Goal: Task Accomplishment & Management: Use online tool/utility

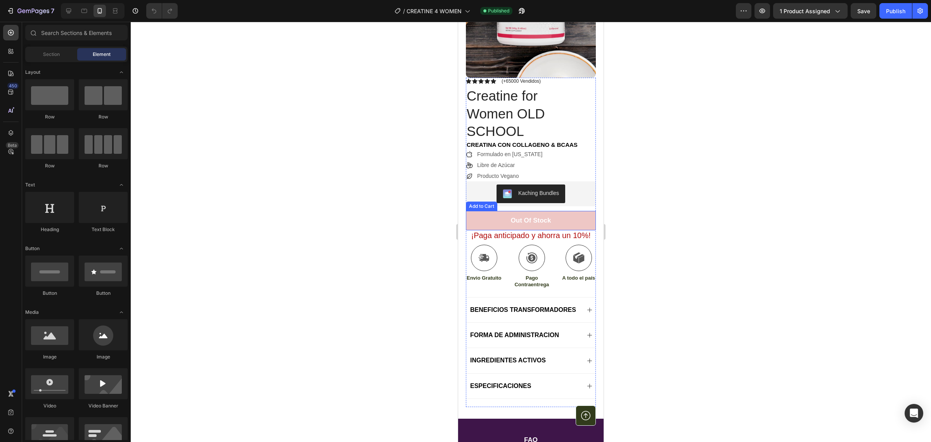
scroll to position [146, 0]
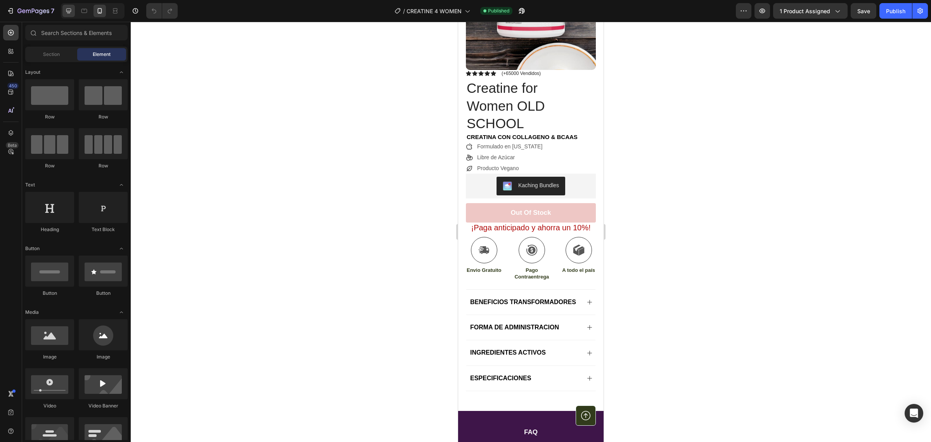
click at [73, 10] on div at bounding box center [68, 11] width 12 height 12
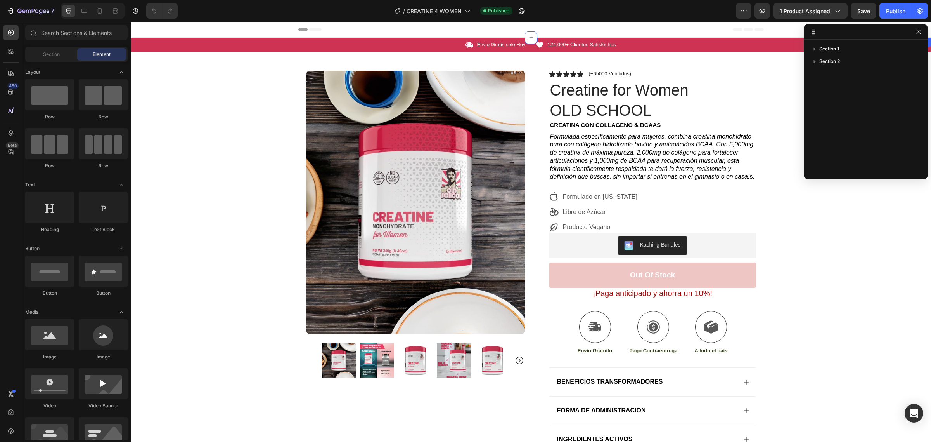
click at [827, 237] on div "Icon Envio Gratis solo Hoy Text Block Row Icon 124,000+ Clientes Satisfechos Te…" at bounding box center [531, 266] width 801 height 457
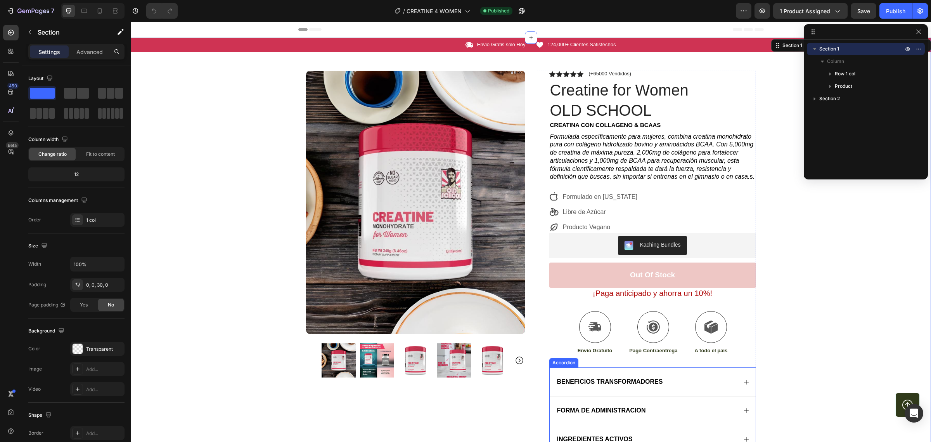
scroll to position [194, 0]
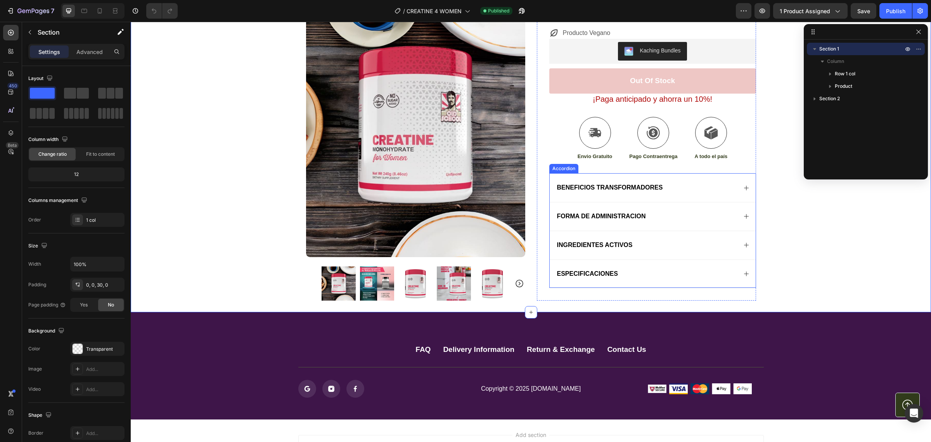
click at [738, 276] on div "ESPECIFICACIONES" at bounding box center [653, 273] width 206 height 29
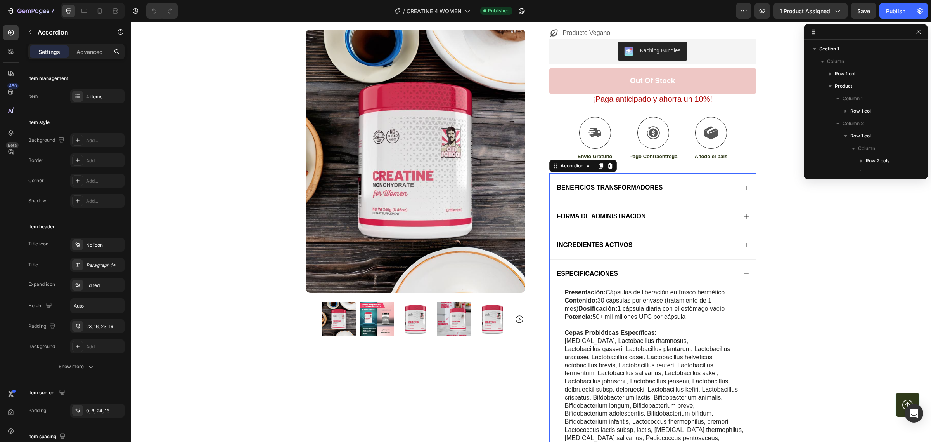
scroll to position [120, 0]
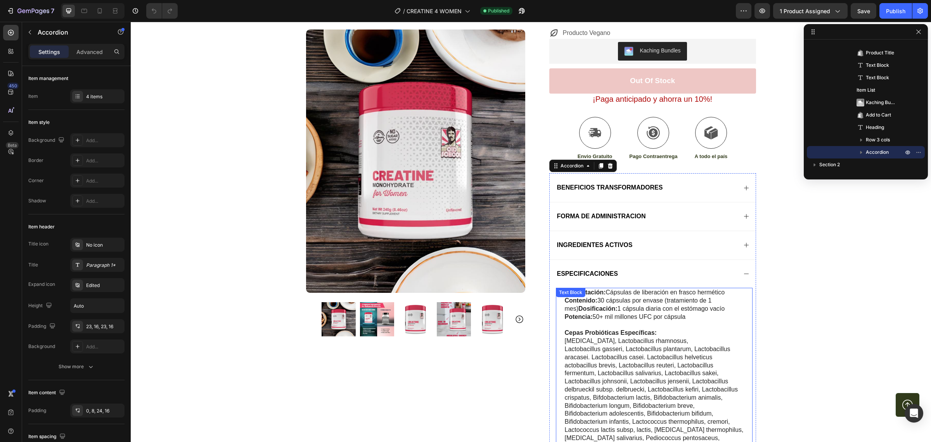
click at [617, 299] on p "Contenido: 30 cápsulas por envase (tratamiento de 1 mes) Dosificación: 1 cápsul…" at bounding box center [658, 304] width 187 height 16
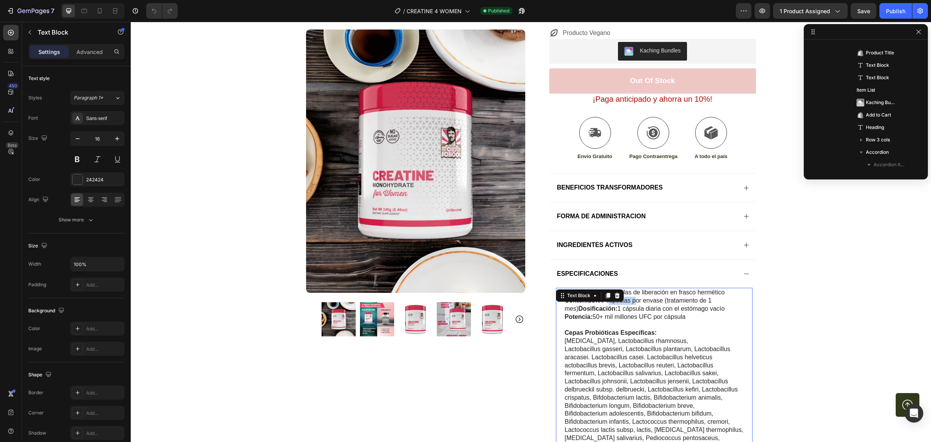
scroll to position [269, 0]
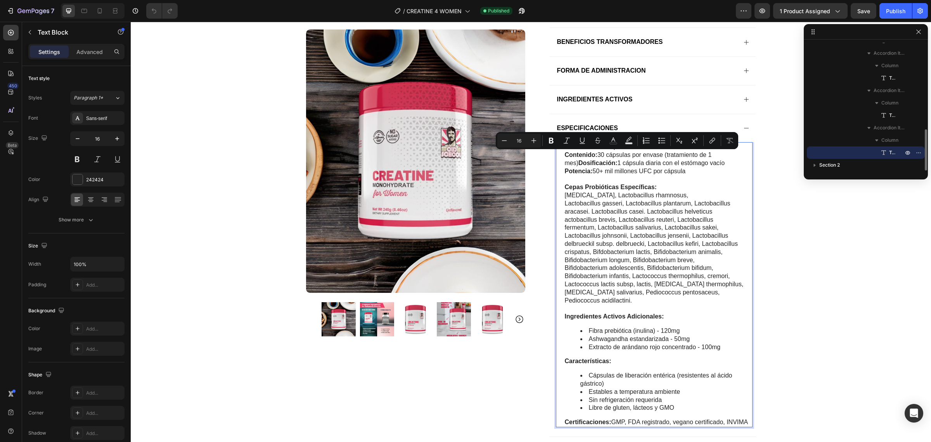
click at [704, 276] on p "Lactobacillus acidophilus, Lactobacillus rhamnosus, Lactobacillus gasseri, Lact…" at bounding box center [658, 247] width 187 height 113
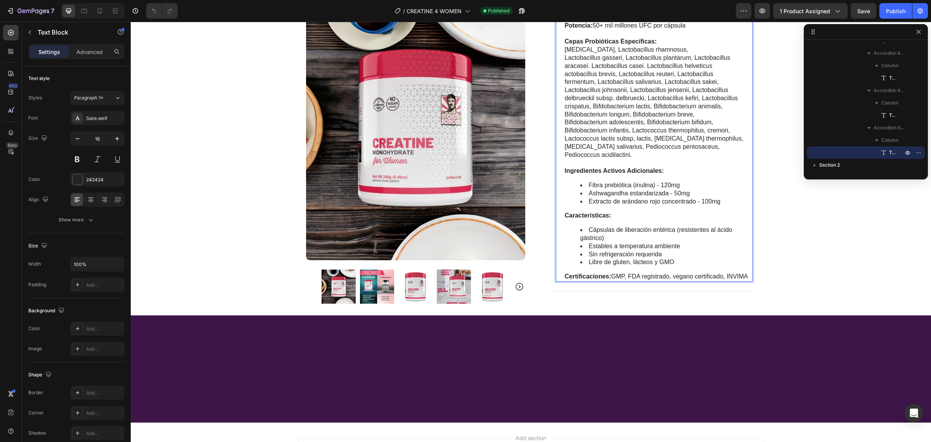
scroll to position [297, 0]
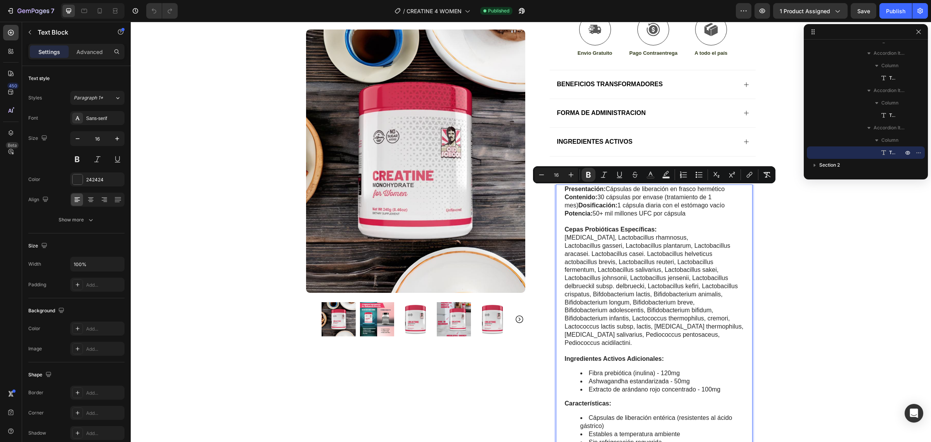
drag, startPoint x: 745, startPoint y: 277, endPoint x: 561, endPoint y: 187, distance: 204.8
click at [564, 187] on div "Presentación: Cápsulas de liberación en frasco hermético Contenido: 30 cápsulas…" at bounding box center [658, 326] width 189 height 285
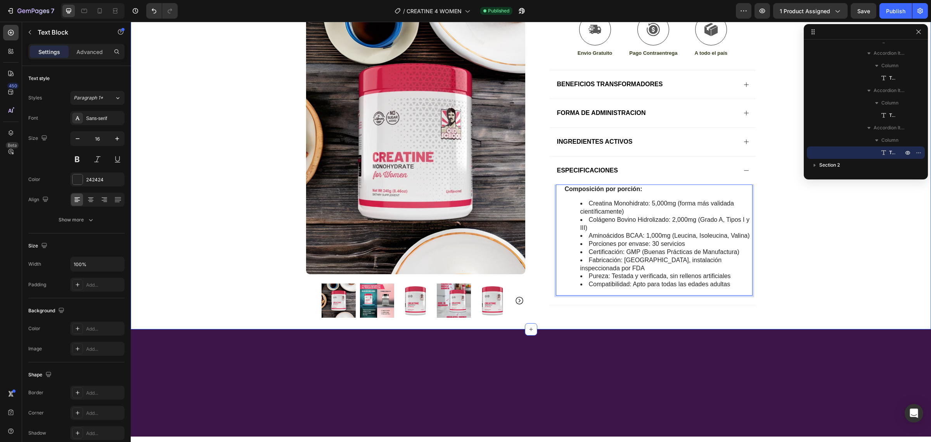
click at [823, 222] on div "Icon Envio Gratis solo Hoy Text Block Row Icon 124,000+ Clientes Satisfechos Te…" at bounding box center [531, 28] width 801 height 577
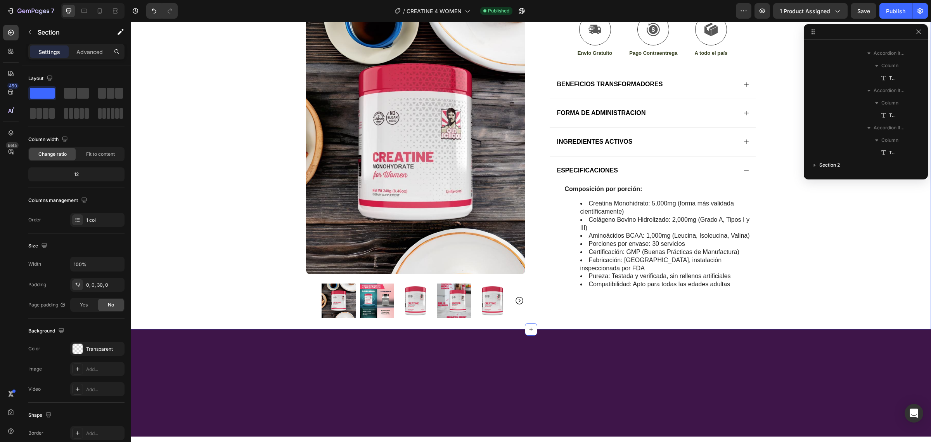
scroll to position [0, 0]
click at [806, 202] on div "Icon Envio Gratis solo Hoy Text Block Row Icon 124,000+ Clientes Satisfechos Te…" at bounding box center [531, 28] width 801 height 577
click at [94, 13] on div at bounding box center [100, 11] width 12 height 12
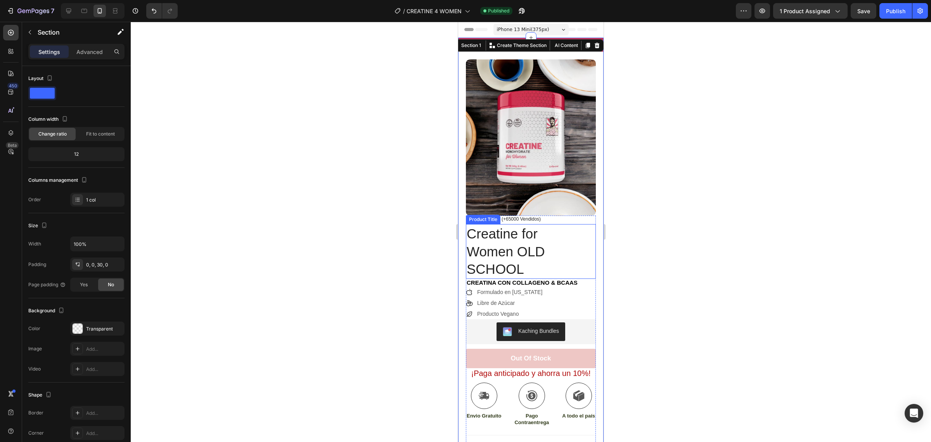
click at [546, 254] on h1 "Creatine for Women OLD SCHOOL" at bounding box center [526, 251] width 121 height 55
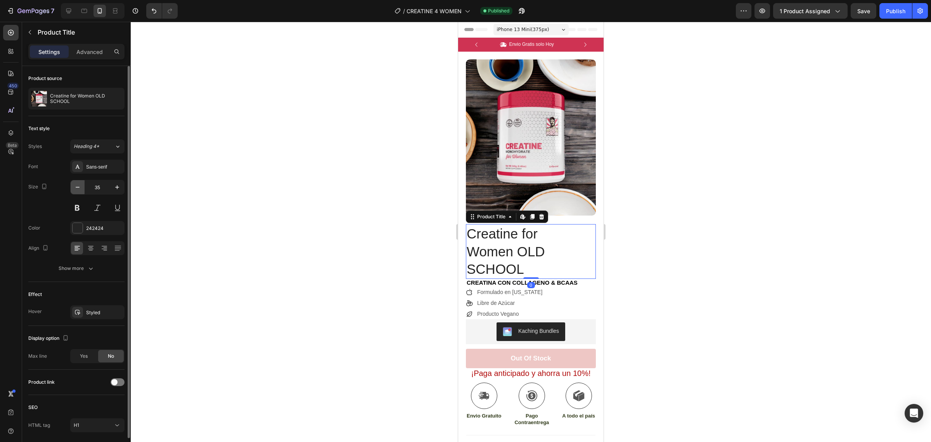
click at [80, 183] on button "button" at bounding box center [78, 187] width 14 height 14
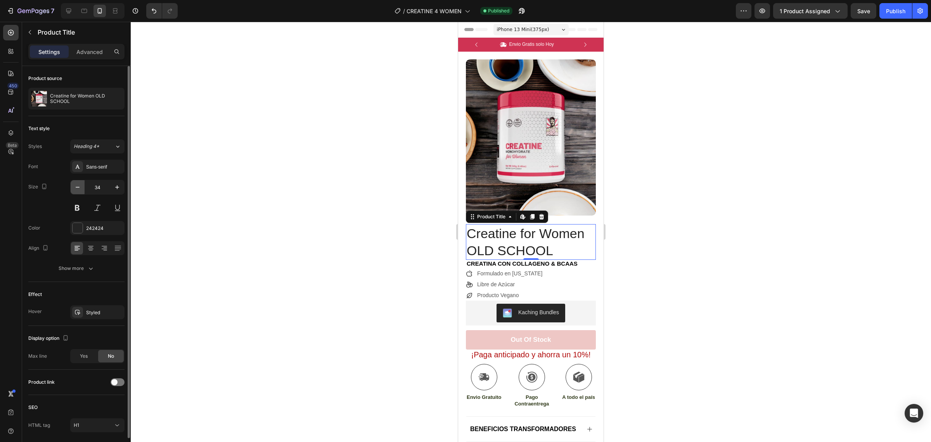
click at [80, 183] on button "button" at bounding box center [78, 187] width 14 height 14
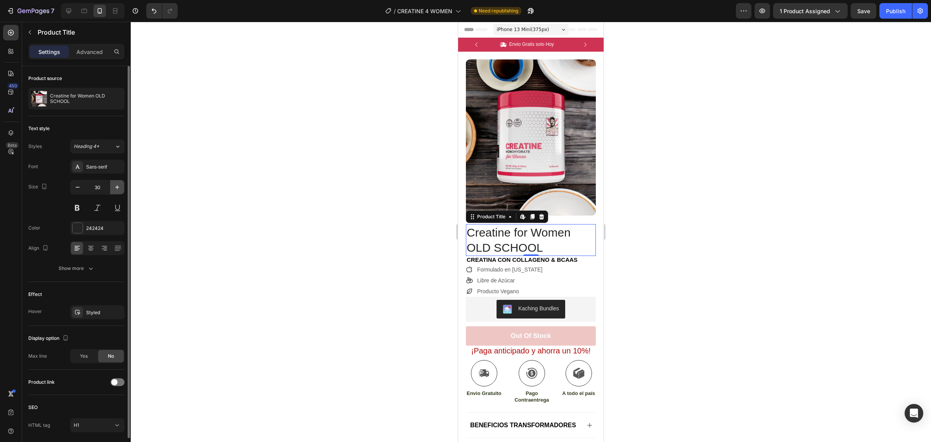
click at [114, 189] on icon "button" at bounding box center [117, 187] width 8 height 8
type input "31"
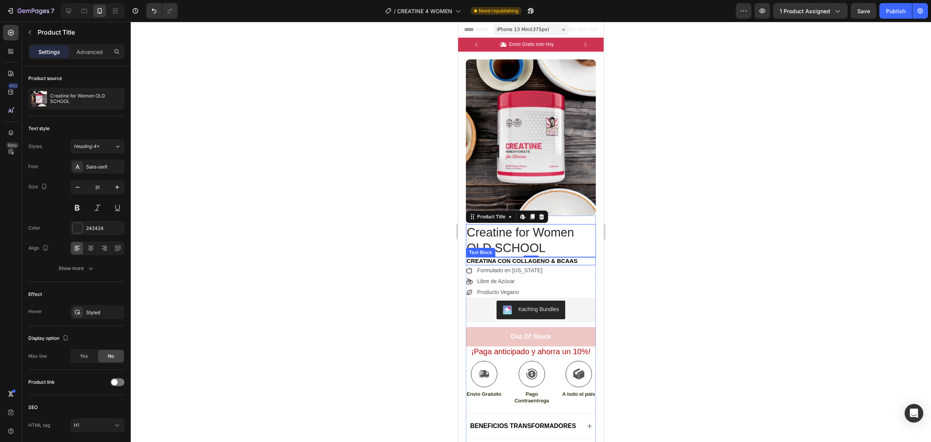
click at [558, 257] on span "CreatinA CON CollagenO & BCAAs" at bounding box center [522, 260] width 111 height 7
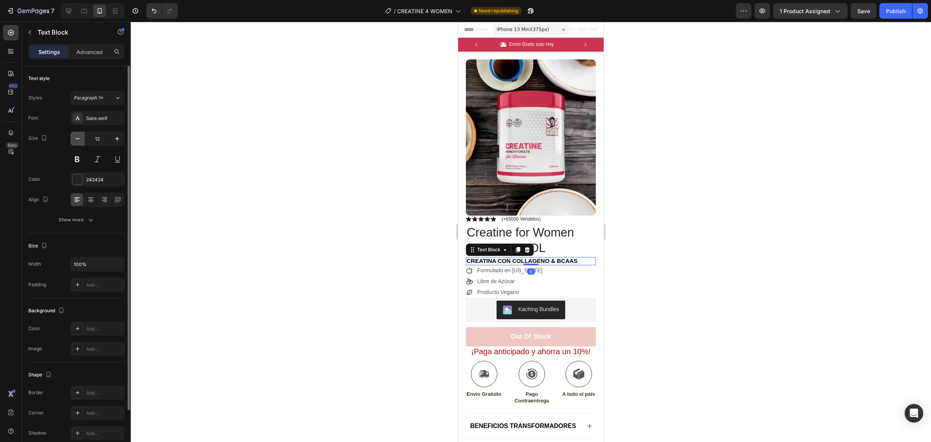
click at [81, 138] on icon "button" at bounding box center [78, 139] width 8 height 8
click at [81, 137] on icon "button" at bounding box center [78, 139] width 8 height 8
click at [118, 139] on icon "button" at bounding box center [117, 139] width 4 height 4
click at [119, 139] on icon "button" at bounding box center [117, 139] width 4 height 4
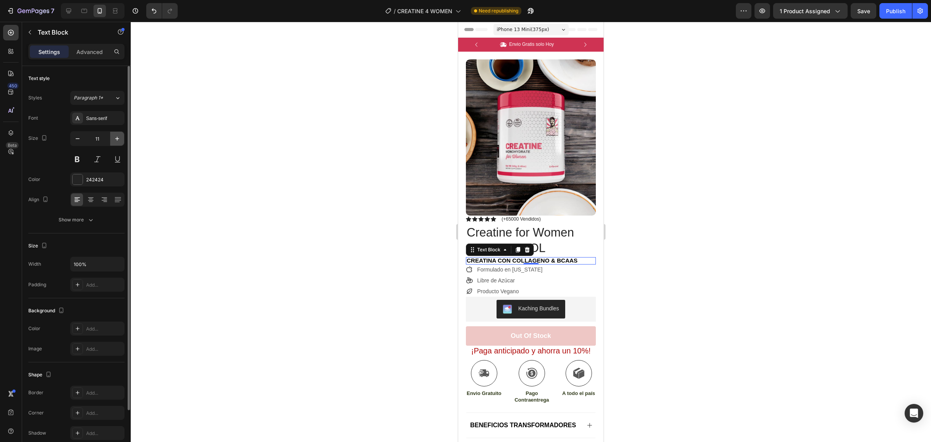
click at [119, 139] on icon "button" at bounding box center [117, 139] width 4 height 4
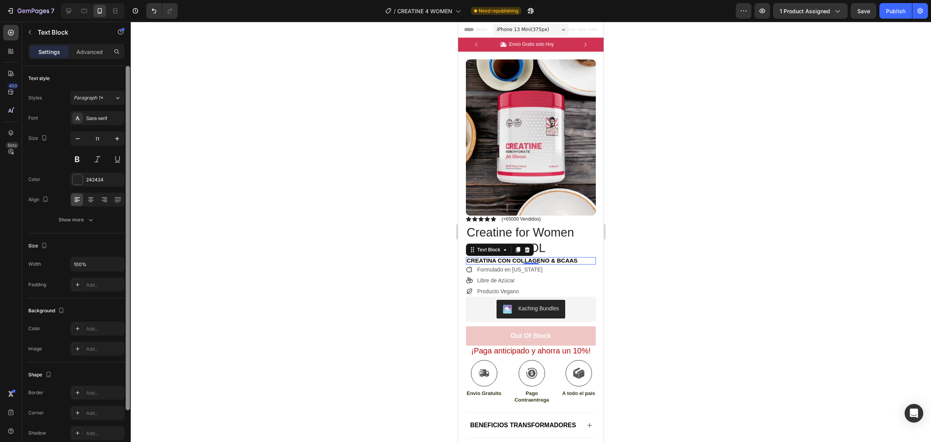
type input "12"
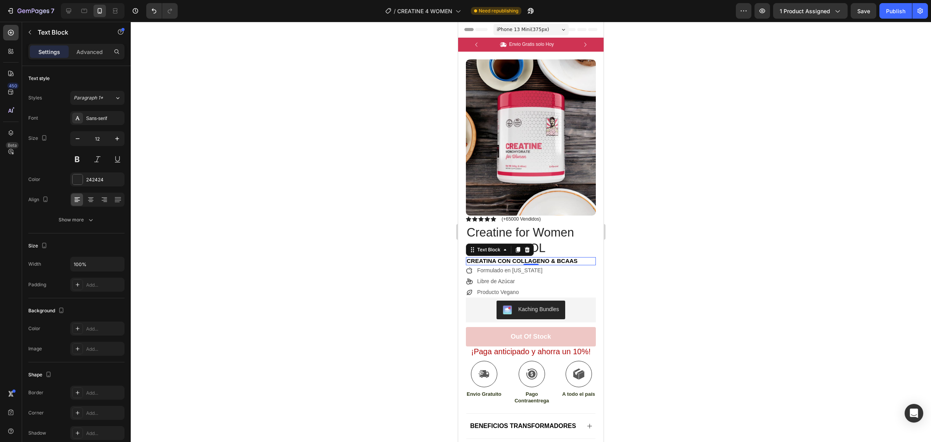
click at [345, 238] on div at bounding box center [531, 232] width 801 height 420
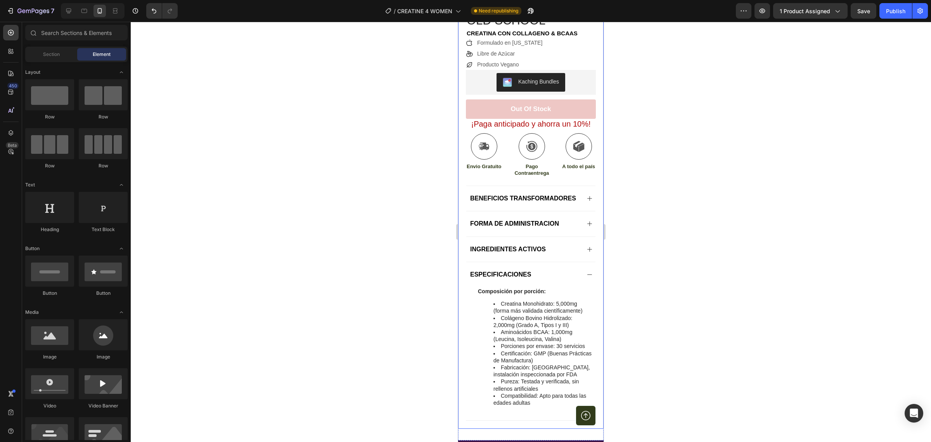
scroll to position [243, 0]
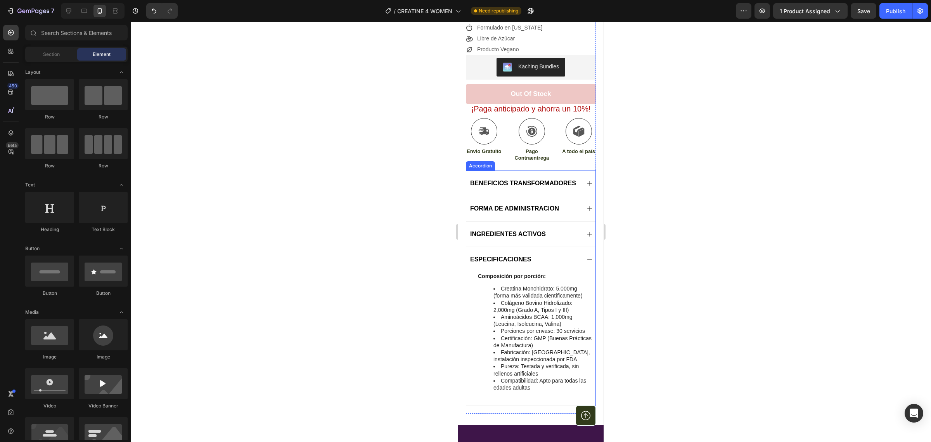
click at [587, 184] on icon at bounding box center [589, 183] width 5 height 5
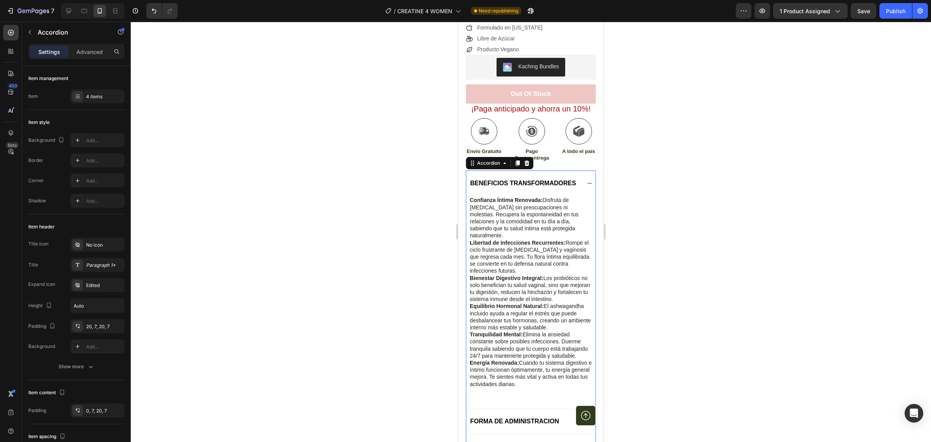
click at [499, 181] on span "BENEFICIOS TRANSFORMADORES" at bounding box center [523, 183] width 106 height 7
click at [501, 183] on span "BENEFICIOS TRANSFORMADORES" at bounding box center [523, 183] width 106 height 7
click at [501, 186] on span "BENEFICIOS TRANSFORMADORES" at bounding box center [523, 183] width 106 height 7
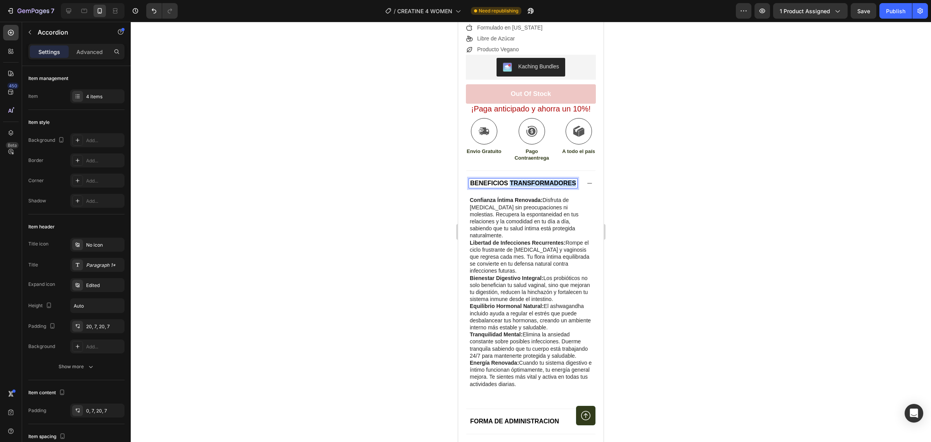
click at [501, 186] on span "BENEFICIOS TRANSFORMADORES" at bounding box center [523, 183] width 106 height 7
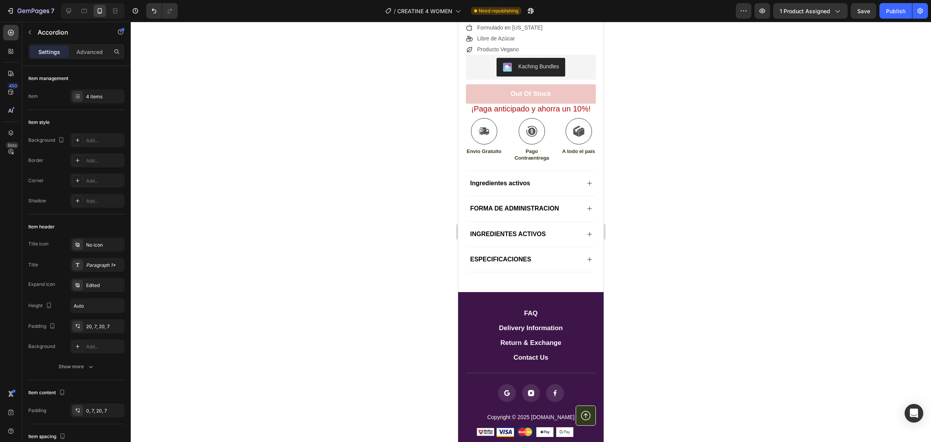
click at [579, 183] on div "Ingredientes activos" at bounding box center [530, 182] width 129 height 25
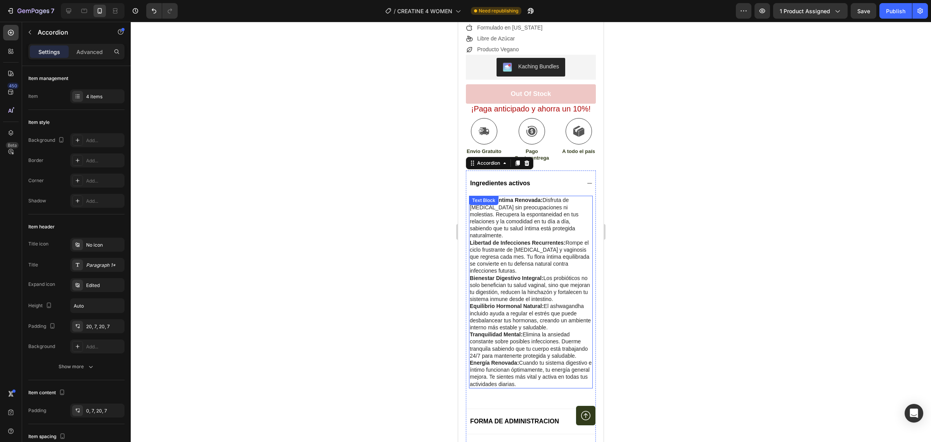
click at [540, 239] on strong "Libertad de Infecciones Recurrentes:" at bounding box center [518, 242] width 96 height 6
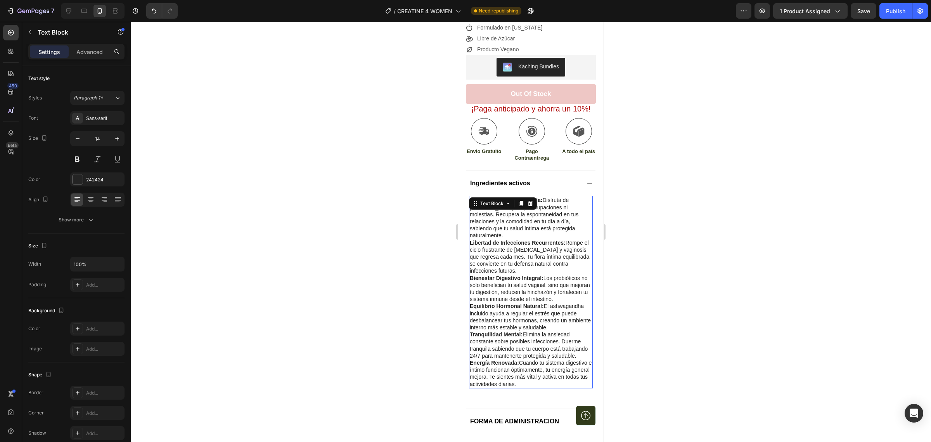
click at [540, 239] on strong "Libertad de Infecciones Recurrentes:" at bounding box center [518, 242] width 96 height 6
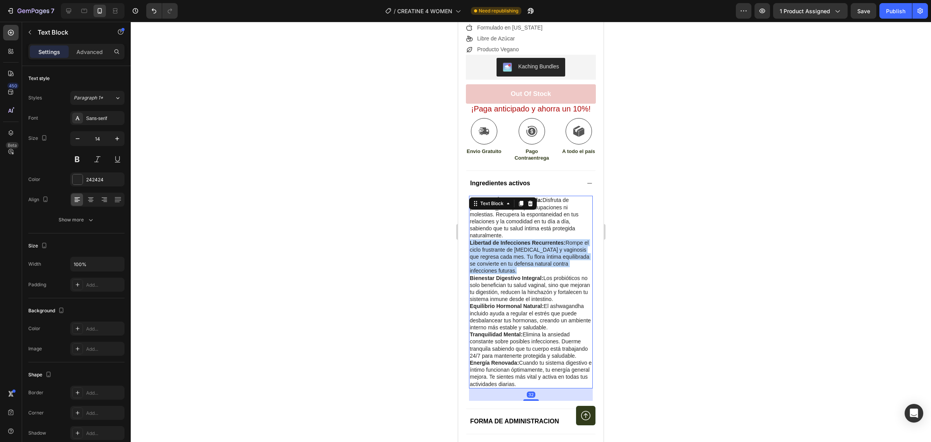
click at [540, 239] on strong "Libertad de Infecciones Recurrentes:" at bounding box center [518, 242] width 96 height 6
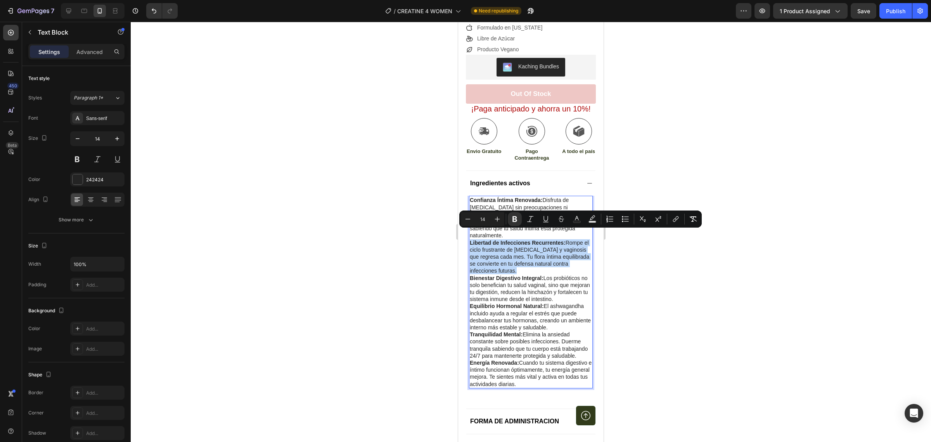
click at [540, 239] on strong "Libertad de Infecciones Recurrentes:" at bounding box center [518, 242] width 96 height 6
click at [540, 239] on p "Libertad de Infecciones Recurrentes: Rompe el ciclo frustrante de candidiasis y…" at bounding box center [531, 256] width 122 height 35
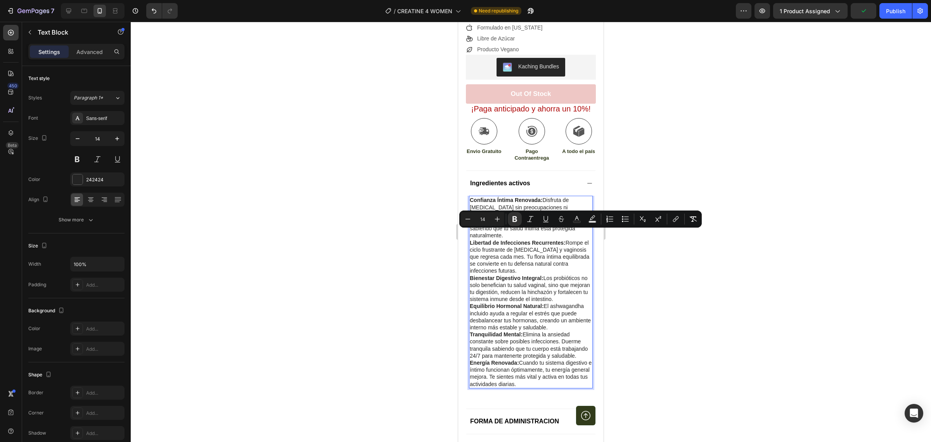
click at [567, 385] on p "Energía Renovada: Cuando tu sistema digestivo e íntimo funcionan óptimamente, t…" at bounding box center [531, 373] width 122 height 28
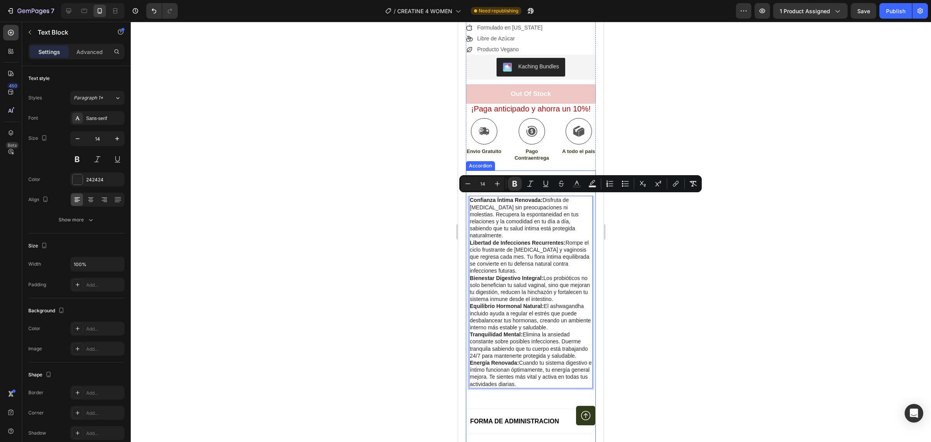
drag, startPoint x: 565, startPoint y: 390, endPoint x: 925, endPoint y: 213, distance: 400.7
click at [468, 188] on div "Ingredientes activos Confianza Íntima Renovada: Disfruta de intimidad sin preoc…" at bounding box center [530, 289] width 129 height 238
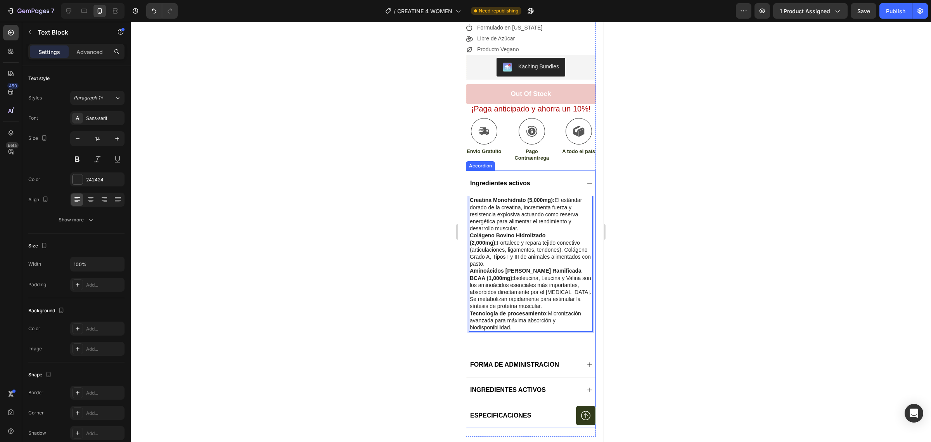
click at [511, 180] on span "Ingredientes activos" at bounding box center [500, 183] width 60 height 7
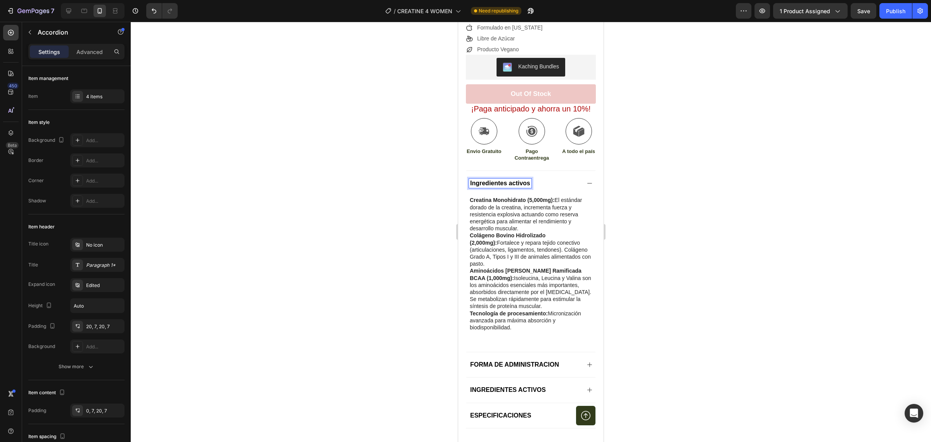
click at [513, 180] on span "Ingredientes activos" at bounding box center [500, 183] width 60 height 7
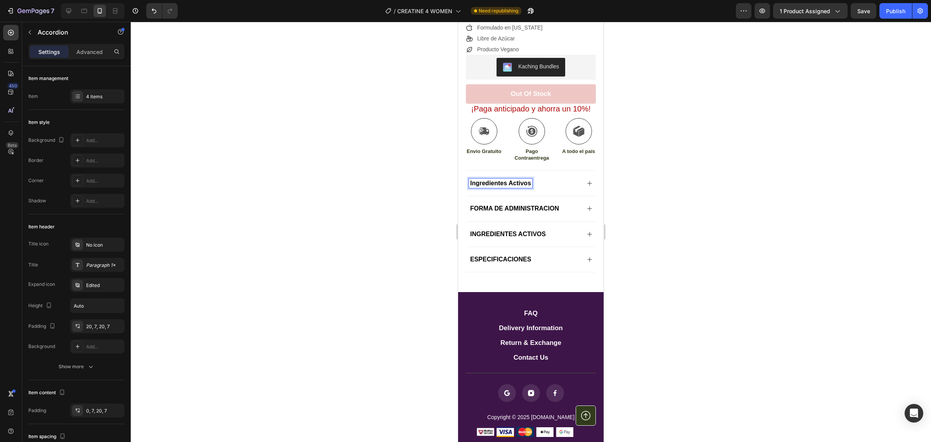
click at [695, 197] on div at bounding box center [531, 232] width 801 height 420
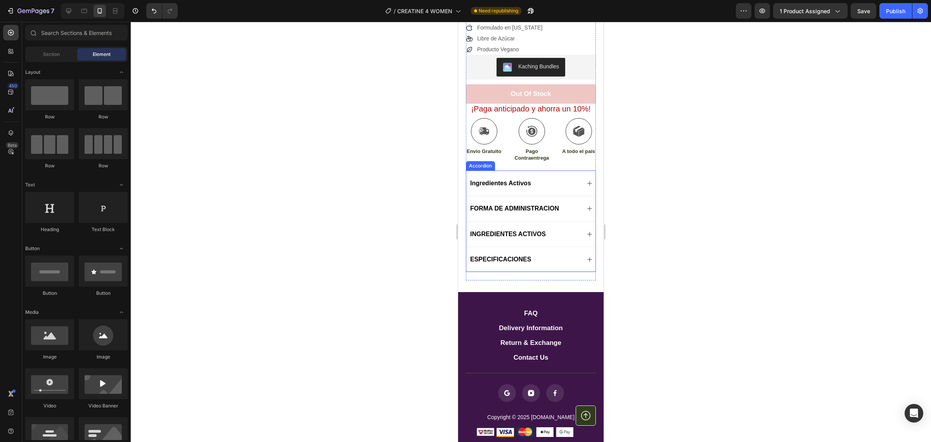
click at [515, 257] on span "ESPECIFICACIONES" at bounding box center [500, 259] width 61 height 7
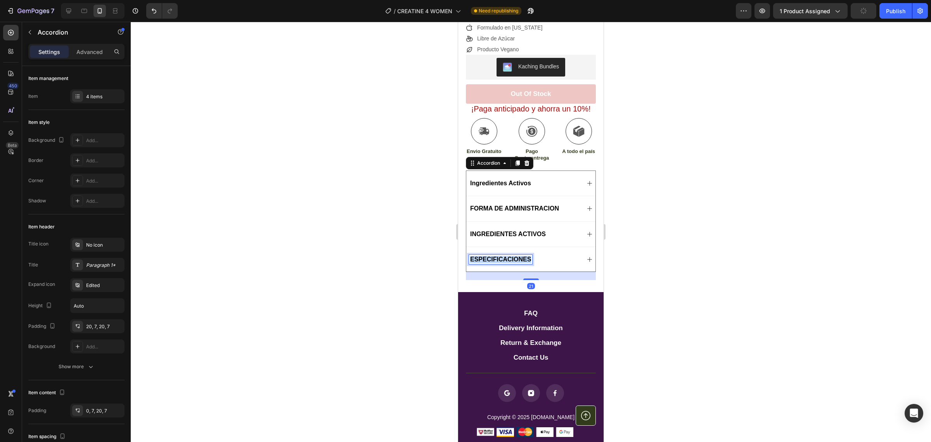
click at [515, 257] on span "ESPECIFICACIONES" at bounding box center [500, 259] width 61 height 7
click at [667, 224] on div at bounding box center [531, 232] width 801 height 420
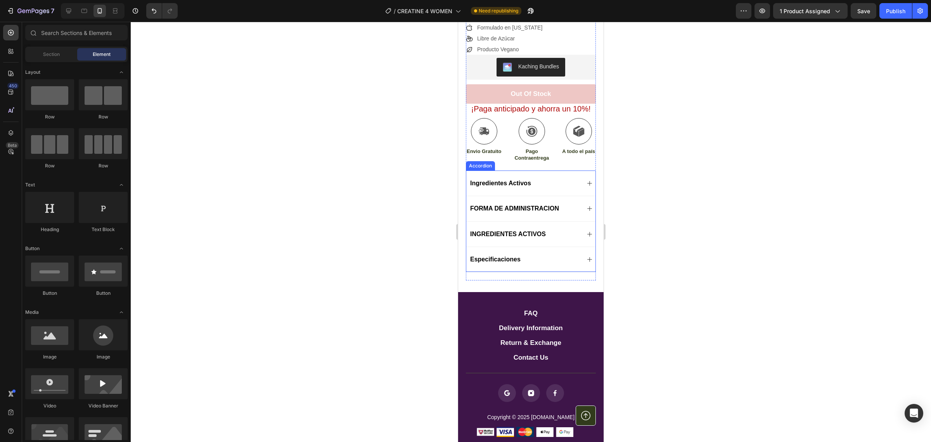
click at [505, 258] on span "Especificaciones" at bounding box center [495, 259] width 50 height 7
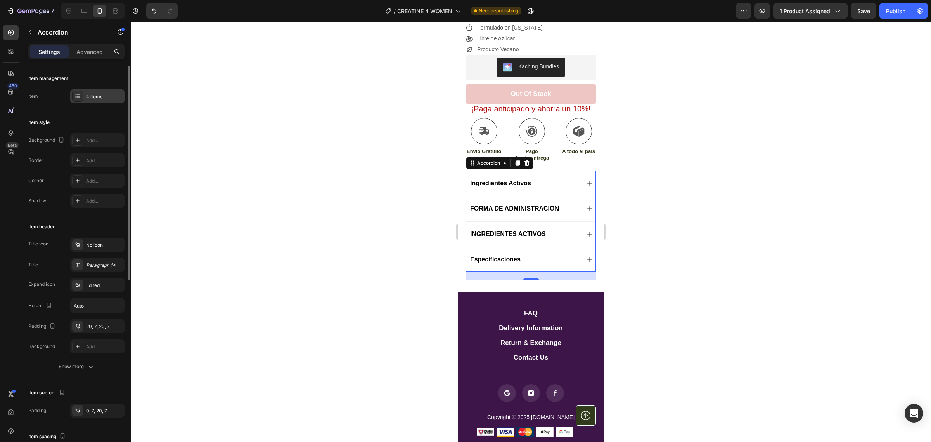
click at [77, 90] on div "4 items" at bounding box center [97, 96] width 54 height 14
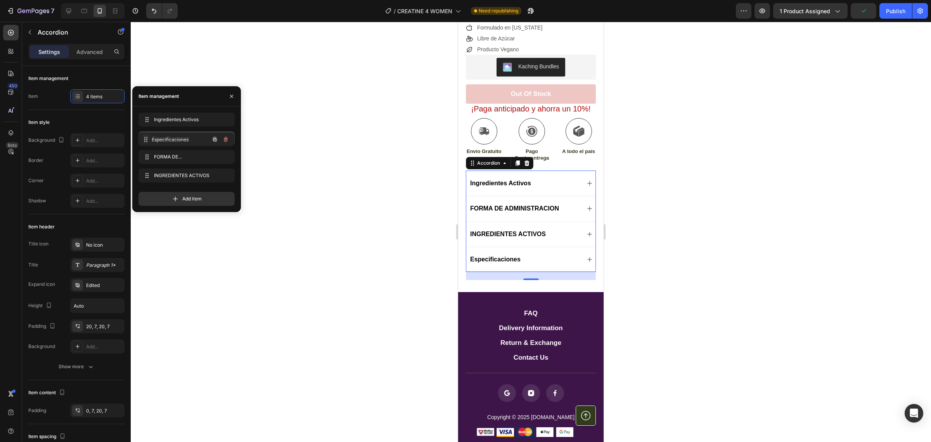
drag, startPoint x: 149, startPoint y: 175, endPoint x: 2, endPoint y: 91, distance: 169.3
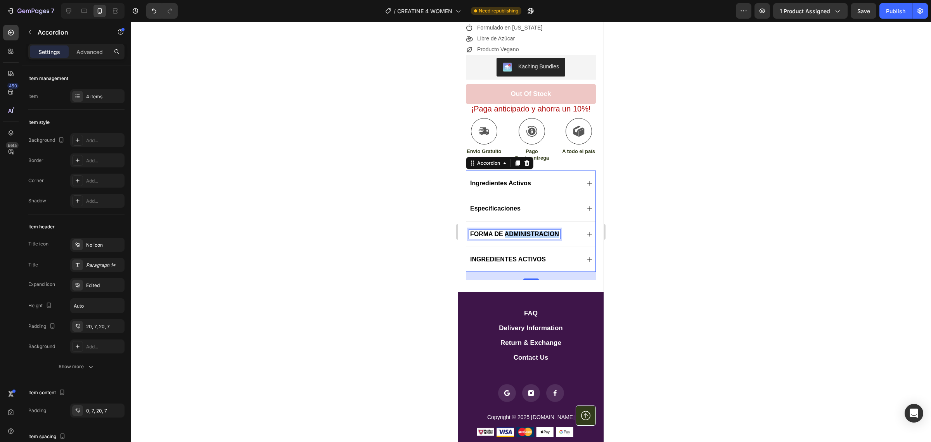
click at [538, 233] on span "FORMA DE ADMINISTRACION" at bounding box center [514, 233] width 89 height 7
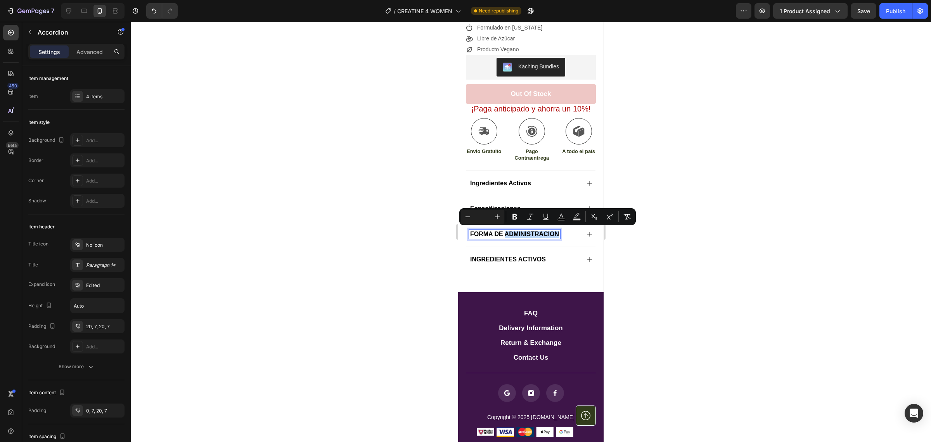
click at [538, 233] on span "FORMA DE ADMINISTRACION" at bounding box center [514, 233] width 89 height 7
click at [579, 232] on div "Preguntas Frecuentes" at bounding box center [530, 233] width 129 height 25
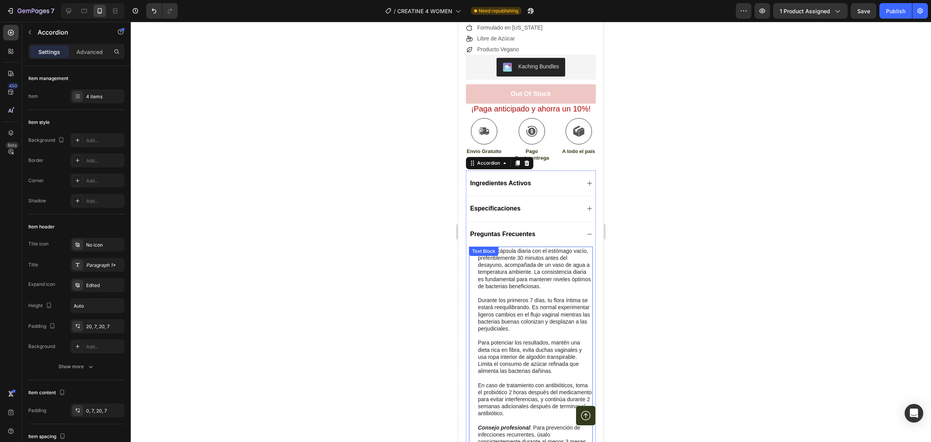
click at [521, 270] on p "Toma 1 cápsula diaria con el estómago vacío, preferiblemente 30 minutos antes d…" at bounding box center [535, 268] width 114 height 42
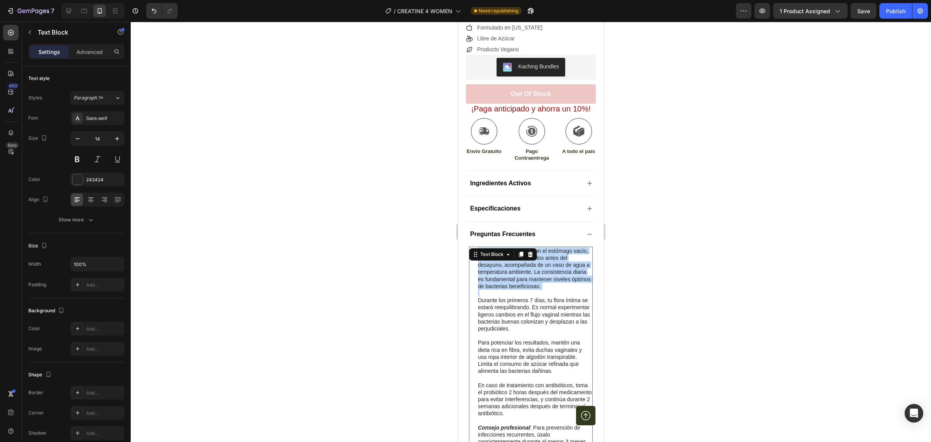
click at [521, 270] on p "Toma 1 cápsula diaria con el estómago vacío, preferiblemente 30 minutos antes d…" at bounding box center [535, 268] width 114 height 42
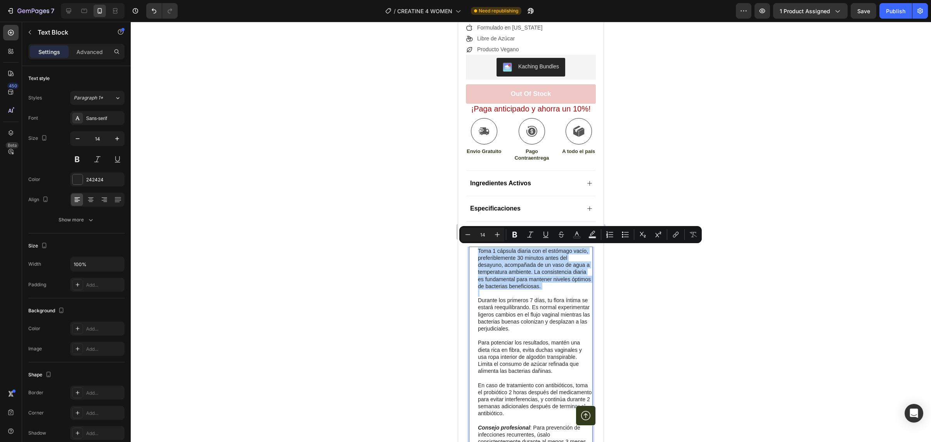
click at [521, 269] on p "Toma 1 cápsula diaria con el estómago vacío, preferiblemente 30 minutos antes d…" at bounding box center [535, 268] width 114 height 42
drag, startPoint x: 521, startPoint y: 269, endPoint x: 482, endPoint y: 262, distance: 39.4
click at [521, 269] on p "Toma 1 cápsula diaria con el estómago vacío, preferiblemente 30 minutos antes d…" at bounding box center [535, 268] width 114 height 42
click at [478, 251] on p "Toma 1 cápsula diaria con el estómago vacío, preferiblemente 30 minutos antes d…" at bounding box center [535, 268] width 114 height 42
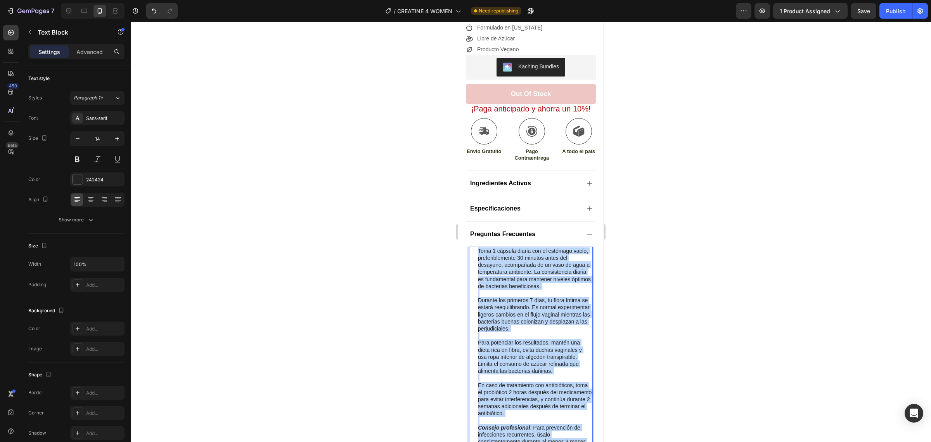
scroll to position [423, 0]
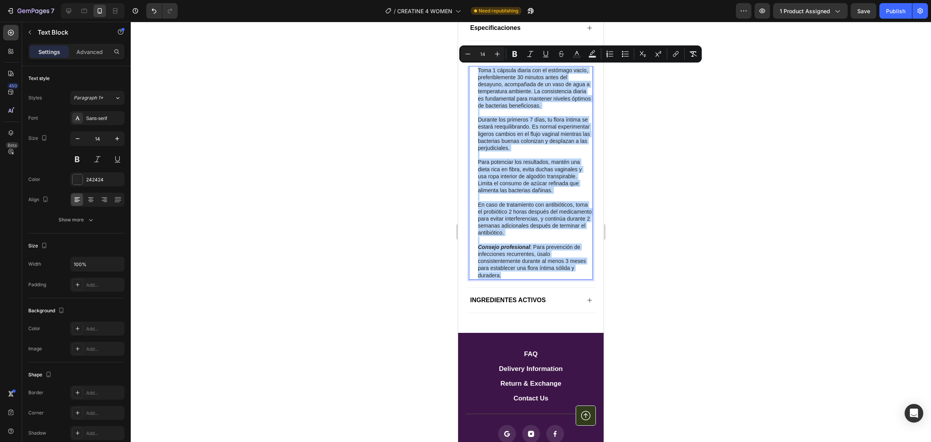
drag, startPoint x: 478, startPoint y: 249, endPoint x: 532, endPoint y: 285, distance: 64.6
click at [532, 279] on div "Toma 1 cápsula diaria con el estómago vacío, preferiblemente 30 minutos antes d…" at bounding box center [535, 172] width 116 height 213
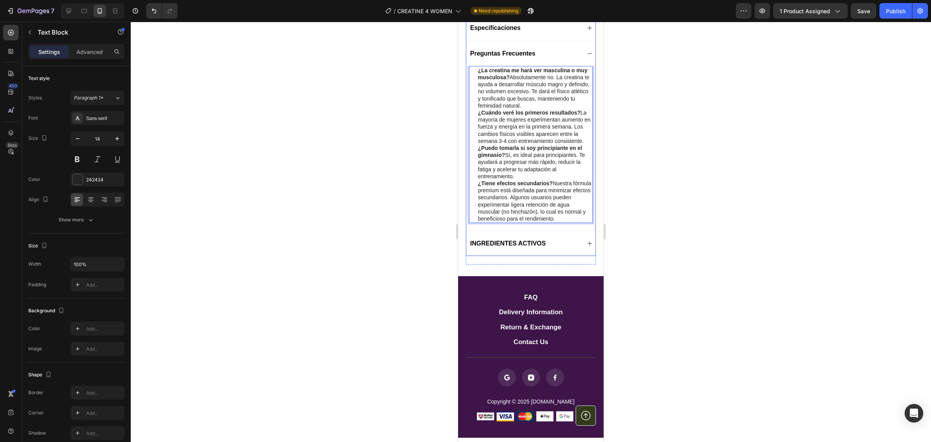
click at [505, 246] on span "INGREDIENTES ACTIVOS" at bounding box center [508, 243] width 76 height 7
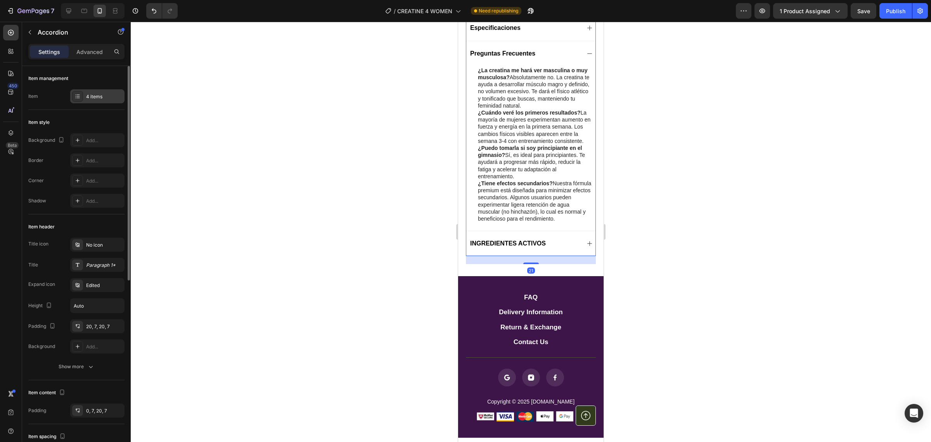
click at [81, 99] on div at bounding box center [77, 96] width 11 height 11
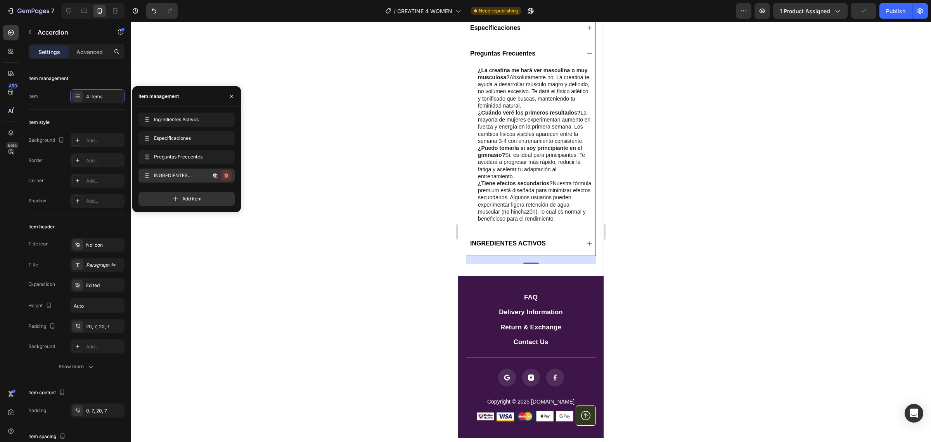
click at [227, 175] on icon "button" at bounding box center [226, 175] width 6 height 6
click at [224, 175] on div "Delete" at bounding box center [221, 175] width 14 height 7
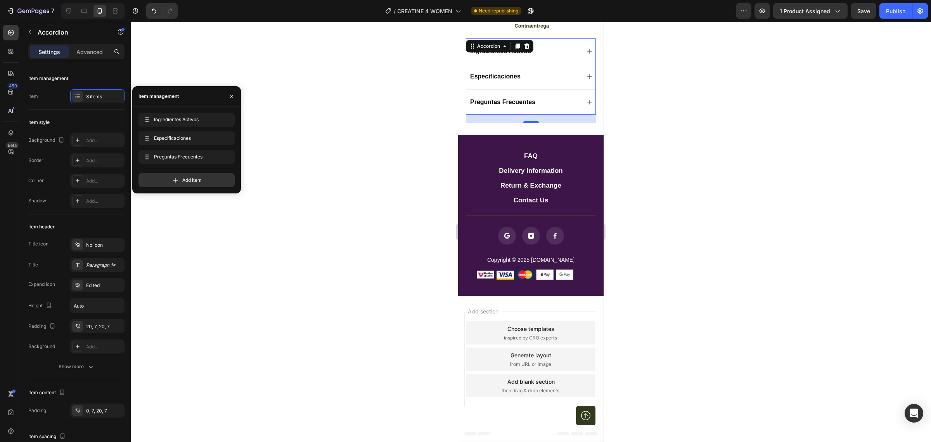
click at [224, 175] on div "Add item" at bounding box center [187, 180] width 96 height 14
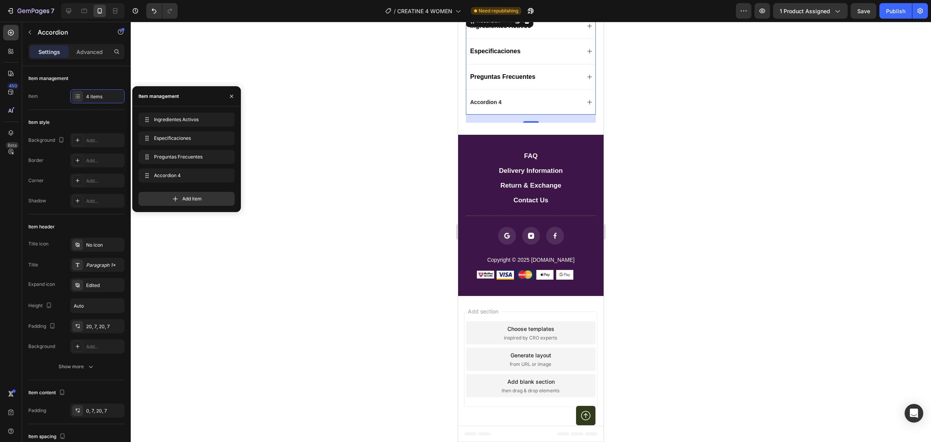
scroll to position [399, 0]
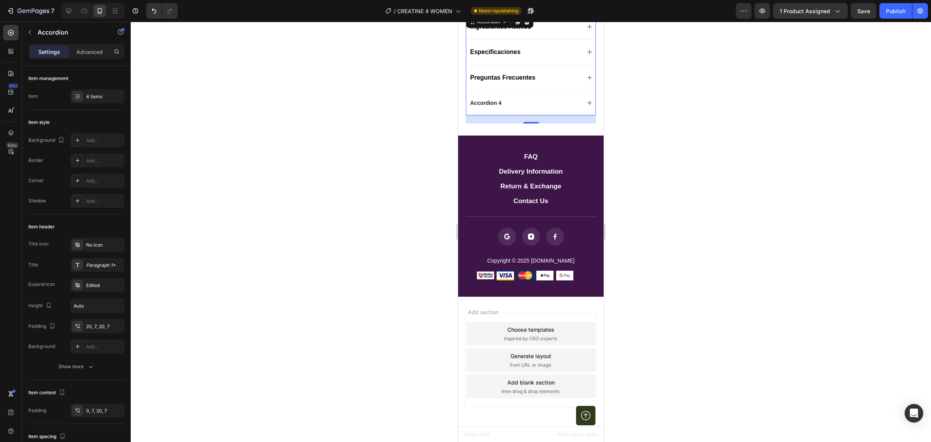
drag, startPoint x: 384, startPoint y: 175, endPoint x: 31, endPoint y: 159, distance: 353.1
click at [384, 175] on div at bounding box center [531, 232] width 801 height 420
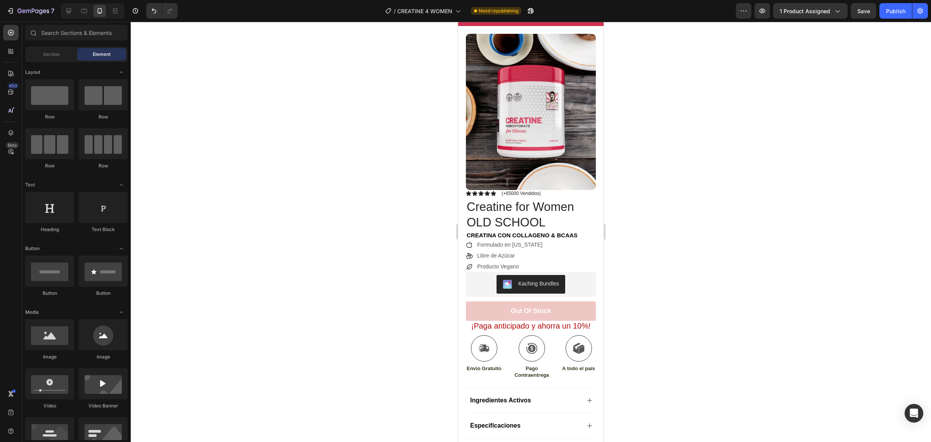
scroll to position [0, 0]
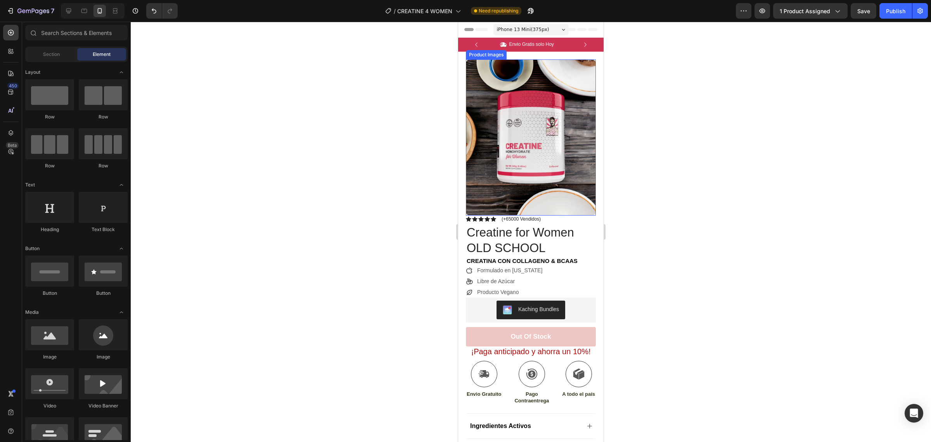
click at [560, 181] on img at bounding box center [531, 137] width 130 height 156
click at [546, 219] on div at bounding box center [531, 432] width 146 height 820
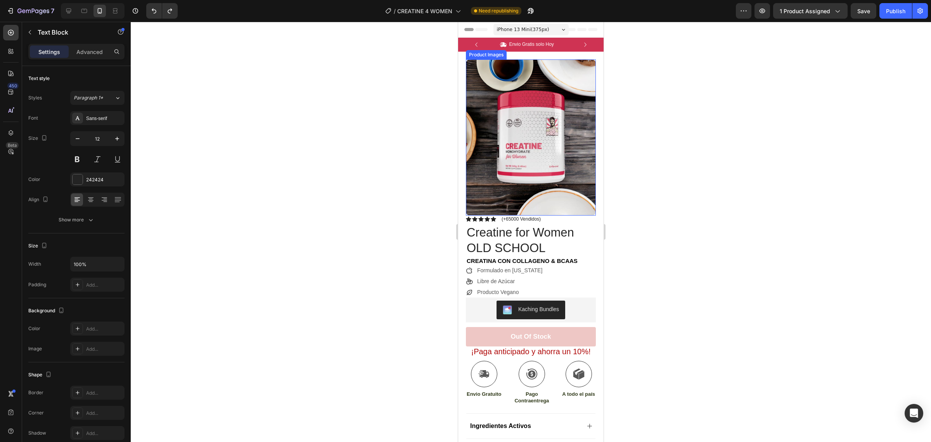
click at [532, 196] on img at bounding box center [531, 137] width 130 height 156
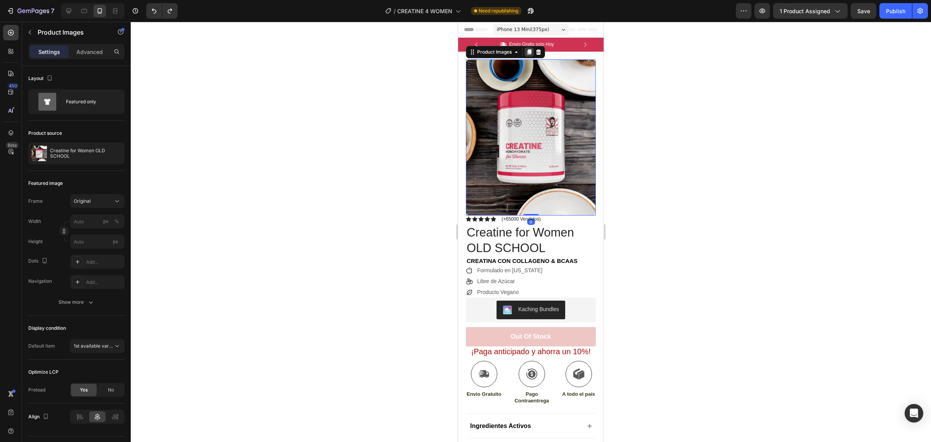
drag, startPoint x: 525, startPoint y: 205, endPoint x: 525, endPoint y: 54, distance: 150.6
click at [526, 94] on div "Product Images 0" at bounding box center [531, 137] width 130 height 156
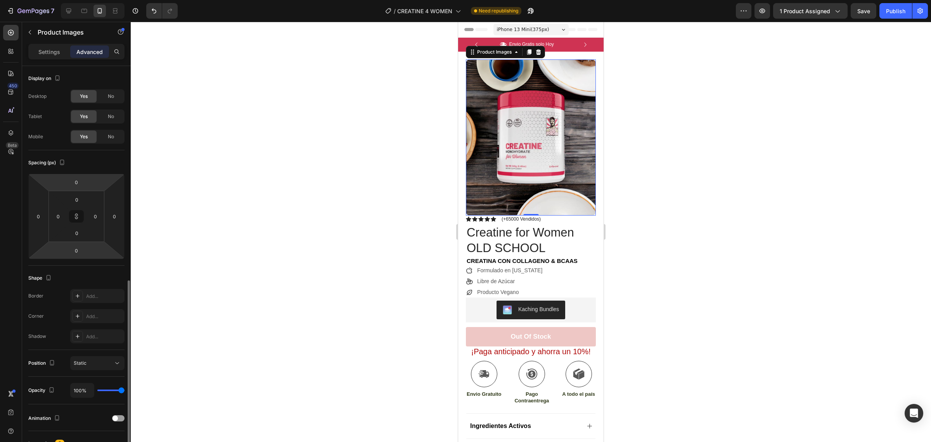
scroll to position [121, 0]
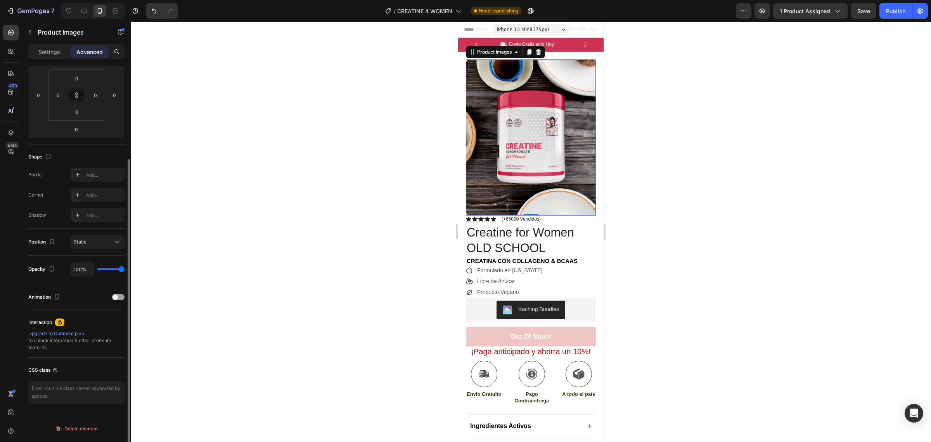
type input "71%"
type input "69"
click at [115, 269] on input "range" at bounding box center [110, 269] width 27 height 2
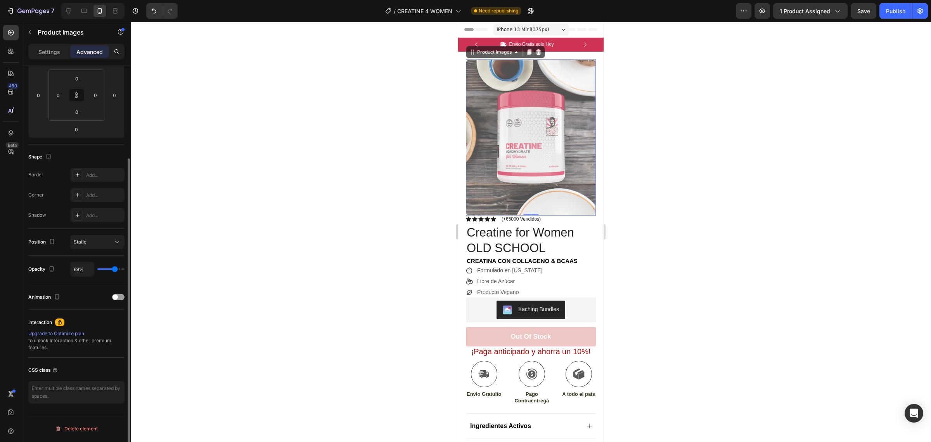
scroll to position [121, 0]
type input "16%"
type input "16"
type input "2%"
type input "2"
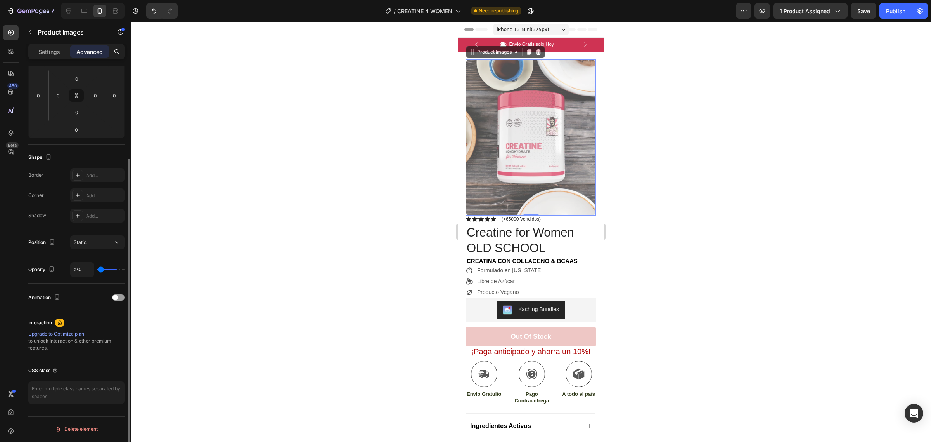
type input "0%"
type input "0"
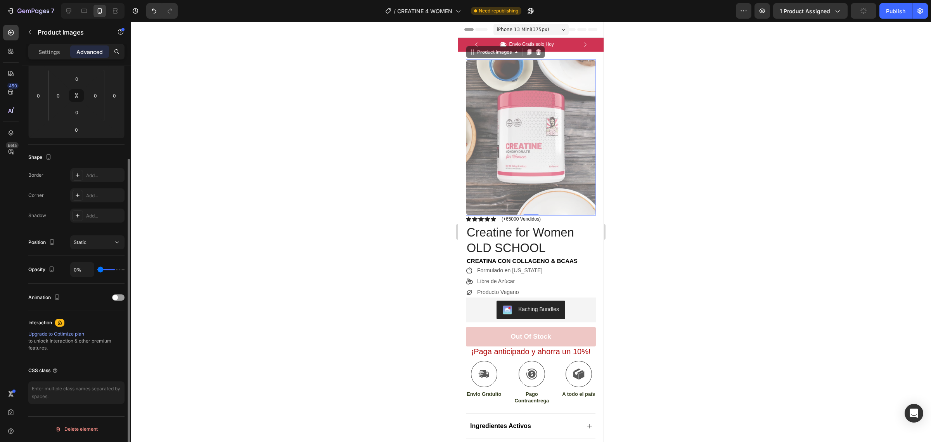
type input "60%"
type input "60"
type input "85%"
type input "85"
type input "100%"
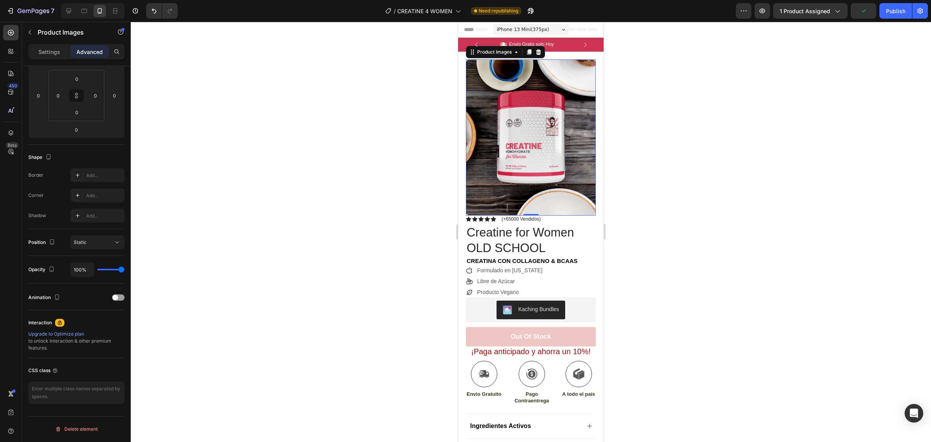
drag, startPoint x: 114, startPoint y: 269, endPoint x: 177, endPoint y: 274, distance: 62.7
type input "100"
click at [125, 270] on input "range" at bounding box center [110, 270] width 27 height 2
click at [121, 244] on icon at bounding box center [117, 242] width 8 height 8
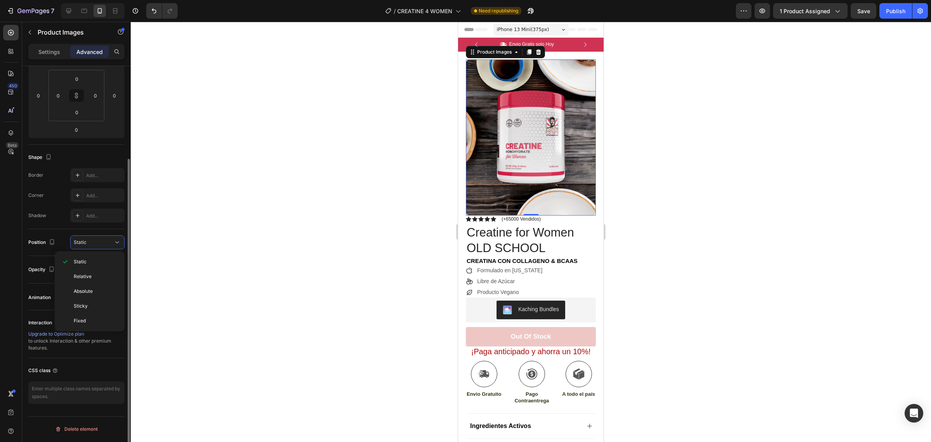
click at [59, 229] on div "Position Static" at bounding box center [76, 242] width 96 height 27
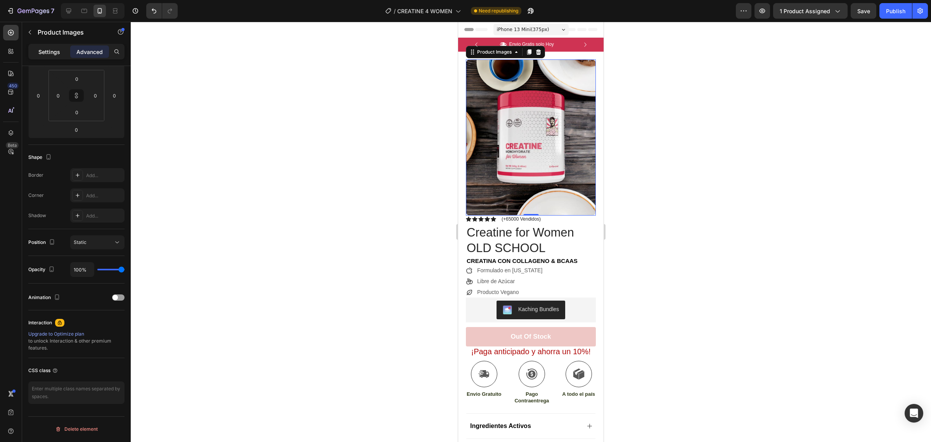
click at [50, 53] on p "Settings" at bounding box center [49, 52] width 22 height 8
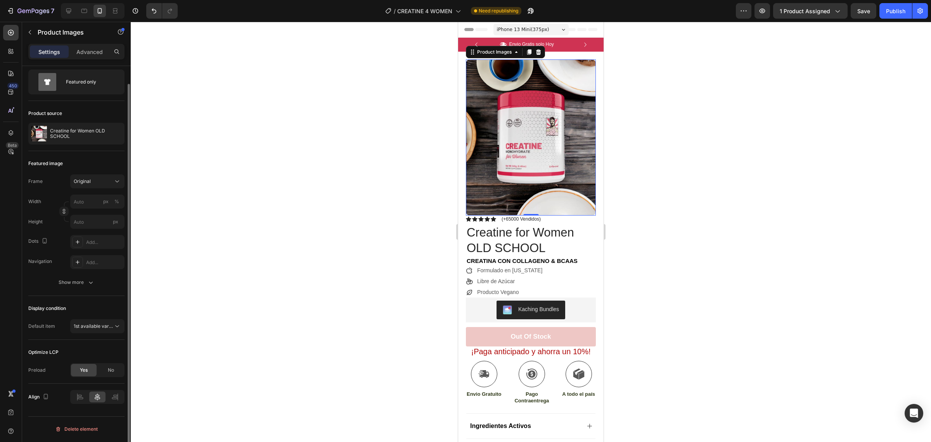
scroll to position [19, 0]
click at [62, 213] on icon "button" at bounding box center [63, 211] width 5 height 5
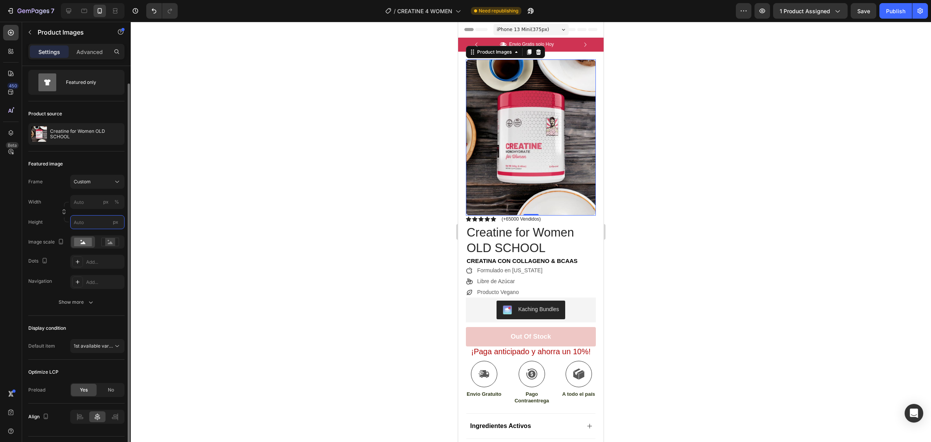
click at [93, 225] on input "px" at bounding box center [97, 222] width 54 height 14
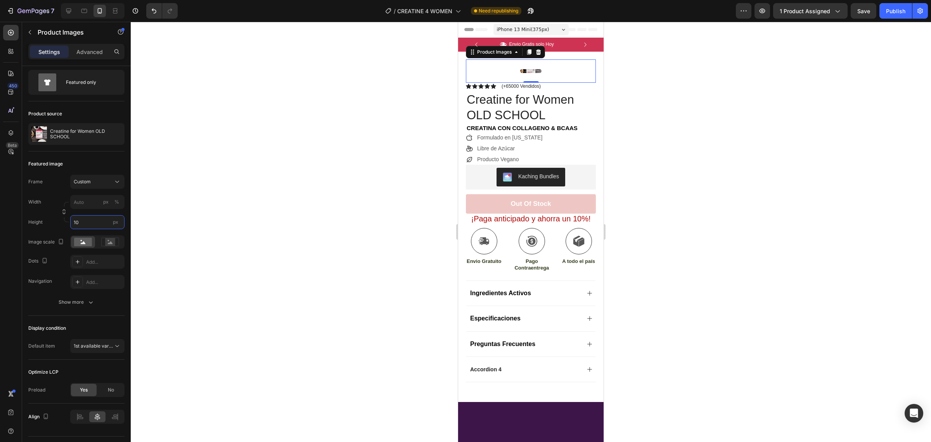
type input "1"
type input "4"
type input "200"
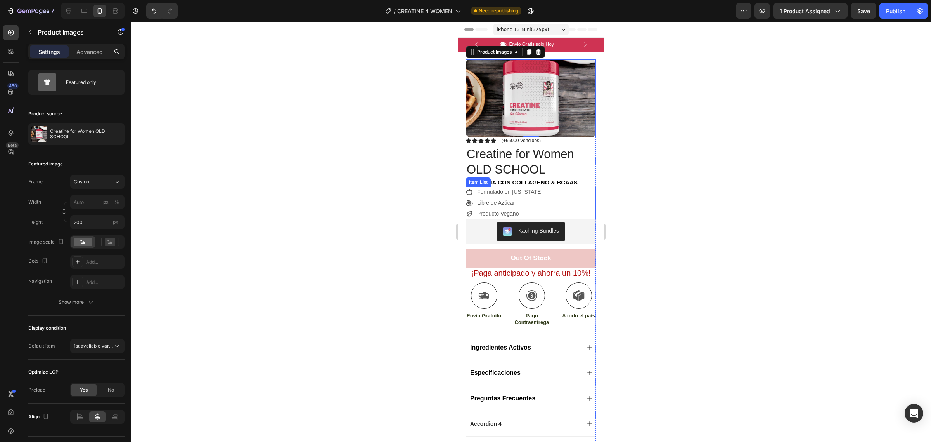
click at [579, 194] on div "Formulado en California Libre de Azúcar Producto Vegano" at bounding box center [531, 203] width 130 height 32
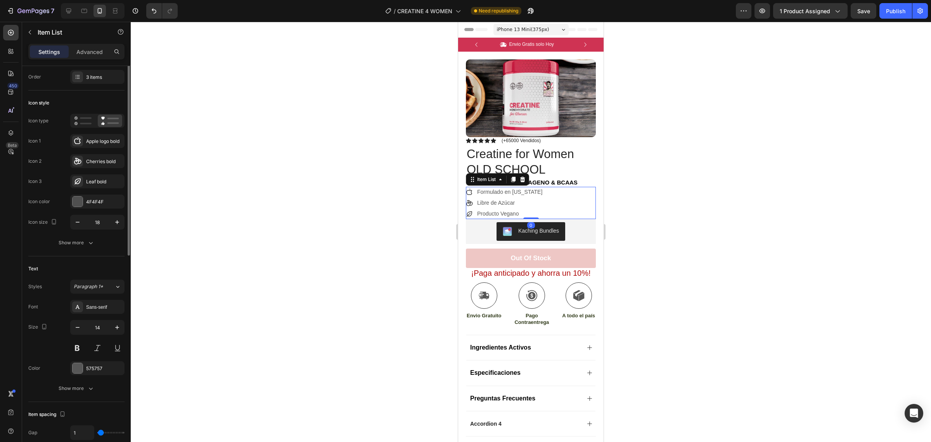
scroll to position [0, 0]
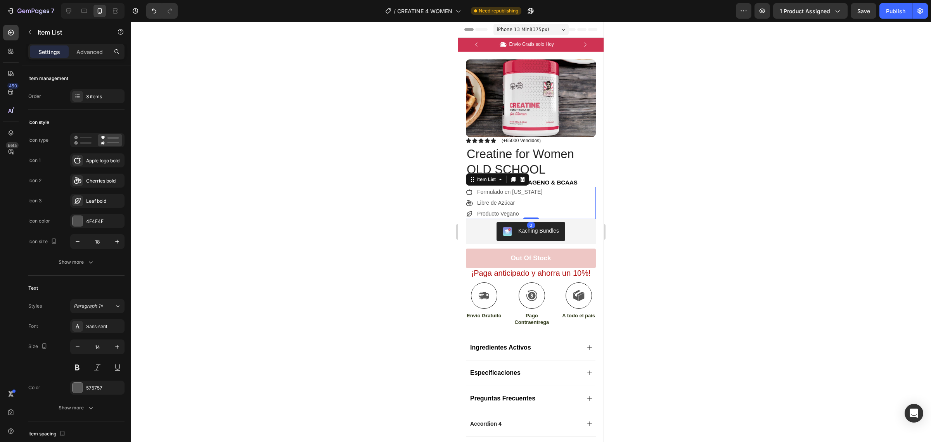
click at [523, 177] on icon at bounding box center [522, 179] width 5 height 5
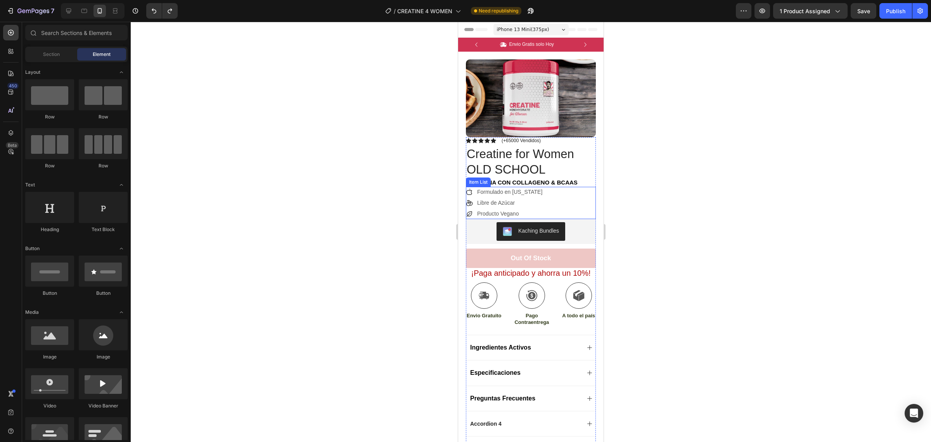
click at [468, 190] on icon at bounding box center [469, 192] width 6 height 6
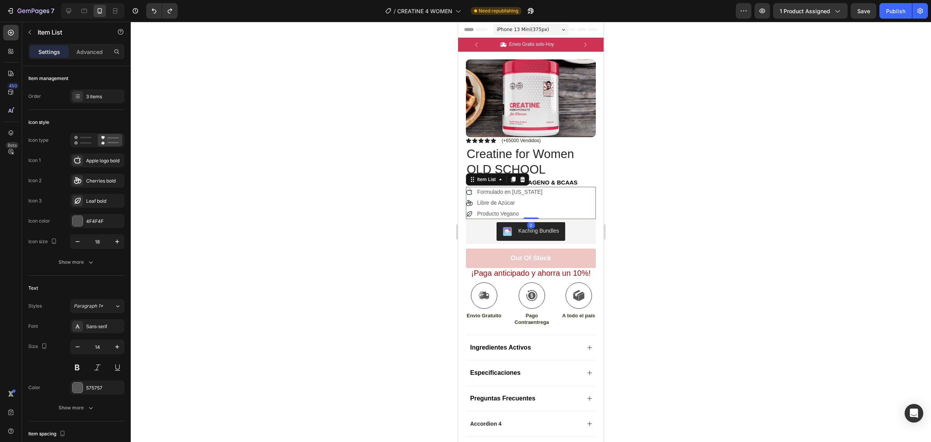
click at [472, 195] on icon at bounding box center [469, 192] width 7 height 7
click at [77, 162] on icon at bounding box center [78, 160] width 8 height 8
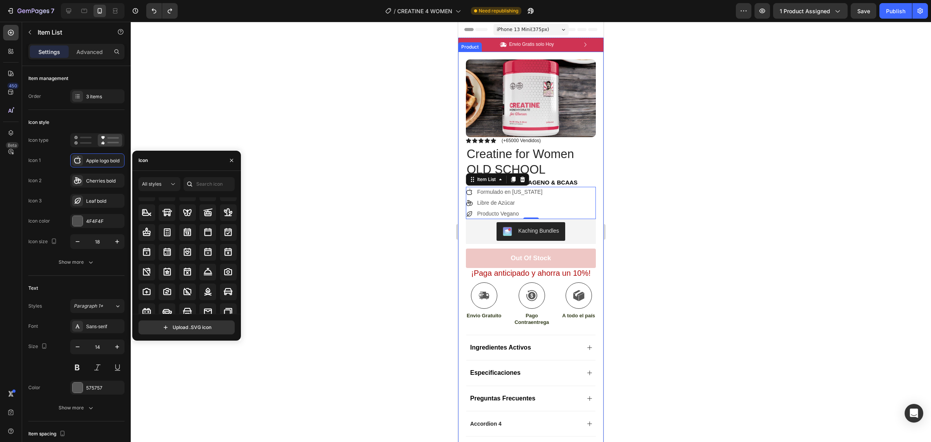
scroll to position [801, 0]
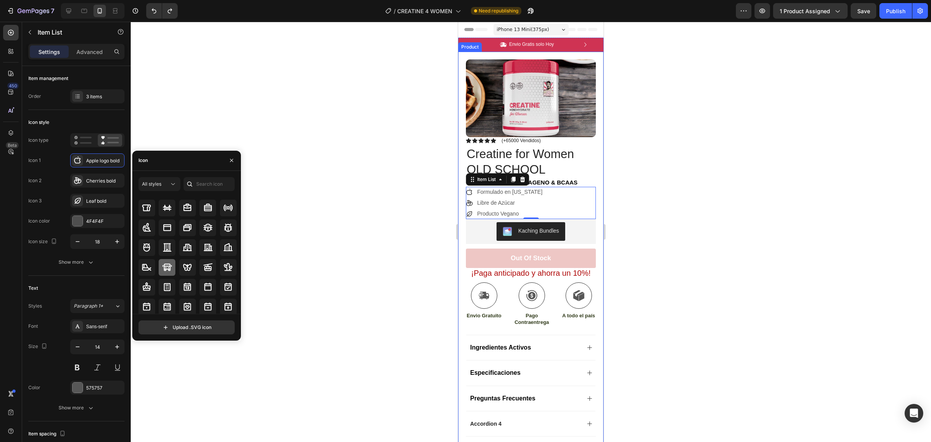
click at [169, 268] on icon at bounding box center [167, 266] width 9 height 7
click at [104, 156] on div "Bus bold" at bounding box center [97, 160] width 54 height 14
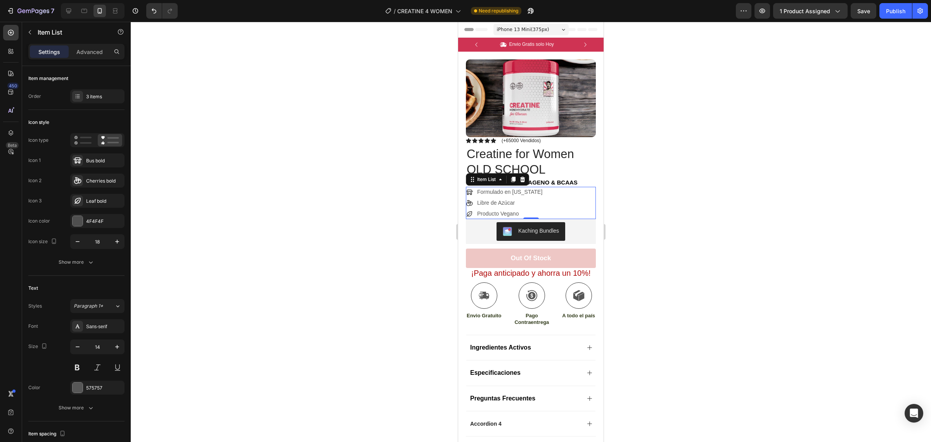
click at [529, 189] on p "Formulado en California" at bounding box center [509, 192] width 65 height 8
click at [530, 189] on p "Formulado en California" at bounding box center [509, 192] width 65 height 8
click at [536, 170] on h1 "Creatine for Women OLD SCHOOL" at bounding box center [526, 162] width 121 height 33
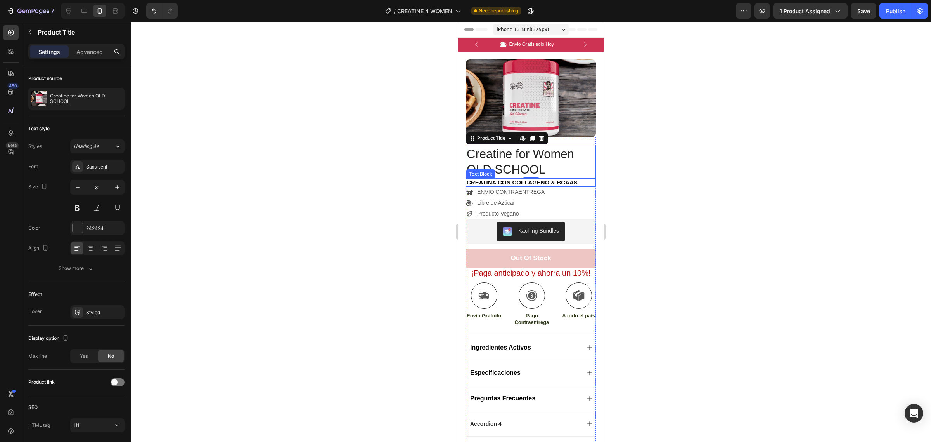
click at [546, 183] on span "CreatinA CON CollagenO & BCAAs" at bounding box center [522, 182] width 111 height 7
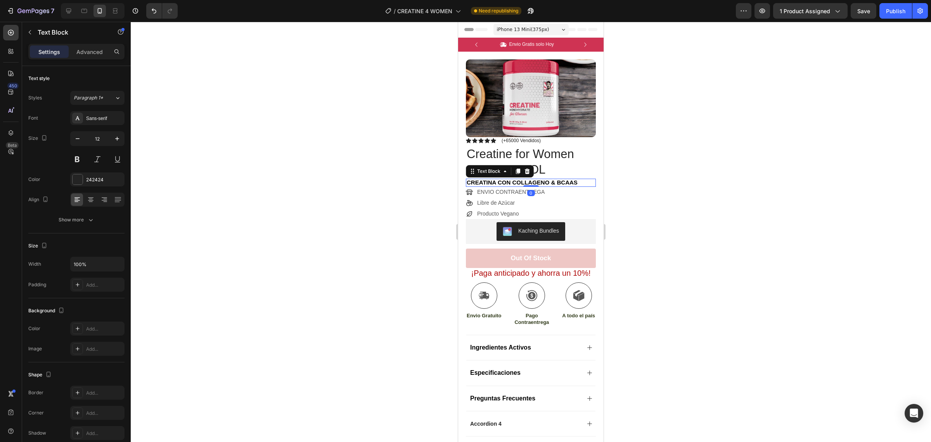
click at [546, 183] on span "CreatinA CON CollagenO & BCAAs" at bounding box center [522, 182] width 111 height 7
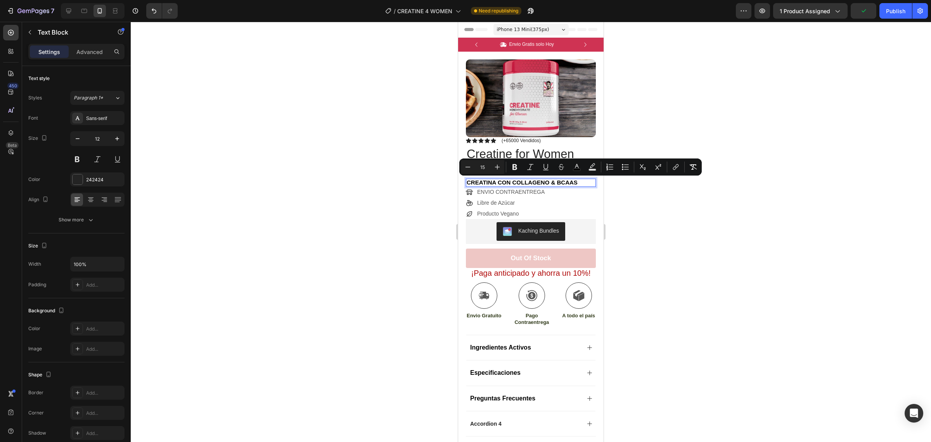
click at [873, 235] on div at bounding box center [531, 232] width 801 height 420
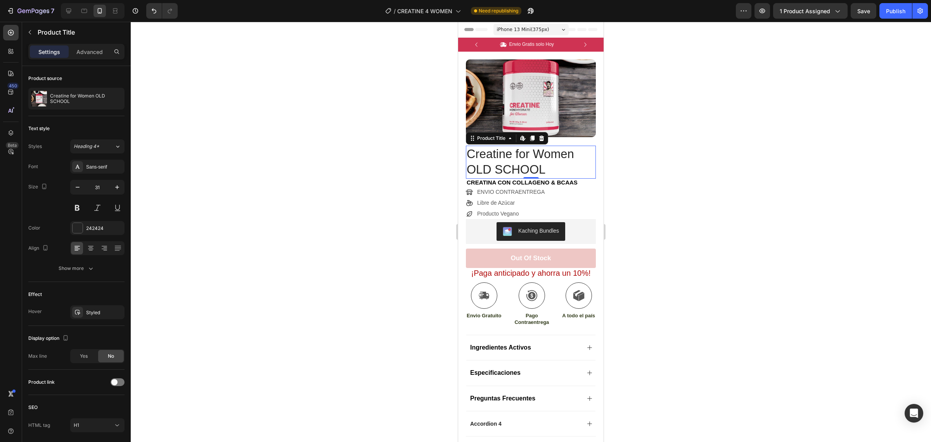
click at [516, 171] on h1 "Creatine for Women OLD SCHOOL" at bounding box center [526, 162] width 121 height 33
click at [856, 12] on button "Save" at bounding box center [864, 11] width 26 height 16
click at [15, 7] on div "7" at bounding box center [31, 10] width 48 height 9
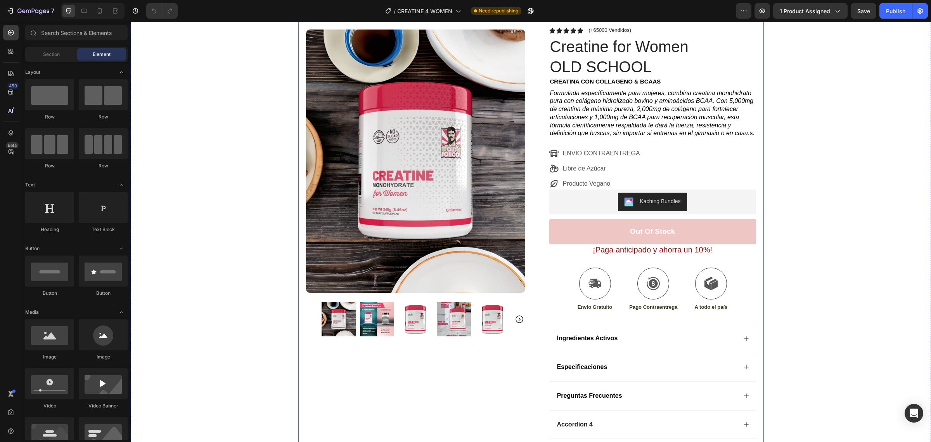
scroll to position [146, 0]
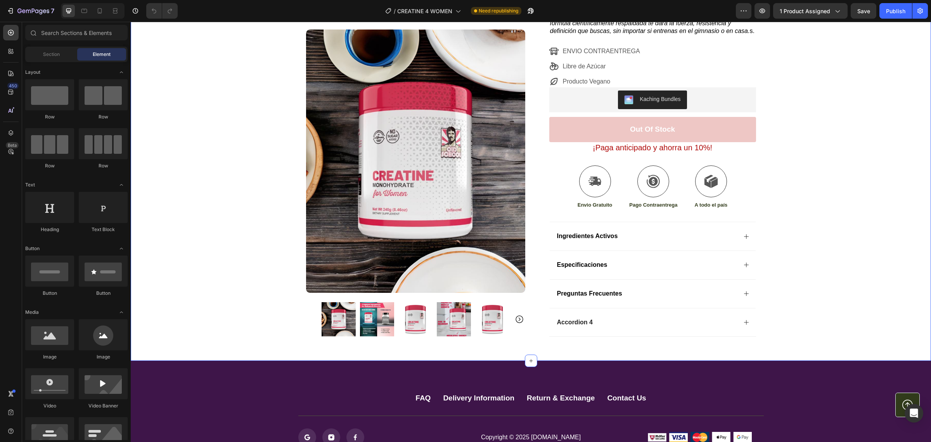
click at [816, 158] on div "Icon Envio Gratis solo Hoy Text Block Row Icon 124,000+ Clientes Satisfechos Te…" at bounding box center [531, 120] width 801 height 457
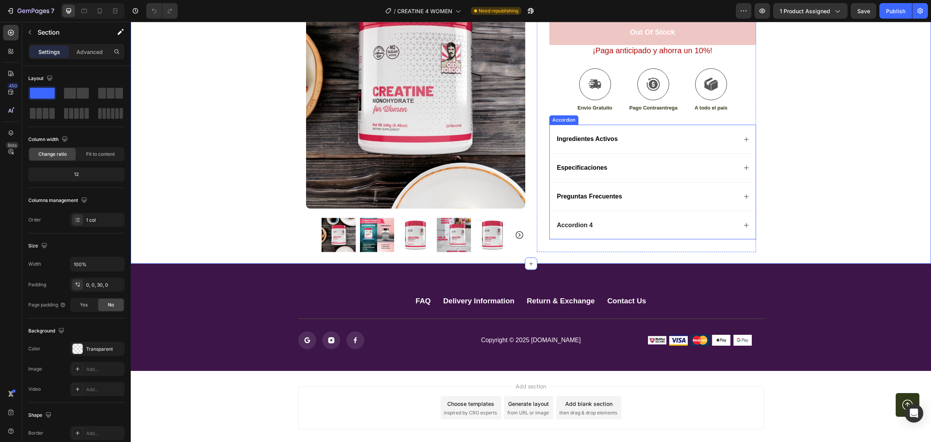
scroll to position [266, 0]
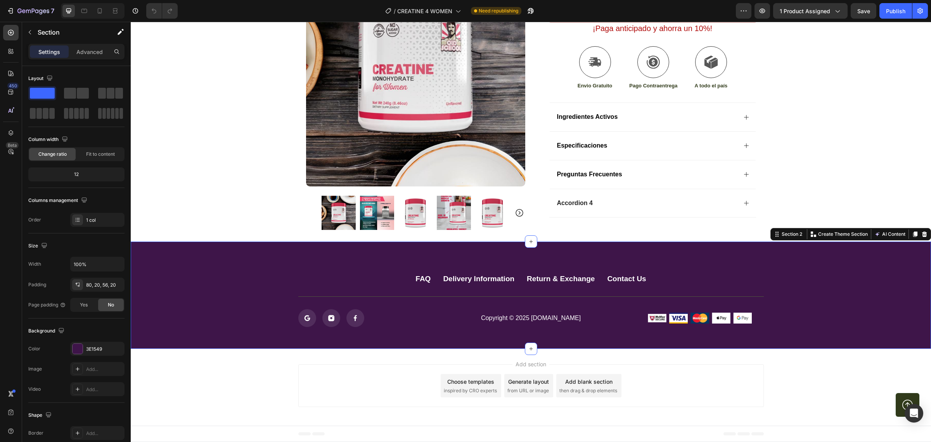
click at [217, 259] on div "FAQ Button Delivery Information Button Return & Exchange Button Contact Us Butt…" at bounding box center [531, 294] width 801 height 107
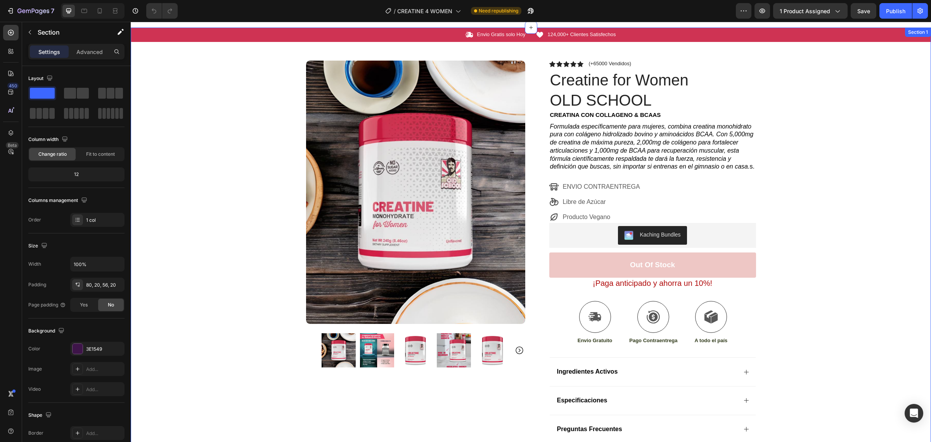
scroll to position [0, 0]
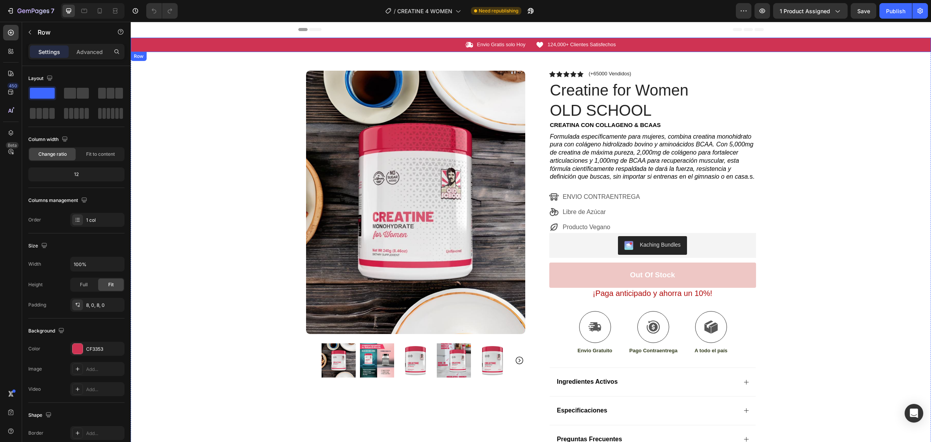
click at [228, 46] on div "Icon Envio Gratis solo Hoy Text Block Row Icon 124,000+ Clientes Satisfechos Te…" at bounding box center [531, 45] width 801 height 8
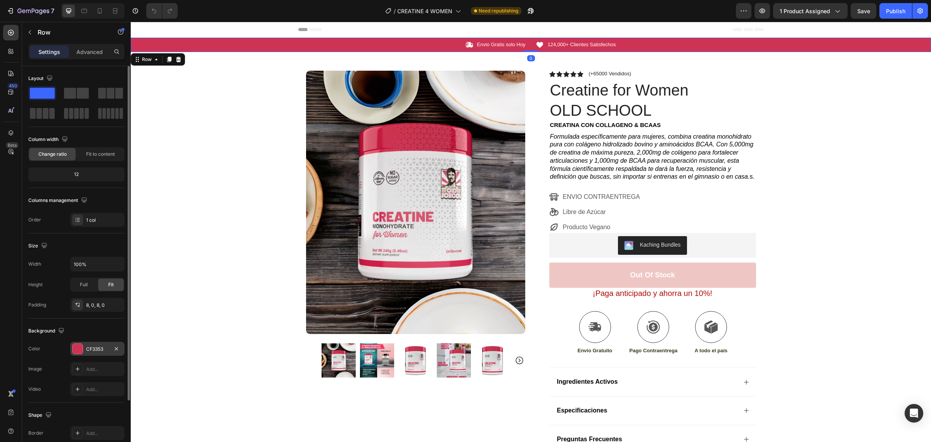
click at [101, 350] on div "CF3353" at bounding box center [97, 348] width 23 height 7
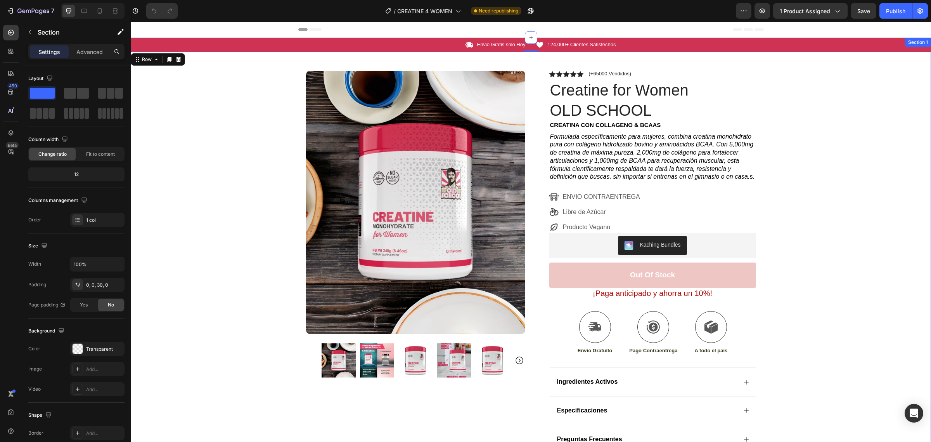
click at [215, 218] on div "Icon Envio Gratis solo Hoy Text Block Row Icon 124,000+ Clientes Satisfechos Te…" at bounding box center [531, 266] width 801 height 457
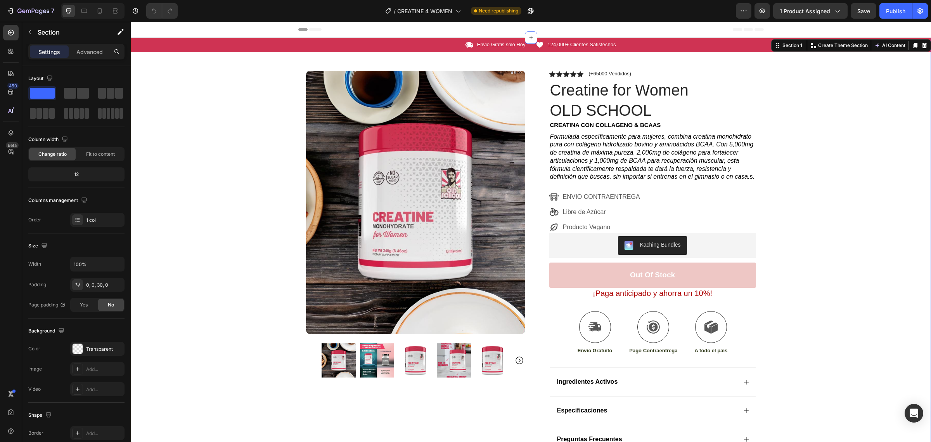
scroll to position [266, 0]
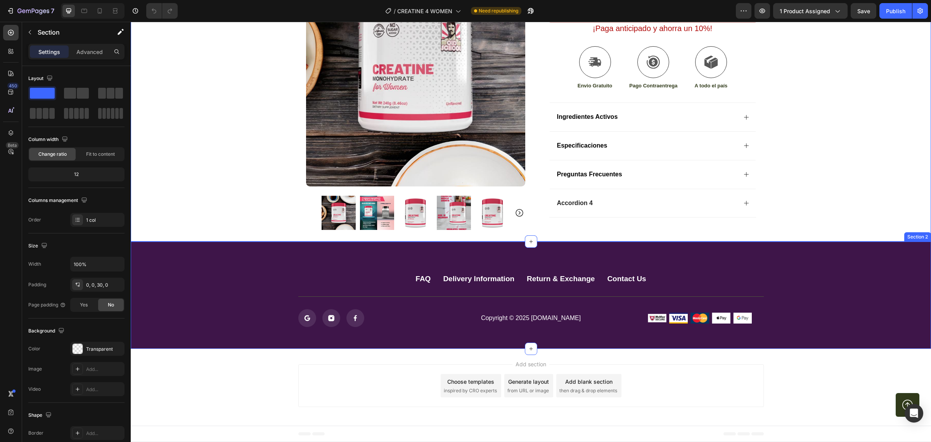
click at [214, 277] on div "FAQ Button Delivery Information Button Return & Exchange Button Contact Us Butt…" at bounding box center [531, 299] width 785 height 54
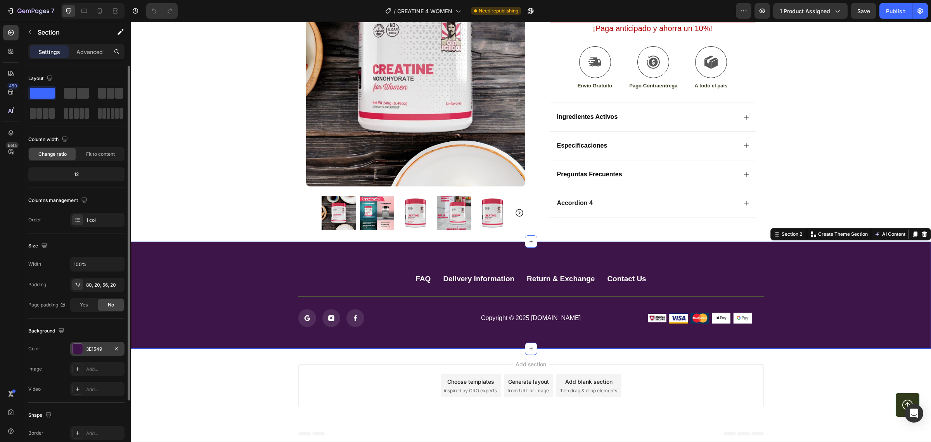
click at [85, 346] on div "3E1549" at bounding box center [97, 348] width 54 height 14
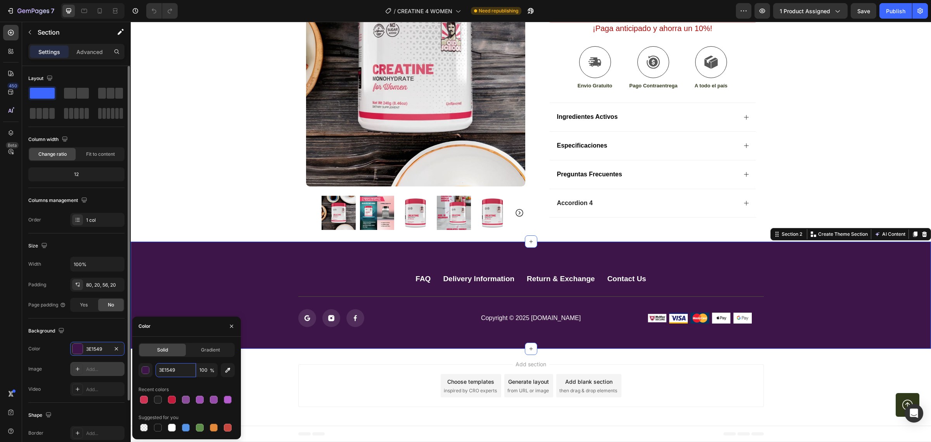
paste input "CF3353"
type input "CF3353"
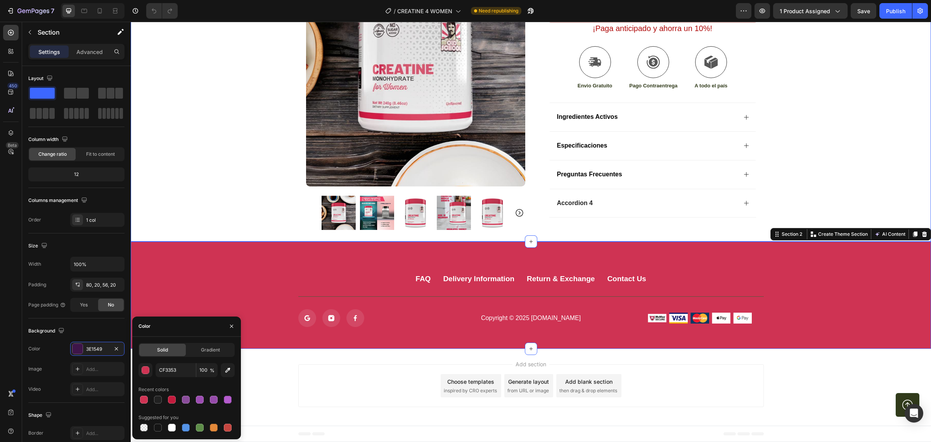
click at [173, 179] on div "Icon Envio Gratis solo Hoy Text Block Row Icon 124,000+ Clientes Satisfechos Te…" at bounding box center [531, 1] width 801 height 457
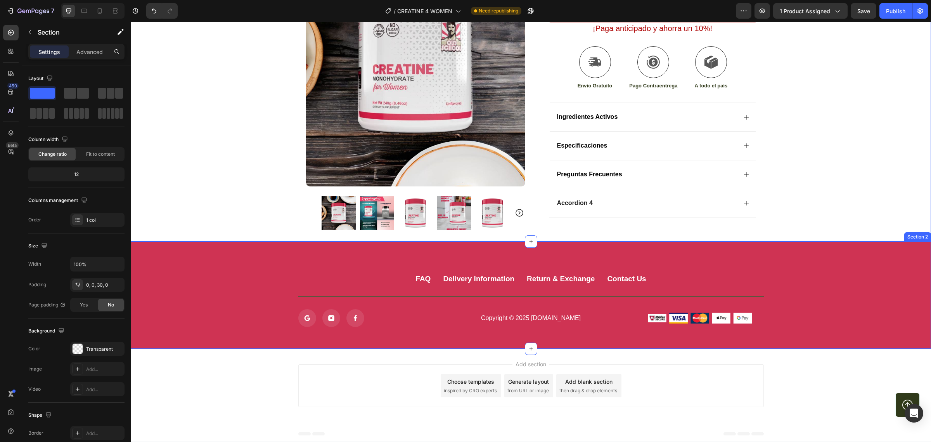
click at [210, 256] on div "FAQ Button Delivery Information Button Return & Exchange Button Contact Us Butt…" at bounding box center [531, 294] width 801 height 107
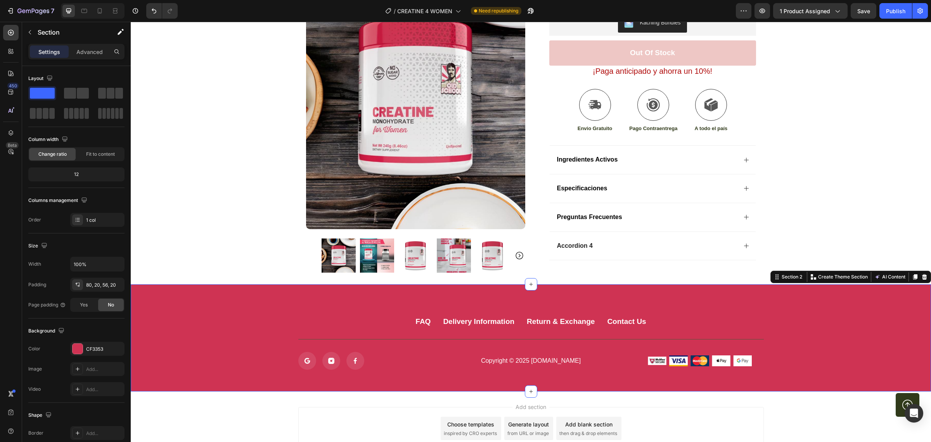
scroll to position [121, 0]
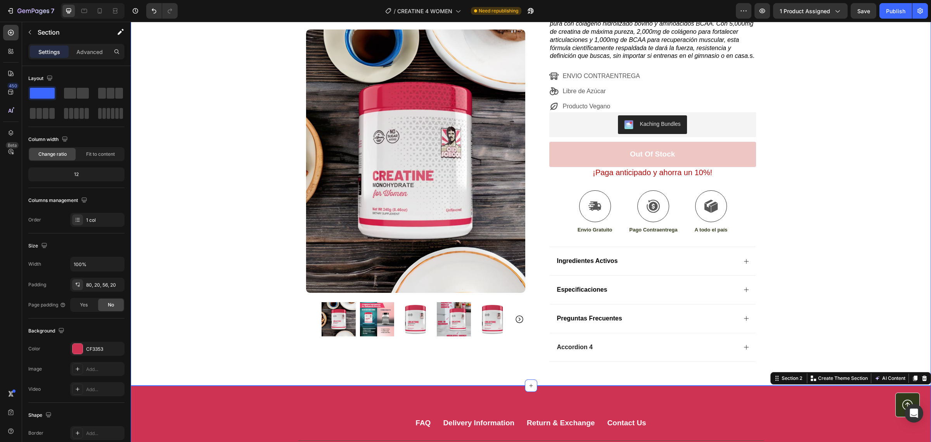
click at [154, 196] on div "Icon Envio Gratis solo Hoy Text Block Row Icon 124,000+ Clientes Satisfechos Te…" at bounding box center [531, 145] width 801 height 457
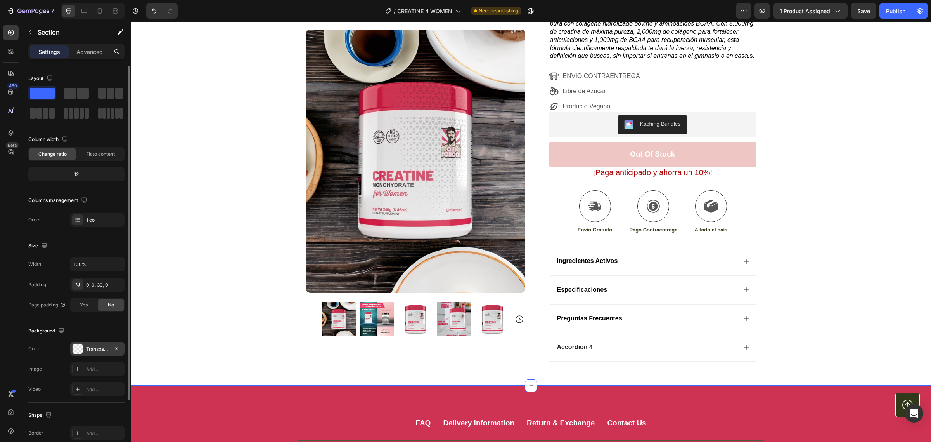
click at [81, 350] on div at bounding box center [78, 348] width 10 height 10
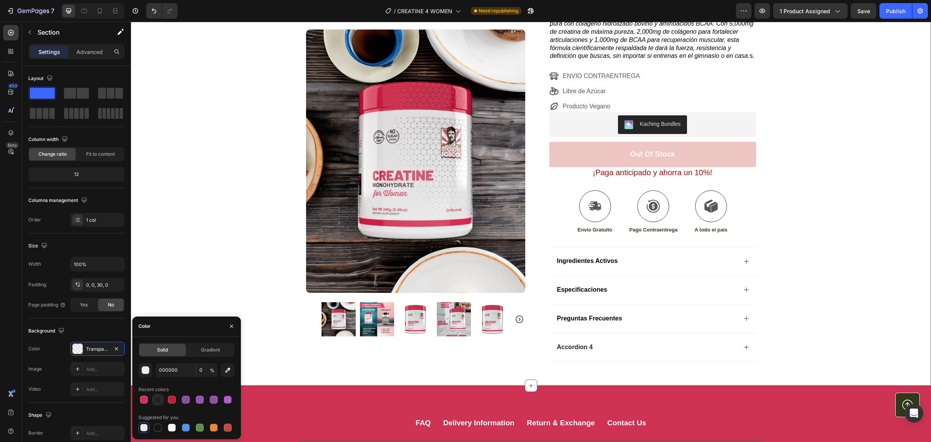
click at [158, 399] on div at bounding box center [158, 399] width 8 height 8
type input "212121"
type input "100"
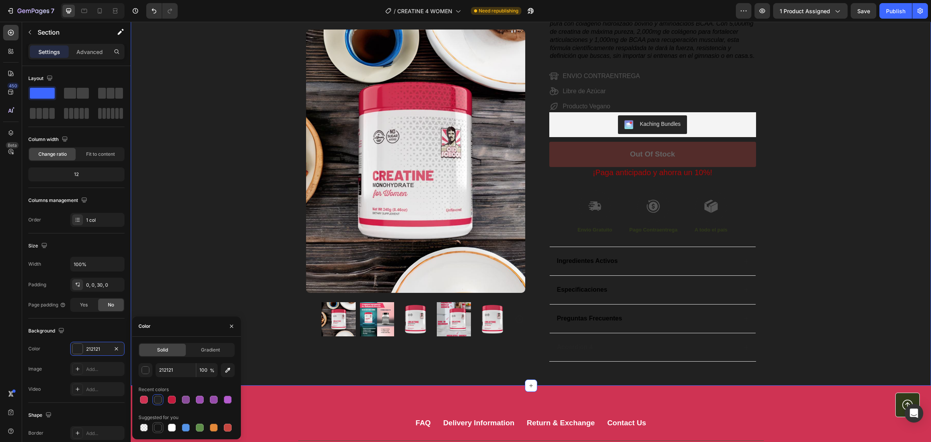
click at [157, 430] on div at bounding box center [158, 427] width 8 height 8
type input "151515"
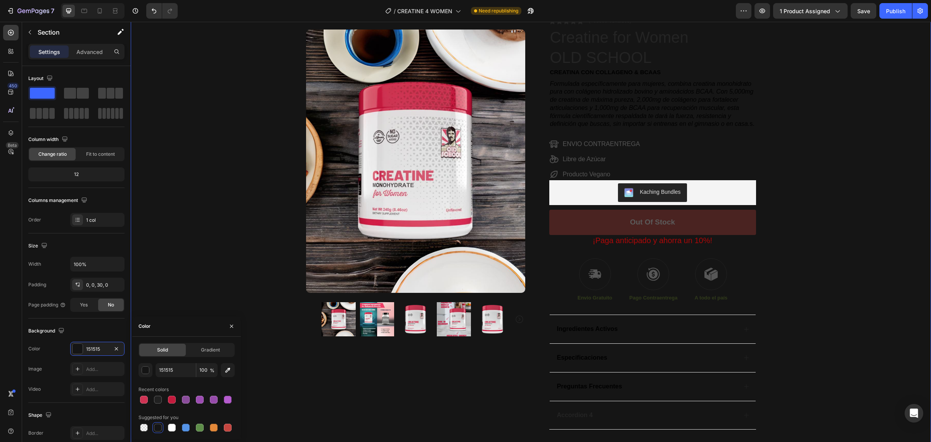
scroll to position [0, 0]
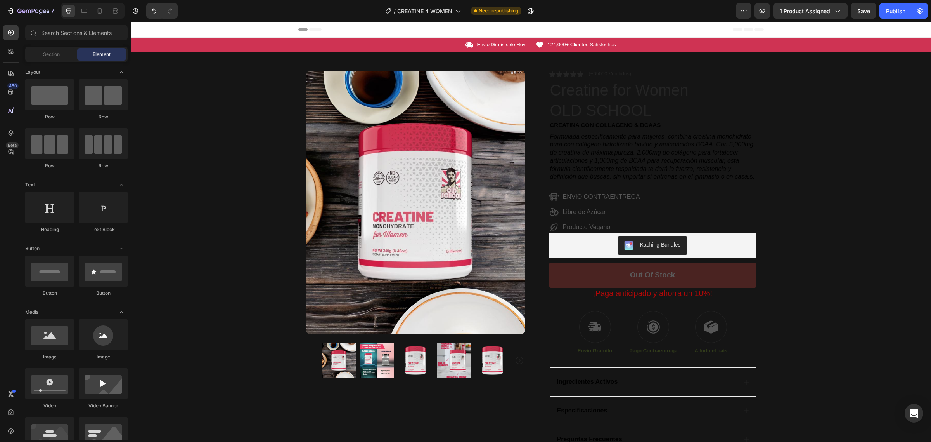
click at [239, 33] on div "Header" at bounding box center [531, 30] width 801 height 16
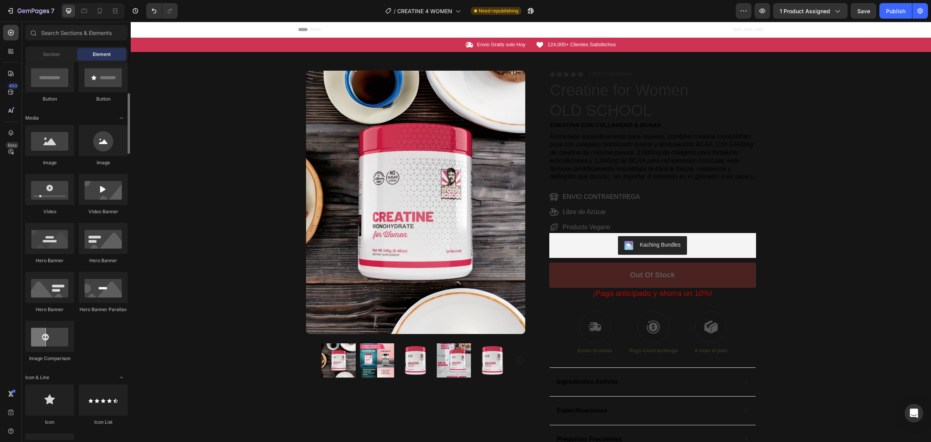
scroll to position [49, 0]
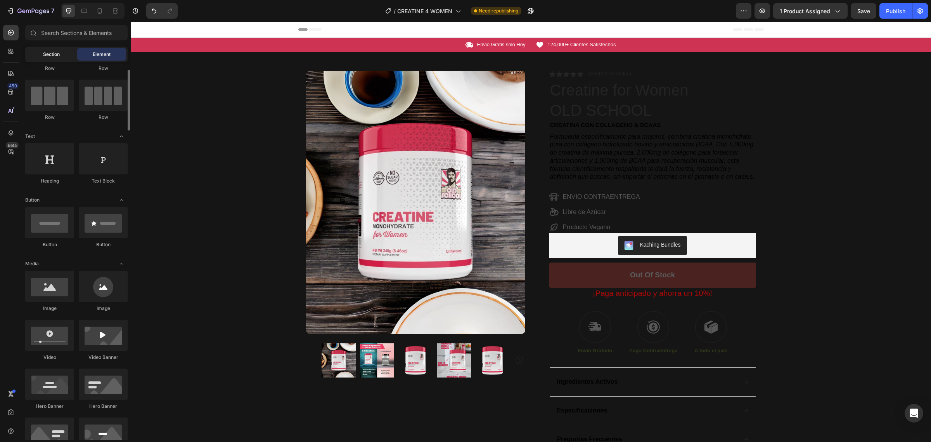
click at [54, 49] on div "Section" at bounding box center [51, 54] width 49 height 12
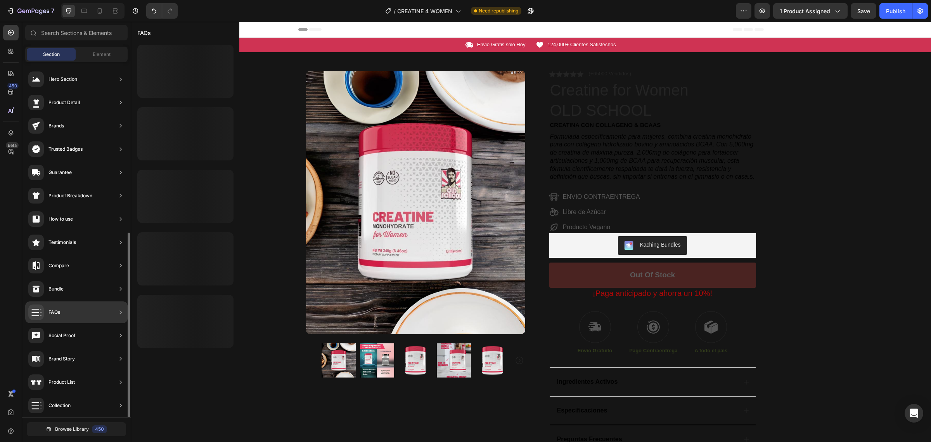
scroll to position [95, 0]
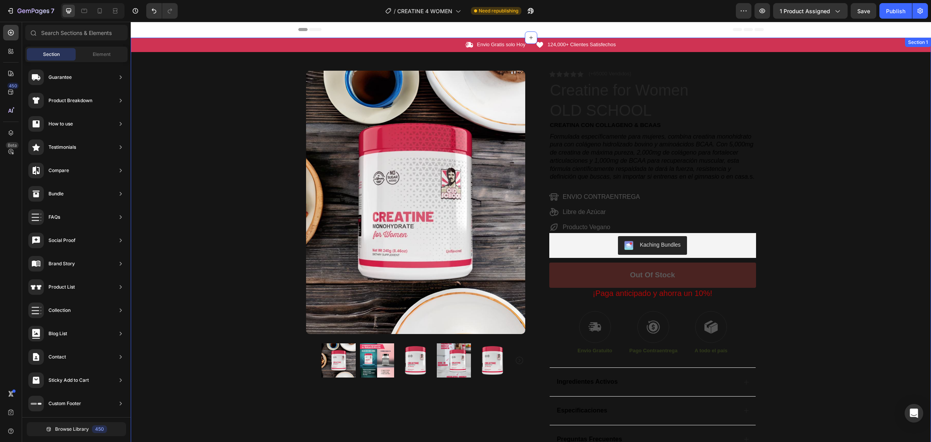
click at [239, 139] on div "Icon Envio Gratis solo Hoy Text Block Row Icon 124,000+ Clientes Satisfechos Te…" at bounding box center [531, 266] width 801 height 457
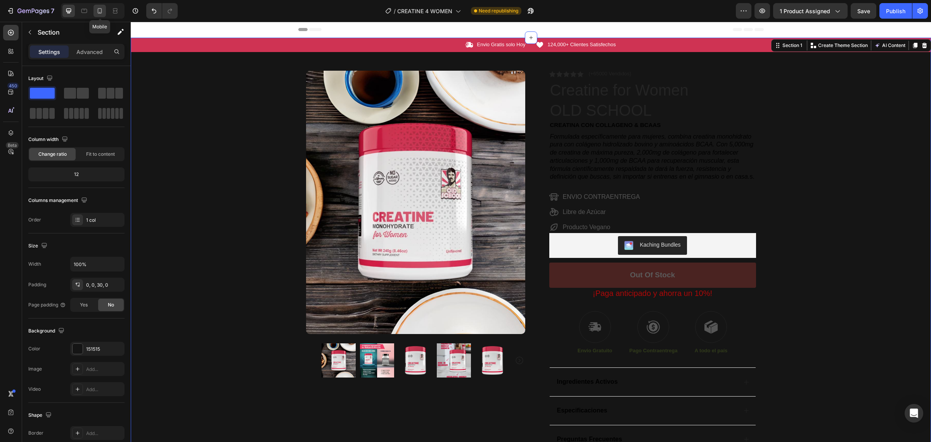
click at [99, 10] on icon at bounding box center [100, 11] width 8 height 8
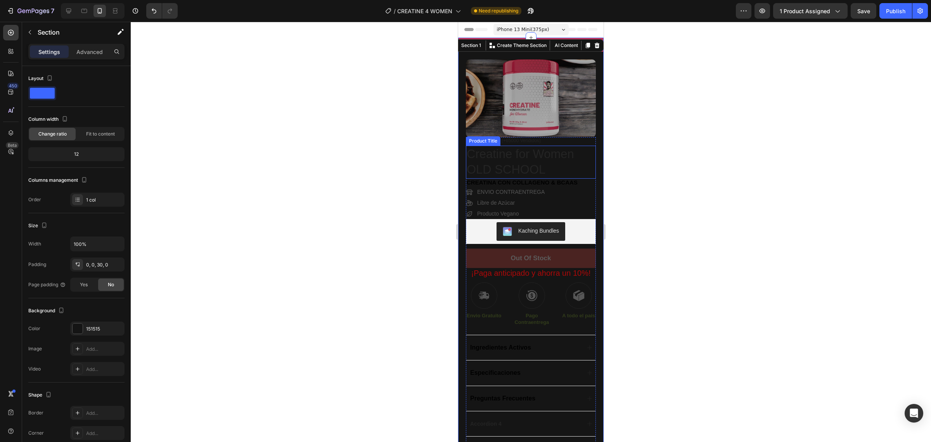
click at [546, 156] on h1 "Creatine for Women OLD SCHOOL" at bounding box center [526, 162] width 121 height 33
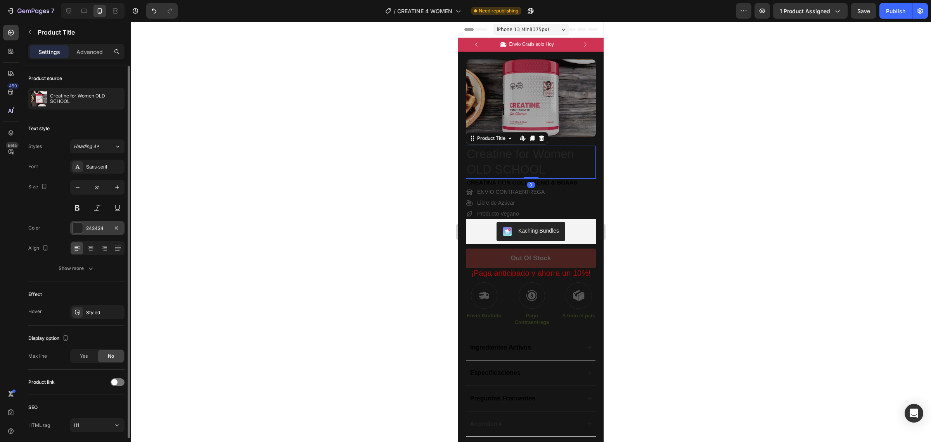
click at [78, 228] on div at bounding box center [78, 228] width 10 height 10
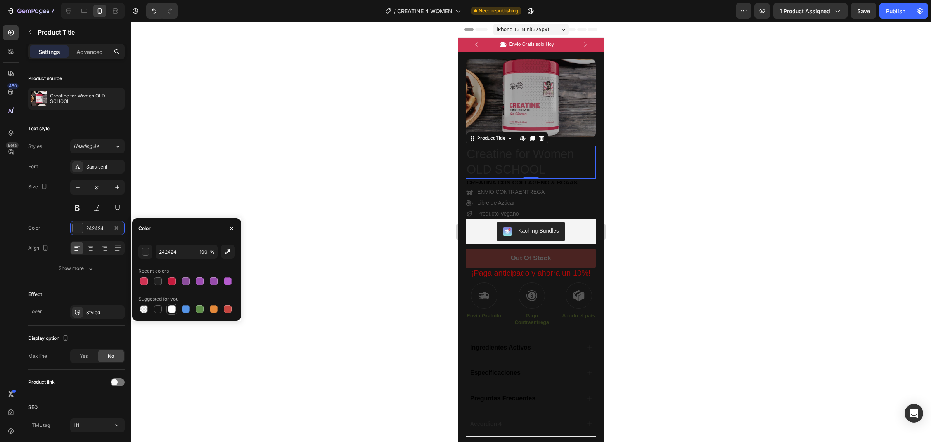
click at [175, 311] on div at bounding box center [172, 309] width 8 height 8
type input "FFFFFF"
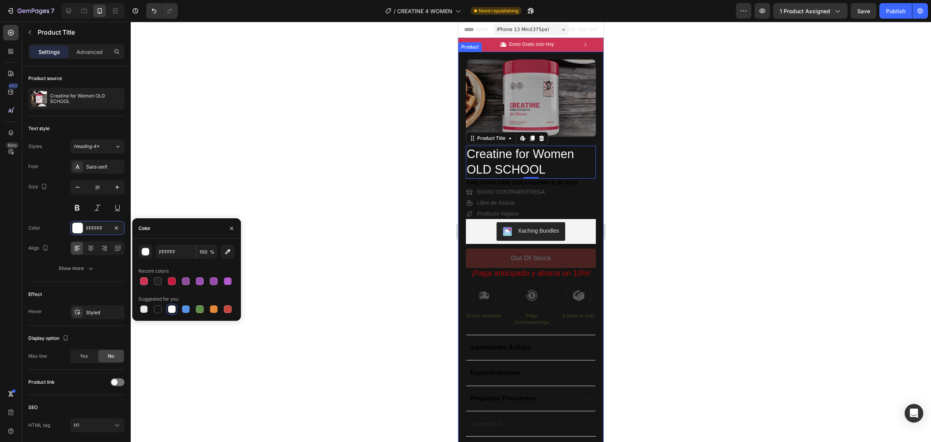
click at [463, 124] on div "Product Images Row Icon Icon Icon Icon Icon Icon List (+65000 Vendidos) Text Bl…" at bounding box center [531, 248] width 146 height 393
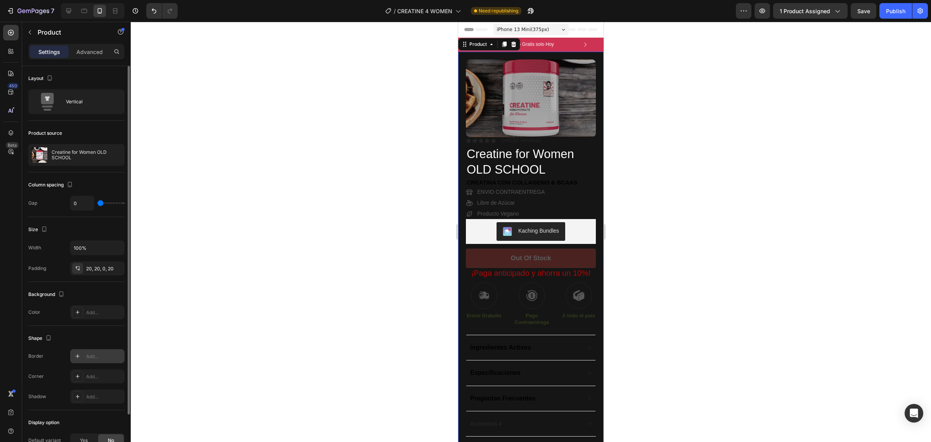
scroll to position [63, 0]
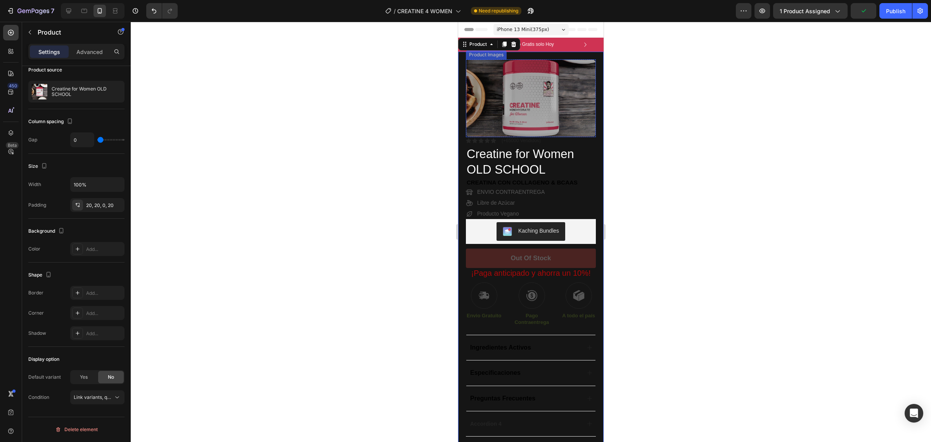
click at [523, 107] on img at bounding box center [531, 98] width 130 height 78
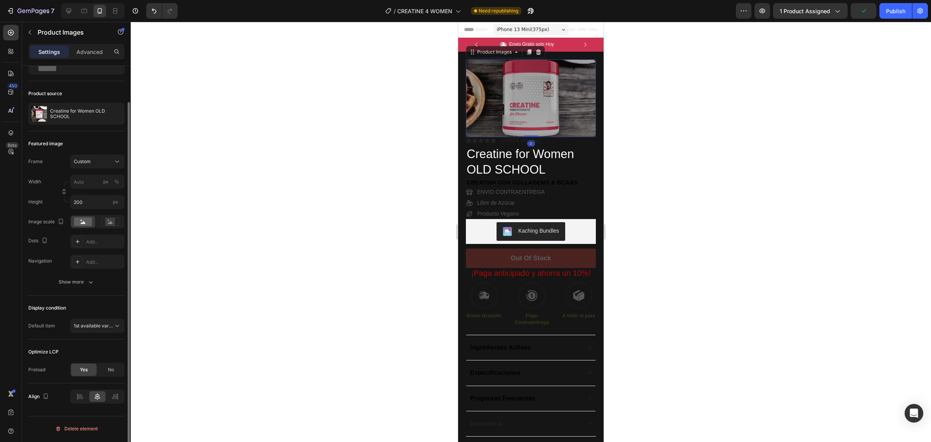
scroll to position [0, 0]
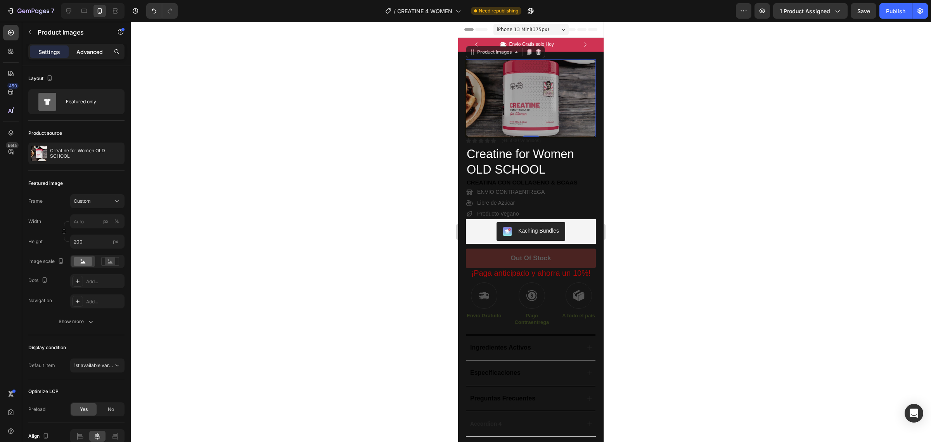
click at [87, 49] on p "Advanced" at bounding box center [89, 52] width 26 height 8
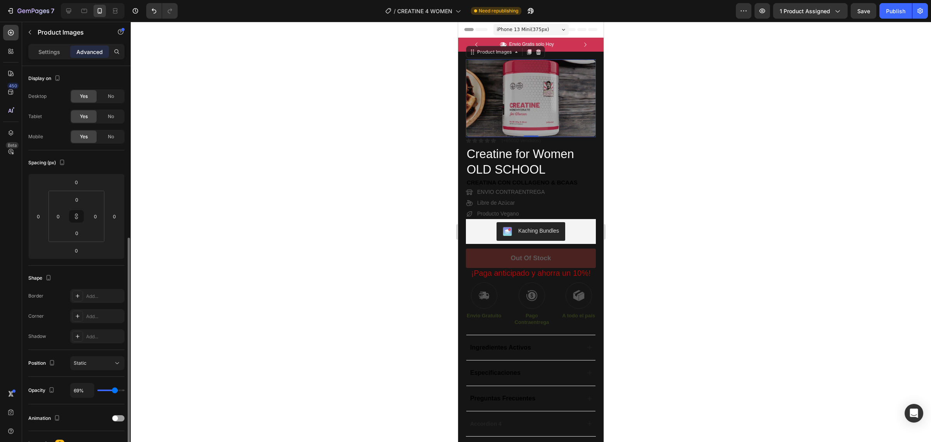
scroll to position [97, 0]
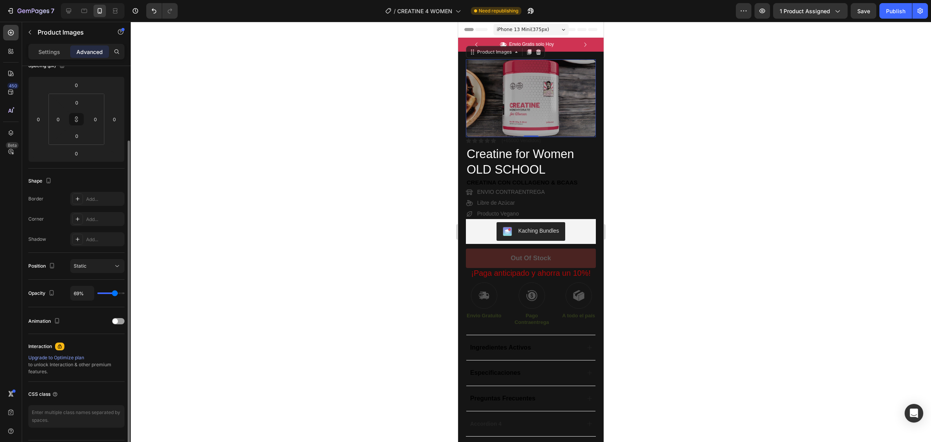
type input "100%"
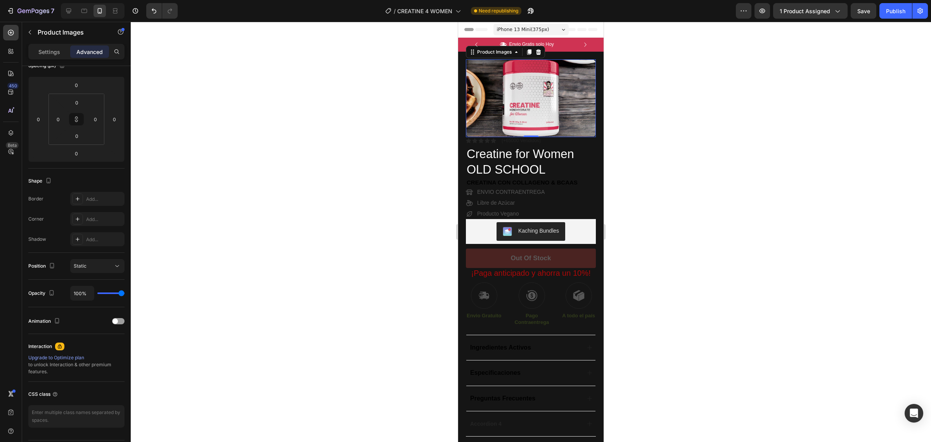
drag, startPoint x: 114, startPoint y: 293, endPoint x: 286, endPoint y: 300, distance: 172.0
type input "100"
click at [125, 294] on input "range" at bounding box center [110, 293] width 27 height 2
click at [518, 140] on p "(+65000 Vendidos)" at bounding box center [521, 140] width 39 height 5
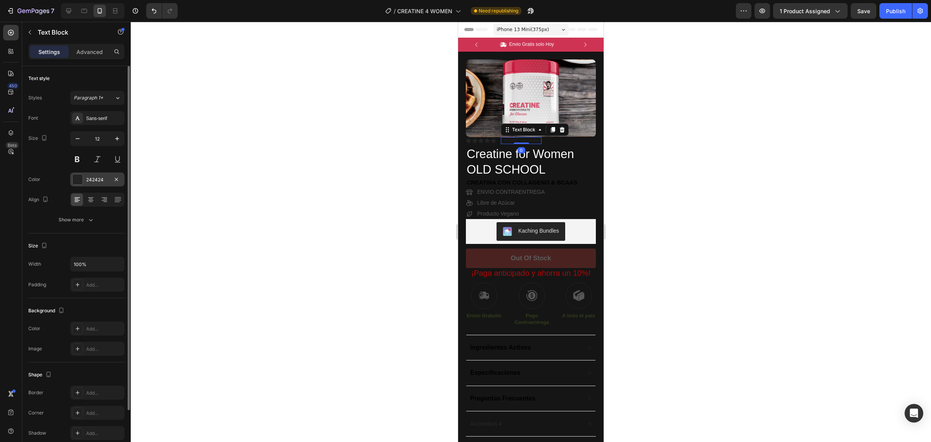
click at [78, 175] on div at bounding box center [78, 179] width 10 height 10
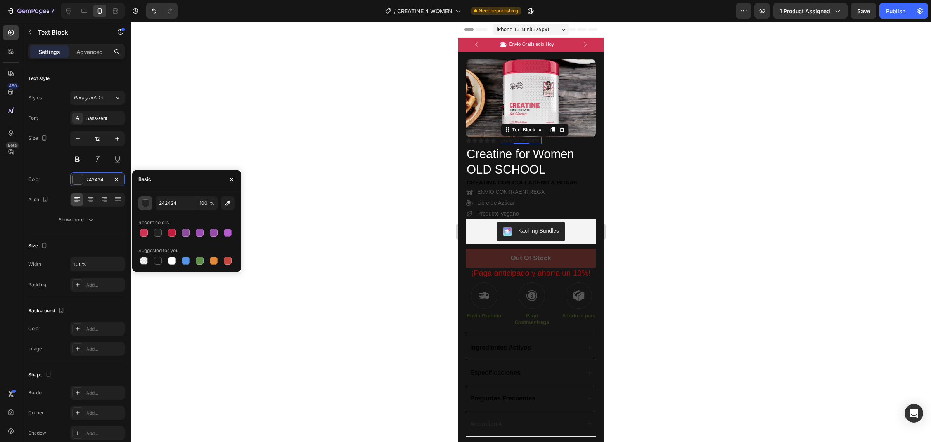
click at [144, 201] on div "button" at bounding box center [146, 203] width 8 height 8
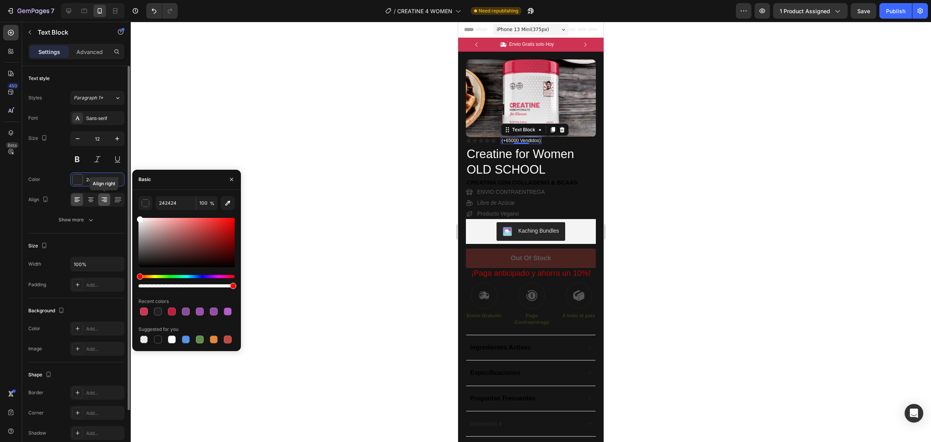
drag, startPoint x: 119, startPoint y: 204, endPoint x: 109, endPoint y: 204, distance: 10.1
click at [109, 204] on div "450 Beta Sections(18) Elements(84) Section Element Hero Section Product Detail …" at bounding box center [65, 232] width 131 height 420
type input "9B9B9B"
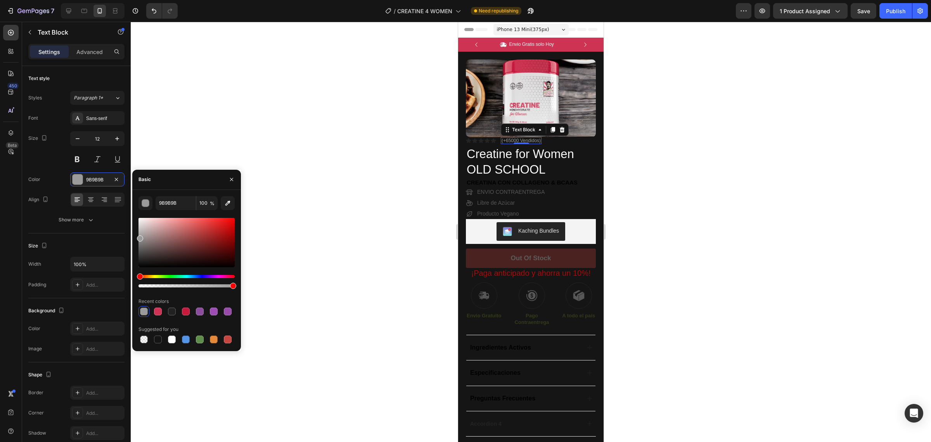
drag, startPoint x: 140, startPoint y: 221, endPoint x: 136, endPoint y: 237, distance: 16.1
click at [136, 237] on div "9B9B9B 100 % Recent colors Suggested for you" at bounding box center [186, 270] width 109 height 149
click at [136, 236] on div "9B9B9B 100 % Recent colors Suggested for you" at bounding box center [186, 270] width 109 height 149
click at [232, 179] on icon "button" at bounding box center [231, 179] width 3 height 3
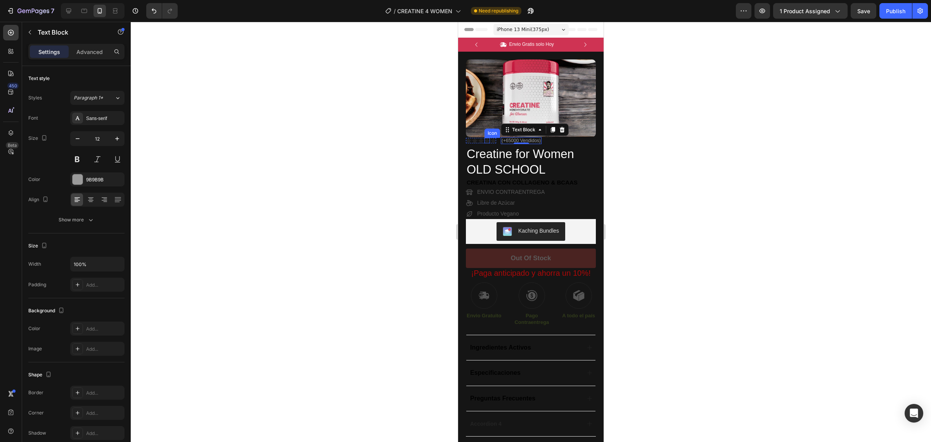
click at [486, 140] on div "Icon" at bounding box center [487, 140] width 5 height 5
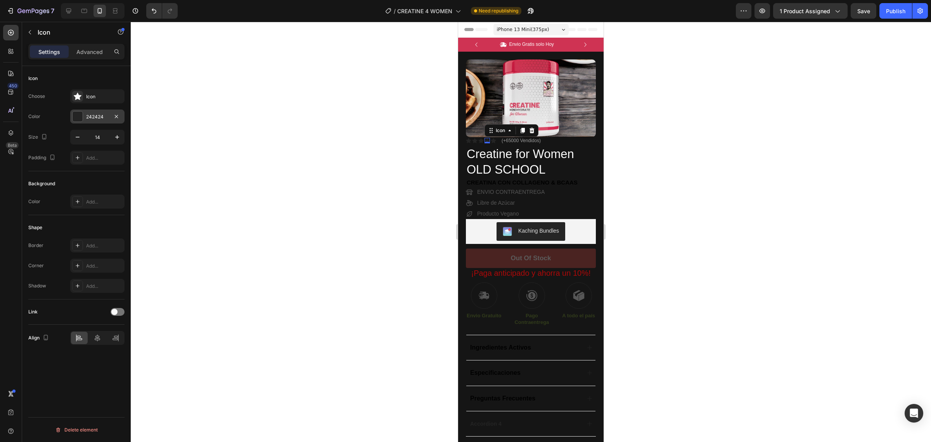
click at [80, 118] on div at bounding box center [78, 116] width 10 height 10
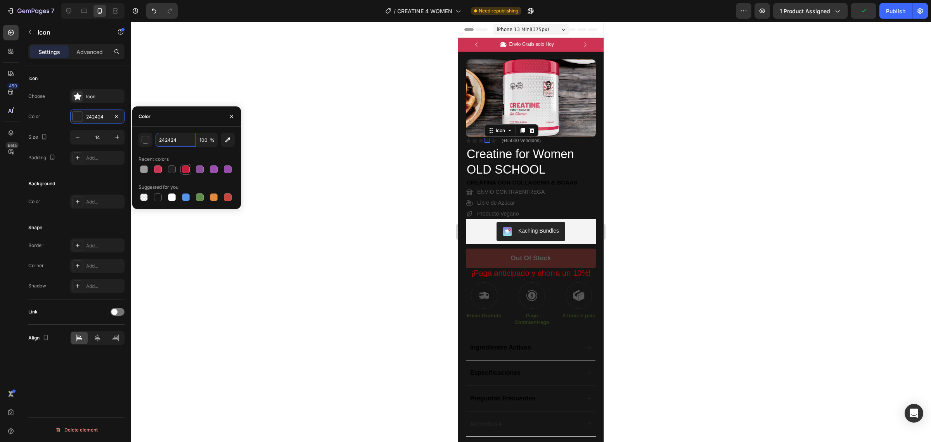
paste input "9B9B9B"
type input "9B9B9B"
click at [231, 112] on button "button" at bounding box center [231, 116] width 12 height 12
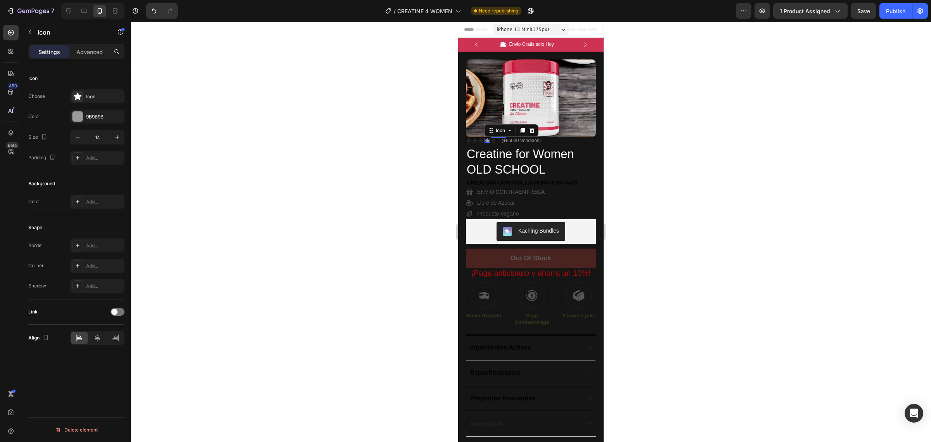
click at [495, 142] on icon at bounding box center [493, 140] width 5 height 5
click at [78, 94] on icon at bounding box center [78, 96] width 8 height 7
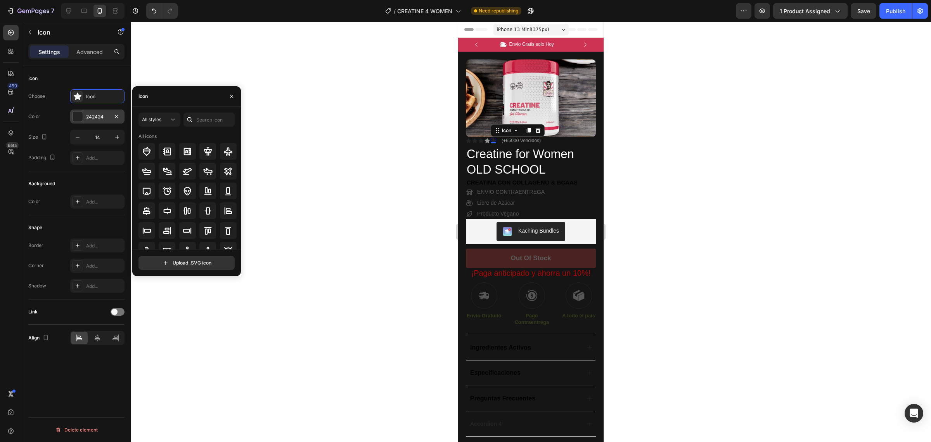
click at [76, 110] on div "242424" at bounding box center [97, 116] width 54 height 14
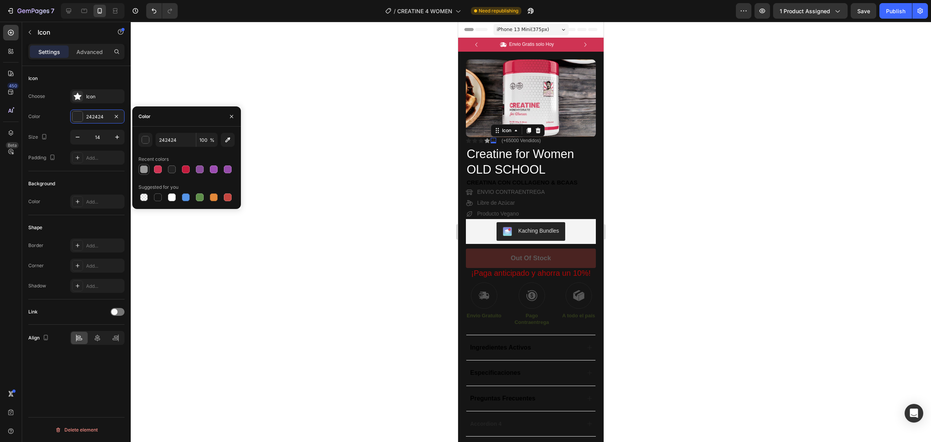
click at [147, 168] on div at bounding box center [144, 169] width 8 height 8
type input "9B9B9B"
click at [229, 115] on icon "button" at bounding box center [232, 116] width 6 height 6
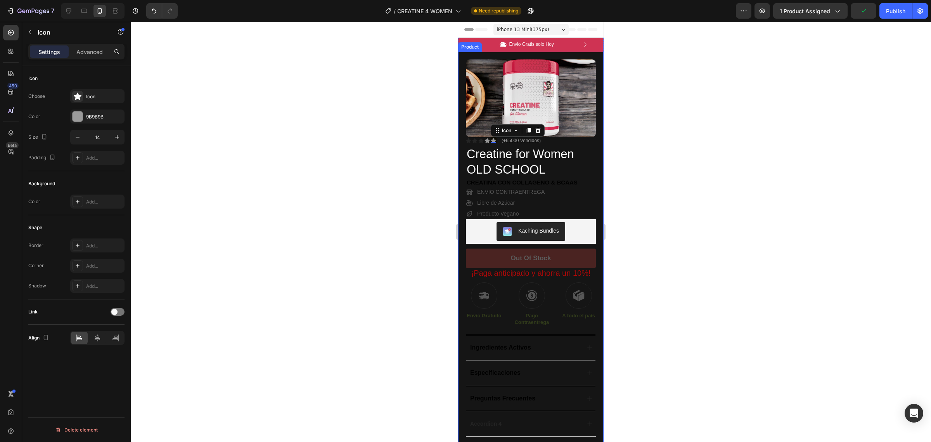
click at [423, 132] on div at bounding box center [531, 232] width 801 height 420
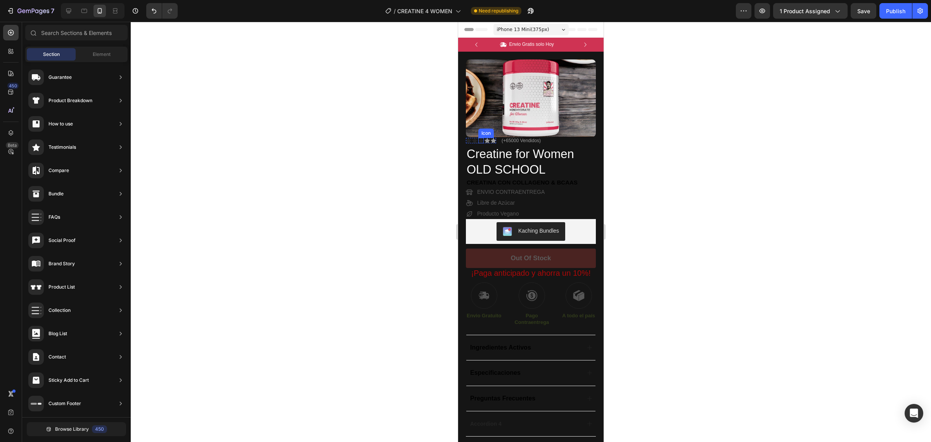
click at [479, 141] on icon at bounding box center [480, 140] width 5 height 5
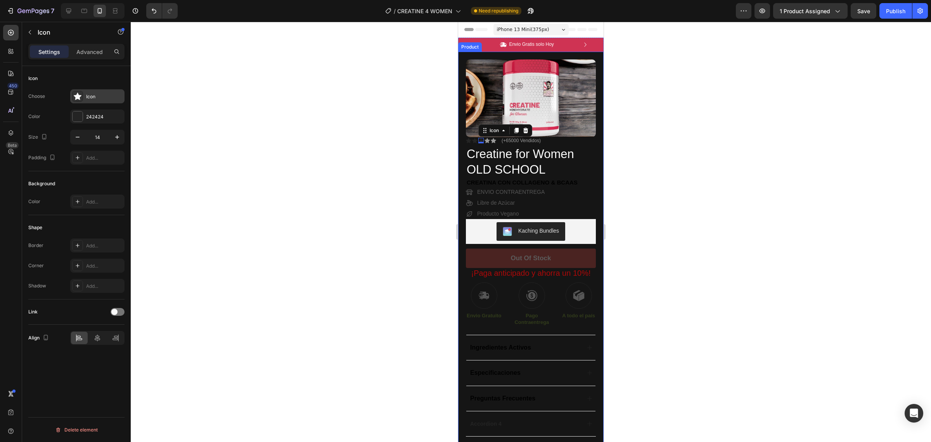
click at [78, 97] on icon at bounding box center [78, 96] width 8 height 7
click at [72, 112] on div "242424" at bounding box center [97, 116] width 54 height 14
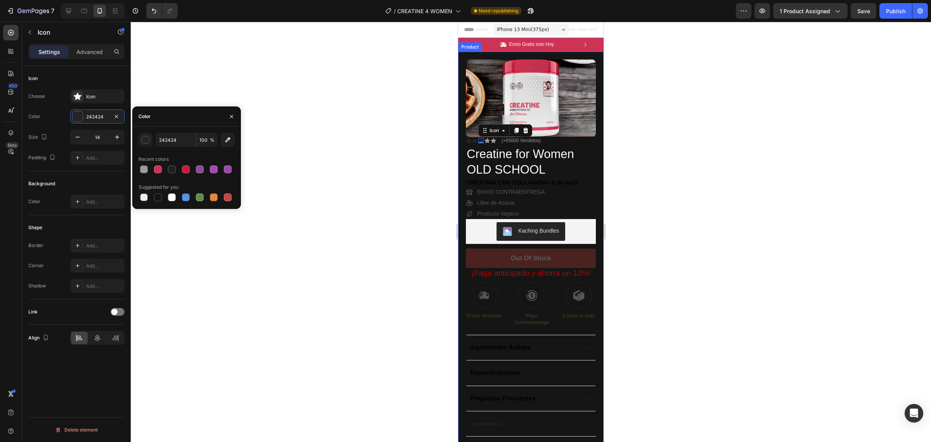
click at [151, 169] on div at bounding box center [187, 169] width 96 height 11
click at [147, 169] on div at bounding box center [144, 169] width 8 height 8
click at [160, 170] on div at bounding box center [158, 169] width 8 height 8
type input "CF3353"
click at [232, 117] on icon "button" at bounding box center [232, 116] width 6 height 6
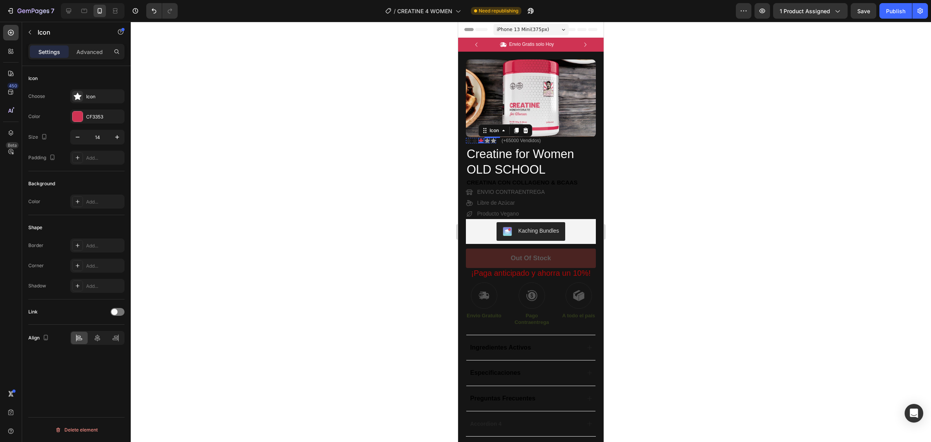
click at [487, 142] on icon at bounding box center [487, 140] width 5 height 5
click at [79, 115] on div at bounding box center [78, 116] width 10 height 10
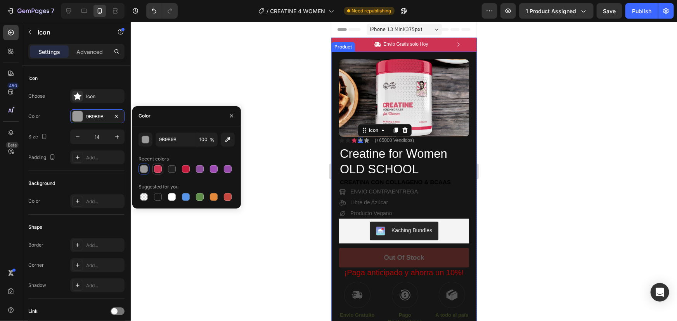
click at [163, 172] on div at bounding box center [157, 169] width 11 height 11
type input "CF3353"
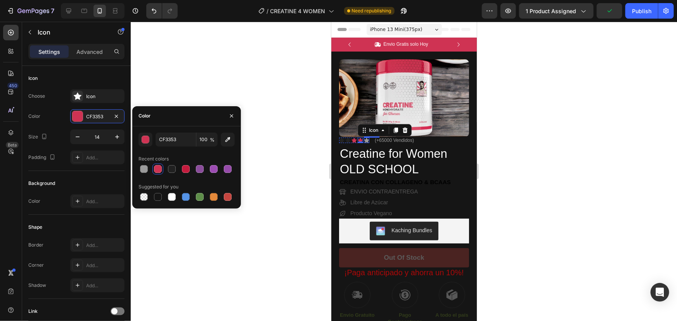
click at [367, 140] on icon at bounding box center [366, 139] width 5 height 5
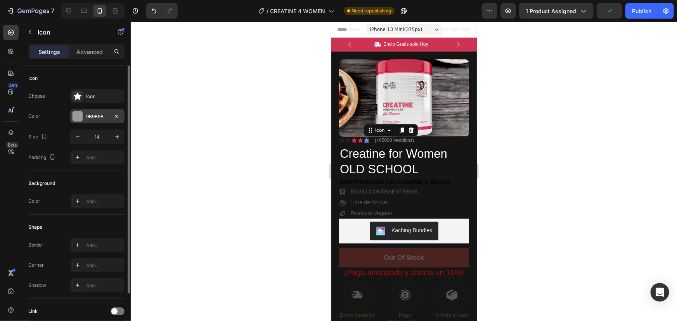
click at [77, 111] on div at bounding box center [78, 116] width 10 height 10
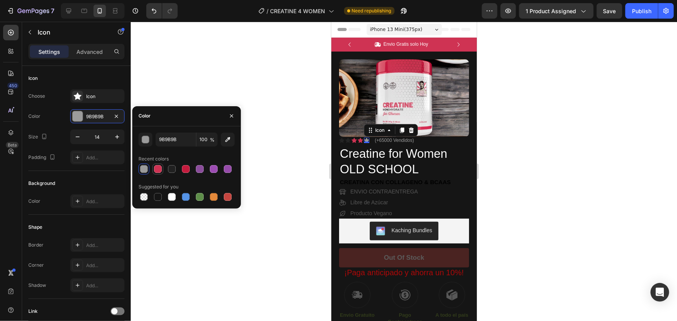
click at [159, 167] on div at bounding box center [158, 169] width 8 height 8
type input "CF3353"
click at [230, 113] on icon "button" at bounding box center [232, 116] width 6 height 6
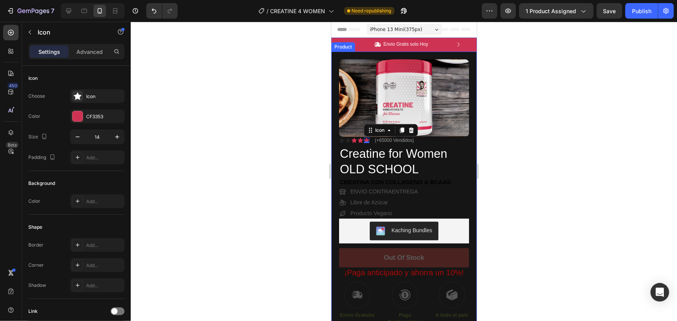
click at [301, 139] on div at bounding box center [404, 172] width 546 height 300
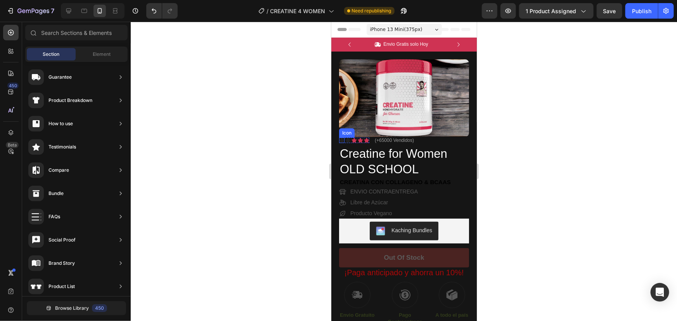
click at [341, 140] on icon at bounding box center [341, 139] width 5 height 5
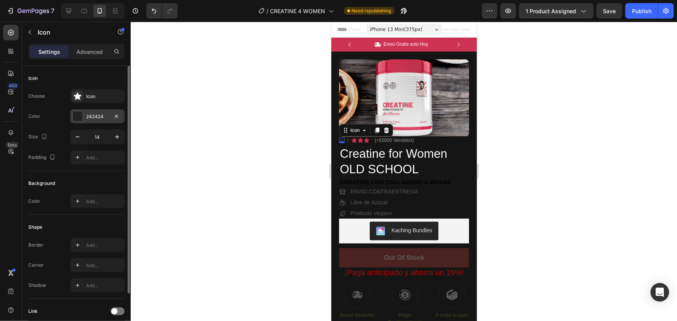
click at [75, 116] on div at bounding box center [78, 116] width 10 height 10
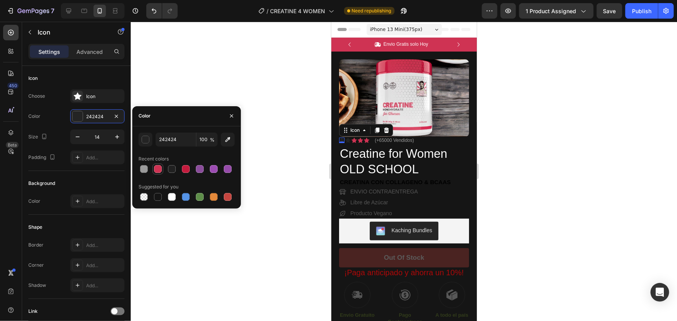
click at [158, 165] on div at bounding box center [157, 169] width 9 height 9
type input "CF3353"
click at [232, 113] on icon "button" at bounding box center [232, 116] width 6 height 6
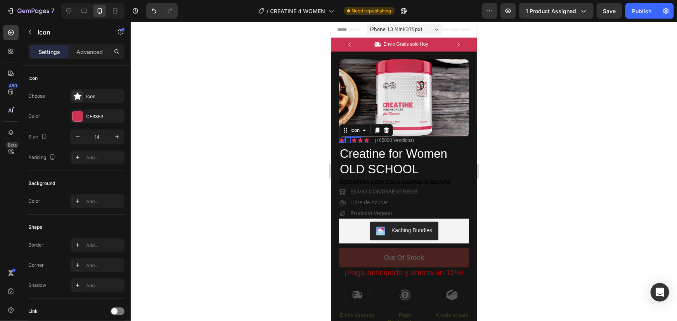
click at [346, 139] on icon at bounding box center [347, 139] width 5 height 5
click at [346, 139] on div "Icon" at bounding box center [347, 139] width 5 height 5
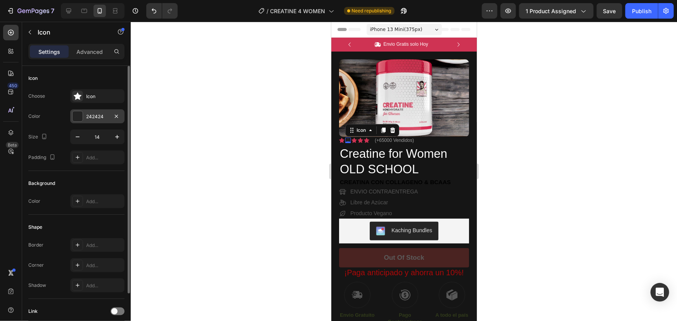
click at [79, 116] on div at bounding box center [78, 116] width 10 height 10
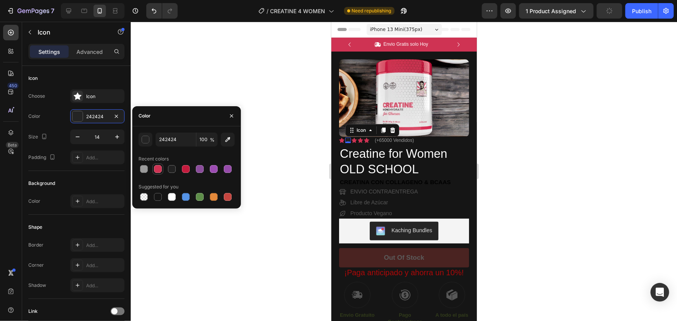
click at [160, 169] on div at bounding box center [158, 169] width 8 height 8
type input "CF3353"
click at [230, 116] on icon "button" at bounding box center [232, 116] width 6 height 6
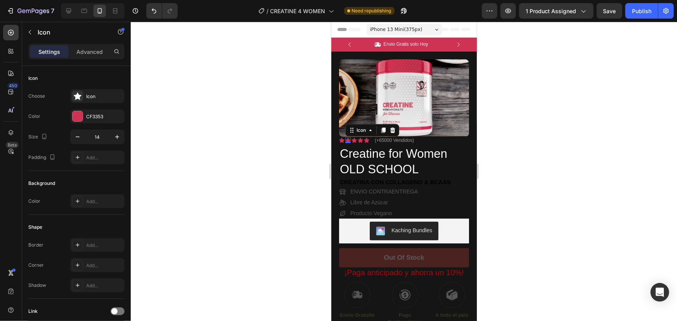
click at [555, 165] on div at bounding box center [404, 172] width 546 height 300
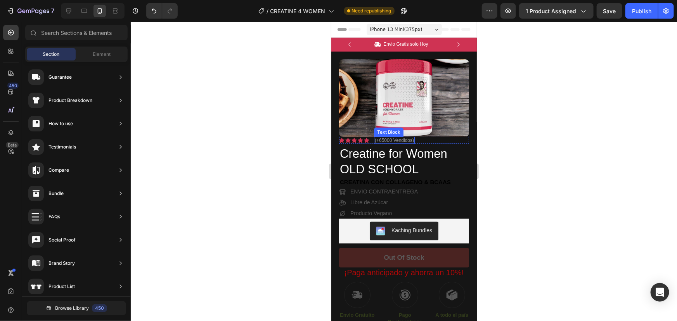
click at [404, 142] on p "(+65000 Vendidos)" at bounding box center [393, 139] width 39 height 5
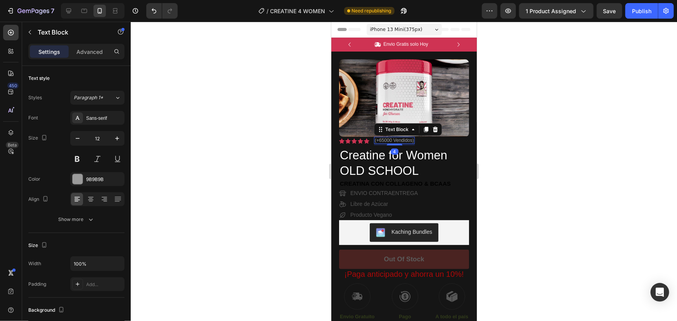
click at [393, 145] on div at bounding box center [394, 145] width 16 height 2
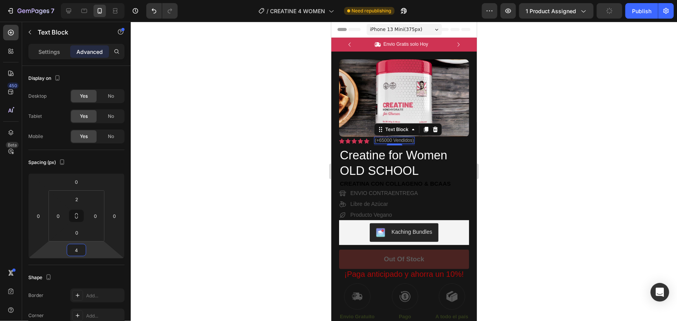
drag, startPoint x: 80, startPoint y: 250, endPoint x: 21, endPoint y: 246, distance: 59.5
click at [23, 246] on div "Display on Desktop Yes No Tablet Yes No Mobile Yes No Spacing (px) 0 0 4 0 2 0 …" at bounding box center [76, 325] width 109 height 518
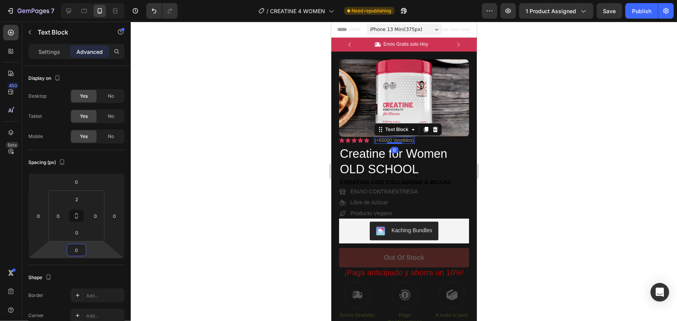
type input "0"
click at [74, 201] on input "2" at bounding box center [77, 200] width 16 height 12
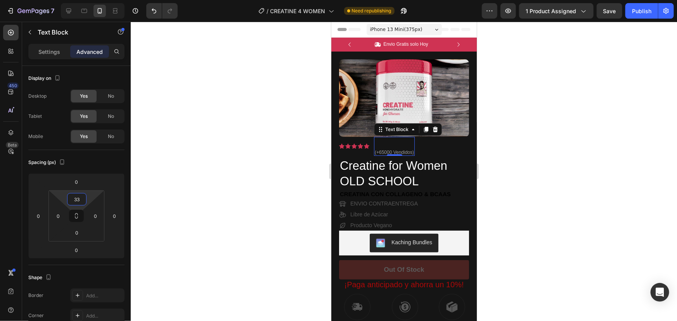
type input "3"
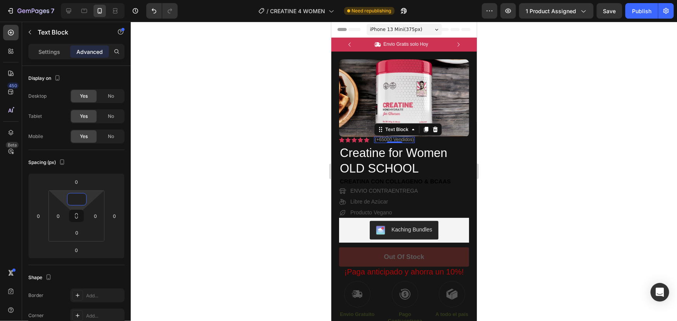
type input "7"
type input "6"
type input "5"
type input "4"
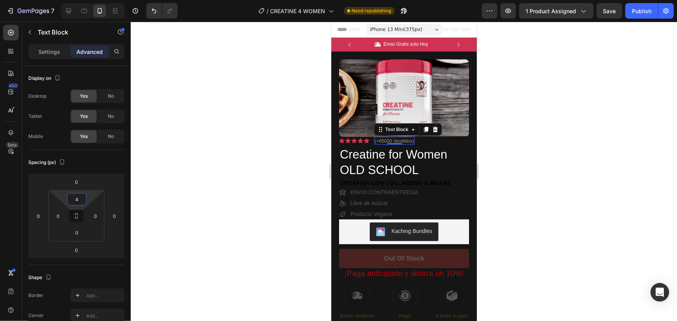
click at [234, 151] on div at bounding box center [404, 172] width 546 height 300
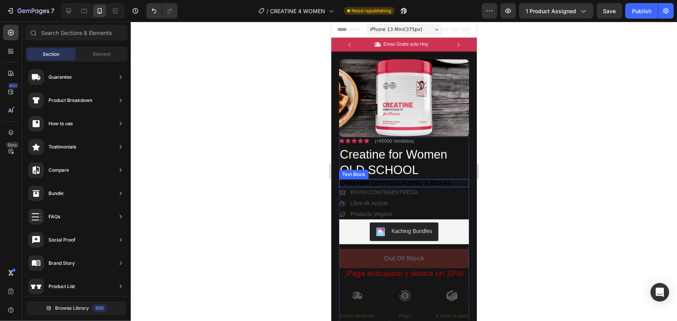
click at [422, 181] on span "CreatinA CON CollagenO & BCAAs" at bounding box center [395, 182] width 111 height 7
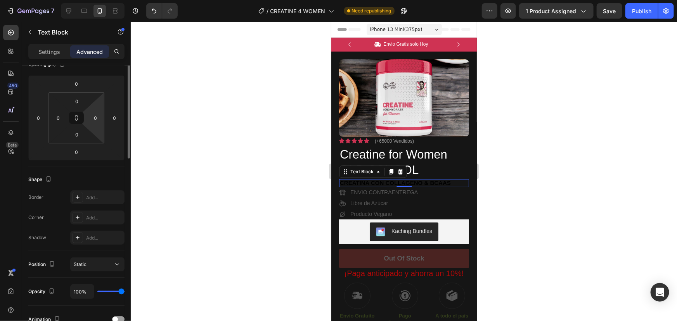
scroll to position [28, 0]
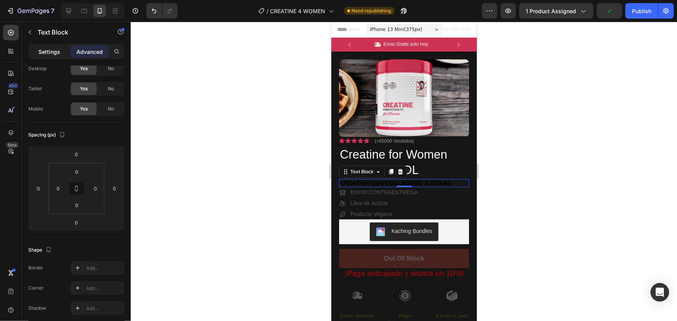
click at [54, 51] on p "Settings" at bounding box center [49, 52] width 22 height 8
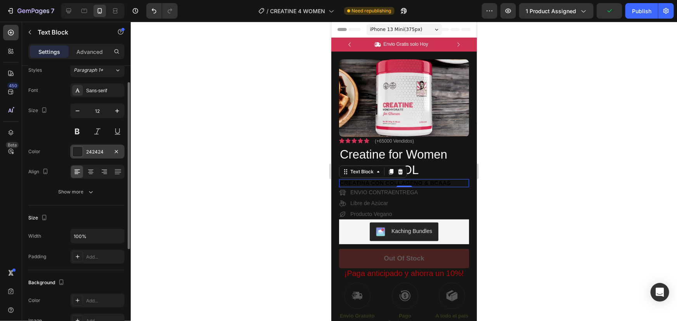
click at [78, 147] on div at bounding box center [78, 152] width 10 height 10
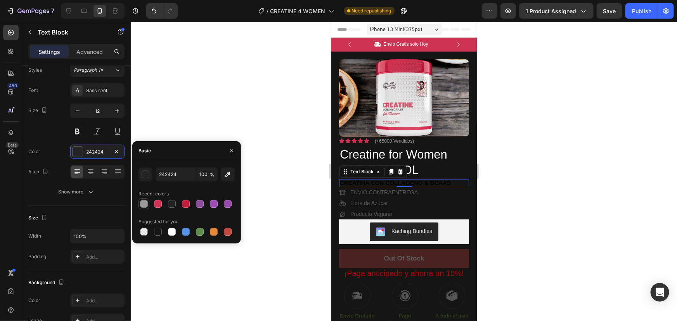
click at [145, 206] on div at bounding box center [144, 204] width 8 height 8
click at [142, 202] on div at bounding box center [144, 204] width 8 height 8
click at [377, 182] on span "CreatinA CON CollagenO & BCAAs" at bounding box center [395, 182] width 111 height 7
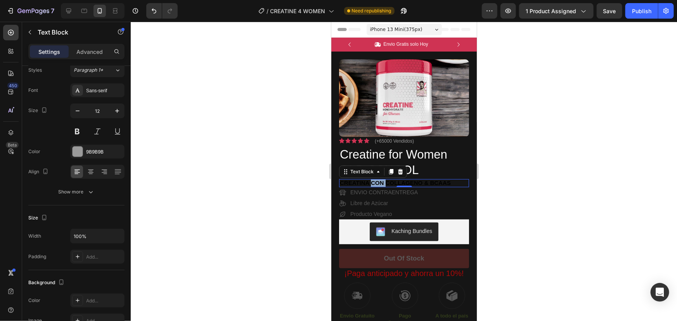
click at [377, 182] on span "CreatinA CON CollagenO & BCAAs" at bounding box center [395, 182] width 111 height 7
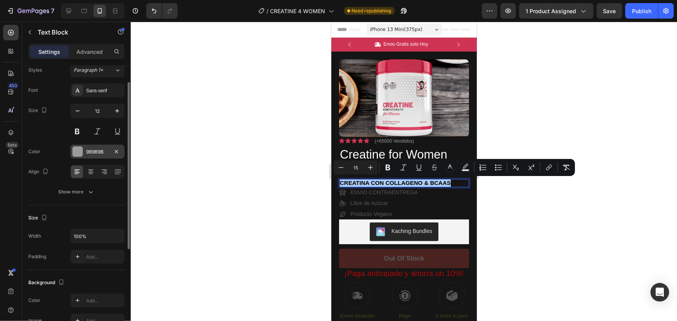
click at [78, 149] on div at bounding box center [78, 152] width 10 height 10
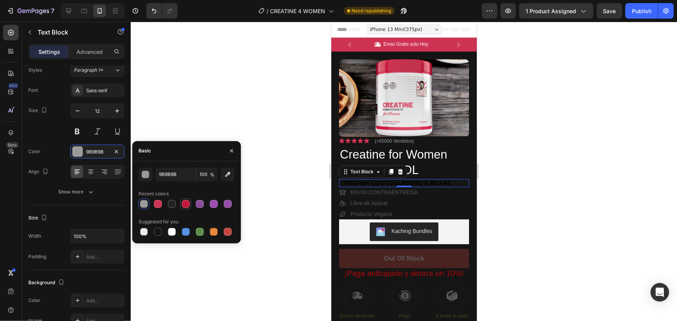
click at [185, 204] on div at bounding box center [186, 204] width 8 height 8
type input "C41B3D"
click at [229, 148] on icon "button" at bounding box center [232, 151] width 6 height 6
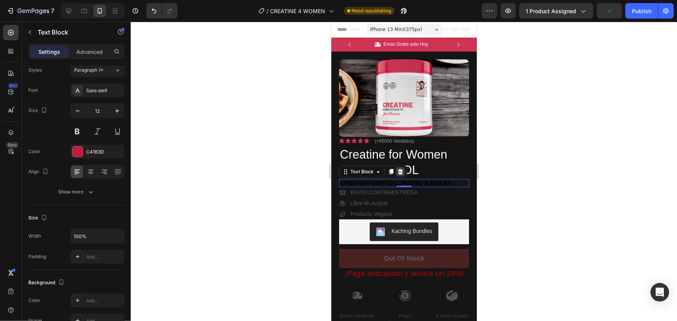
click at [402, 172] on icon at bounding box center [400, 171] width 6 height 6
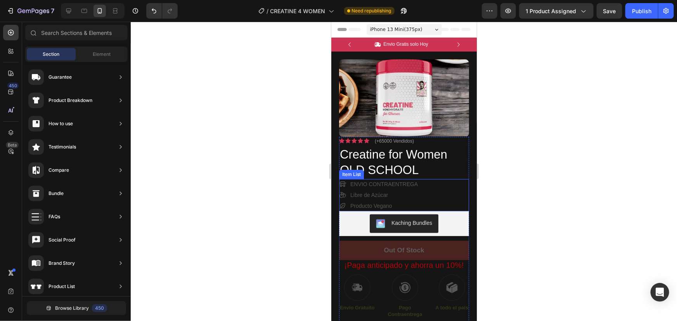
click at [355, 184] on p "ENVIO CONTRAENTREGA" at bounding box center [384, 184] width 68 height 8
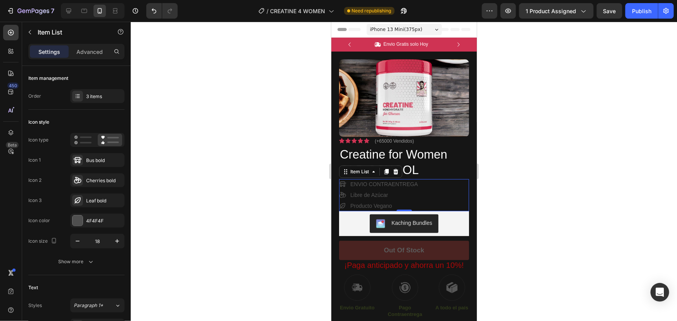
click at [361, 187] on p "ENVIO CONTRAENTREGA" at bounding box center [384, 184] width 68 height 8
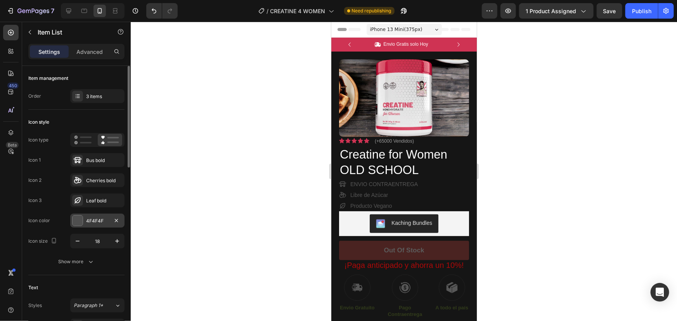
click at [78, 220] on div at bounding box center [78, 221] width 10 height 10
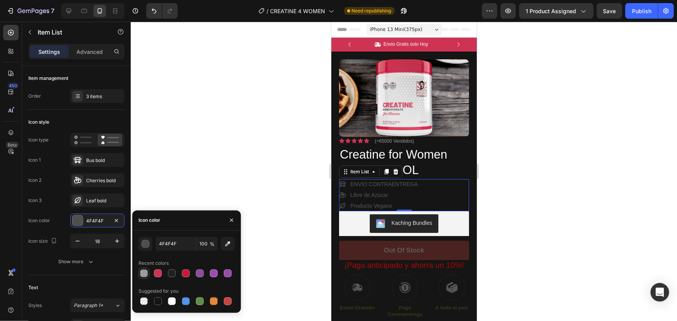
click at [145, 276] on div at bounding box center [144, 274] width 8 height 8
type input "9B9B9B"
click at [229, 205] on div at bounding box center [404, 172] width 546 height 300
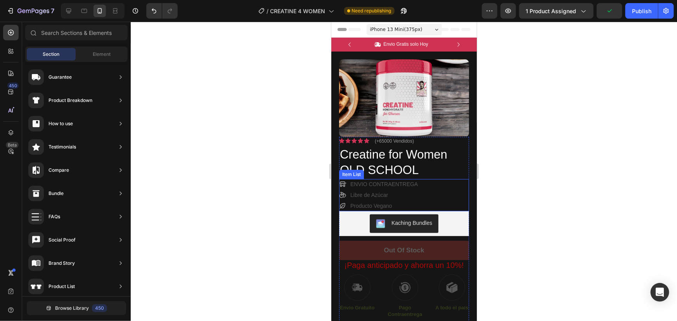
click at [386, 185] on p "ENVIO CONTRAENTREGA" at bounding box center [384, 184] width 68 height 8
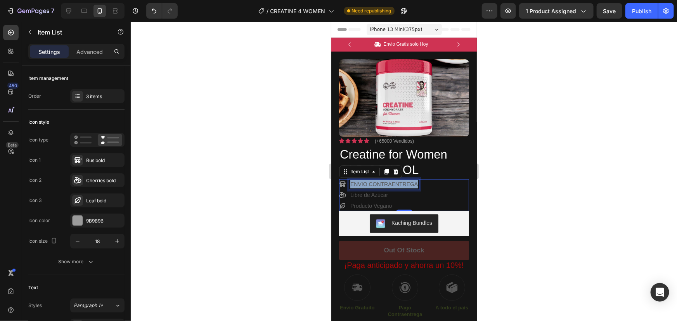
click at [385, 184] on p "ENVIO CONTRAENTREGA" at bounding box center [384, 184] width 68 height 8
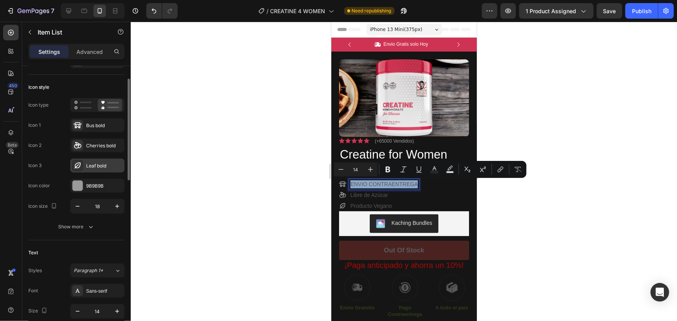
scroll to position [0, 0]
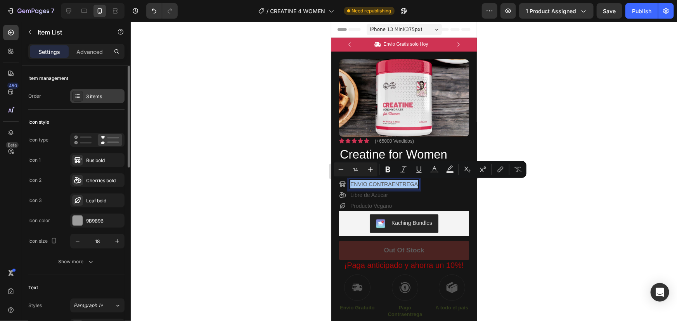
click at [99, 99] on div "3 items" at bounding box center [104, 96] width 36 height 7
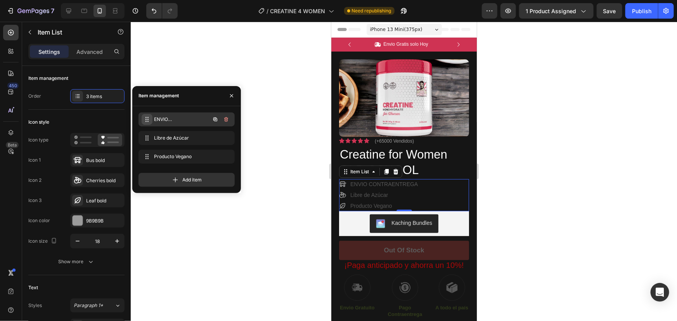
click at [148, 119] on icon at bounding box center [147, 119] width 6 height 6
click at [229, 93] on icon "button" at bounding box center [232, 96] width 6 height 6
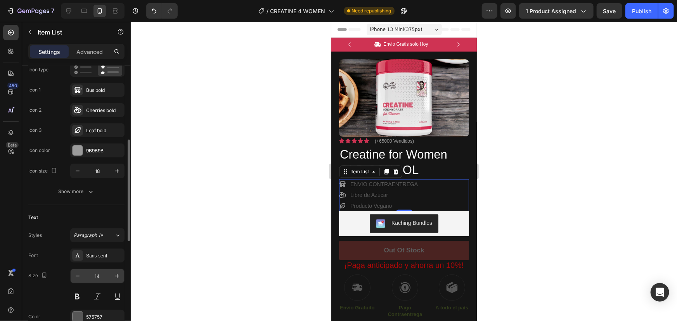
scroll to position [106, 0]
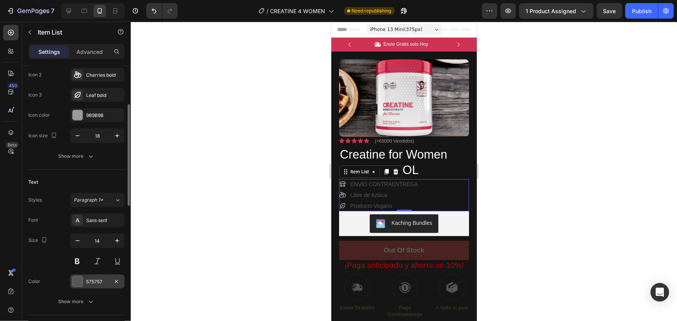
click at [73, 282] on div at bounding box center [78, 282] width 10 height 10
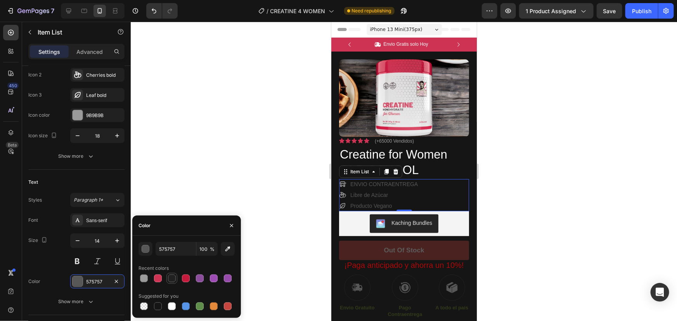
click at [170, 282] on div at bounding box center [172, 279] width 8 height 8
click at [142, 277] on div at bounding box center [144, 279] width 8 height 8
type input "9B9B9B"
click at [210, 194] on div at bounding box center [404, 172] width 546 height 300
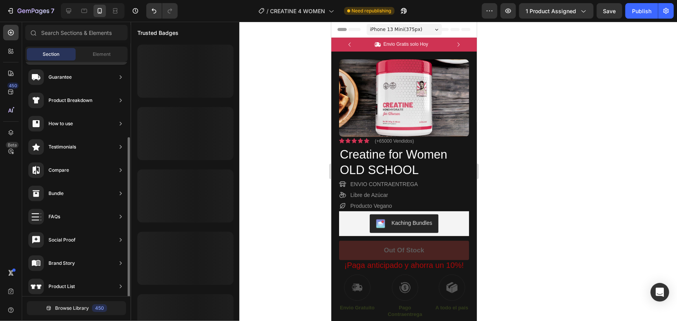
scroll to position [0, 0]
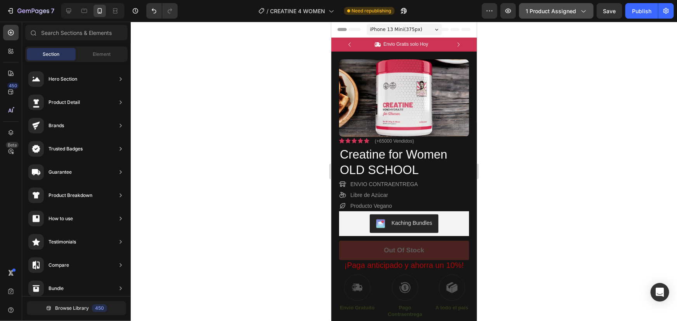
click at [575, 10] on span "1 product assigned" at bounding box center [551, 11] width 50 height 8
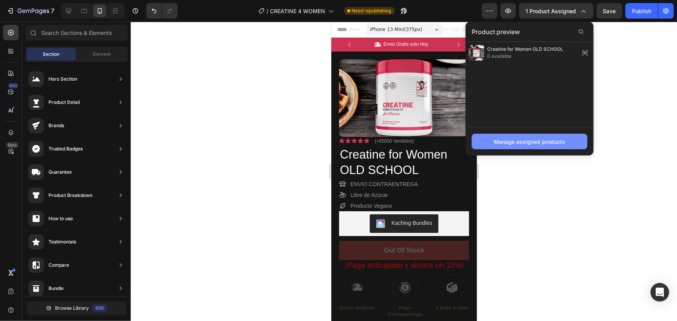
click at [548, 143] on div "Manage assigned products" at bounding box center [529, 142] width 71 height 8
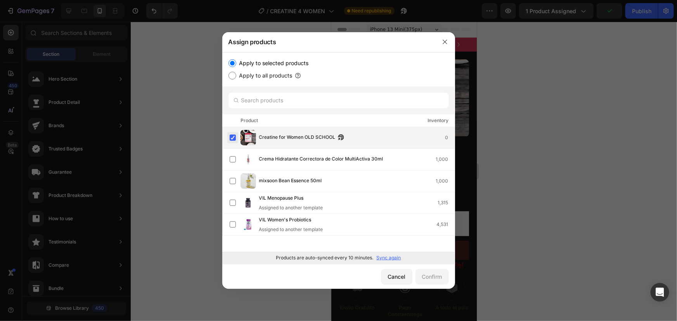
click at [230, 136] on label at bounding box center [233, 138] width 6 height 6
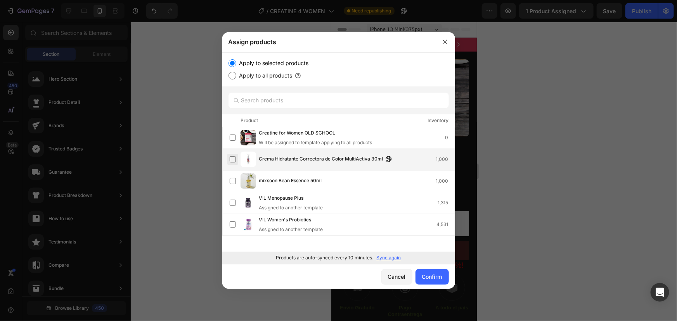
click at [233, 157] on label at bounding box center [233, 159] width 6 height 6
click at [429, 279] on div "Confirm" at bounding box center [432, 277] width 20 height 8
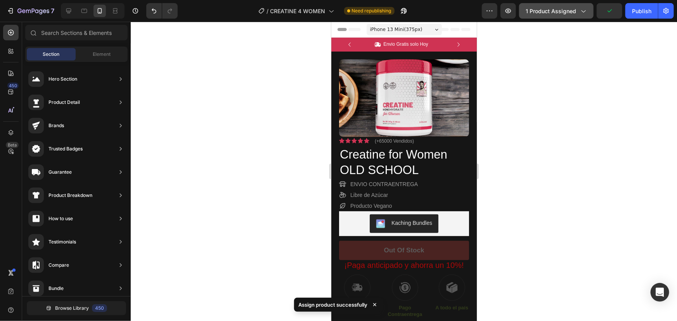
click at [584, 8] on icon "button" at bounding box center [583, 11] width 8 height 8
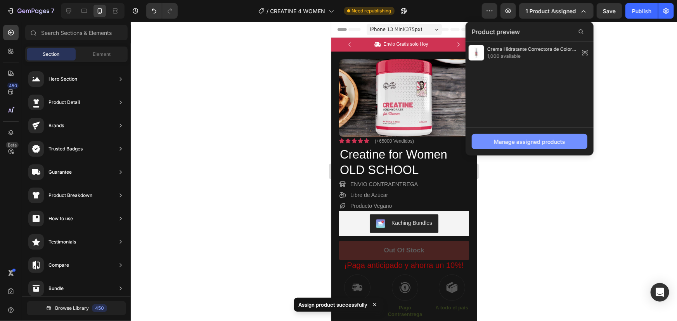
click at [534, 136] on button "Manage assigned products" at bounding box center [530, 142] width 116 height 16
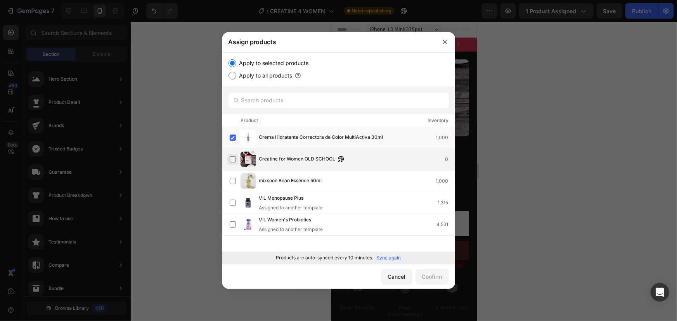
click at [234, 160] on label at bounding box center [233, 159] width 6 height 6
click at [434, 277] on div "Confirm" at bounding box center [432, 277] width 20 height 8
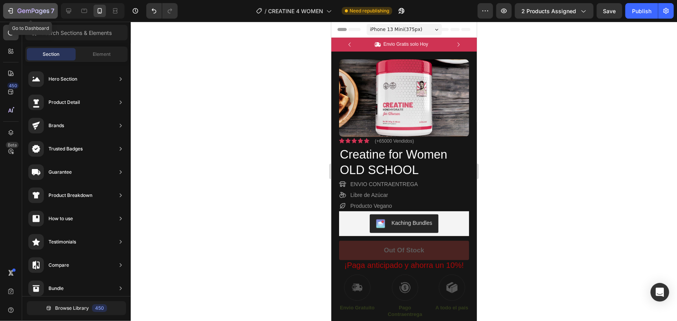
click at [14, 14] on icon "button" at bounding box center [11, 11] width 8 height 8
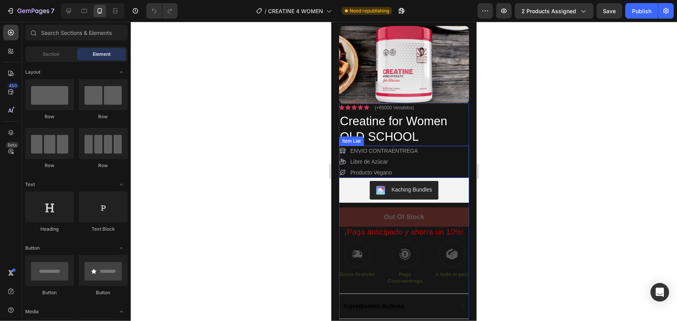
scroll to position [35, 0]
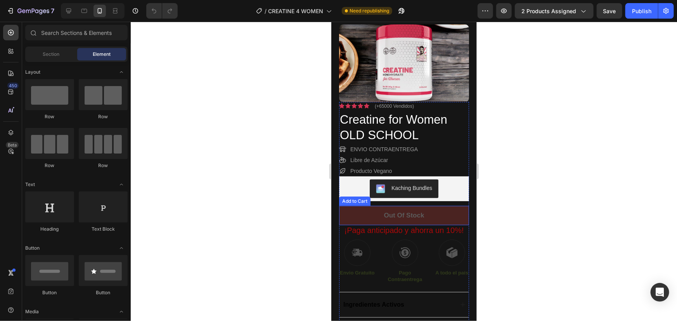
click at [379, 213] on button "Out of stock" at bounding box center [404, 215] width 130 height 19
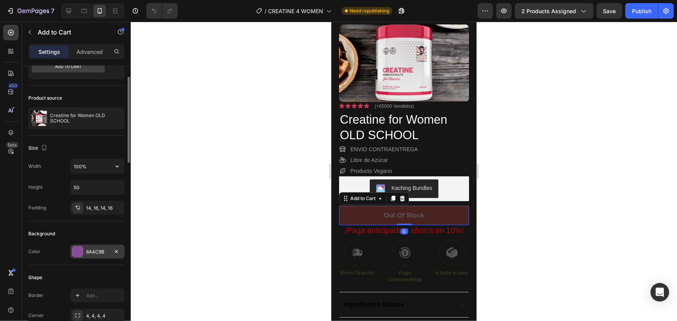
scroll to position [106, 0]
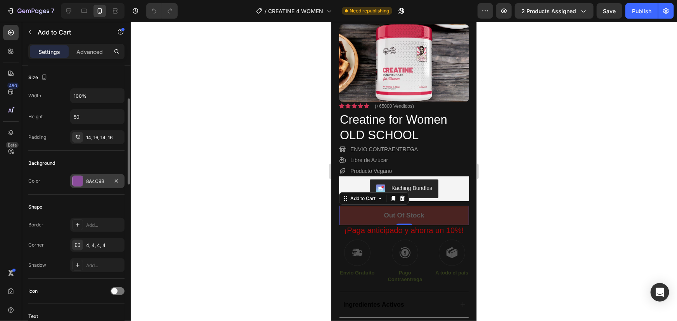
click at [76, 180] on div at bounding box center [78, 181] width 10 height 10
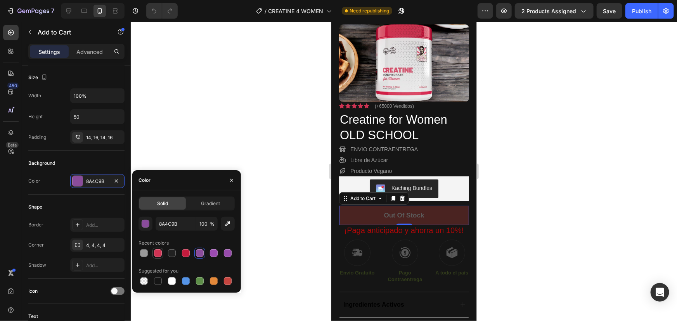
click at [153, 254] on div at bounding box center [157, 253] width 9 height 9
type input "CF3353"
click at [232, 175] on button "button" at bounding box center [231, 180] width 12 height 12
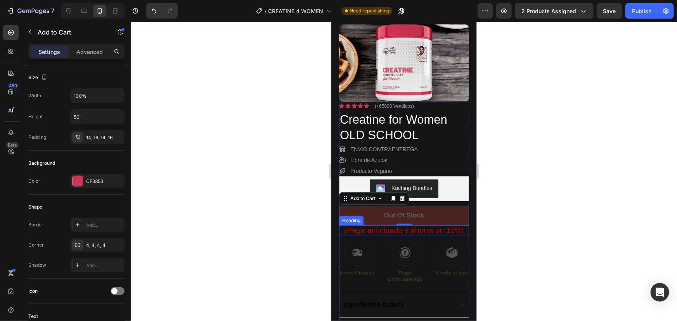
click at [384, 229] on span "¡Paga anticipado y ahorra un 10%!" at bounding box center [404, 230] width 120 height 9
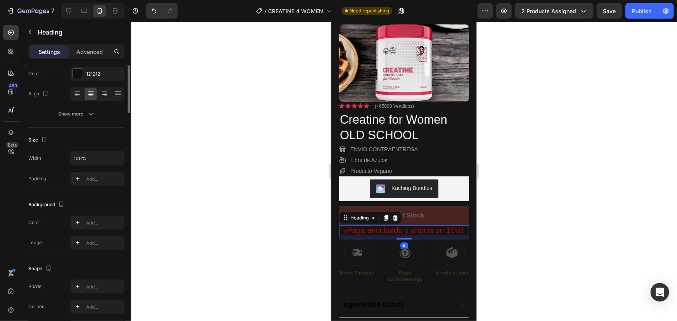
scroll to position [0, 0]
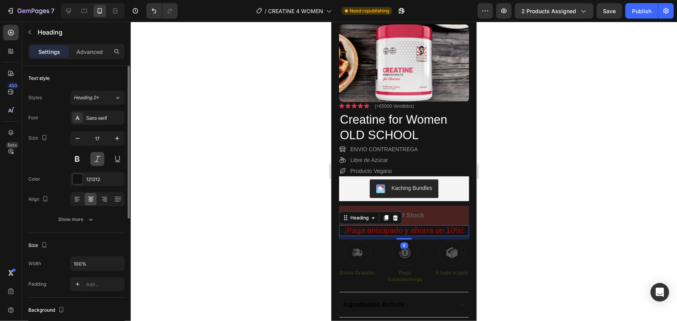
click at [96, 158] on button at bounding box center [97, 159] width 14 height 14
click at [79, 179] on div at bounding box center [78, 179] width 10 height 10
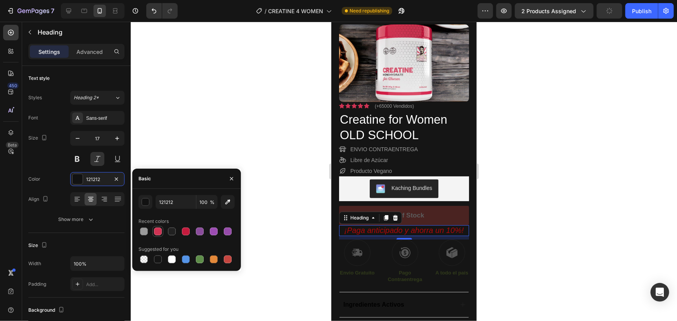
click at [156, 230] on div at bounding box center [158, 232] width 8 height 8
click at [227, 181] on button "button" at bounding box center [231, 179] width 12 height 12
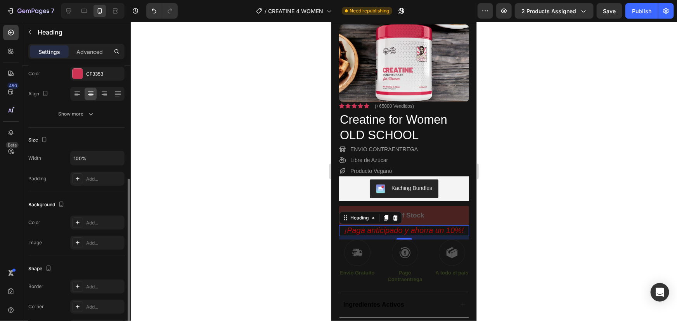
scroll to position [35, 0]
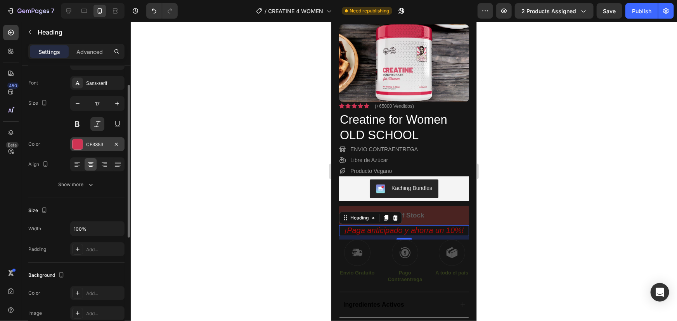
click at [93, 144] on div "CF3353" at bounding box center [97, 144] width 23 height 7
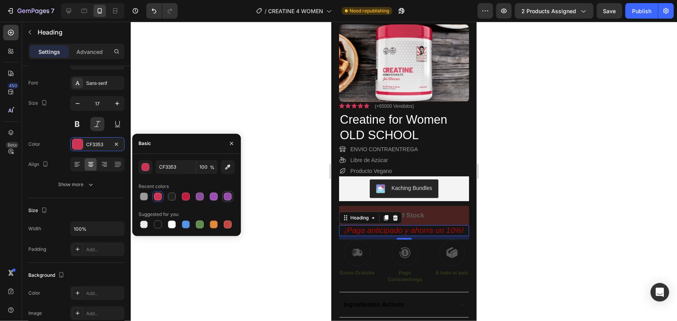
click at [227, 197] on div at bounding box center [228, 197] width 8 height 8
type input "964BAA"
click at [303, 209] on div at bounding box center [404, 172] width 546 height 300
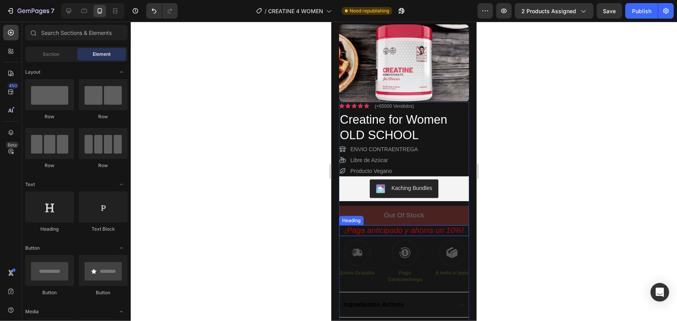
click at [378, 229] on span "¡Paga anticipado y ahorra un 10%!" at bounding box center [404, 230] width 120 height 9
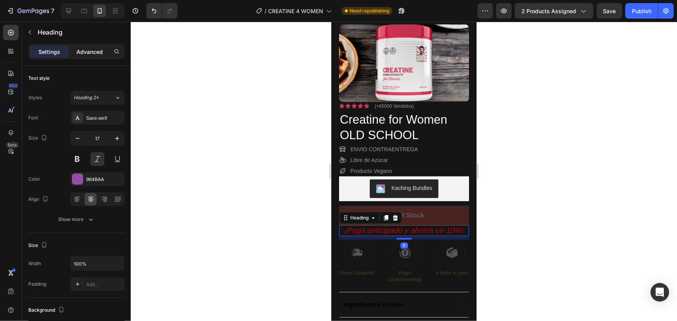
click at [86, 53] on p "Advanced" at bounding box center [89, 52] width 26 height 8
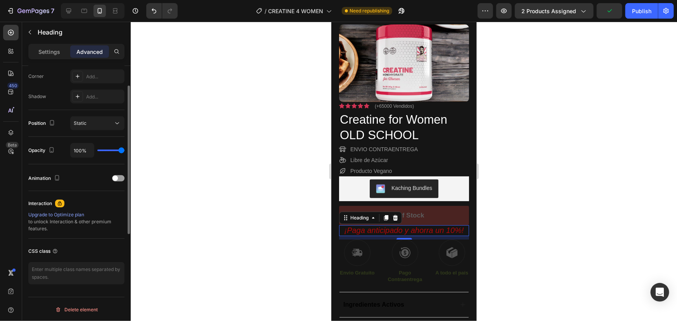
scroll to position [169, 0]
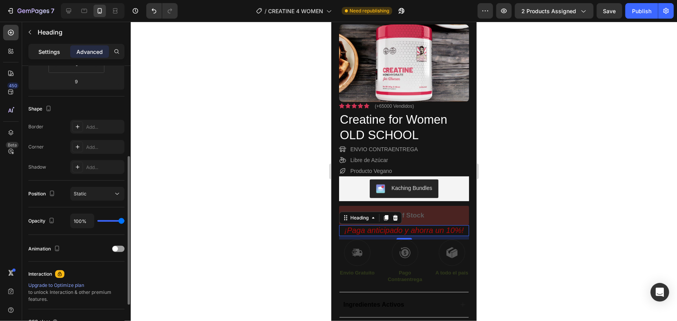
click at [50, 54] on p "Settings" at bounding box center [49, 52] width 22 height 8
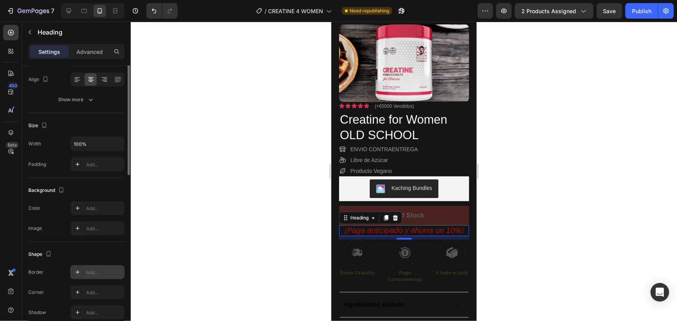
scroll to position [49, 0]
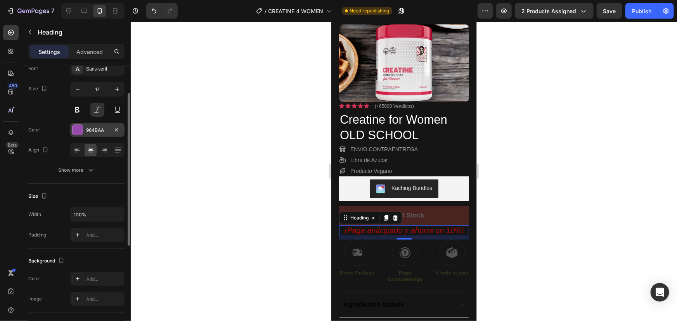
click at [83, 127] on div "964BAA" at bounding box center [97, 130] width 54 height 14
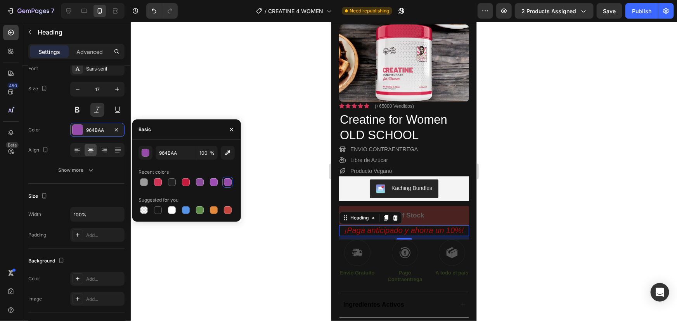
click at [166, 189] on div "964BAA 100 % Recent colors Suggested for you" at bounding box center [187, 181] width 96 height 70
click at [160, 185] on div at bounding box center [158, 182] width 8 height 8
type input "CF3353"
click at [231, 131] on icon "button" at bounding box center [232, 130] width 6 height 6
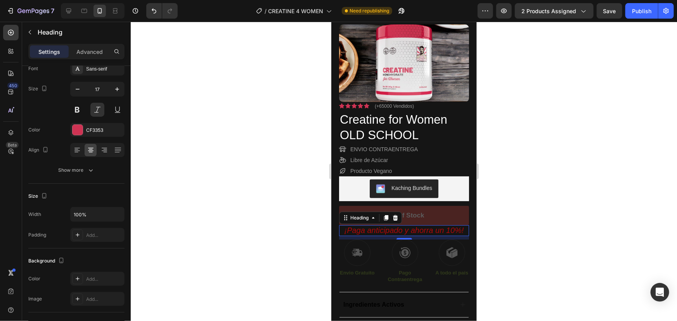
click at [268, 170] on div at bounding box center [404, 172] width 546 height 300
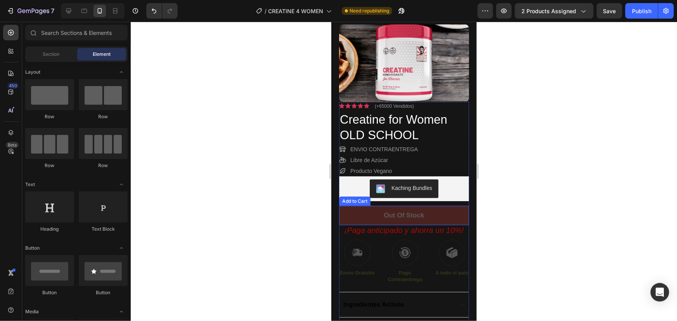
click at [346, 230] on span "¡Paga anticipado y ahorra un 10%!" at bounding box center [404, 230] width 120 height 9
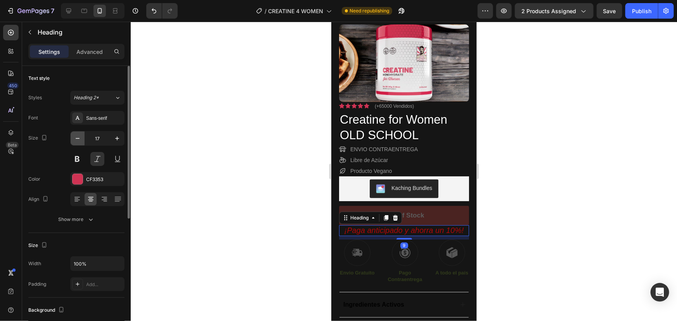
click at [80, 140] on icon "button" at bounding box center [78, 139] width 8 height 8
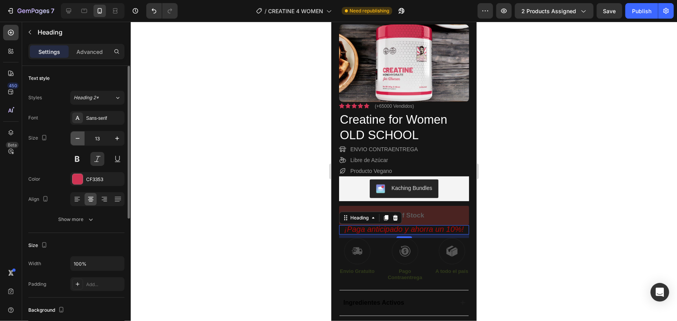
click at [80, 140] on icon "button" at bounding box center [78, 139] width 8 height 8
click at [117, 133] on button "button" at bounding box center [117, 139] width 14 height 14
click at [117, 135] on icon "button" at bounding box center [117, 139] width 8 height 8
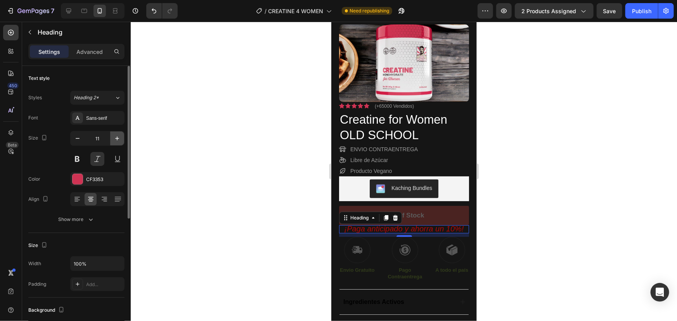
click at [117, 135] on icon "button" at bounding box center [117, 139] width 8 height 8
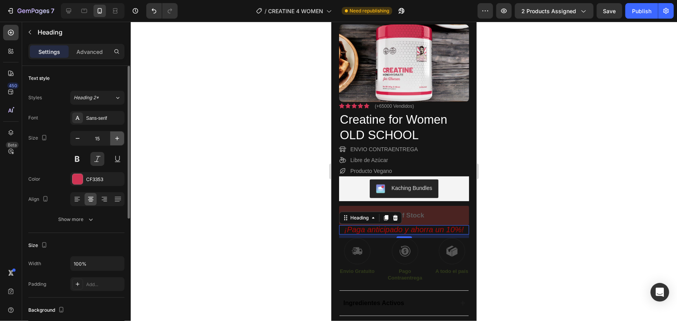
click at [117, 135] on icon "button" at bounding box center [117, 139] width 8 height 8
type input "16"
click at [374, 228] on span "¡Paga anticipado y ahorra un 10%!" at bounding box center [404, 229] width 120 height 9
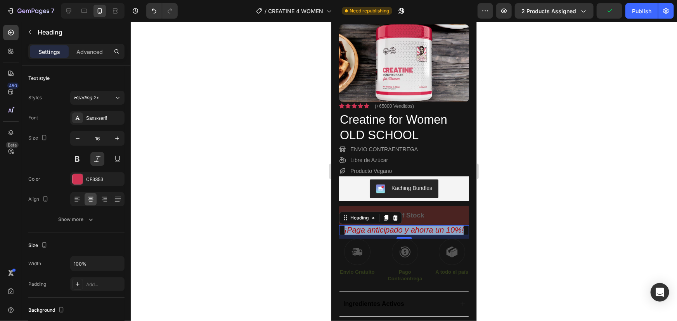
click at [374, 228] on span "¡Paga anticipado y ahorra un 10%!" at bounding box center [404, 229] width 120 height 9
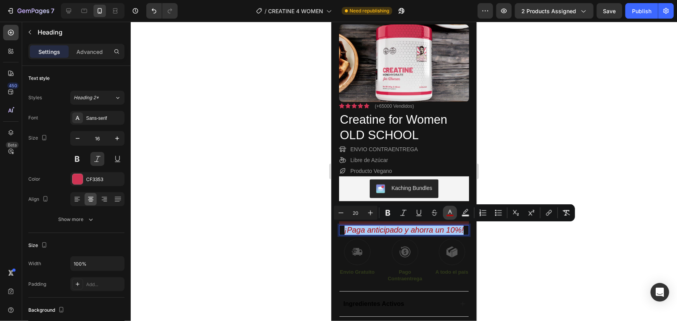
click at [454, 213] on button "color" at bounding box center [450, 213] width 14 height 14
type input "AF0808"
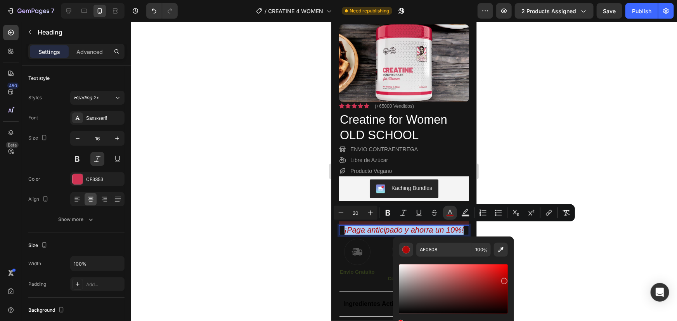
click at [641, 111] on div at bounding box center [404, 172] width 546 height 300
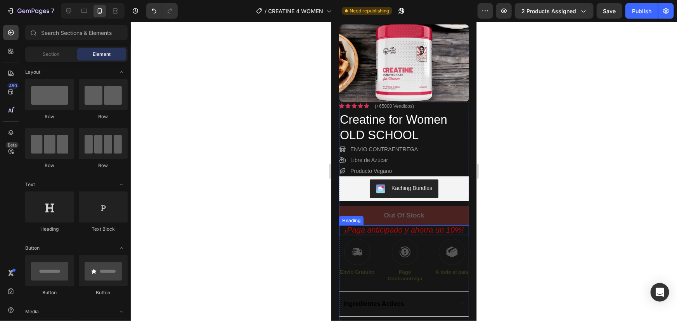
click at [399, 232] on span "¡Paga anticipado y ahorra un 10%!" at bounding box center [404, 229] width 120 height 9
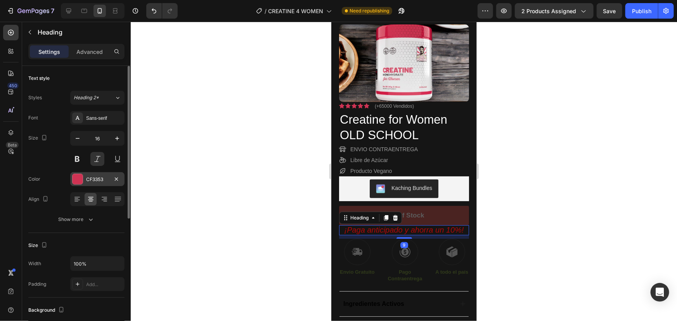
click at [78, 182] on div at bounding box center [78, 179] width 10 height 10
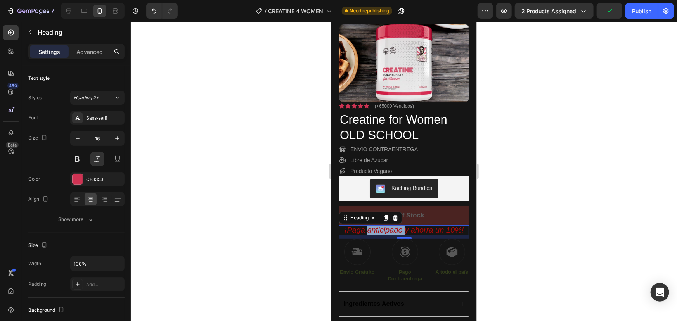
click at [397, 229] on span "¡Paga anticipado y ahorra un 10%!" at bounding box center [404, 229] width 120 height 9
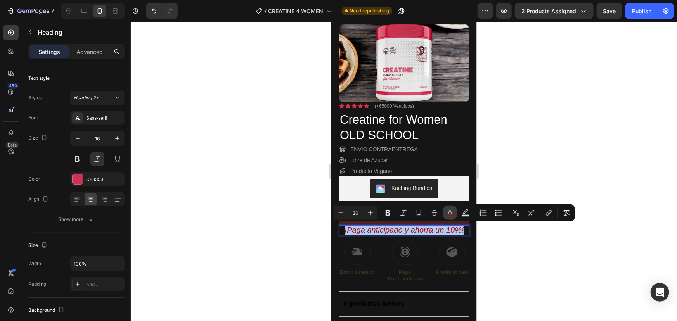
click at [453, 213] on icon "Editor contextual toolbar" at bounding box center [450, 213] width 8 height 8
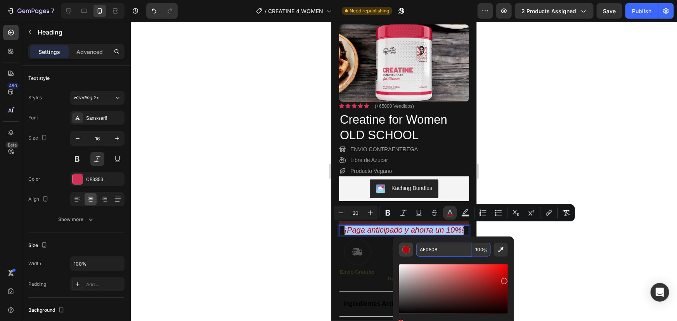
paste input "CF3353"
type input "CF3353"
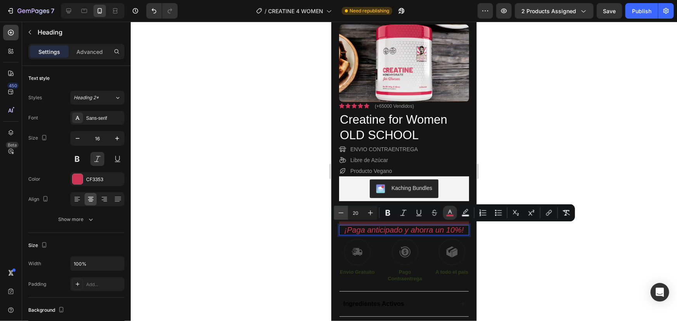
click at [341, 215] on icon "Editor contextual toolbar" at bounding box center [341, 213] width 8 height 8
type input "17"
click at [507, 179] on div at bounding box center [404, 172] width 546 height 300
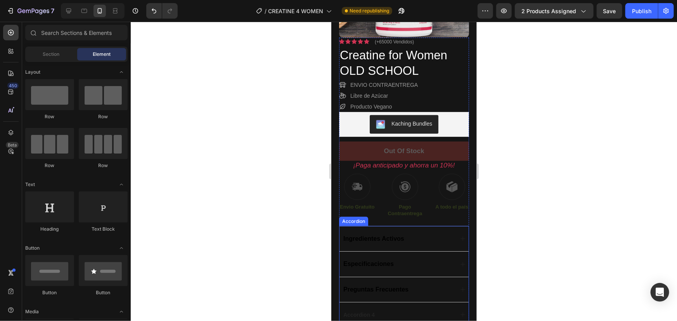
scroll to position [106, 0]
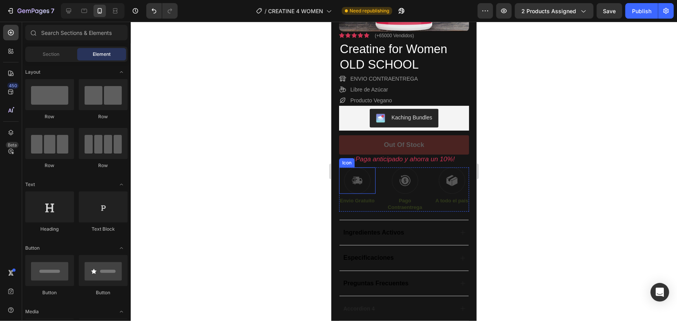
click at [364, 176] on div at bounding box center [357, 180] width 26 height 26
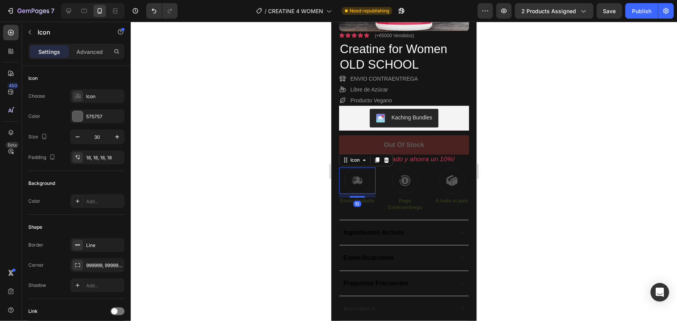
click at [527, 184] on div at bounding box center [404, 172] width 546 height 300
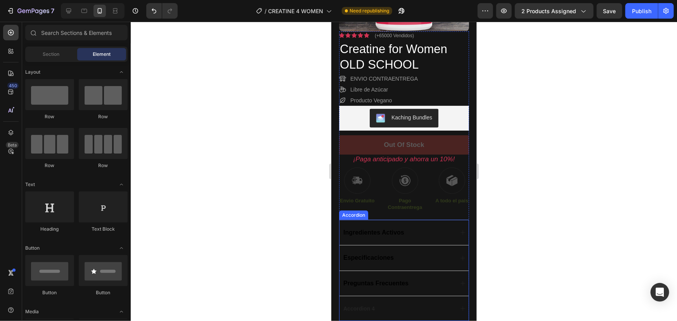
click at [385, 229] on span "Ingredientes Activos" at bounding box center [373, 232] width 61 height 7
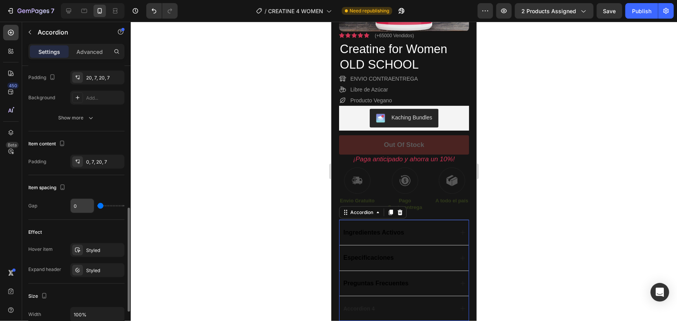
scroll to position [354, 0]
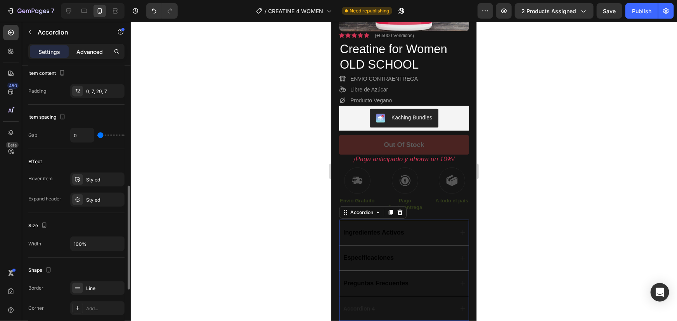
click at [86, 51] on p "Advanced" at bounding box center [89, 52] width 26 height 8
type input "100%"
type input "100"
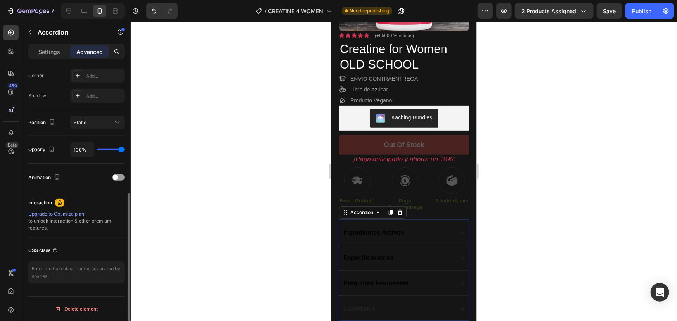
scroll to position [239, 0]
click at [387, 232] on span "Ingredientes Activos" at bounding box center [373, 232] width 61 height 7
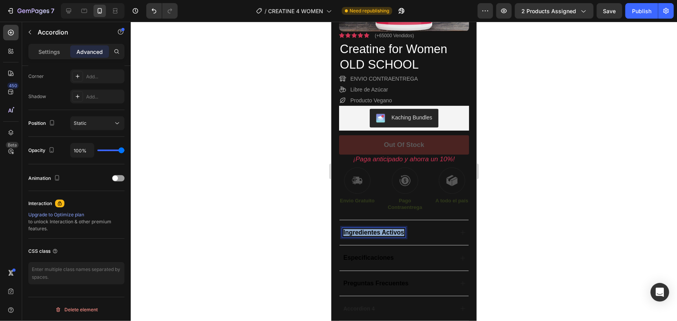
click at [387, 232] on span "Ingredientes Activos" at bounding box center [373, 232] width 61 height 7
click at [430, 218] on button "color" at bounding box center [435, 217] width 14 height 14
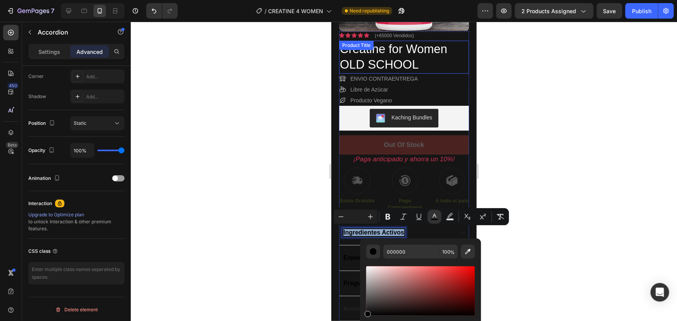
click at [399, 46] on h1 "Creatine for Women OLD SCHOOL" at bounding box center [399, 56] width 121 height 33
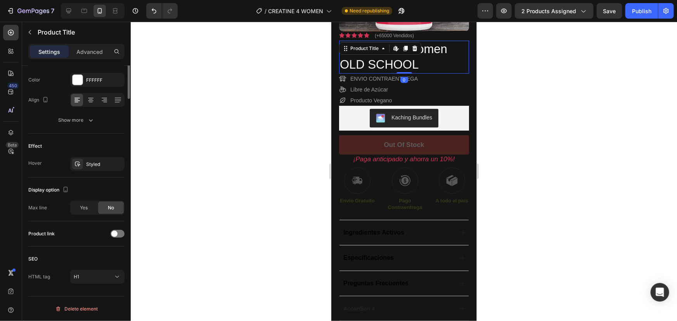
scroll to position [0, 0]
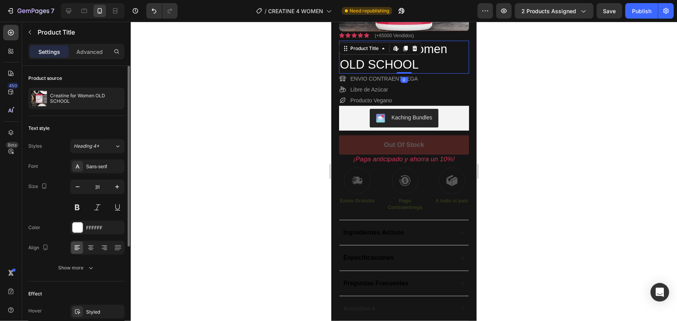
click at [378, 62] on h1 "Creatine for Women OLD SCHOOL" at bounding box center [399, 56] width 121 height 33
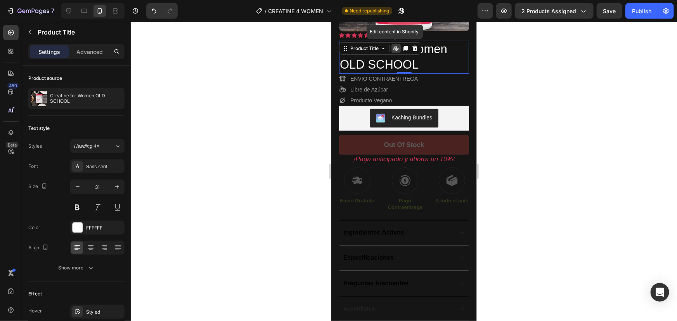
click at [378, 62] on h1 "Creatine for Women OLD SCHOOL" at bounding box center [399, 56] width 121 height 33
drag, startPoint x: 378, startPoint y: 62, endPoint x: 381, endPoint y: 55, distance: 6.9
click at [378, 62] on h1 "Creatine for Women OLD SCHOOL" at bounding box center [399, 56] width 121 height 33
click at [382, 50] on icon at bounding box center [383, 48] width 6 height 6
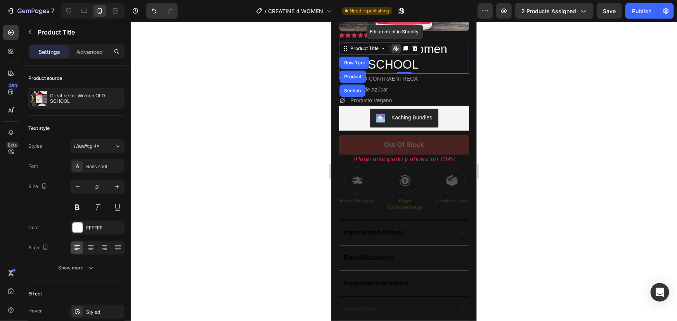
click at [397, 50] on icon at bounding box center [396, 48] width 6 height 6
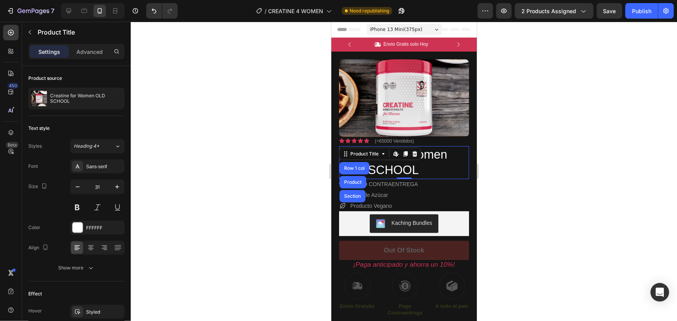
click at [525, 135] on div at bounding box center [404, 172] width 546 height 300
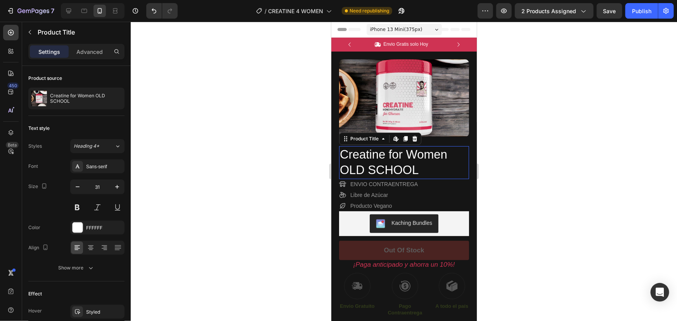
click at [378, 167] on h1 "Creatine for Women OLD SCHOOL" at bounding box center [399, 162] width 121 height 33
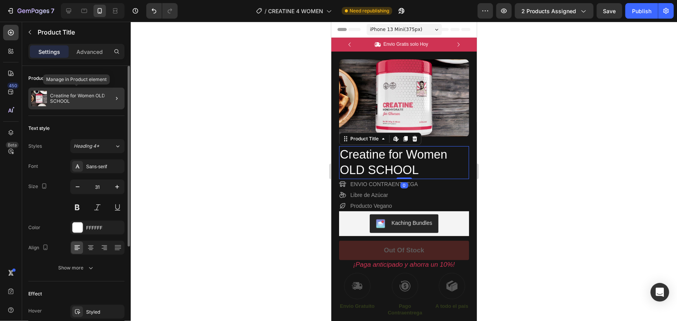
click at [95, 101] on p "Creatine for Women OLD SCHOOL" at bounding box center [85, 98] width 71 height 11
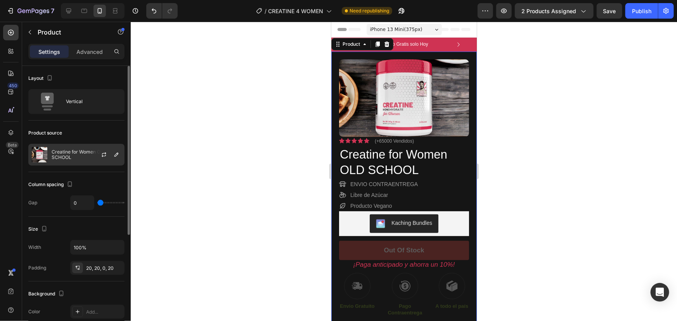
click at [115, 149] on div at bounding box center [107, 154] width 34 height 21
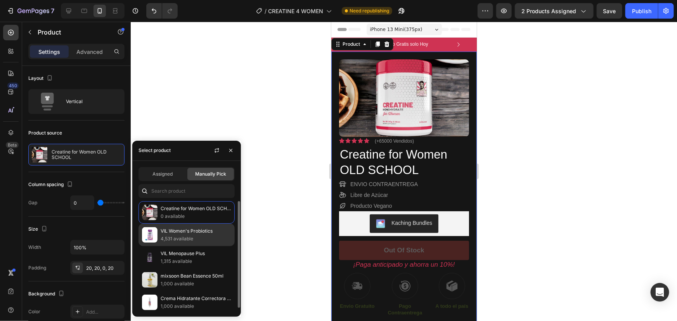
click at [204, 236] on p "4,531 available" at bounding box center [196, 239] width 71 height 8
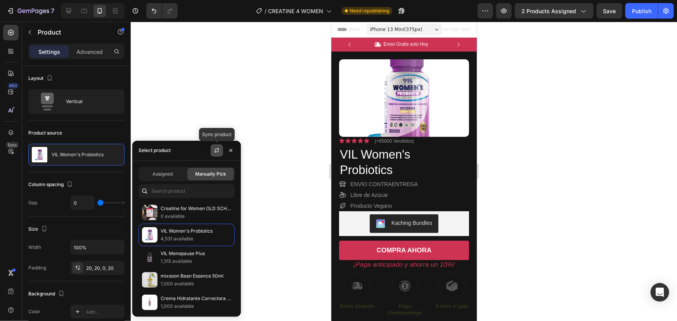
click at [217, 146] on button "button" at bounding box center [217, 150] width 12 height 12
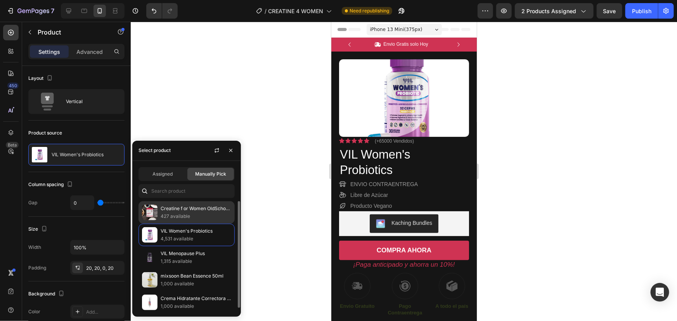
click at [208, 206] on p "Creatine f or Women OldSchool®" at bounding box center [196, 209] width 71 height 8
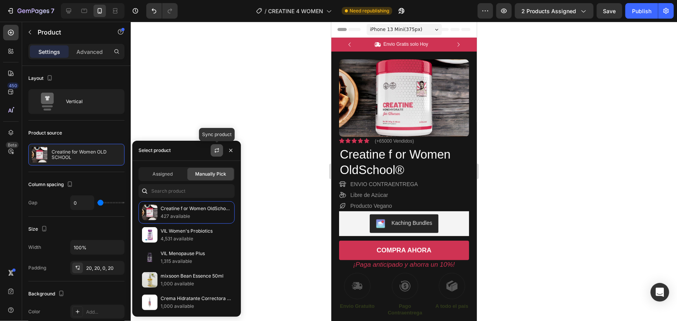
click at [220, 151] on icon "button" at bounding box center [217, 150] width 6 height 6
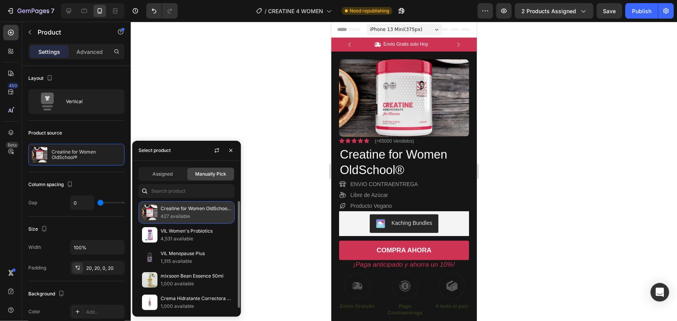
click at [178, 210] on p "Creatine for Women OldSchool®" at bounding box center [196, 209] width 71 height 8
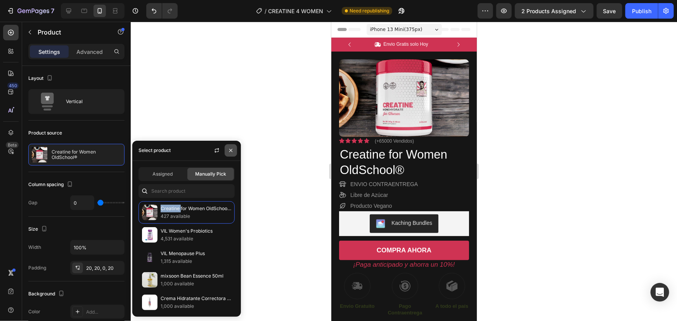
click at [233, 148] on icon "button" at bounding box center [231, 150] width 6 height 6
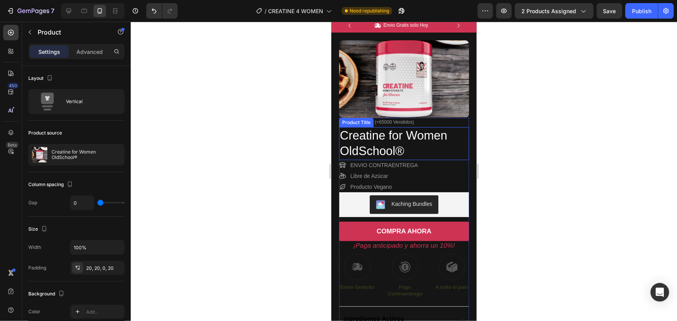
scroll to position [35, 0]
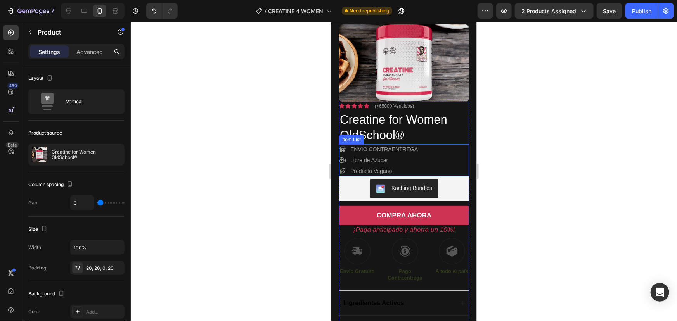
click at [364, 149] on p "ENVIO CONTRAENTREGA" at bounding box center [384, 149] width 68 height 8
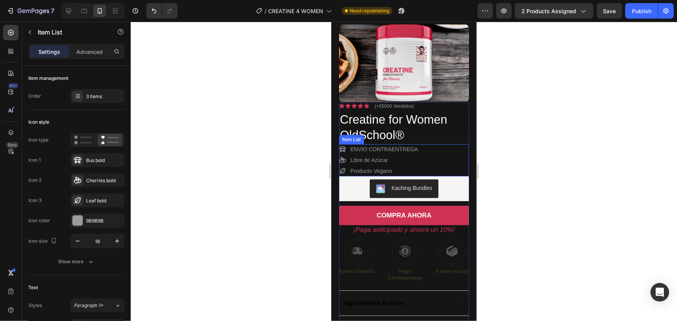
click at [364, 149] on p "ENVIO CONTRAENTREGA" at bounding box center [384, 149] width 68 height 8
click at [559, 161] on div at bounding box center [404, 172] width 546 height 300
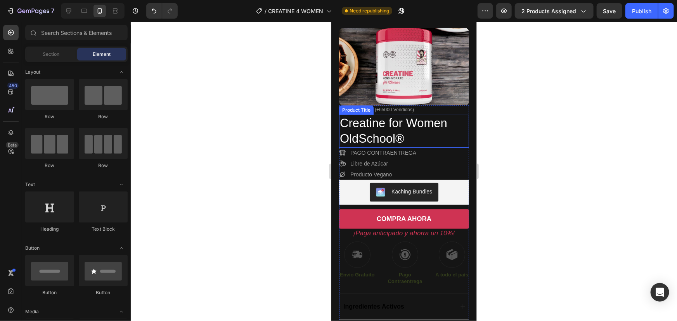
scroll to position [106, 0]
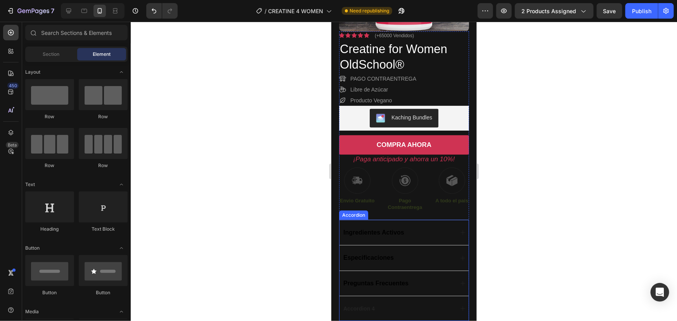
click at [385, 235] on p "Ingredientes Activos" at bounding box center [373, 232] width 61 height 7
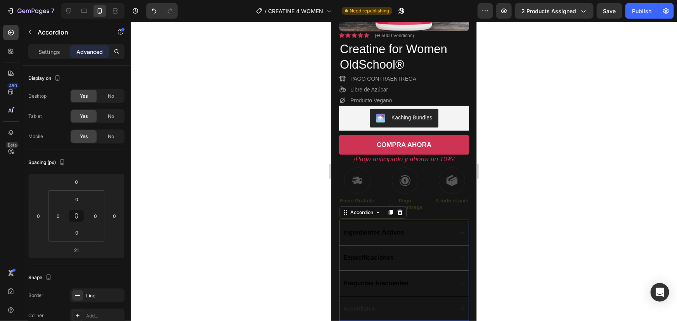
click at [385, 235] on span "Ingredientes Activos" at bounding box center [373, 232] width 61 height 7
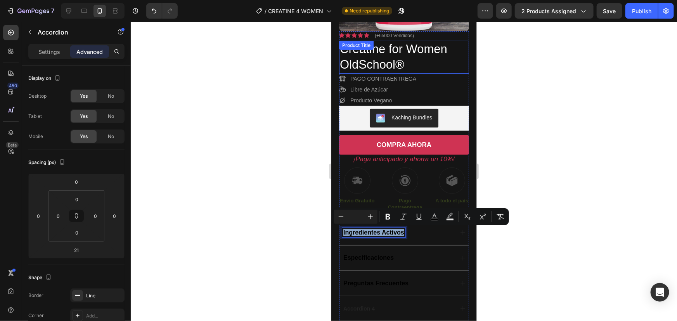
click at [385, 56] on h1 "Creatine for Women OldSchool®" at bounding box center [399, 56] width 121 height 33
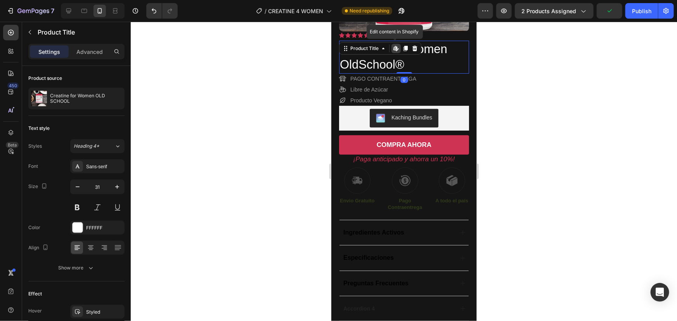
click at [384, 66] on h1 "Creatine for Women OldSchool®" at bounding box center [399, 56] width 121 height 33
click at [369, 202] on p "Envio Gratuito" at bounding box center [357, 201] width 35 height 7
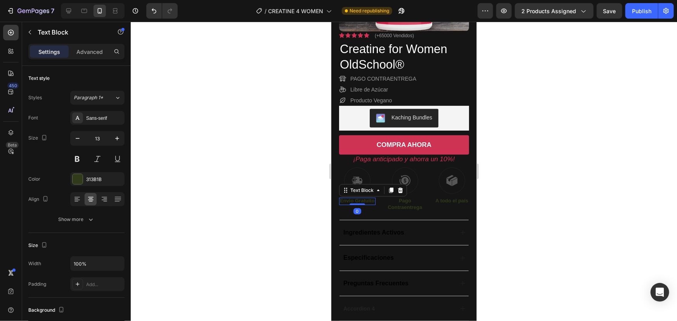
click at [367, 201] on p "Envio Gratuito" at bounding box center [357, 201] width 35 height 7
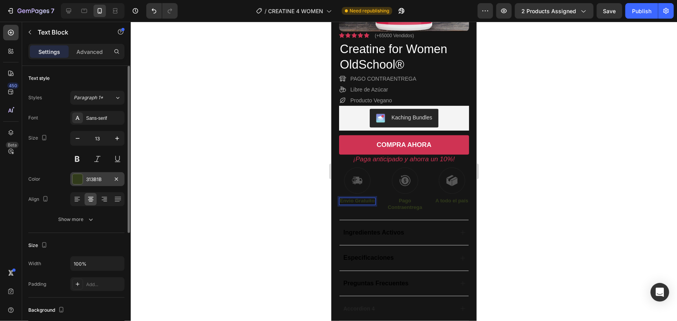
click at [75, 181] on div at bounding box center [78, 179] width 10 height 10
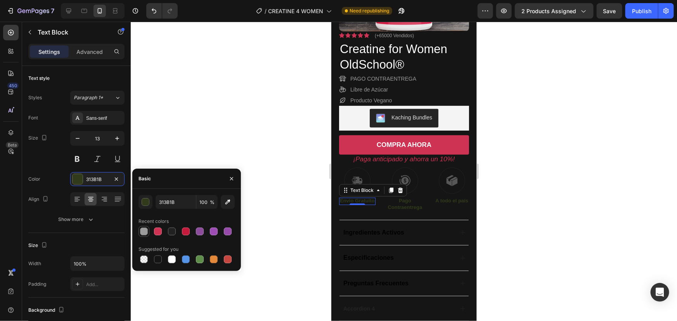
click at [141, 229] on div at bounding box center [144, 232] width 8 height 8
type input "9B9B9B"
click at [405, 204] on p "Pago Contraentrega" at bounding box center [405, 204] width 42 height 13
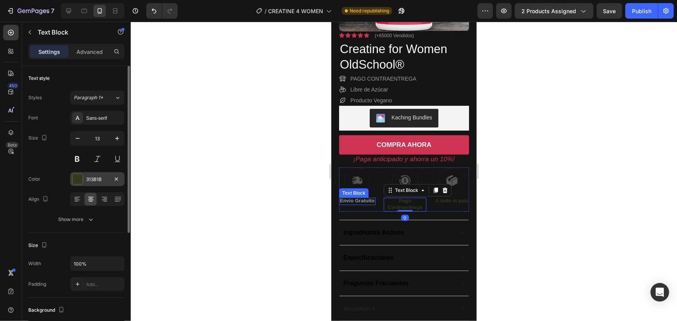
click at [80, 178] on div at bounding box center [78, 179] width 10 height 10
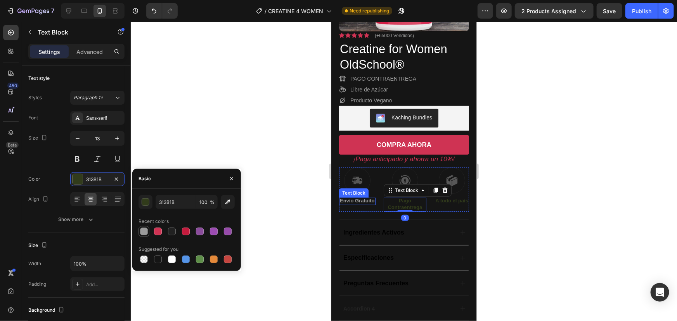
click at [144, 229] on div at bounding box center [144, 232] width 8 height 8
type input "9B9B9B"
click at [443, 201] on p "A todo el país" at bounding box center [451, 201] width 33 height 7
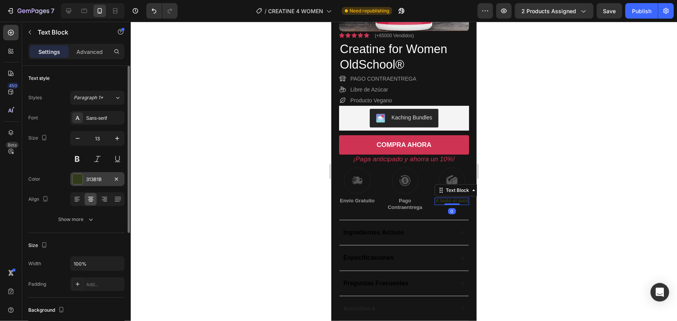
click at [78, 180] on div at bounding box center [78, 179] width 10 height 10
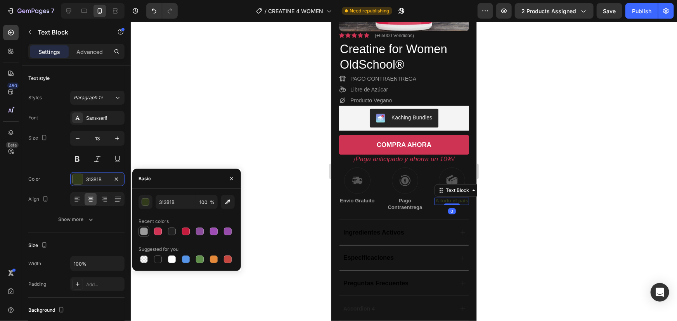
click at [144, 232] on div at bounding box center [144, 232] width 8 height 8
type input "9B9B9B"
click at [358, 181] on icon at bounding box center [357, 181] width 10 height 8
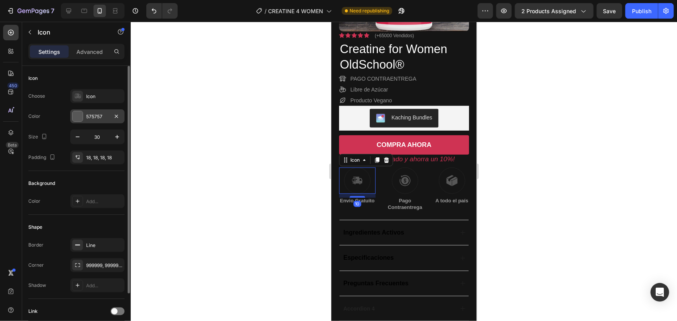
click at [75, 114] on div at bounding box center [78, 116] width 10 height 10
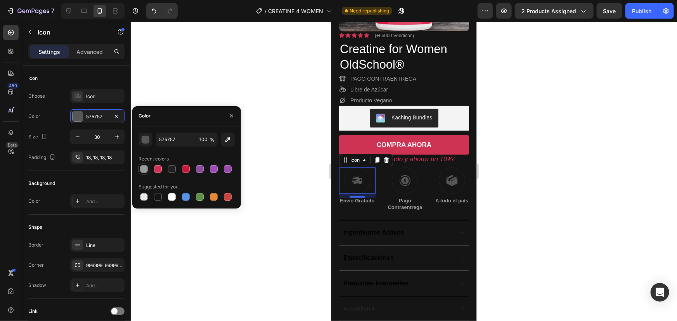
click at [141, 168] on div at bounding box center [144, 169] width 8 height 8
click at [144, 167] on div at bounding box center [144, 169] width 8 height 8
click at [161, 168] on div at bounding box center [158, 169] width 8 height 8
type input "CF3353"
click at [289, 117] on div at bounding box center [404, 172] width 546 height 300
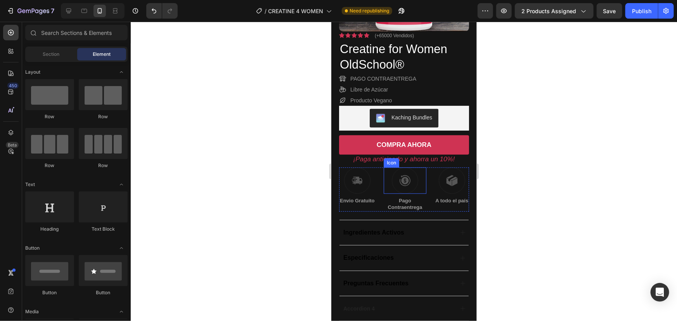
click at [400, 179] on icon at bounding box center [404, 180] width 11 height 11
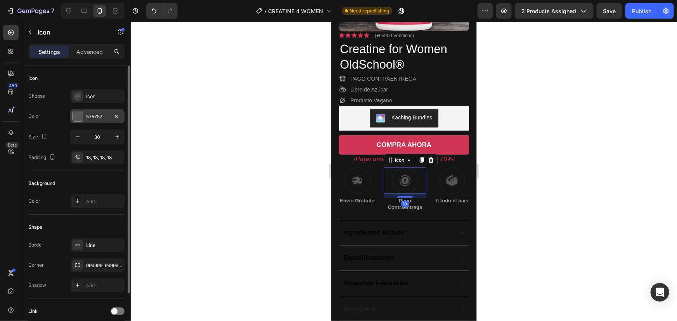
click at [87, 120] on div "575757" at bounding box center [97, 116] width 23 height 7
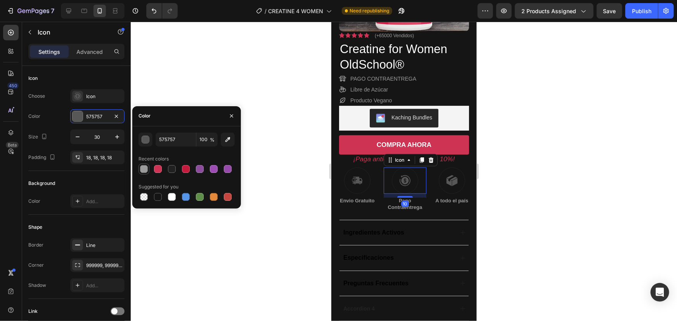
click at [144, 165] on div at bounding box center [144, 169] width 8 height 8
type input "9B9B9B"
click at [263, 84] on div at bounding box center [404, 172] width 546 height 300
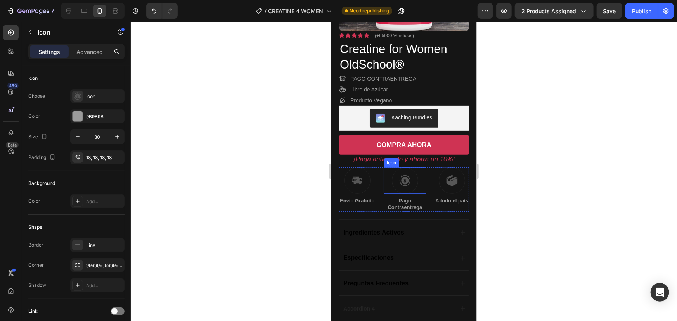
click at [403, 174] on div at bounding box center [405, 180] width 26 height 26
click at [403, 179] on icon at bounding box center [404, 180] width 11 height 11
click at [446, 178] on icon at bounding box center [452, 181] width 12 height 12
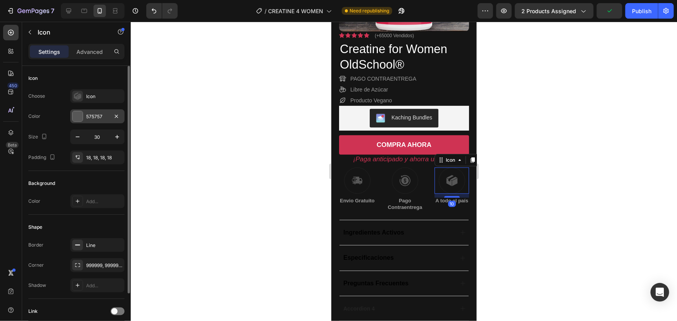
click at [77, 114] on div at bounding box center [78, 116] width 10 height 10
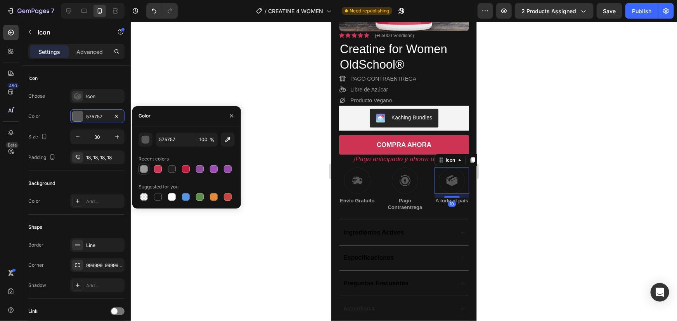
drag, startPoint x: 150, startPoint y: 170, endPoint x: 144, endPoint y: 169, distance: 6.4
click at [146, 169] on div at bounding box center [187, 169] width 96 height 11
click at [144, 169] on div at bounding box center [144, 169] width 8 height 8
type input "9B9B9B"
click at [360, 179] on icon at bounding box center [356, 181] width 11 height 12
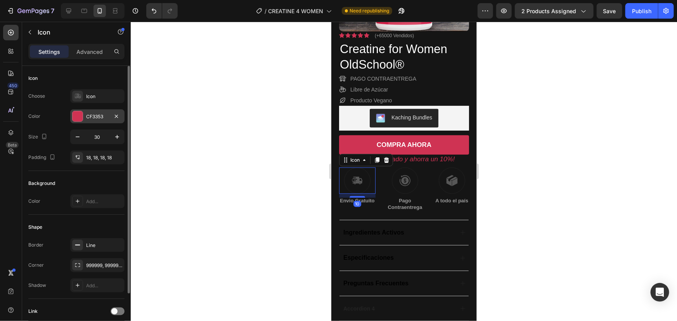
click at [75, 115] on div at bounding box center [78, 116] width 10 height 10
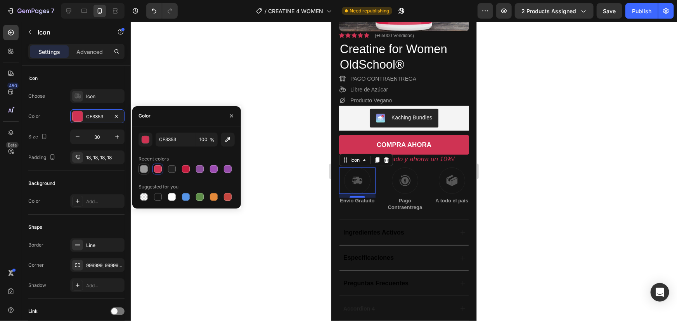
click at [144, 169] on div at bounding box center [144, 169] width 8 height 8
type input "9B9B9B"
click at [399, 178] on icon at bounding box center [405, 181] width 12 height 12
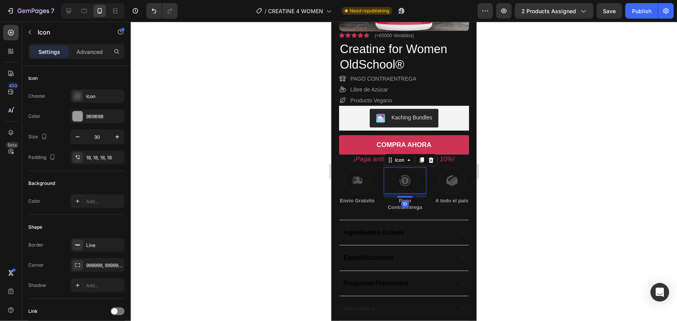
click at [237, 148] on div at bounding box center [404, 172] width 546 height 300
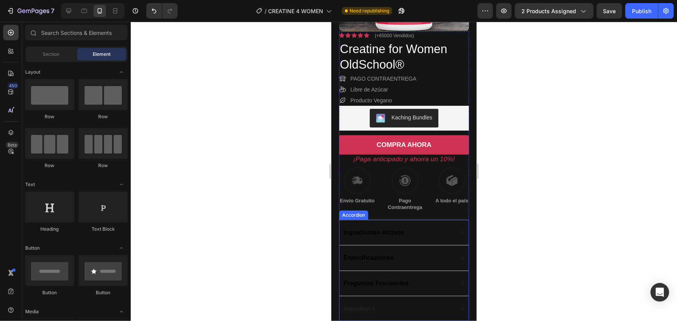
click at [381, 232] on span "Ingredientes Activos" at bounding box center [373, 232] width 61 height 7
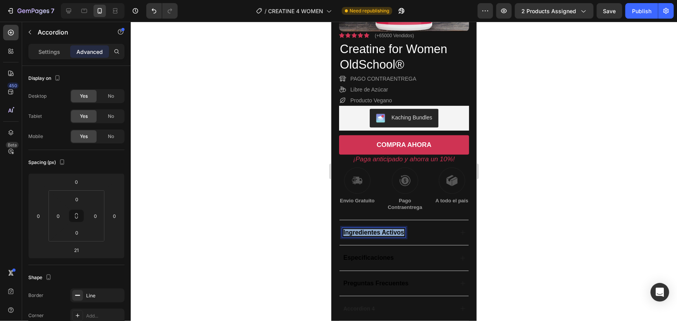
click at [381, 232] on span "Ingredientes Activos" at bounding box center [373, 232] width 61 height 7
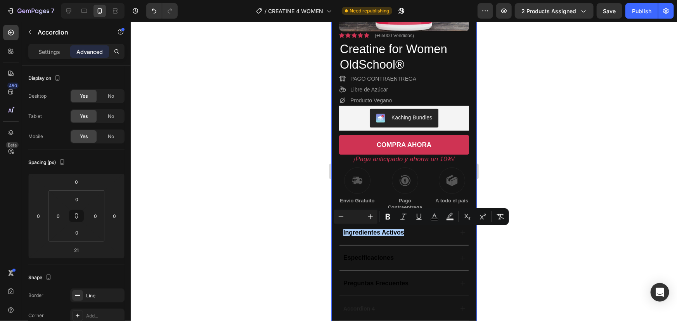
click at [306, 197] on div at bounding box center [404, 172] width 546 height 300
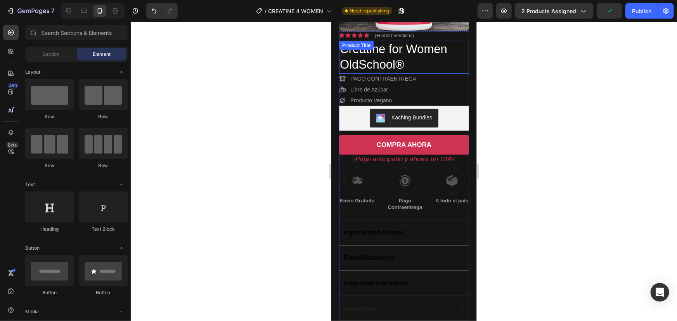
click at [369, 66] on h1 "Creatine for Women OldSchool®" at bounding box center [399, 56] width 121 height 33
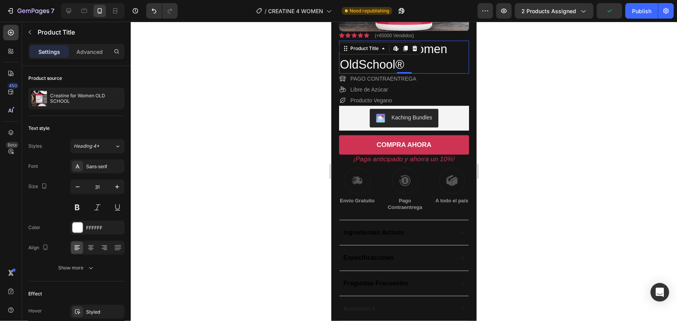
click at [369, 66] on h1 "Creatine for Women OldSchool®" at bounding box center [399, 56] width 121 height 33
click at [376, 64] on h1 "Creatine for Women OldSchool®" at bounding box center [399, 56] width 121 height 33
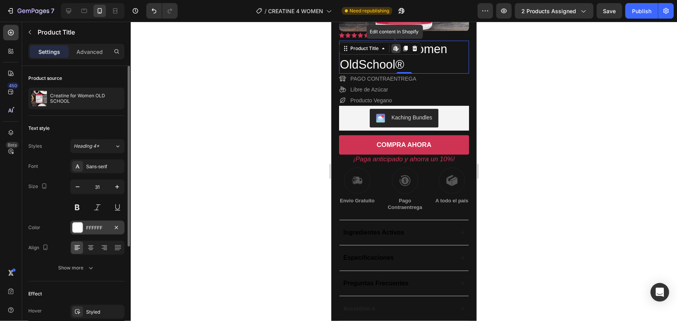
click at [85, 229] on div "FFFFFF" at bounding box center [97, 228] width 54 height 14
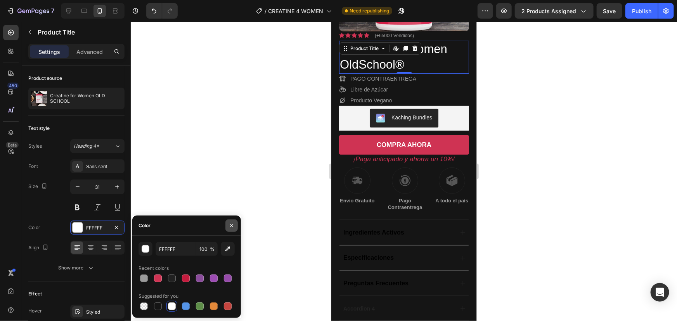
click at [232, 225] on icon "button" at bounding box center [231, 225] width 3 height 3
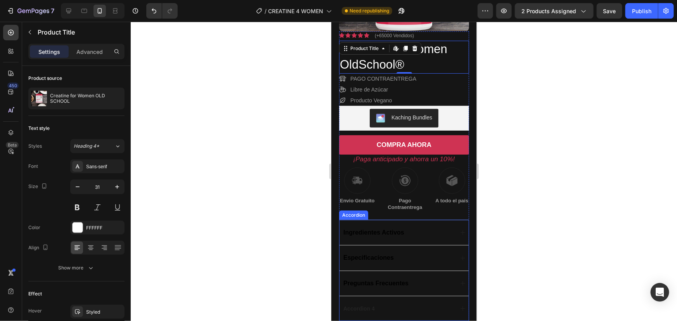
click at [361, 231] on span "Ingredientes Activos" at bounding box center [373, 232] width 61 height 7
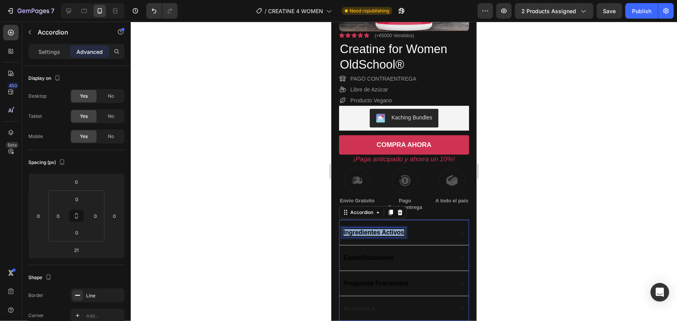
click at [361, 231] on span "Ingredientes Activos" at bounding box center [373, 232] width 61 height 7
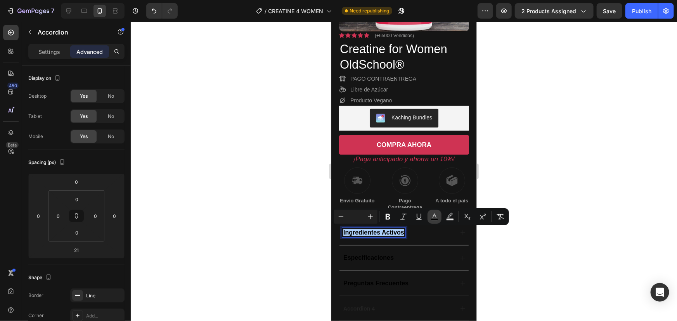
click at [430, 217] on button "color" at bounding box center [435, 217] width 14 height 14
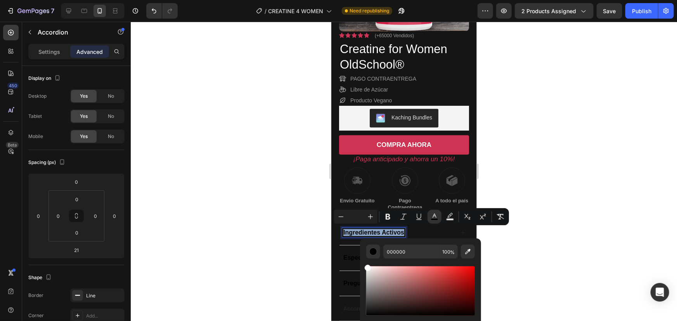
type input "FFFFFF"
drag, startPoint x: 721, startPoint y: 303, endPoint x: 343, endPoint y: 253, distance: 380.8
click at [508, 247] on div at bounding box center [404, 172] width 546 height 300
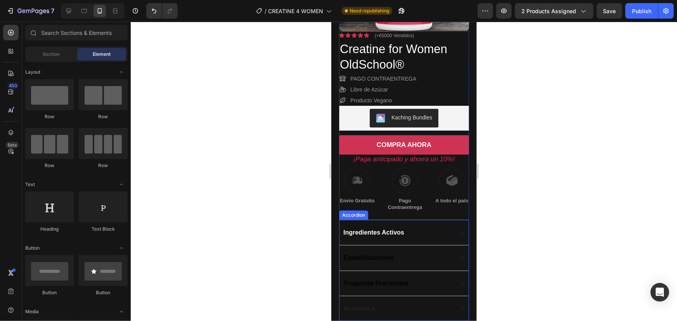
click at [381, 258] on span "Especificaciones" at bounding box center [368, 257] width 50 height 7
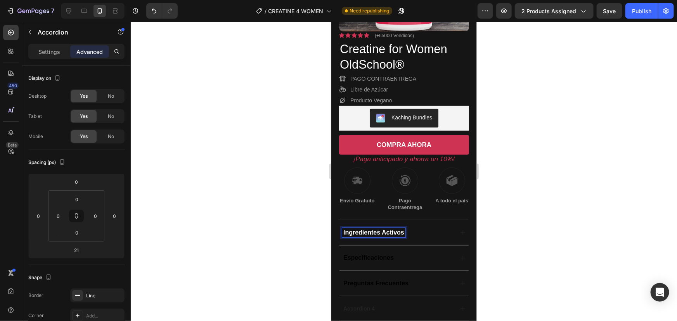
click at [377, 235] on span "Ingredientes Activos" at bounding box center [373, 232] width 61 height 7
click at [377, 232] on span "Ingredientes Activos" at bounding box center [373, 232] width 61 height 7
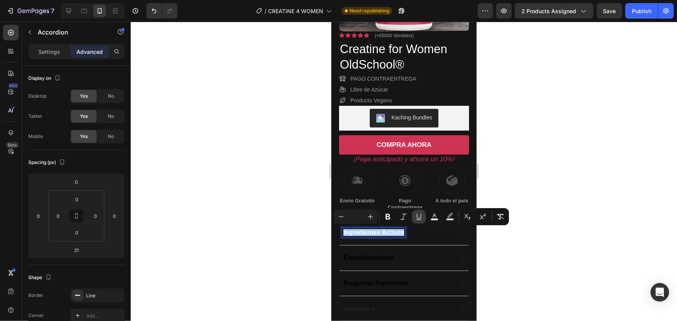
click at [416, 219] on icon "Editor contextual toolbar" at bounding box center [419, 217] width 8 height 8
click at [515, 248] on div at bounding box center [404, 172] width 546 height 300
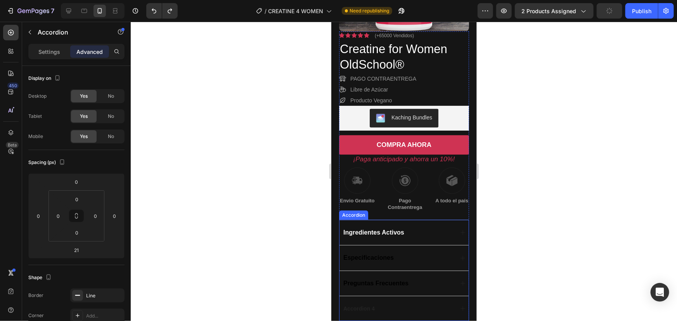
click at [381, 254] on span "Especificaciones" at bounding box center [368, 257] width 50 height 7
click at [381, 256] on span "Especificaciones" at bounding box center [368, 257] width 50 height 7
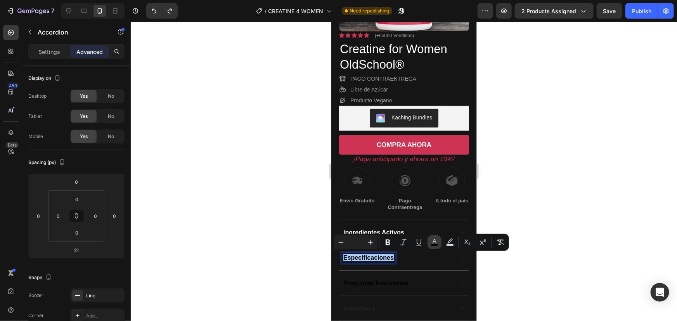
click at [432, 241] on icon "Editor contextual toolbar" at bounding box center [435, 243] width 8 height 8
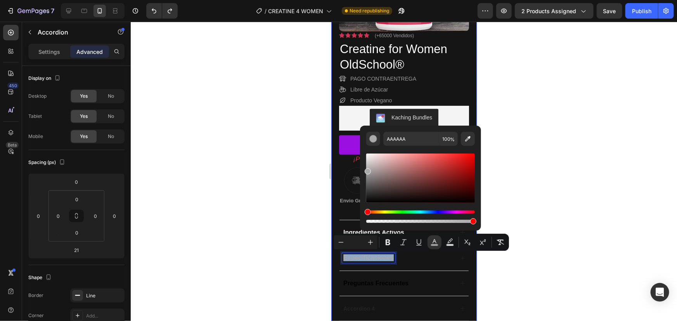
drag, startPoint x: 701, startPoint y: 197, endPoint x: 357, endPoint y: 137, distance: 349.0
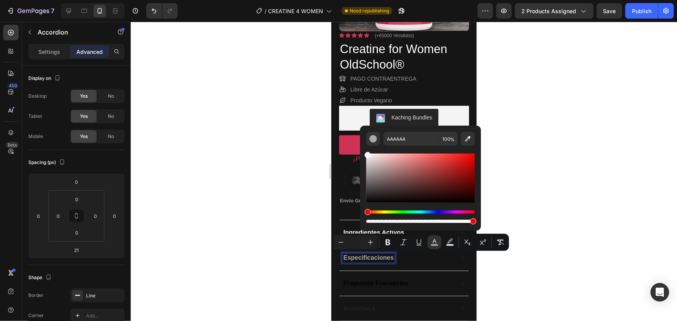
drag, startPoint x: 365, startPoint y: 148, endPoint x: 362, endPoint y: 144, distance: 5.1
click at [362, 144] on div "AAAAAA 100 %" at bounding box center [420, 175] width 121 height 99
type input "FFFFFF"
drag, startPoint x: 701, startPoint y: 179, endPoint x: 352, endPoint y: 135, distance: 351.5
click at [562, 142] on div at bounding box center [404, 172] width 546 height 300
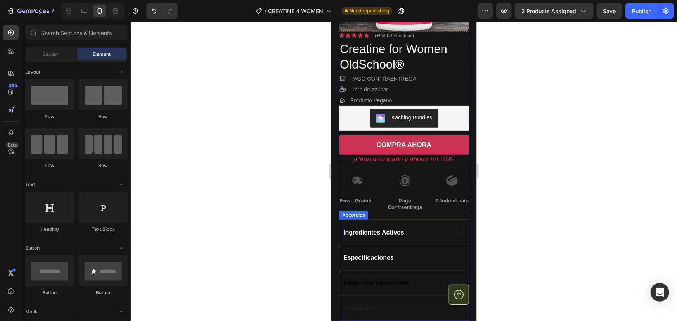
scroll to position [211, 0]
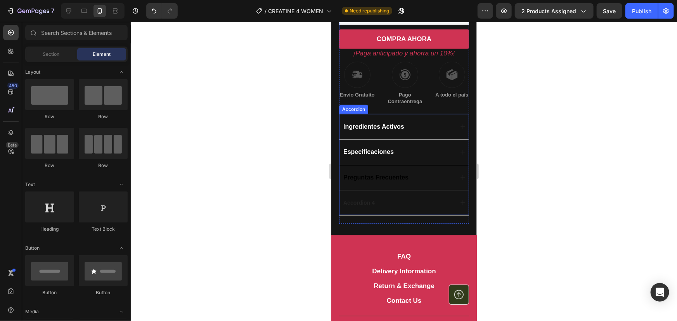
click at [379, 174] on span "Preguntas Frecuentes" at bounding box center [375, 177] width 65 height 7
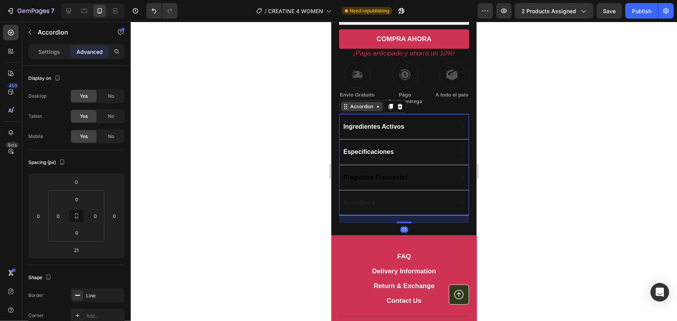
click at [377, 106] on icon at bounding box center [377, 107] width 2 height 2
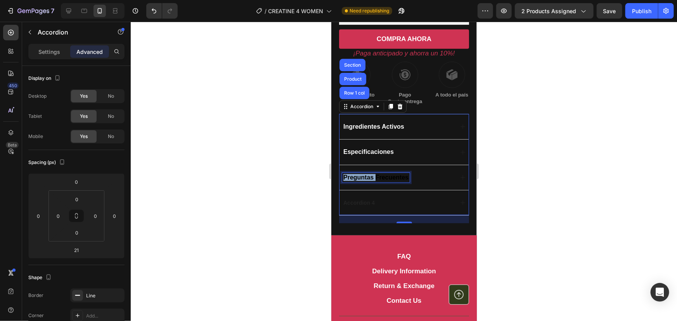
click at [367, 174] on span "Preguntas Frecuentes" at bounding box center [375, 177] width 65 height 7
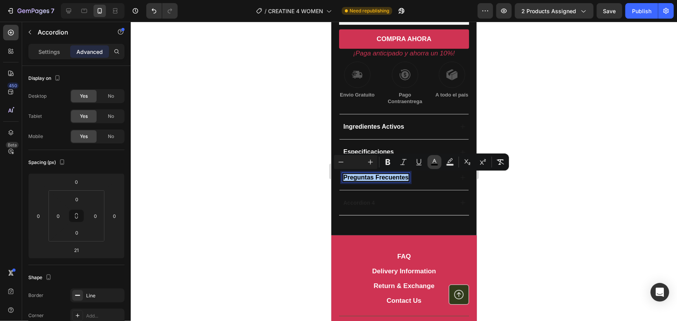
click at [434, 162] on icon "Editor contextual toolbar" at bounding box center [435, 162] width 8 height 8
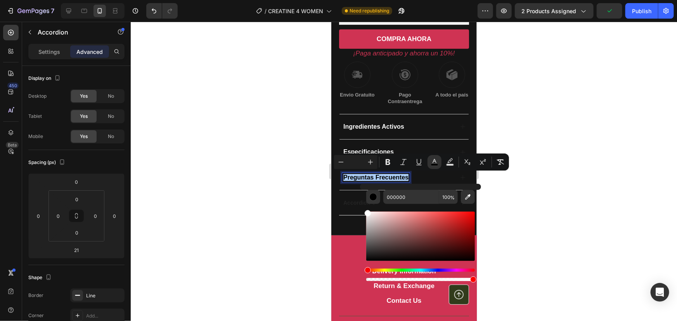
drag, startPoint x: 715, startPoint y: 239, endPoint x: 356, endPoint y: 201, distance: 360.9
type input "FFFFFF"
click at [516, 124] on div at bounding box center [404, 172] width 546 height 300
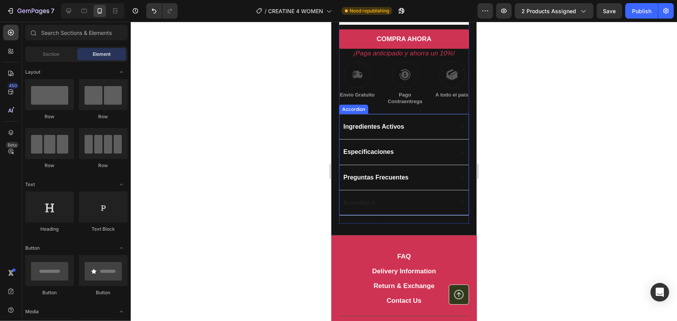
click at [365, 207] on div "Accordion 4" at bounding box center [403, 202] width 129 height 25
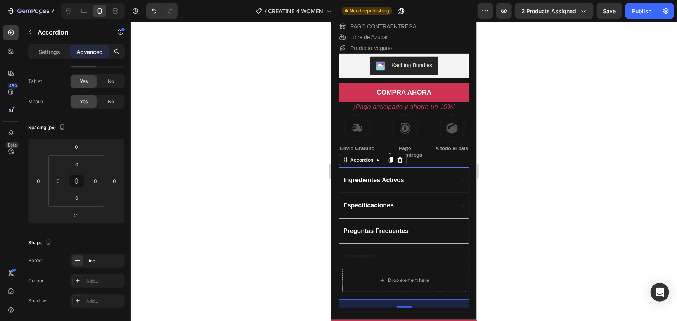
scroll to position [141, 0]
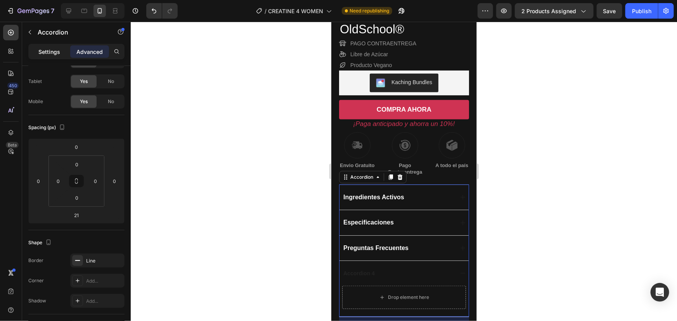
click at [52, 54] on p "Settings" at bounding box center [49, 52] width 22 height 8
type input "0"
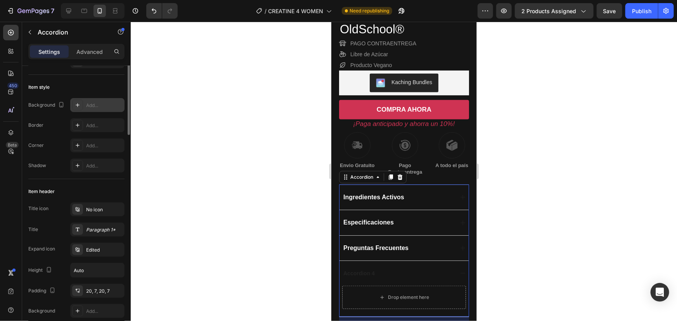
scroll to position [0, 0]
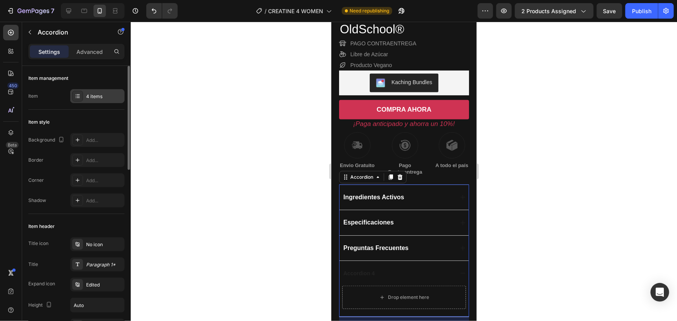
click at [97, 97] on div "4 items" at bounding box center [104, 96] width 36 height 7
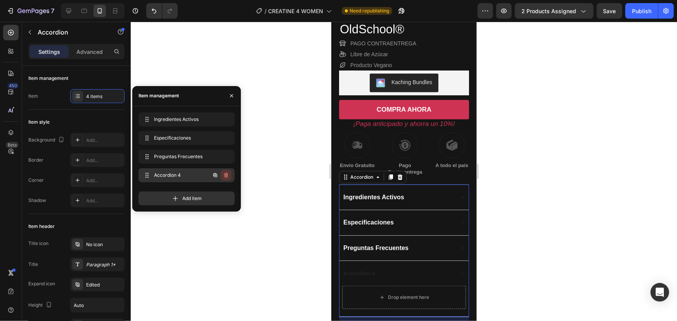
click at [227, 175] on icon "button" at bounding box center [226, 175] width 4 height 5
click at [227, 175] on div "Delete" at bounding box center [221, 175] width 14 height 7
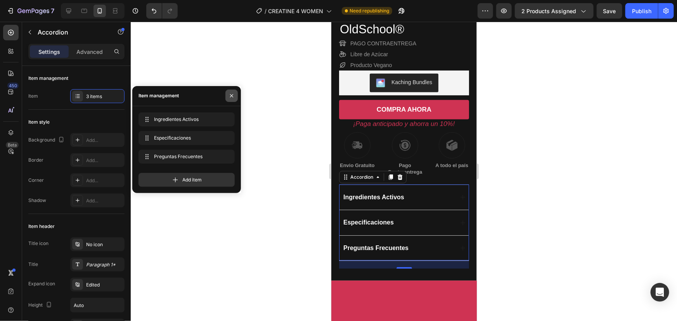
click at [233, 98] on icon "button" at bounding box center [232, 96] width 6 height 6
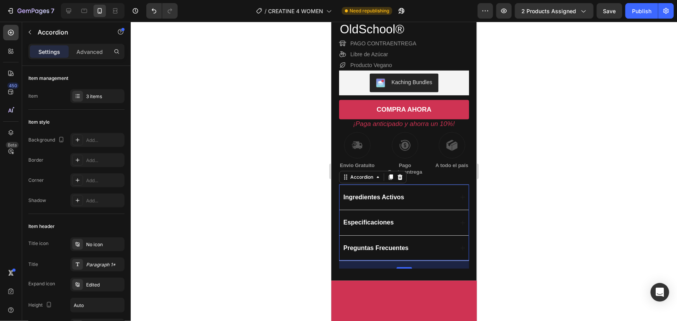
click at [277, 98] on div at bounding box center [404, 172] width 546 height 300
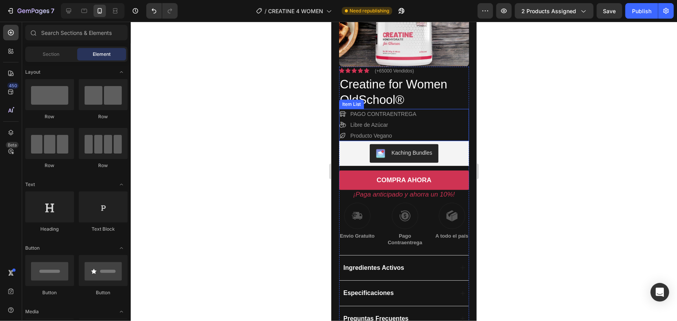
scroll to position [35, 0]
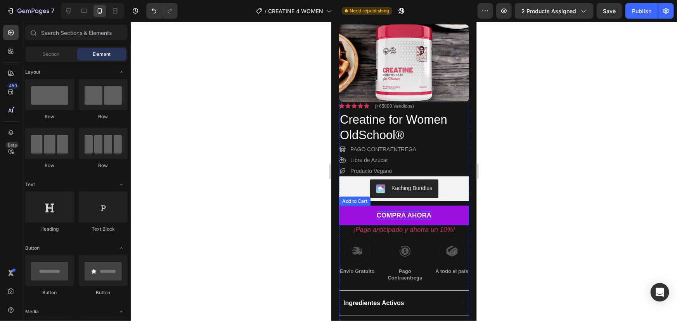
click at [416, 215] on div "COMPRA AHORA" at bounding box center [403, 215] width 55 height 9
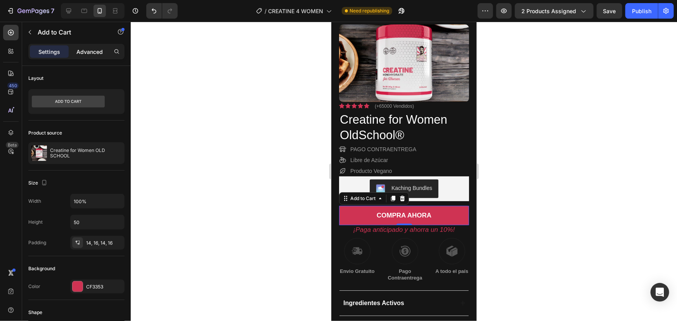
click at [90, 55] on p "Advanced" at bounding box center [89, 52] width 26 height 8
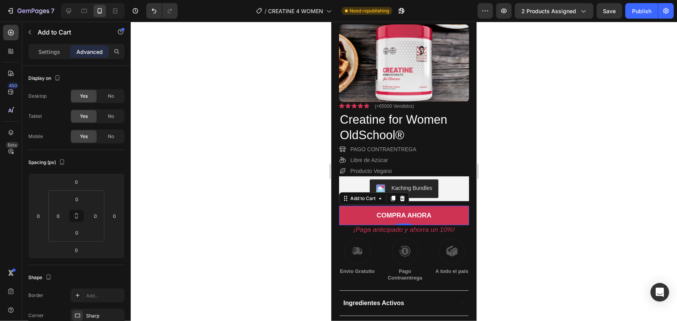
click at [91, 47] on div "Advanced" at bounding box center [89, 51] width 39 height 12
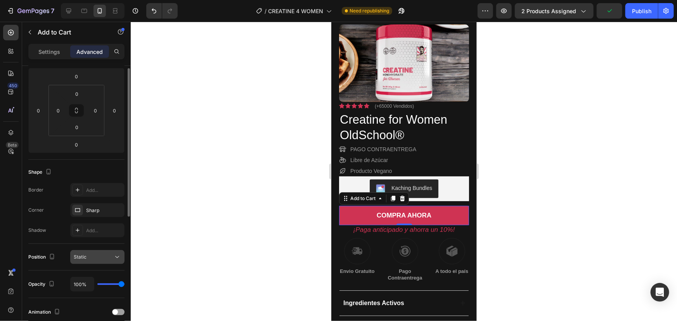
scroll to position [70, 0]
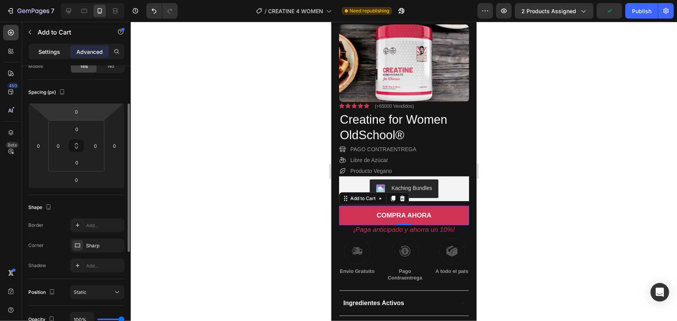
click at [52, 56] on div "Settings" at bounding box center [49, 51] width 39 height 12
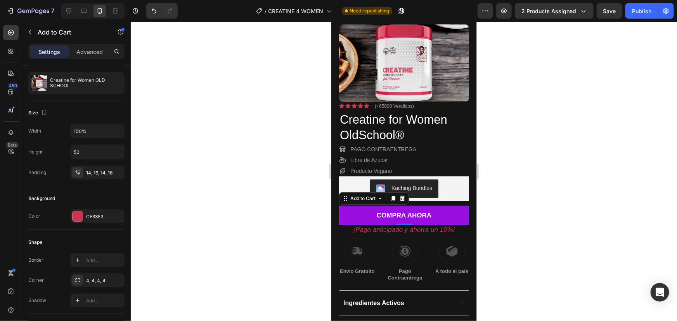
click at [363, 211] on button "COMPRA AHORA" at bounding box center [404, 215] width 130 height 19
click at [363, 212] on button "COMPRA AHORA" at bounding box center [404, 215] width 130 height 19
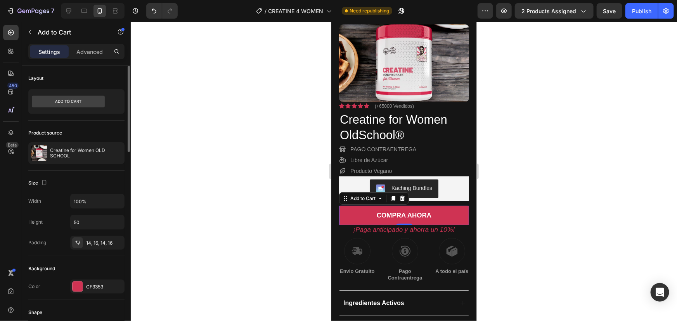
scroll to position [141, 0]
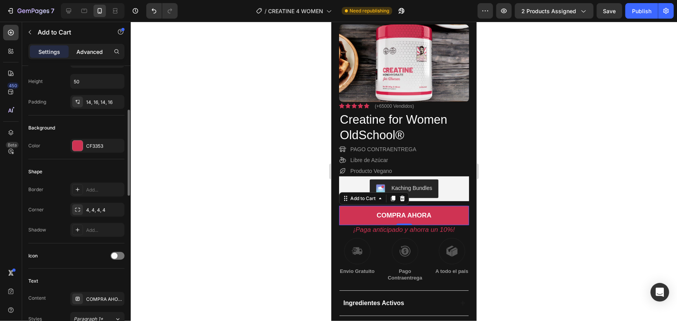
click at [81, 48] on p "Advanced" at bounding box center [89, 52] width 26 height 8
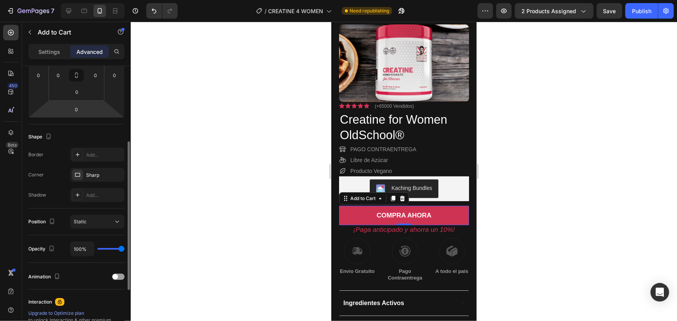
scroll to position [106, 0]
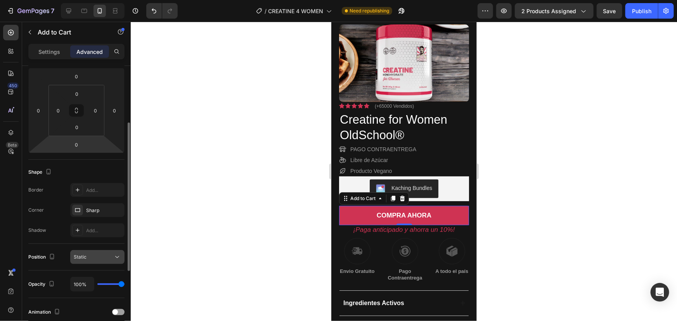
click at [103, 255] on div "Static" at bounding box center [94, 257] width 40 height 7
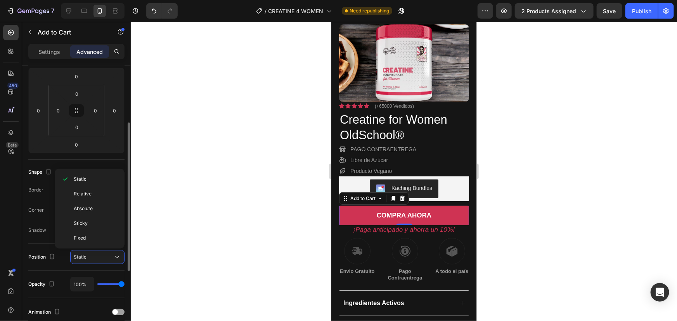
click at [26, 238] on div "Display on Desktop Yes No Tablet Yes No Mobile Yes No Spacing (px) 0 0 0 0 0 0 …" at bounding box center [76, 219] width 109 height 518
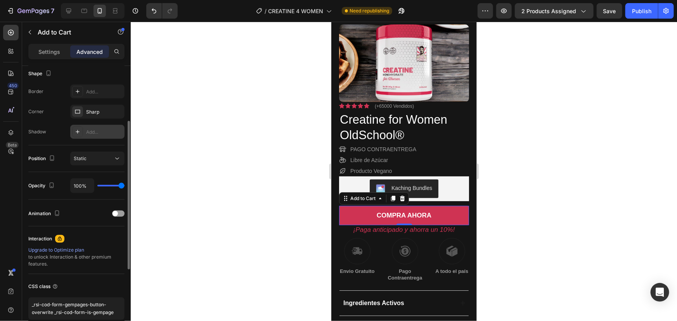
scroll to position [169, 0]
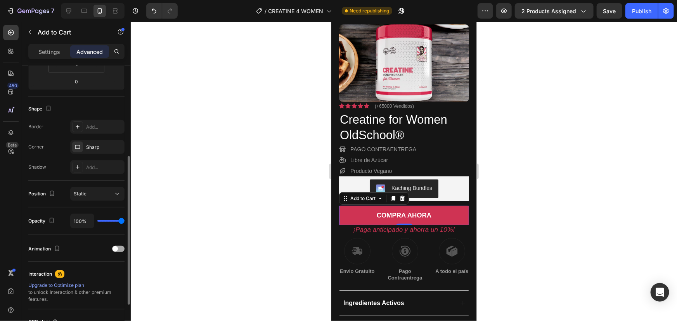
click at [114, 249] on span at bounding box center [115, 248] width 5 height 5
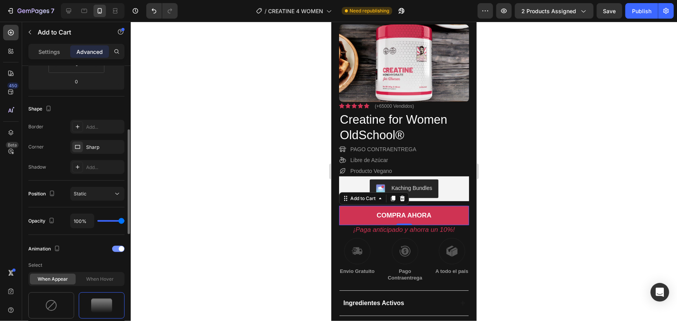
scroll to position [239, 0]
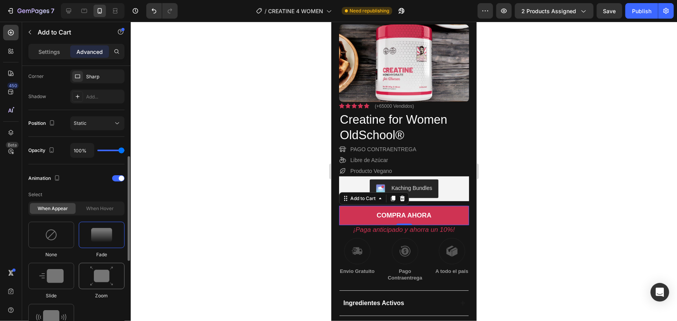
click at [98, 275] on img at bounding box center [101, 277] width 23 height 20
click at [100, 237] on img at bounding box center [101, 235] width 21 height 14
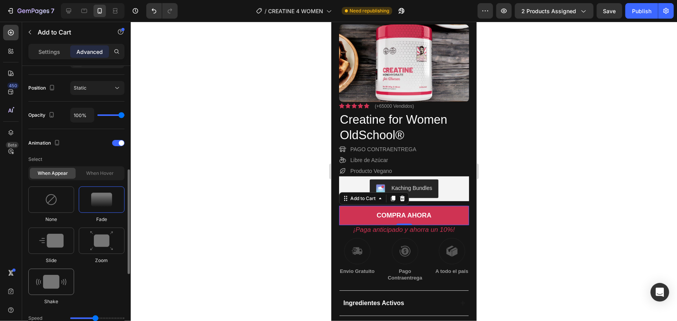
click at [57, 274] on div at bounding box center [51, 282] width 46 height 26
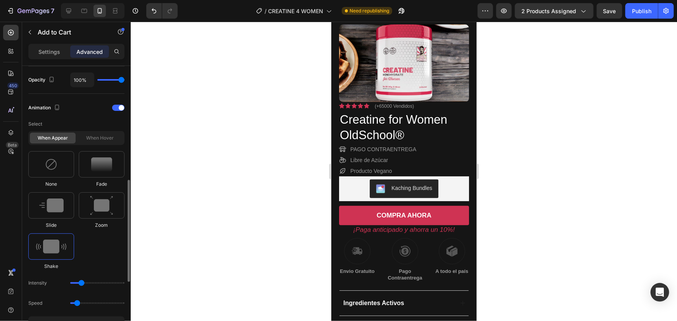
scroll to position [345, 0]
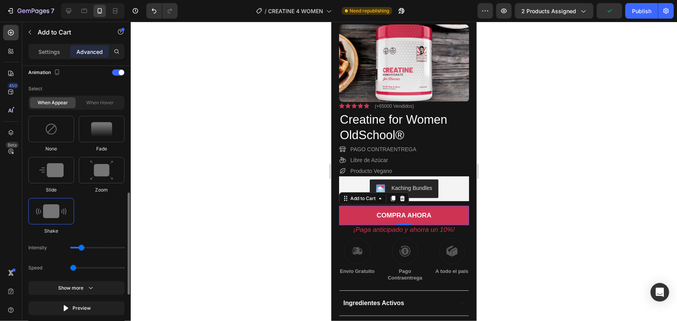
type input "0.5"
click at [74, 268] on input "range" at bounding box center [97, 268] width 54 height 2
click at [64, 214] on img at bounding box center [51, 211] width 30 height 14
drag, startPoint x: 81, startPoint y: 249, endPoint x: 76, endPoint y: 250, distance: 5.1
type input "1"
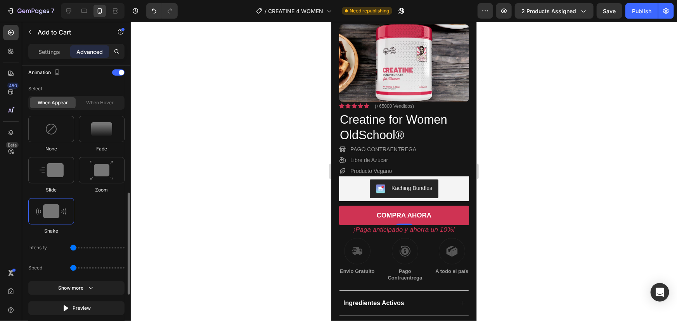
click at [76, 249] on input "range" at bounding box center [97, 248] width 54 height 2
click at [80, 261] on div "Intensity" at bounding box center [76, 268] width 96 height 14
click at [54, 205] on img at bounding box center [51, 211] width 30 height 14
drag, startPoint x: 76, startPoint y: 268, endPoint x: 113, endPoint y: 267, distance: 37.7
type input "2.7"
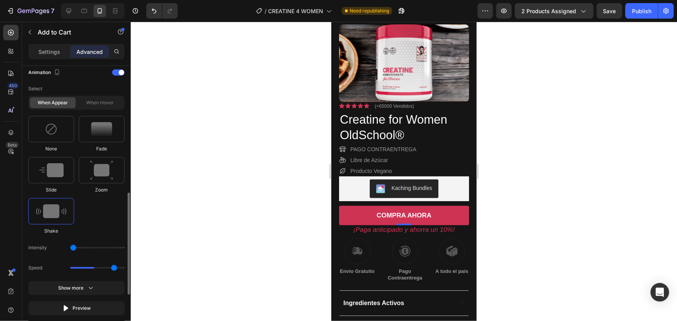
click at [113, 267] on input "range" at bounding box center [97, 268] width 54 height 2
click at [52, 214] on img at bounding box center [51, 211] width 30 height 14
click at [88, 285] on icon "button" at bounding box center [91, 288] width 8 height 8
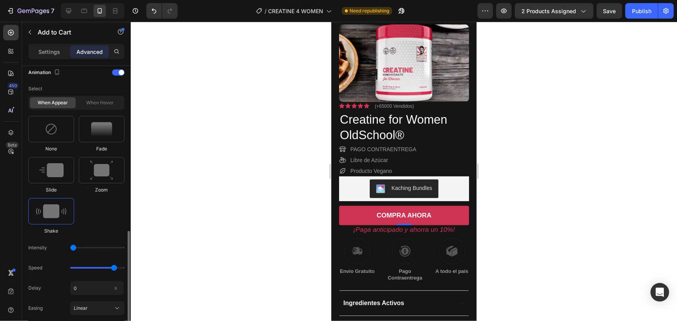
scroll to position [416, 0]
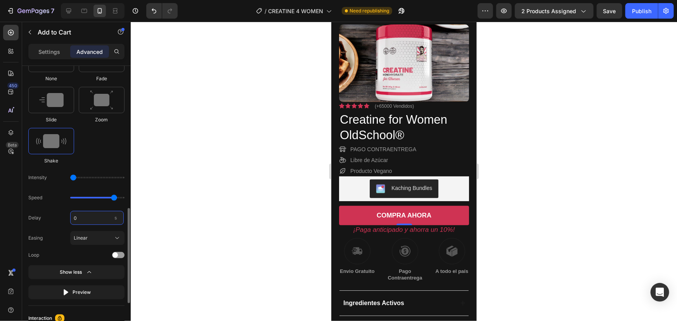
click at [105, 217] on input "0" at bounding box center [97, 218] width 54 height 14
click at [47, 143] on img at bounding box center [51, 141] width 30 height 14
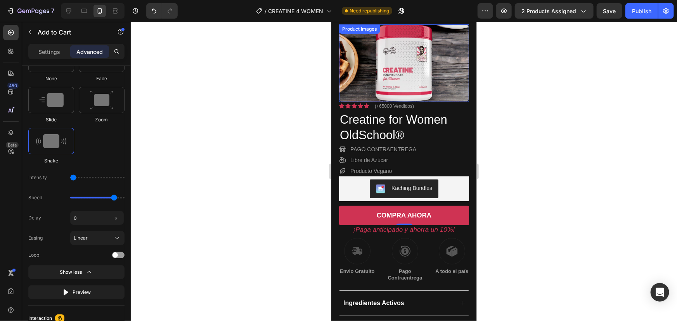
scroll to position [0, 0]
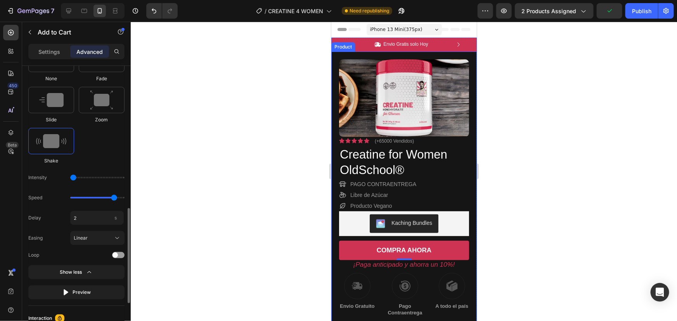
click at [109, 148] on div "None Fade Slide Zoom Shake" at bounding box center [76, 105] width 96 height 119
type input "2"
click at [97, 235] on div "Linear" at bounding box center [93, 238] width 38 height 7
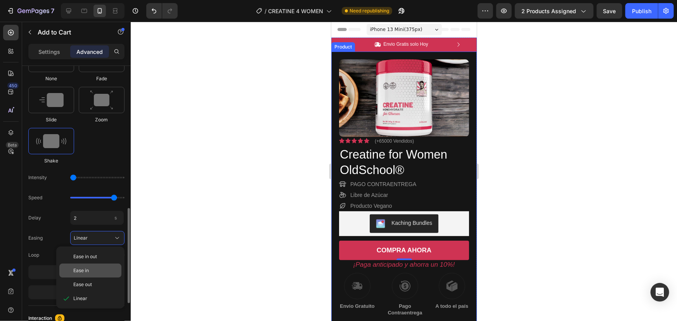
click at [97, 272] on div "Ease in" at bounding box center [95, 270] width 45 height 7
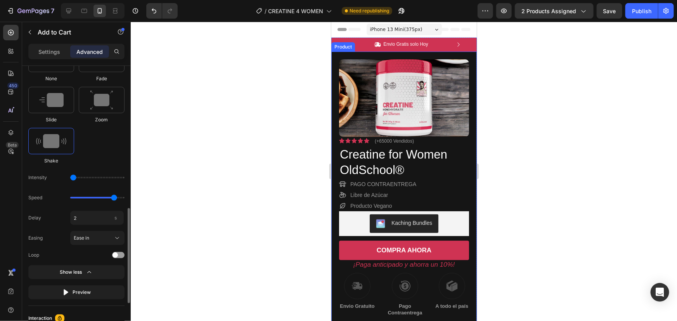
click at [48, 140] on img at bounding box center [51, 141] width 30 height 14
click at [101, 237] on div "Ease in" at bounding box center [93, 238] width 38 height 7
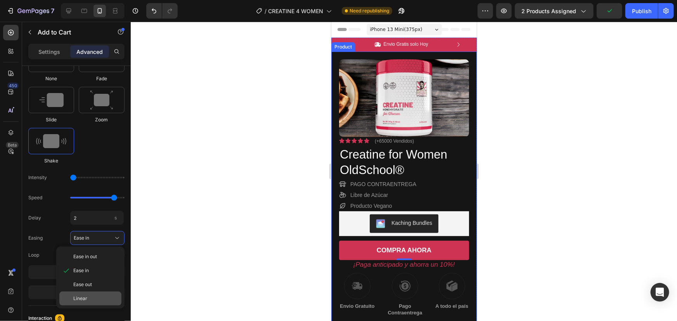
click at [100, 292] on div "Linear" at bounding box center [90, 299] width 62 height 14
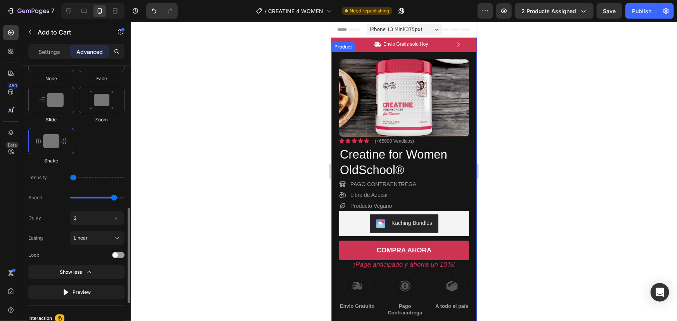
click at [102, 152] on div "None Fade Slide Zoom Shake" at bounding box center [76, 105] width 96 height 119
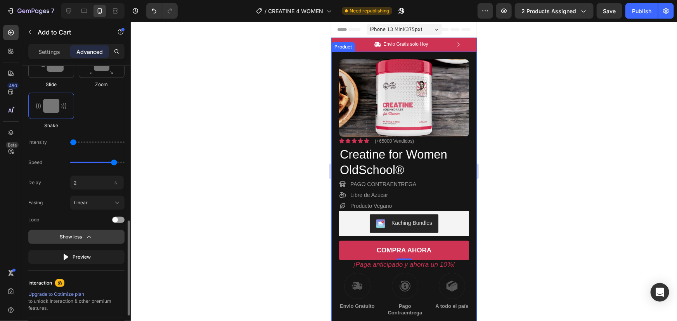
click at [90, 238] on icon "button" at bounding box center [89, 237] width 8 height 8
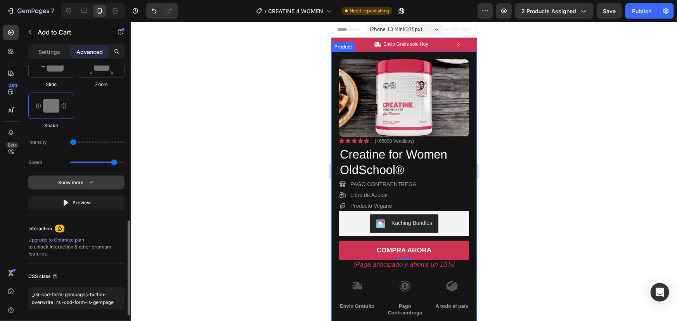
click at [92, 183] on icon "button" at bounding box center [91, 183] width 8 height 8
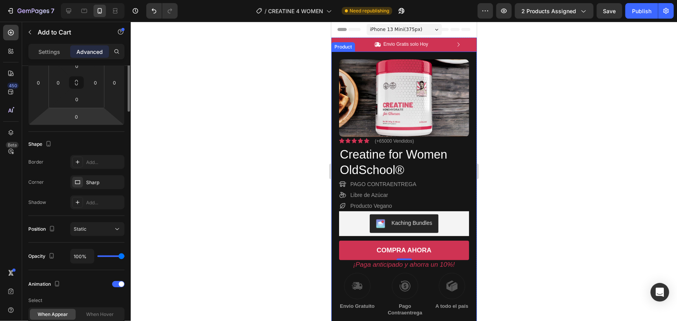
scroll to position [0, 0]
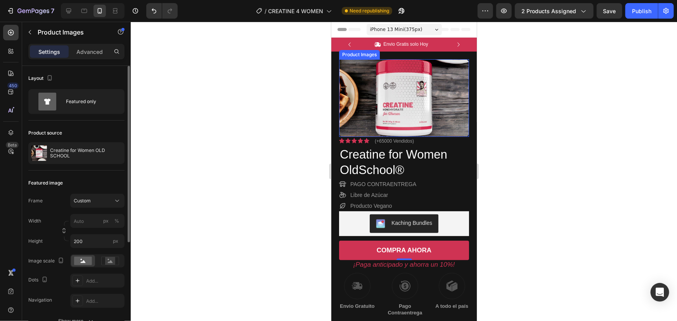
click at [416, 100] on img at bounding box center [404, 98] width 130 height 78
click at [504, 11] on icon "button" at bounding box center [504, 11] width 8 height 8
click at [70, 11] on icon at bounding box center [68, 11] width 5 height 5
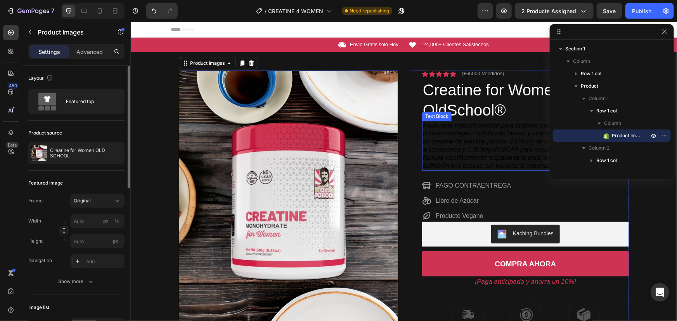
scroll to position [21, 0]
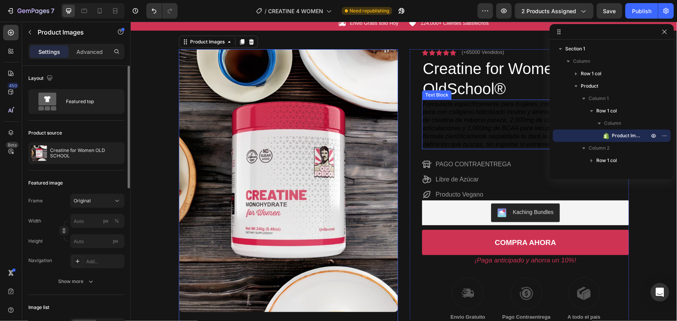
click at [456, 124] on icon "Formulada específicamente para mujeres, combina creatina monohidrato pura con c…" at bounding box center [525, 124] width 204 height 47
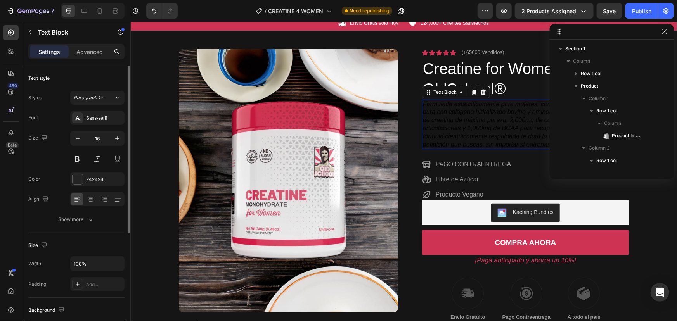
scroll to position [109, 0]
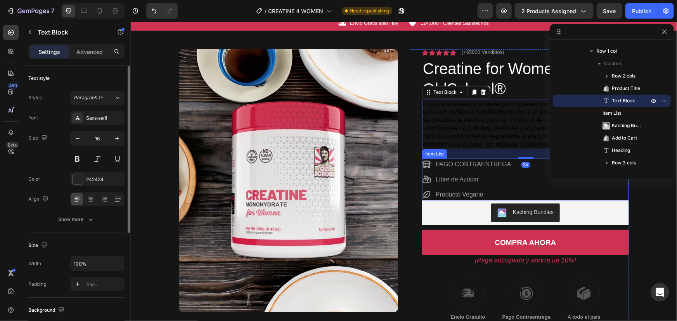
click at [452, 163] on p "PAGO CONTRAENTREGA" at bounding box center [472, 163] width 75 height 9
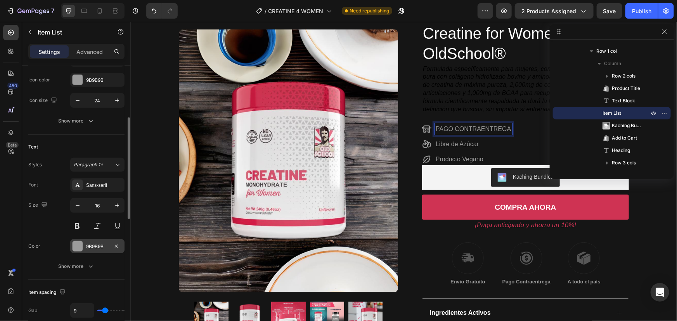
scroll to position [176, 0]
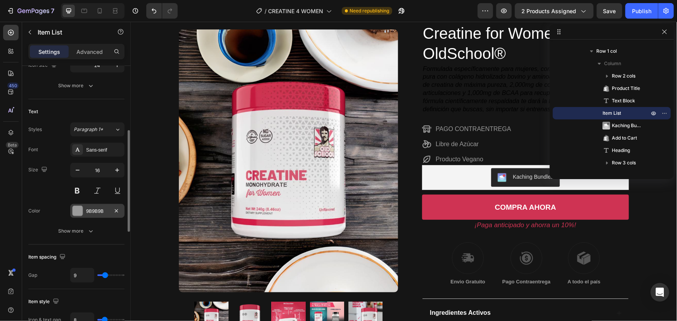
click at [78, 214] on div at bounding box center [78, 211] width 10 height 10
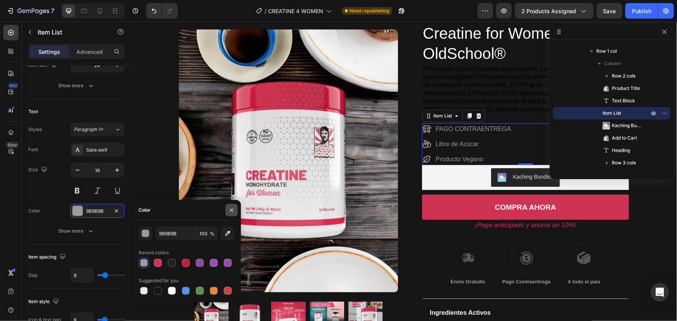
drag, startPoint x: 231, startPoint y: 209, endPoint x: 264, endPoint y: 102, distance: 111.8
click at [231, 209] on icon "button" at bounding box center [232, 210] width 6 height 6
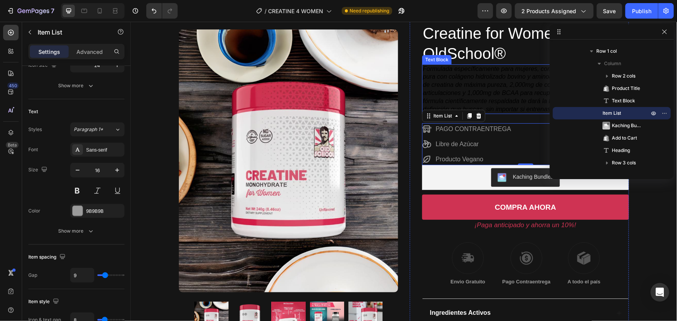
click at [442, 92] on icon "Formulada específicamente para mujeres, combina creatina monohidrato pura con c…" at bounding box center [525, 88] width 204 height 47
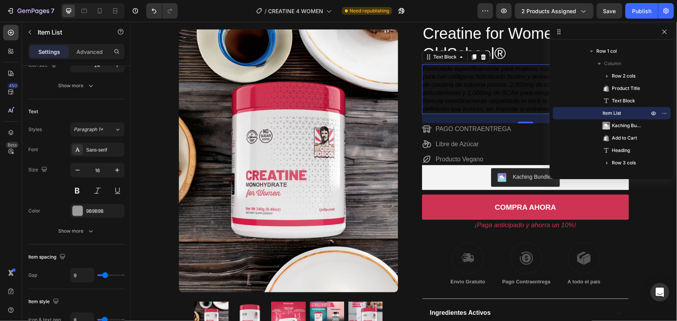
click at [442, 92] on icon "Formulada específicamente para mujeres, combina creatina monohidrato pura con c…" at bounding box center [525, 88] width 204 height 47
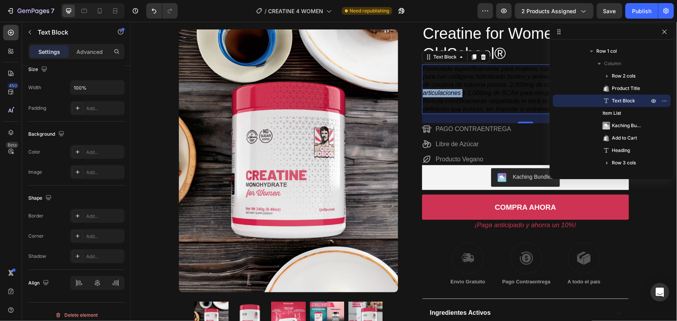
scroll to position [0, 0]
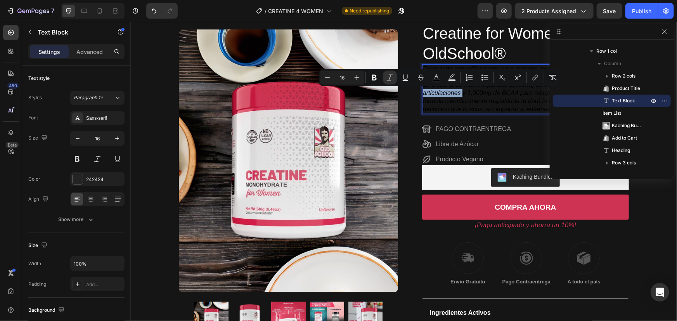
click at [465, 103] on icon "Formulada específicamente para mujeres, combina creatina monohidrato pura con c…" at bounding box center [525, 88] width 204 height 47
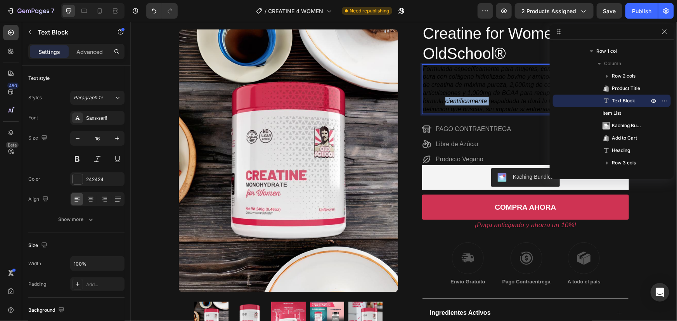
click at [465, 103] on icon "Formulada específicamente para mujeres, combina creatina monohidrato pura con c…" at bounding box center [525, 88] width 204 height 47
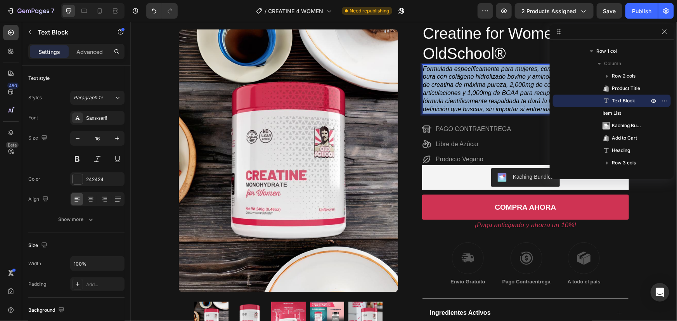
click at [465, 103] on icon "Formulada específicamente para mujeres, combina creatina monohidrato pura con c…" at bounding box center [525, 88] width 204 height 47
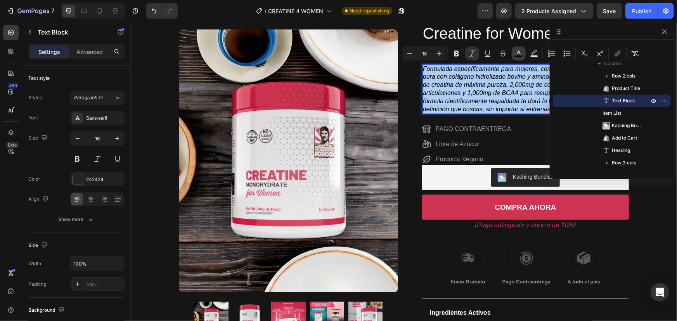
click at [516, 52] on icon "Editor contextual toolbar" at bounding box center [519, 54] width 8 height 8
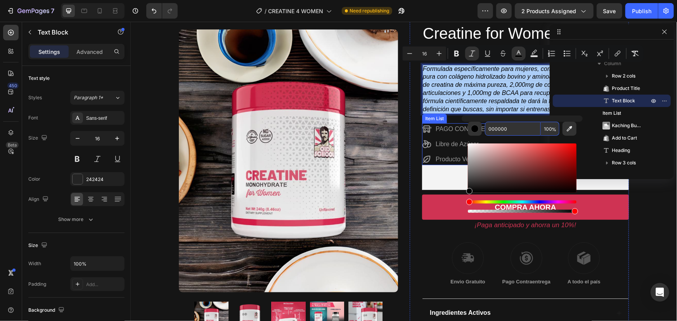
paste input "9B9B9B"
type input "9B9B9B"
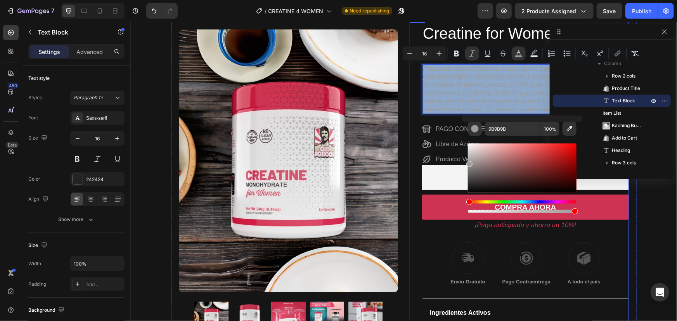
click at [409, 135] on div "Icon Icon Icon Icon Icon Icon List (+65000 Vendidos) Text Block Row Creatine fo…" at bounding box center [518, 206] width 219 height 384
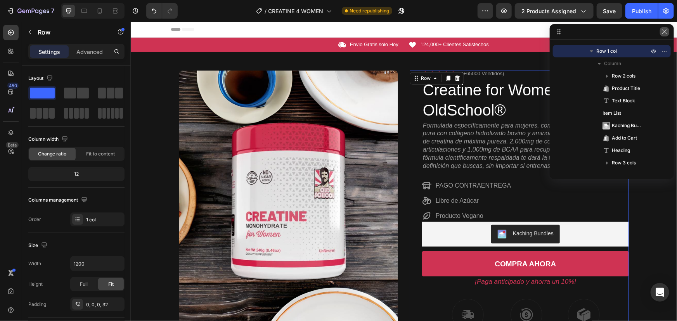
click at [667, 33] on icon "button" at bounding box center [665, 32] width 6 height 6
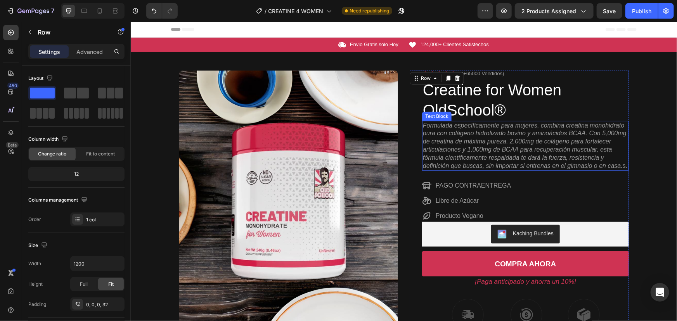
click at [600, 137] on icon "Formulada específicamente para mujeres, combina creatina monohidrato pura con c…" at bounding box center [525, 145] width 204 height 47
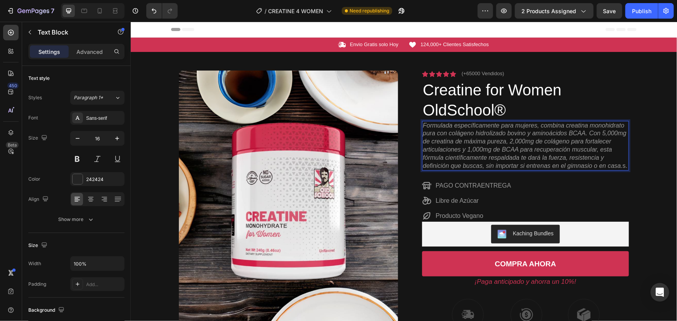
click at [617, 165] on icon "Formulada específicamente para mujeres, combina creatina monohidrato pura con c…" at bounding box center [525, 145] width 204 height 47
click at [619, 165] on span "Formulada específicamente para mujeres, combina creatina monohidrato pura con c…" at bounding box center [525, 145] width 204 height 47
click at [649, 148] on div "Icon Envio Gratis solo [DATE] Text Block Row Icon 124,000+ Clientes Satisfechos…" at bounding box center [403, 245] width 546 height 417
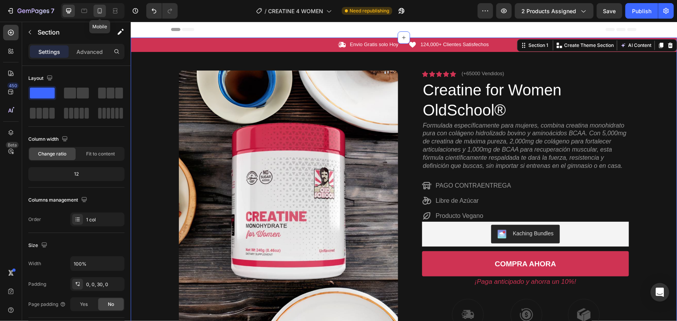
click at [104, 9] on div at bounding box center [100, 11] width 12 height 12
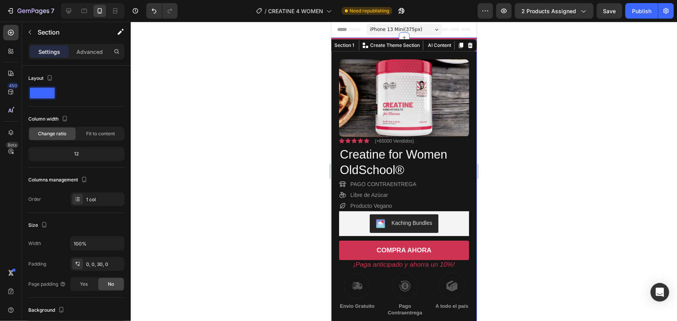
click at [540, 121] on div at bounding box center [404, 172] width 546 height 300
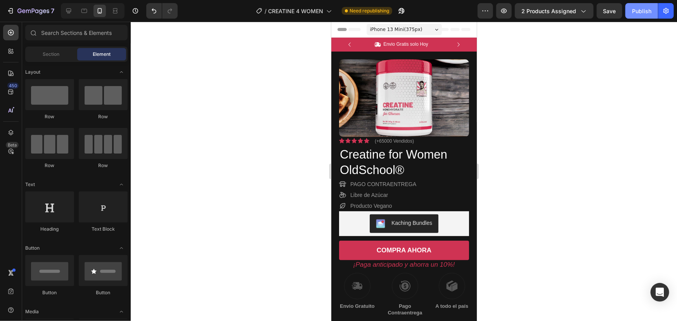
click at [643, 10] on div "Publish" at bounding box center [641, 11] width 19 height 8
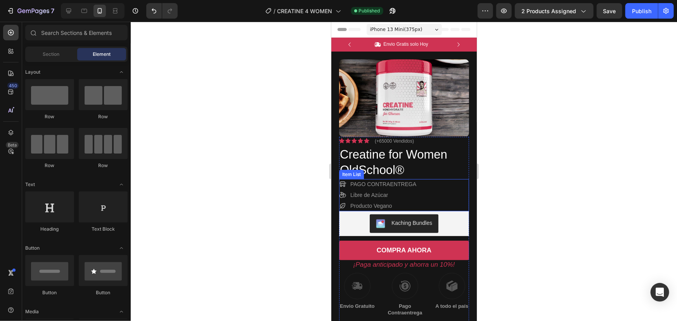
click at [379, 205] on p "Producto Vegano" at bounding box center [383, 206] width 66 height 8
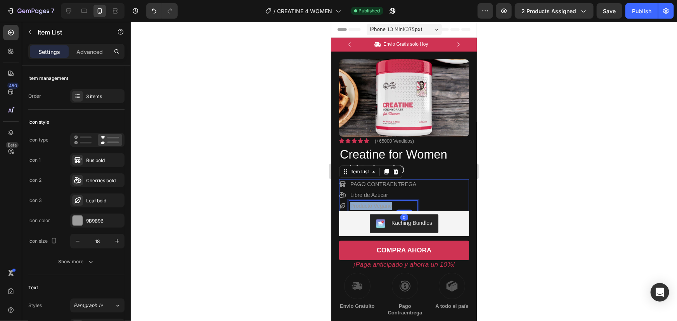
click at [379, 205] on p "Producto Vegano" at bounding box center [383, 206] width 66 height 8
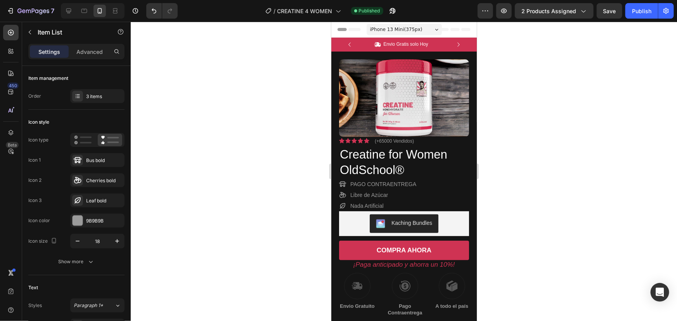
click at [573, 201] on div at bounding box center [404, 172] width 546 height 300
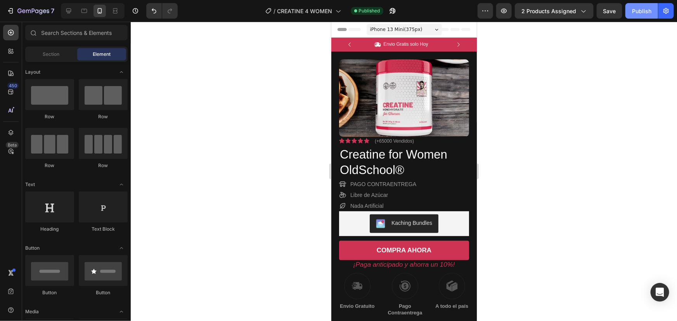
click at [638, 9] on div "Publish" at bounding box center [641, 11] width 19 height 8
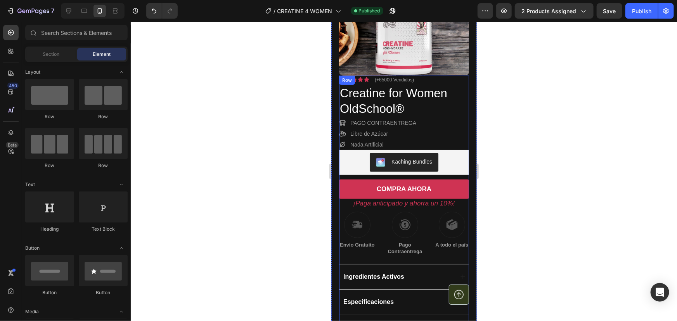
scroll to position [211, 0]
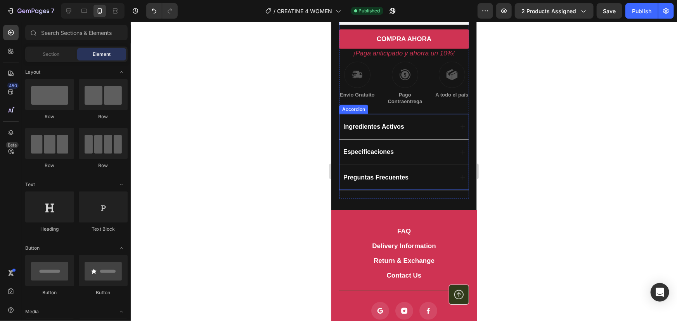
click at [379, 173] on div "Preguntas Frecuentes" at bounding box center [376, 177] width 68 height 9
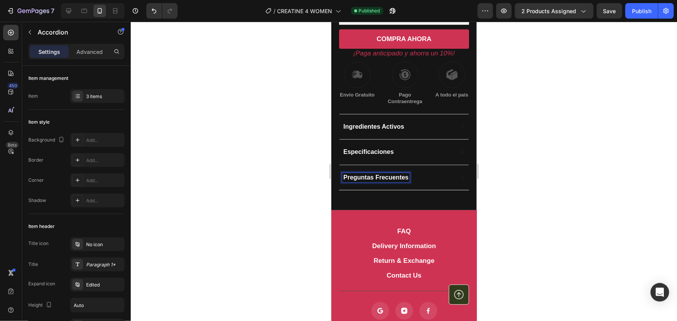
click at [392, 175] on span "Preguntas Frecuentes" at bounding box center [375, 177] width 65 height 7
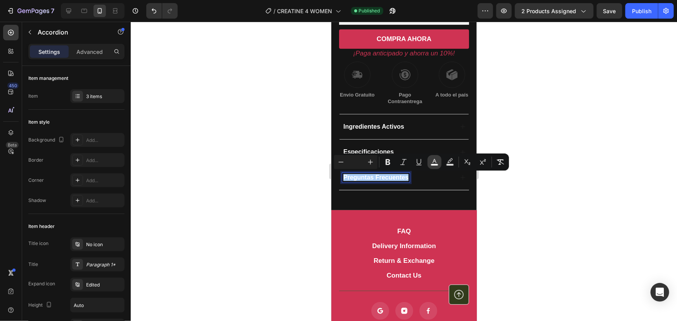
click at [432, 161] on icon "Editor contextual toolbar" at bounding box center [435, 162] width 8 height 8
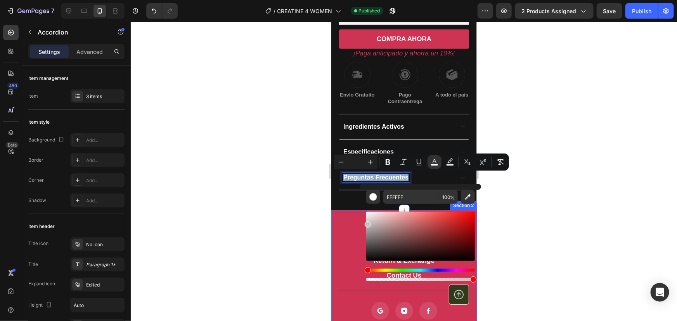
drag, startPoint x: 704, startPoint y: 239, endPoint x: 358, endPoint y: 200, distance: 347.9
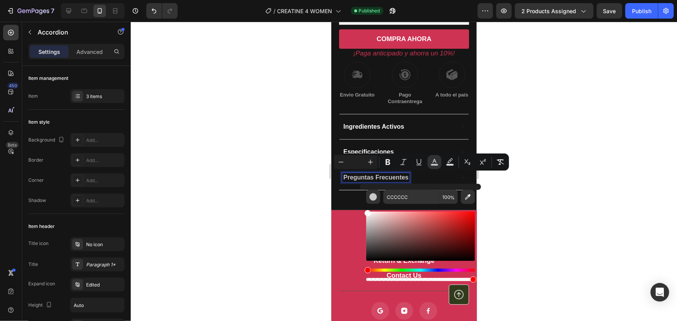
click at [364, 210] on div "CCCCCC 100 %" at bounding box center [420, 233] width 121 height 99
type input "FFFFFF"
click at [360, 198] on div "FFFFFF 100 %" at bounding box center [420, 233] width 121 height 99
click at [296, 170] on div at bounding box center [404, 172] width 546 height 300
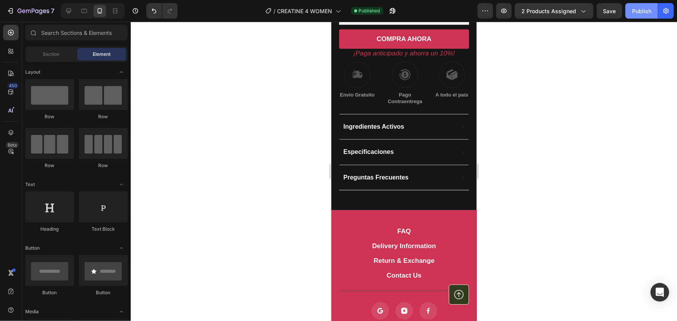
click at [650, 12] on div "Publish" at bounding box center [641, 11] width 19 height 8
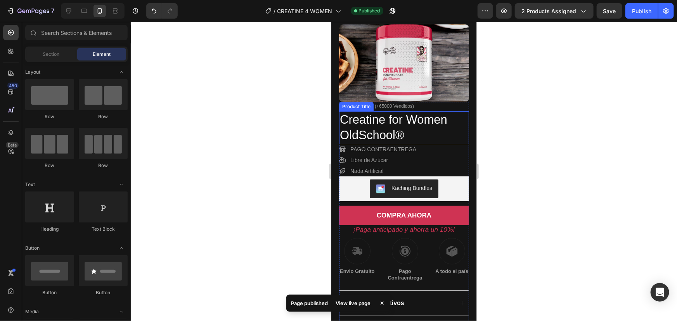
scroll to position [0, 0]
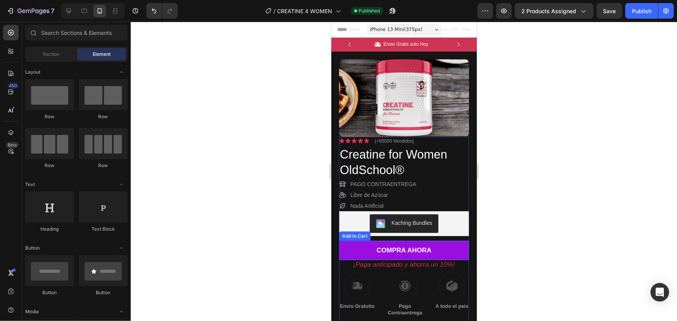
click at [430, 251] on button "COMPRA AHORA" at bounding box center [404, 250] width 130 height 19
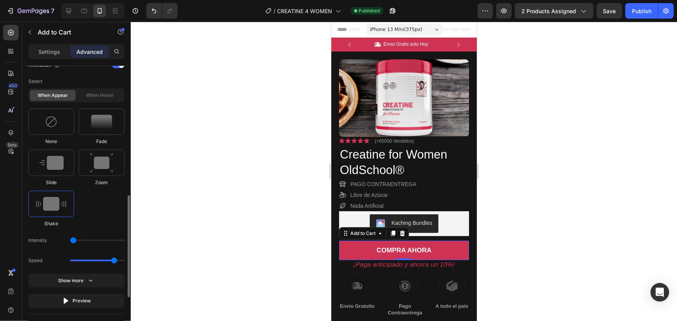
scroll to position [476, 0]
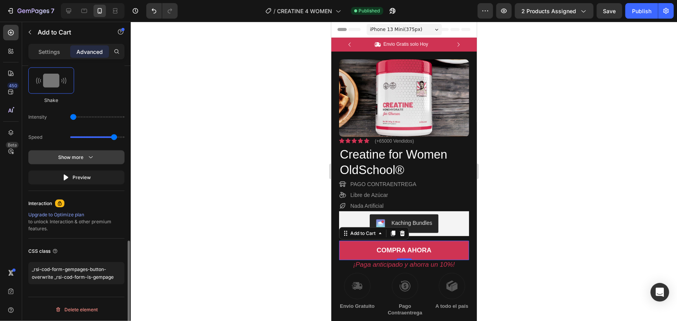
click at [85, 155] on div "Show more" at bounding box center [77, 158] width 36 height 8
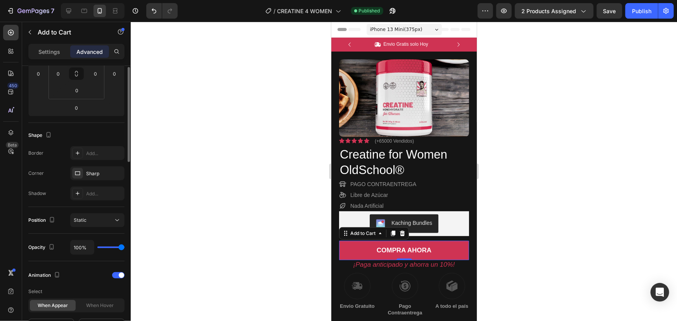
scroll to position [107, 0]
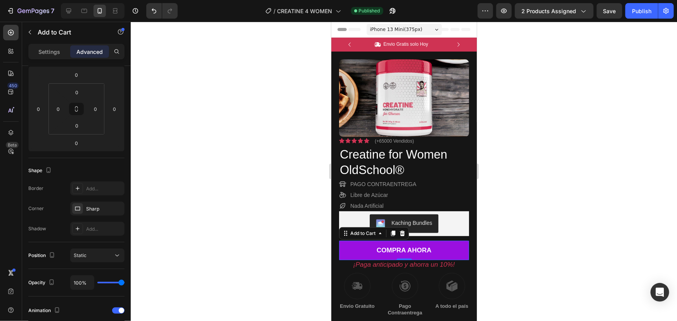
click at [369, 243] on button "COMPRA AHORA" at bounding box center [404, 250] width 130 height 19
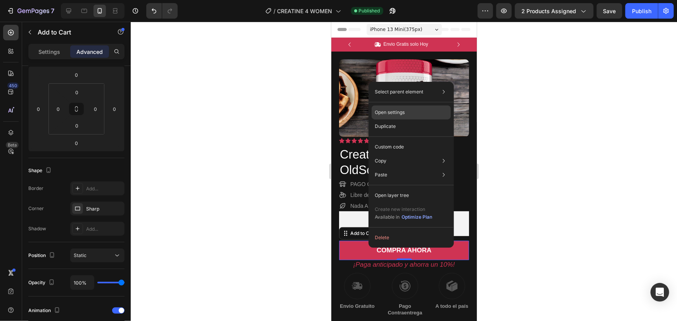
click at [406, 108] on div "Open settings" at bounding box center [411, 113] width 79 height 14
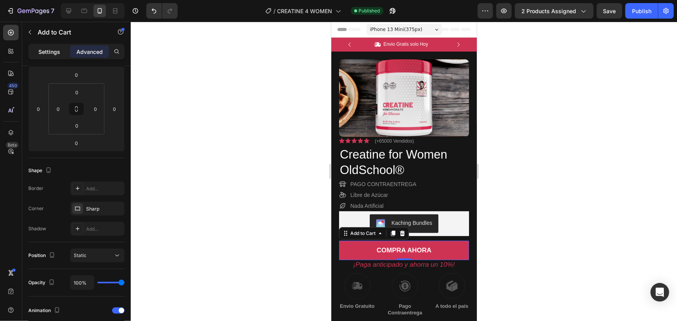
click at [61, 53] on div "Settings" at bounding box center [49, 51] width 39 height 12
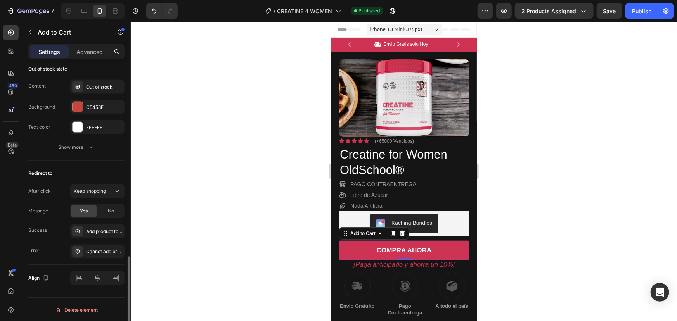
scroll to position [508, 0]
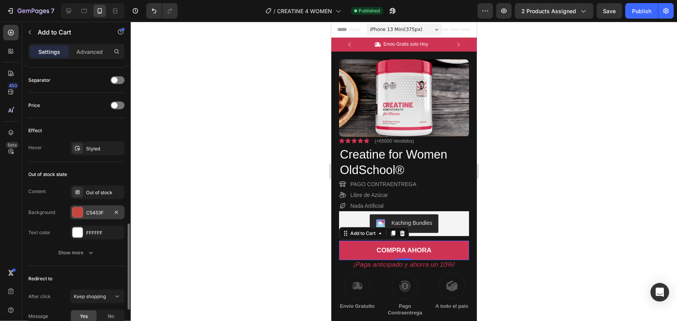
click at [86, 214] on div "C5453F" at bounding box center [97, 213] width 23 height 7
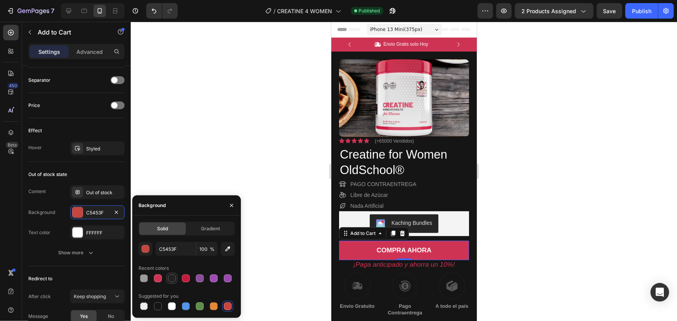
click at [172, 279] on div at bounding box center [172, 279] width 8 height 8
click at [229, 306] on div at bounding box center [228, 307] width 8 height 8
type input "C5453F"
click at [232, 206] on icon "button" at bounding box center [231, 205] width 3 height 3
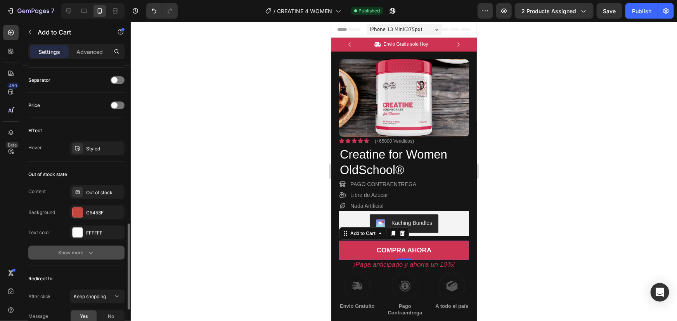
click at [93, 252] on icon "button" at bounding box center [91, 253] width 8 height 8
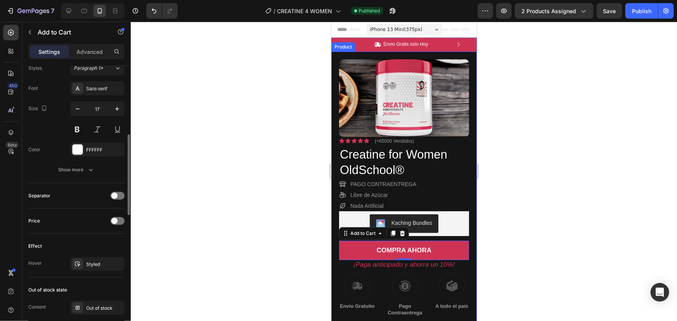
scroll to position [357, 0]
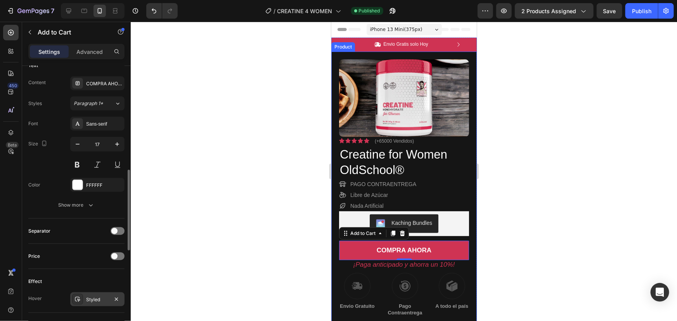
click at [92, 299] on div "Styled" at bounding box center [97, 299] width 23 height 7
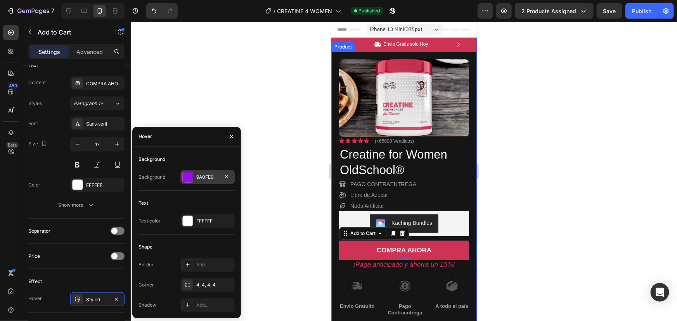
click at [216, 172] on div "9A0FE0" at bounding box center [207, 177] width 54 height 14
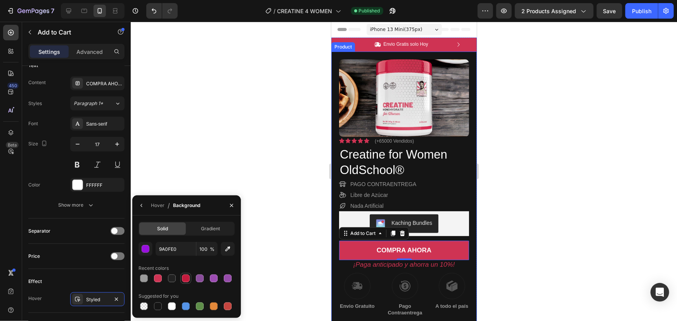
click at [184, 279] on div at bounding box center [186, 279] width 8 height 8
click at [224, 248] on icon "button" at bounding box center [228, 249] width 8 height 8
click at [143, 248] on div "button" at bounding box center [146, 250] width 8 height 8
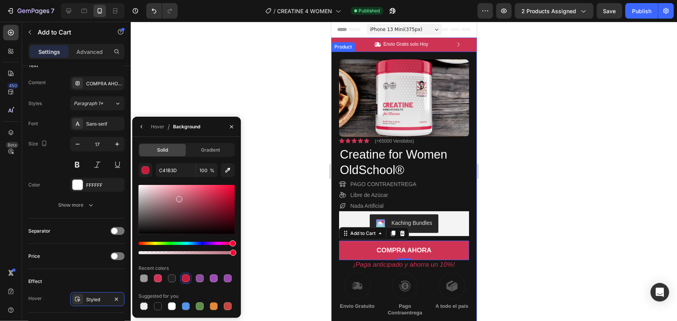
drag, startPoint x: 222, startPoint y: 198, endPoint x: 183, endPoint y: 197, distance: 38.4
click at [182, 197] on div at bounding box center [179, 199] width 6 height 6
click at [182, 198] on div at bounding box center [182, 199] width 6 height 6
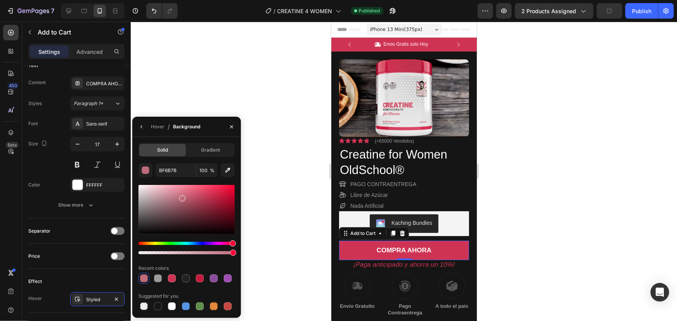
click at [274, 0] on div "7 Version history / CREATINE 4 WOMEN Published Preview 2 products assigned Publ…" at bounding box center [338, 0] width 677 height 0
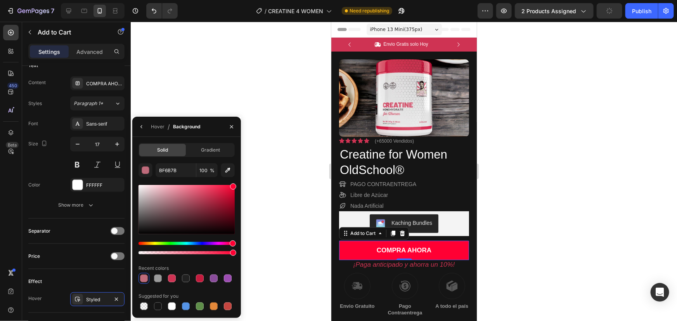
type input "FF0033"
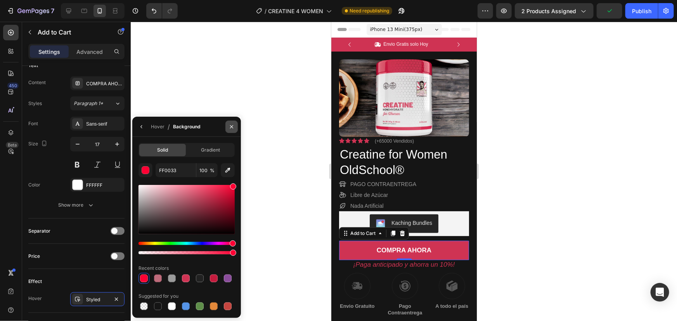
click at [233, 128] on icon "button" at bounding box center [231, 126] width 3 height 3
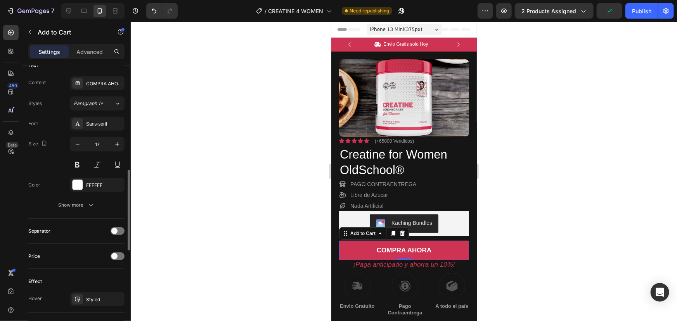
scroll to position [427, 0]
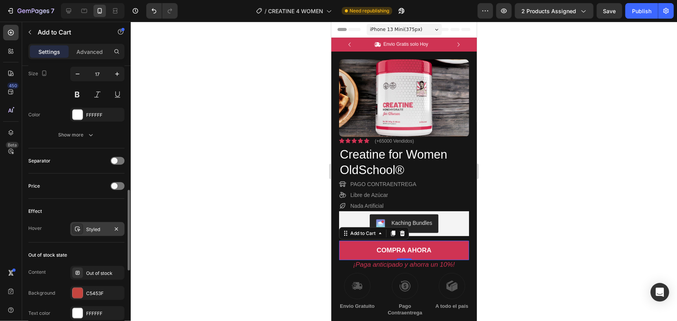
click at [107, 228] on div "Styled" at bounding box center [97, 229] width 23 height 7
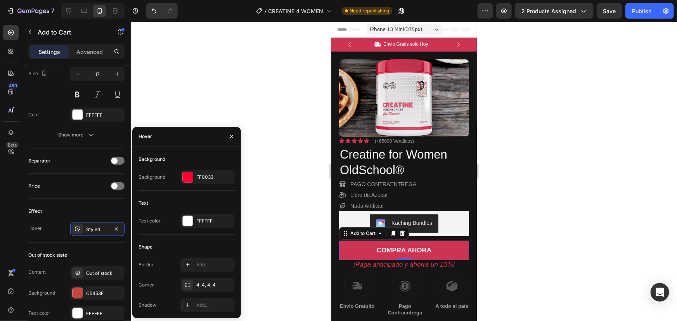
scroll to position [462, 0]
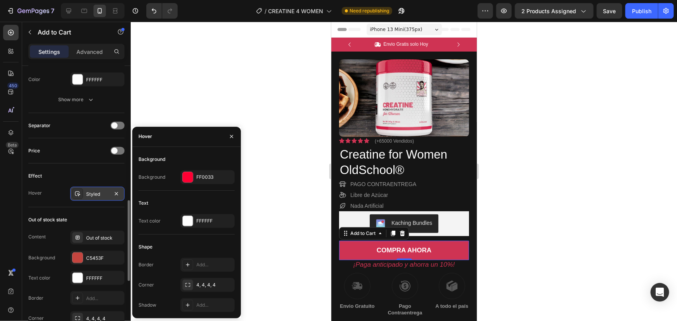
click at [78, 194] on icon at bounding box center [77, 194] width 5 height 5
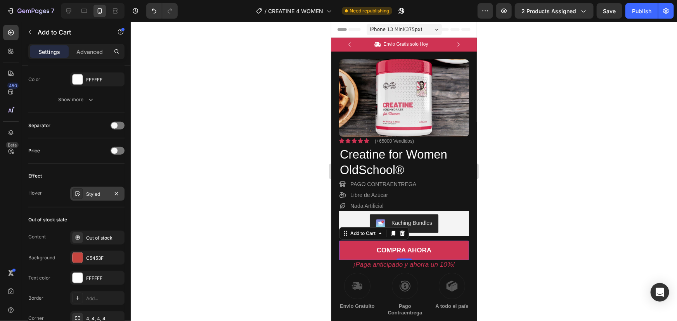
click at [78, 193] on icon at bounding box center [77, 194] width 5 height 5
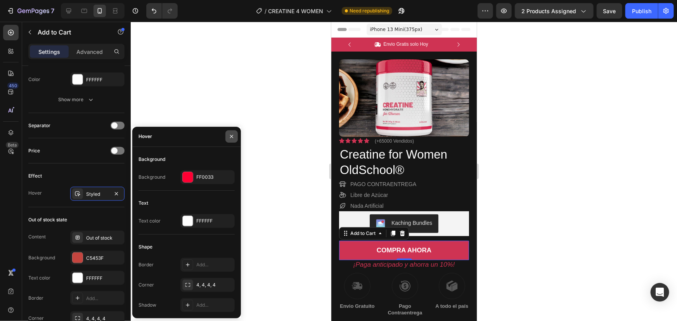
click at [233, 136] on icon "button" at bounding box center [232, 136] width 6 height 6
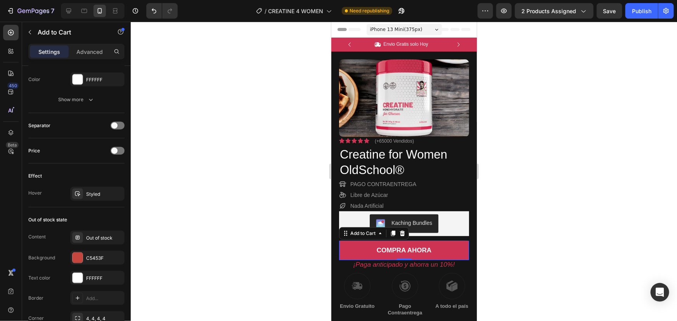
click at [565, 239] on div at bounding box center [404, 172] width 546 height 300
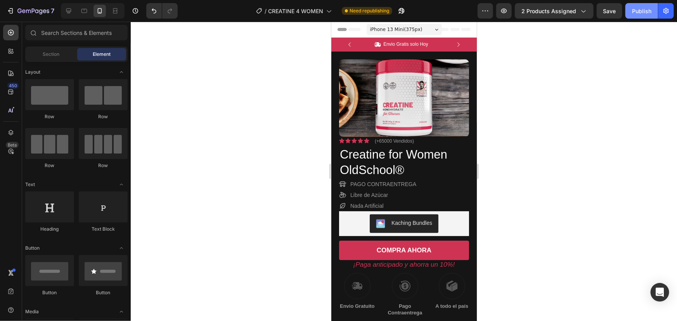
click at [638, 7] on div "Publish" at bounding box center [641, 11] width 19 height 8
click at [411, 218] on button "Kaching Bundles" at bounding box center [403, 223] width 69 height 19
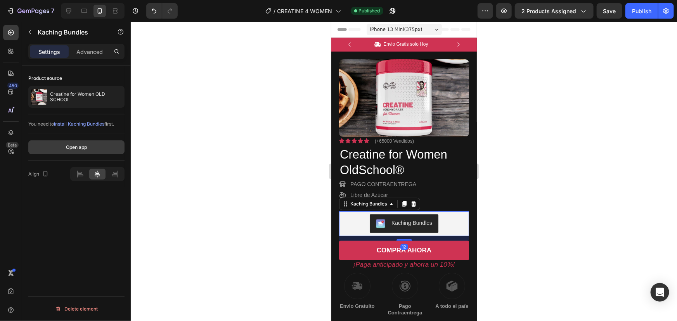
click at [96, 145] on button "Open app" at bounding box center [76, 147] width 96 height 14
click at [389, 202] on icon at bounding box center [391, 204] width 6 height 6
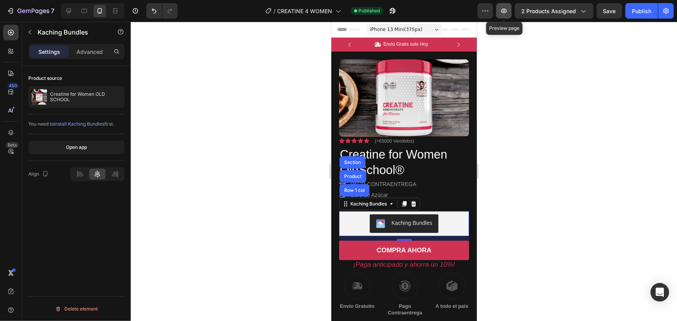
click at [505, 7] on icon "button" at bounding box center [504, 11] width 8 height 8
click at [389, 203] on icon at bounding box center [391, 204] width 6 height 6
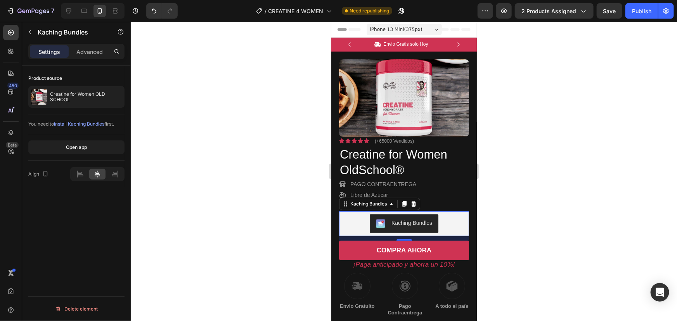
click at [386, 224] on div "Kaching Bundles" at bounding box center [404, 223] width 56 height 9
click at [85, 52] on p "Advanced" at bounding box center [89, 52] width 26 height 8
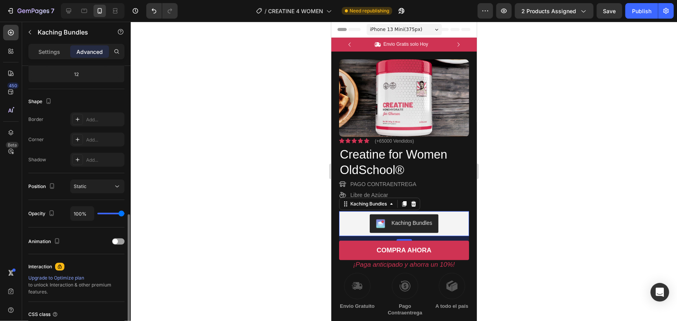
scroll to position [239, 0]
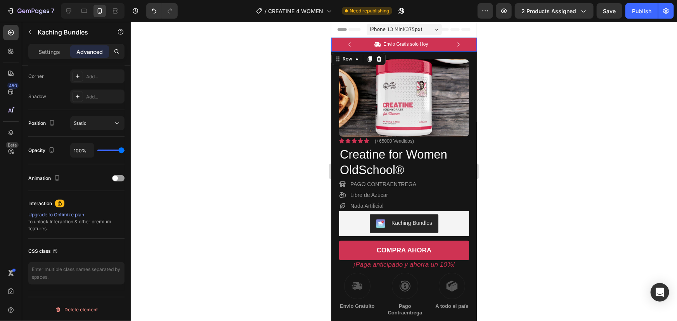
click at [336, 46] on div "Icon Envio Gratis solo [DATE] Text Block Row Icon 124,000+ Clientes Satisfechos…" at bounding box center [404, 44] width 146 height 14
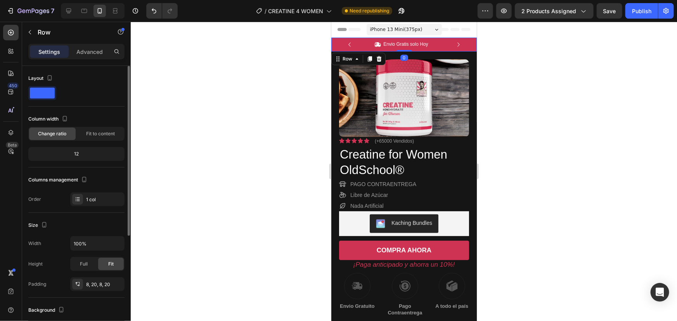
scroll to position [175, 0]
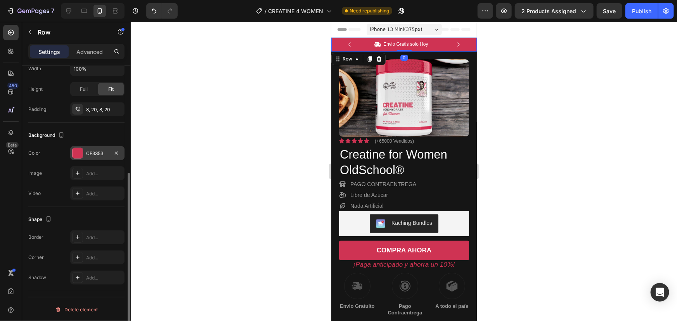
click at [93, 147] on div "CF3353" at bounding box center [97, 153] width 54 height 14
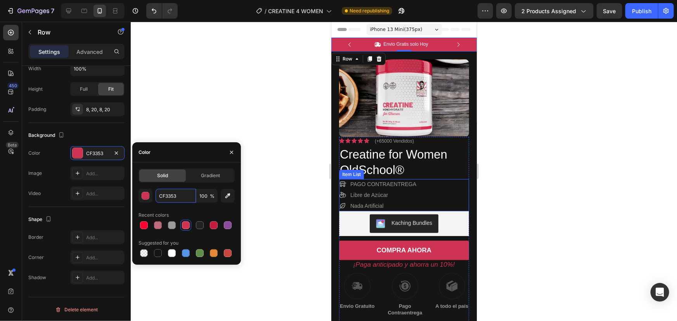
scroll to position [141, 0]
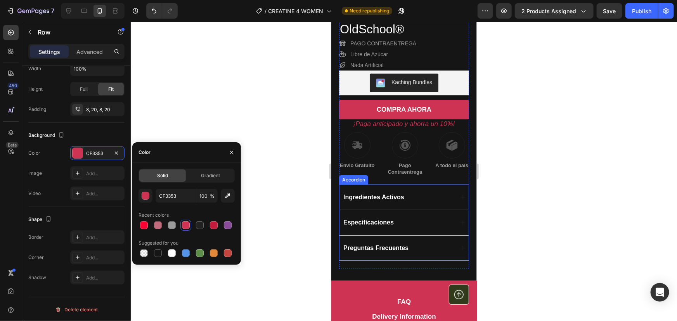
click at [454, 196] on div "Ingredientes Activos" at bounding box center [403, 196] width 129 height 25
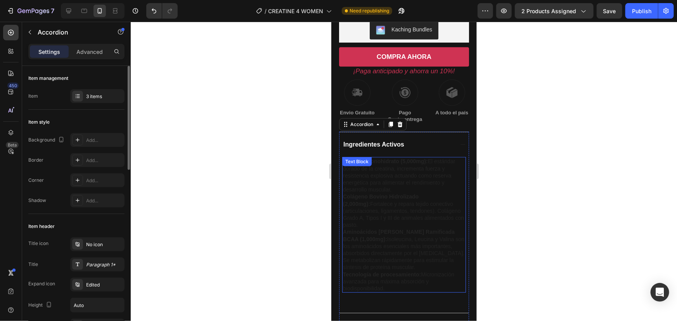
scroll to position [211, 0]
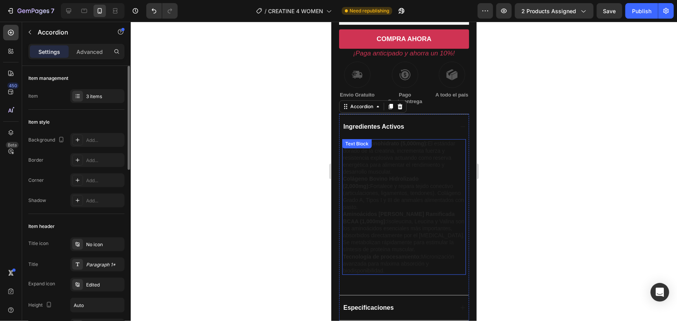
click at [419, 207] on p "Colágeno Bovino Hidrolizado (2,000mg): Fortalece y repara tejido conectivo (art…" at bounding box center [404, 192] width 122 height 35
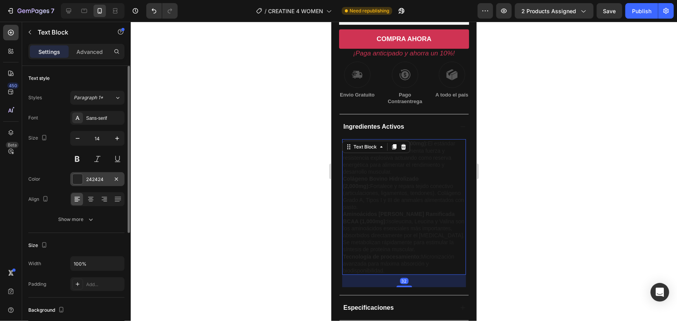
click at [80, 180] on div at bounding box center [78, 179] width 10 height 10
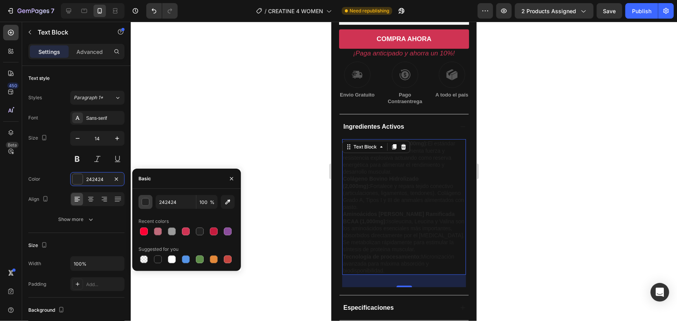
click at [149, 205] on div "button" at bounding box center [146, 202] width 8 height 8
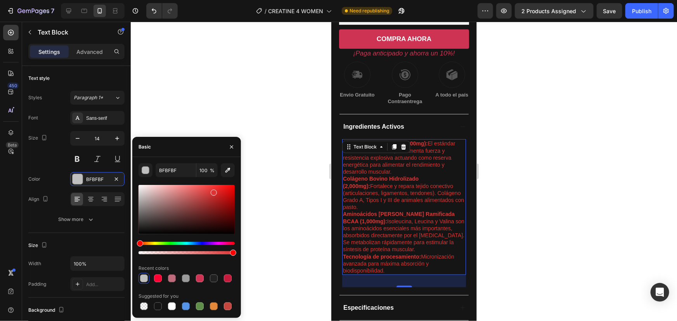
drag, startPoint x: 147, startPoint y: 203, endPoint x: 213, endPoint y: 191, distance: 66.9
click at [213, 191] on div at bounding box center [187, 209] width 96 height 49
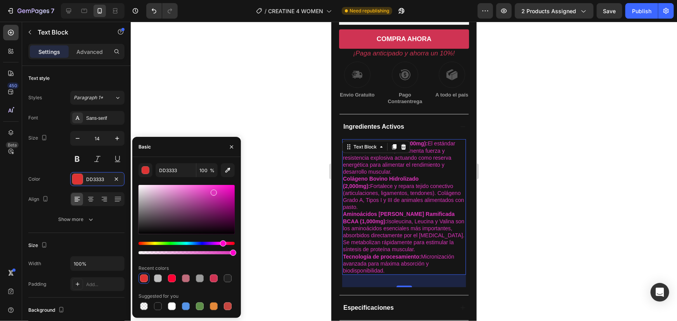
click at [222, 243] on div "Hue" at bounding box center [187, 243] width 96 height 3
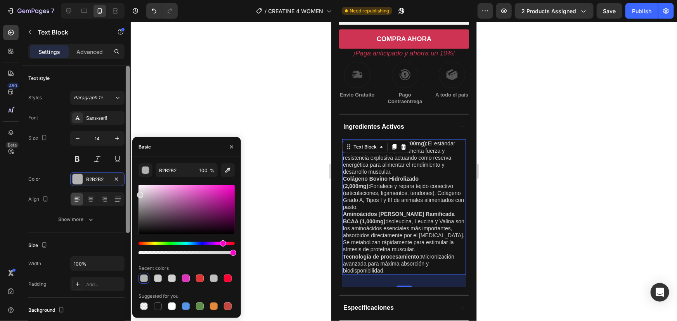
drag, startPoint x: 136, startPoint y: 190, endPoint x: 125, endPoint y: 194, distance: 11.5
click at [125, 194] on div "450 Beta Sections(18) Elements(84) Section Element Hero Section Product Detail …" at bounding box center [65, 172] width 131 height 300
type input "D1D1D1"
click at [316, 190] on div at bounding box center [404, 172] width 546 height 300
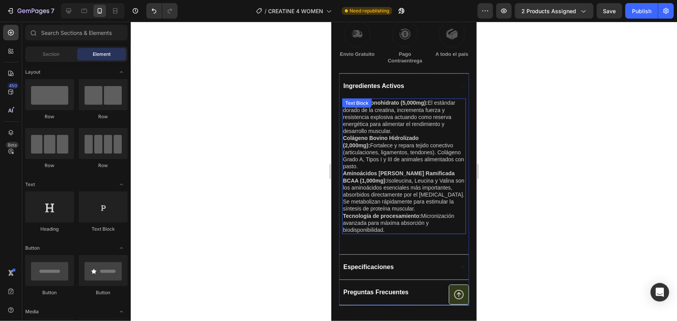
scroll to position [317, 0]
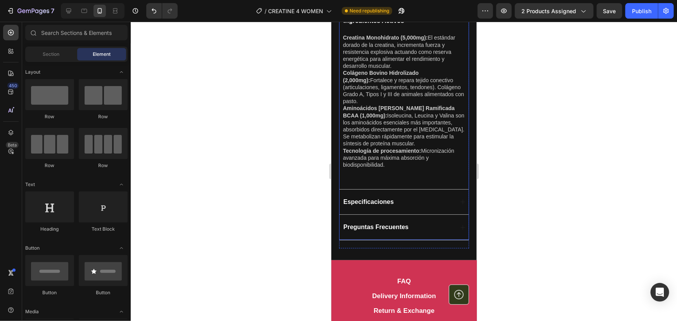
click at [459, 200] on icon at bounding box center [462, 202] width 6 height 6
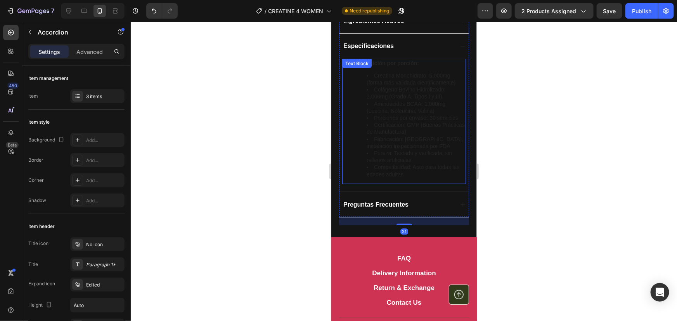
click at [378, 126] on li "Certificación: GMP (Buenas Prácticas de Manufactura)" at bounding box center [415, 128] width 99 height 14
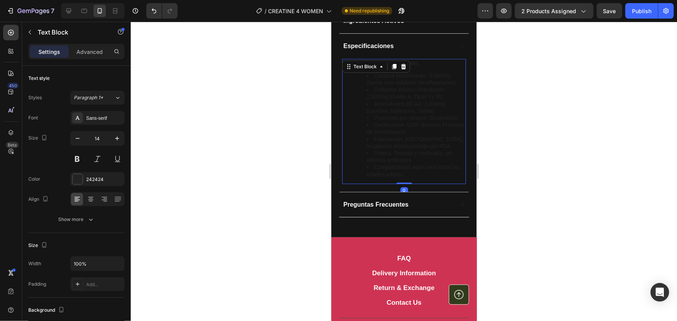
click at [385, 109] on li "Aminoácidos BCAA: 1,000mg (Leucina, Isoleucina, Valina)" at bounding box center [415, 107] width 99 height 14
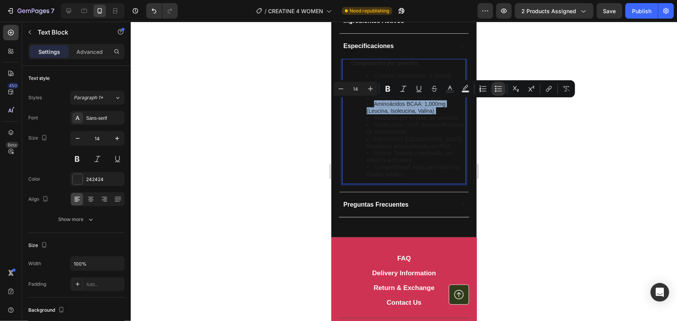
click at [385, 109] on li "Aminoácidos BCAA: 1,000mg (Leucina, Isoleucina, Valina)" at bounding box center [415, 107] width 99 height 14
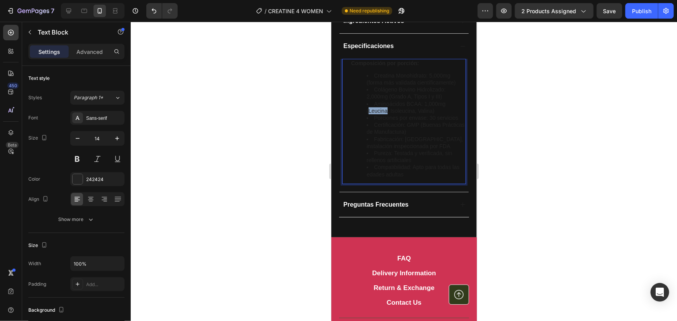
click at [385, 109] on li "Aminoácidos BCAA: 1,000mg (Leucina, Isoleucina, Valina)" at bounding box center [415, 107] width 99 height 14
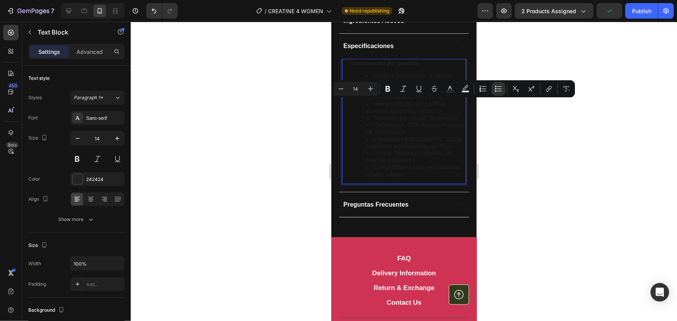
click at [435, 182] on div "Composición por porción: Creatina Monohidrato: 5,000mg (forma más validada cien…" at bounding box center [408, 121] width 116 height 125
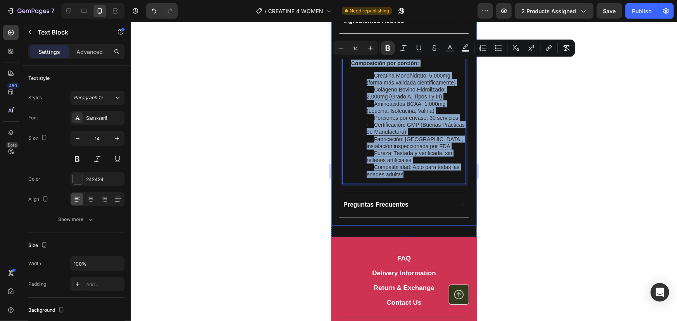
drag, startPoint x: 420, startPoint y: 178, endPoint x: 337, endPoint y: 59, distance: 144.4
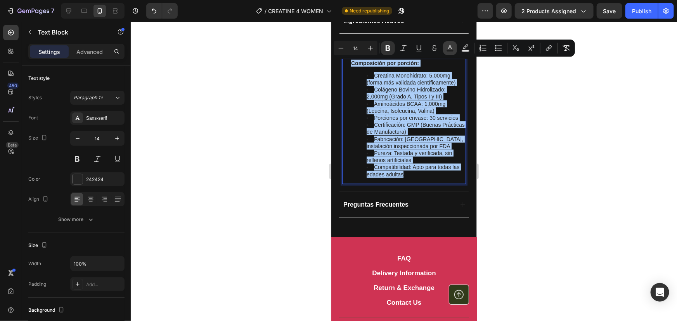
click at [449, 49] on icon "Editor contextual toolbar" at bounding box center [450, 48] width 8 height 8
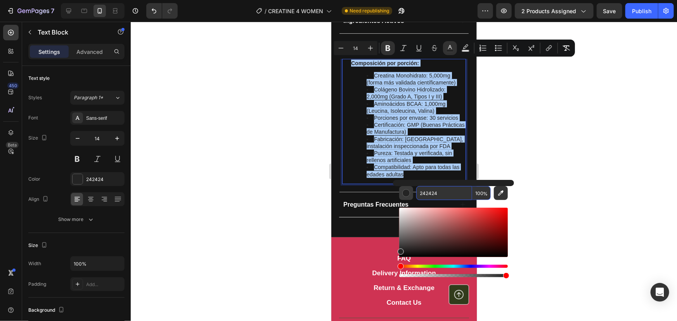
paste input "D1D1D1"
type input "D1D1D1"
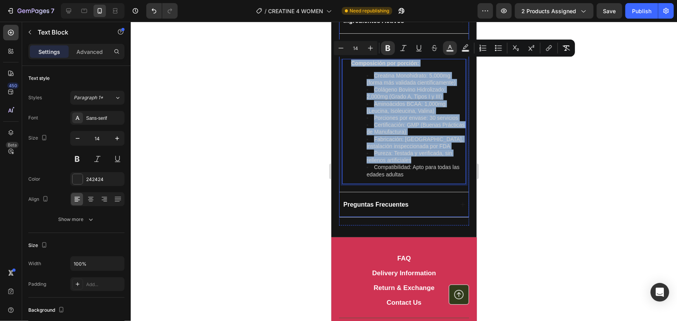
drag, startPoint x: 411, startPoint y: 201, endPoint x: 440, endPoint y: 202, distance: 29.5
click at [412, 201] on div "Preguntas Frecuentes" at bounding box center [397, 204] width 111 height 9
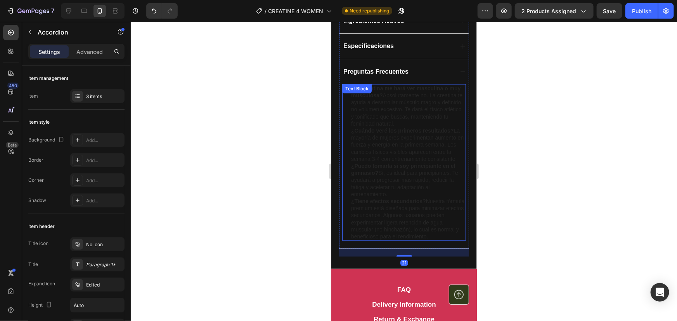
click at [423, 185] on p "¿Puedo tomarla si soy principiante en el gimnasio? Sí, es ideal para principian…" at bounding box center [408, 179] width 114 height 35
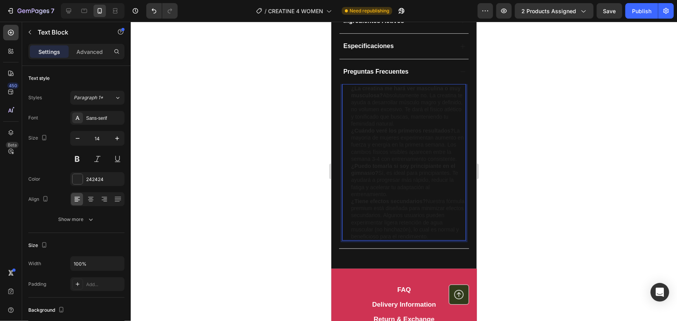
drag, startPoint x: 425, startPoint y: 250, endPoint x: 343, endPoint y: 87, distance: 182.9
click at [343, 87] on div "¿La creatina me hará ver masculina o muy musculosa? Absolutamente no. La creati…" at bounding box center [404, 162] width 124 height 157
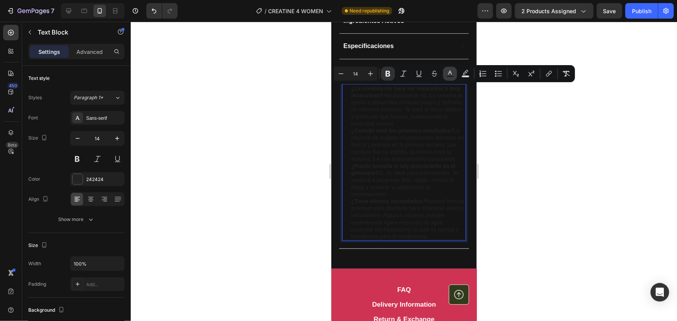
click at [452, 76] on rect "Editor contextual toolbar" at bounding box center [450, 77] width 7 height 2
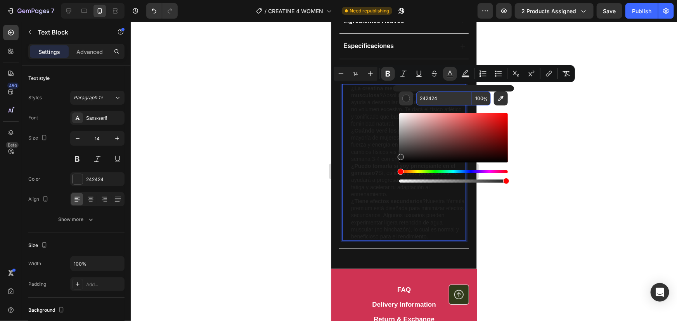
paste input "D1D1D1"
type input "D1D1D1"
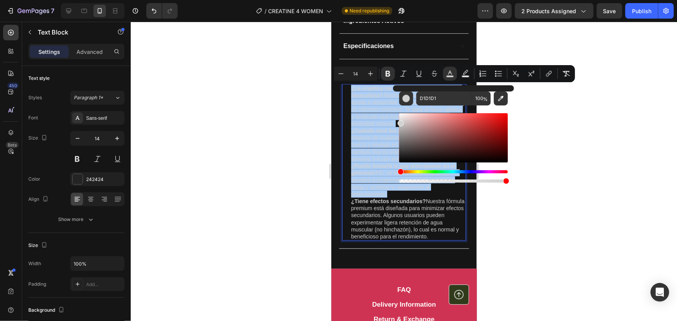
click at [562, 129] on div at bounding box center [404, 172] width 546 height 300
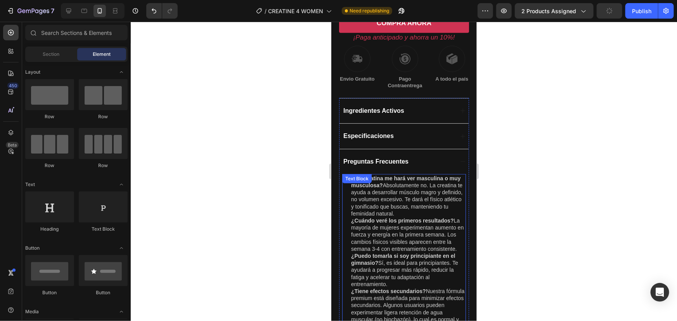
scroll to position [211, 0]
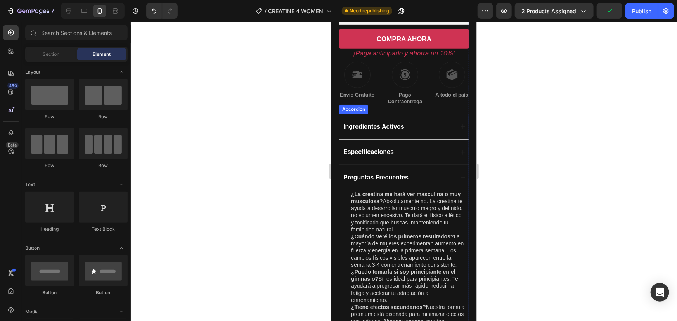
click at [459, 177] on icon at bounding box center [462, 177] width 6 height 6
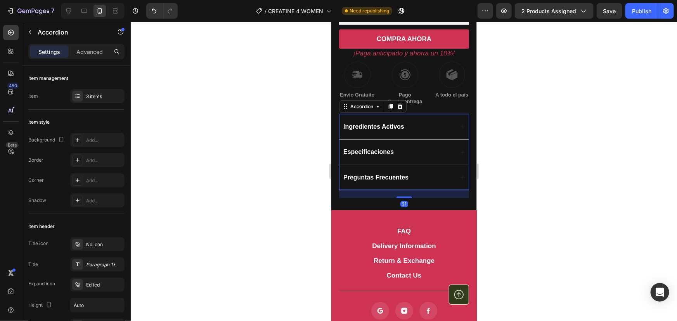
scroll to position [70, 0]
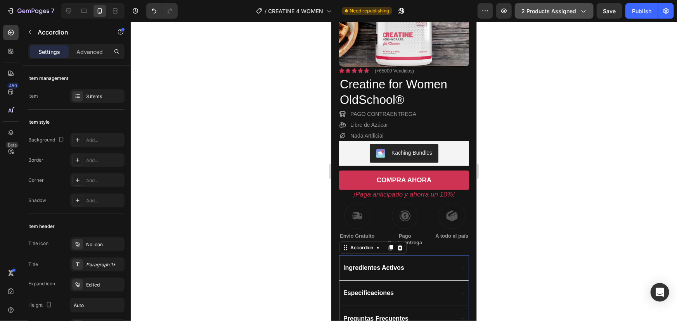
click at [580, 16] on button "2 products assigned" at bounding box center [554, 11] width 79 height 16
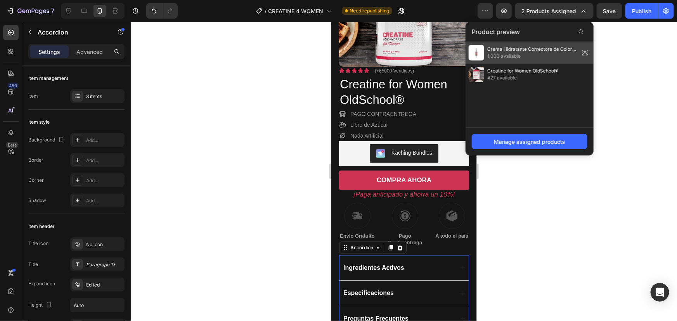
click at [529, 53] on span "1,000 available" at bounding box center [531, 56] width 89 height 7
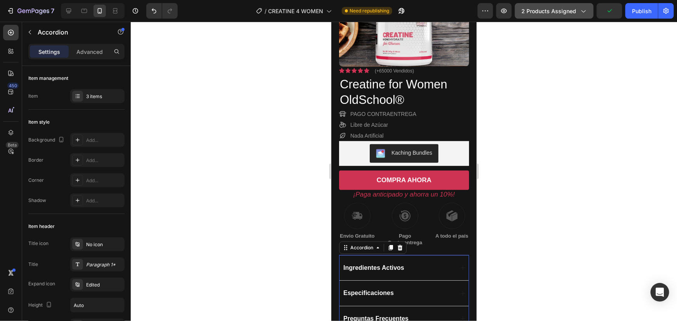
click at [581, 9] on icon "button" at bounding box center [583, 11] width 8 height 8
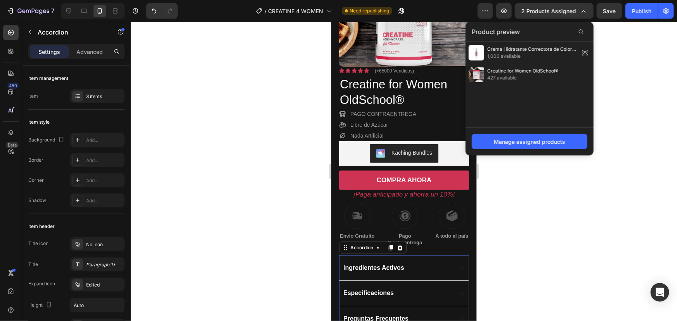
click at [228, 103] on div at bounding box center [404, 172] width 546 height 300
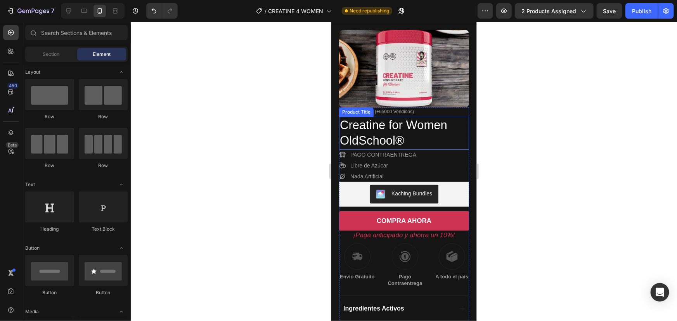
scroll to position [0, 0]
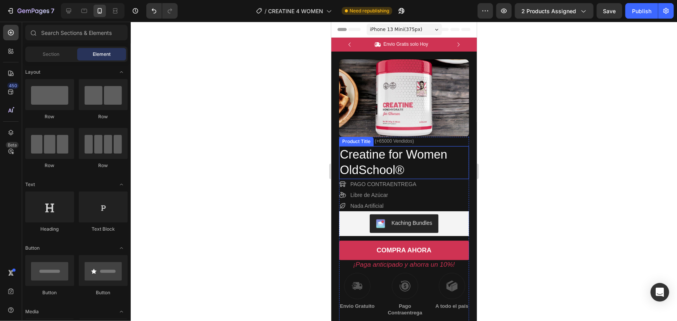
click at [378, 160] on h1 "Creatine for Women OldSchool®" at bounding box center [399, 162] width 121 height 33
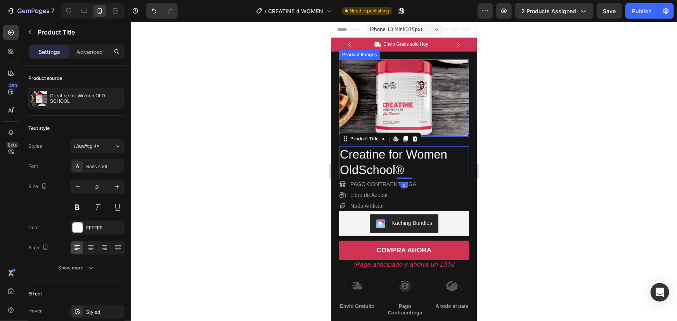
click at [393, 109] on img at bounding box center [404, 98] width 130 height 78
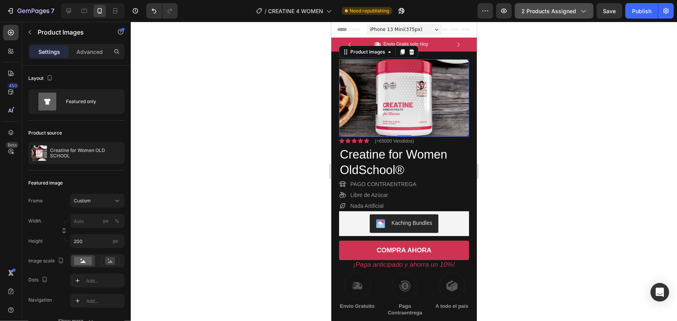
click at [586, 15] on button "2 products assigned" at bounding box center [554, 11] width 79 height 16
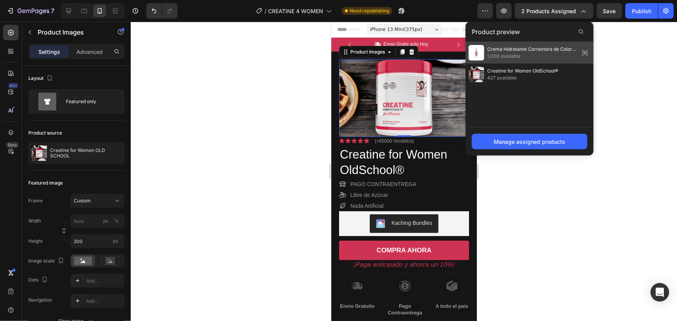
click at [585, 52] on icon at bounding box center [585, 53] width 2 height 2
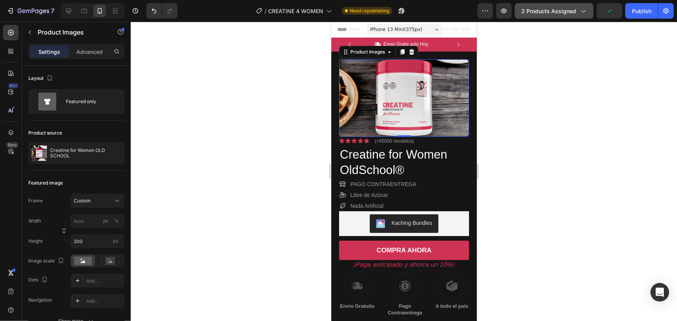
click at [575, 15] on span "2 products assigned" at bounding box center [549, 11] width 55 height 8
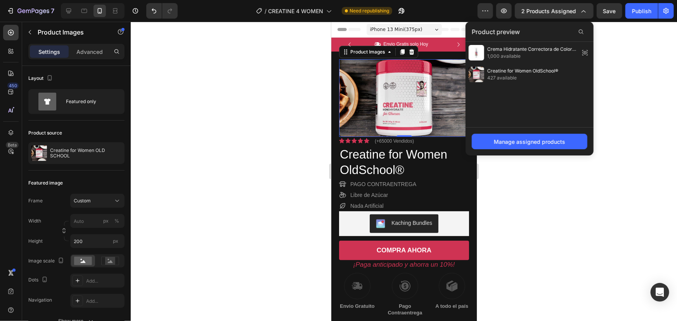
click at [530, 150] on div "Manage assigned products" at bounding box center [530, 141] width 128 height 28
click at [533, 143] on div "Manage assigned products" at bounding box center [529, 142] width 71 height 8
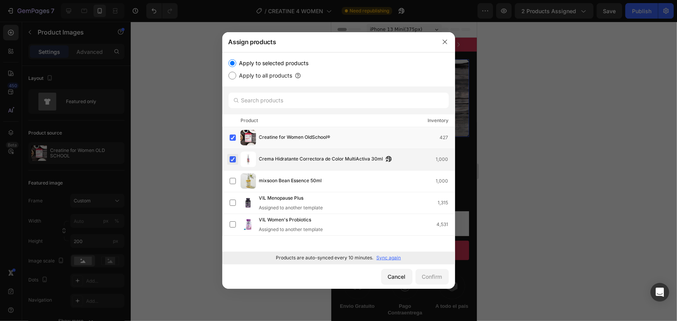
click at [230, 159] on label at bounding box center [233, 159] width 6 height 6
click at [438, 280] on div "Confirm" at bounding box center [432, 277] width 20 height 8
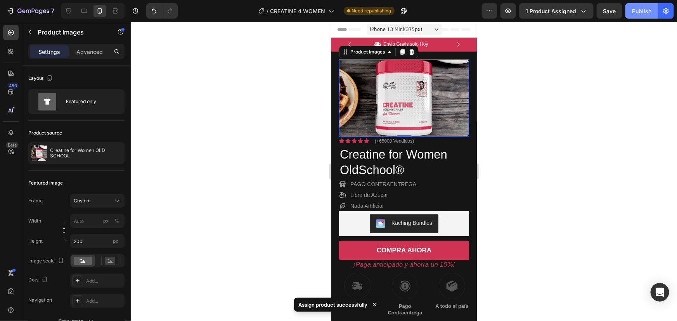
click at [638, 16] on button "Publish" at bounding box center [642, 11] width 33 height 16
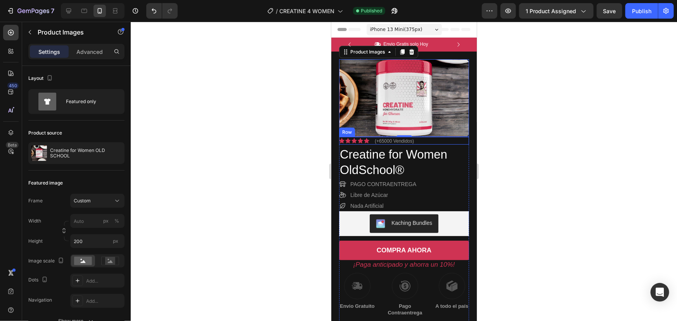
click at [553, 151] on div at bounding box center [404, 172] width 546 height 300
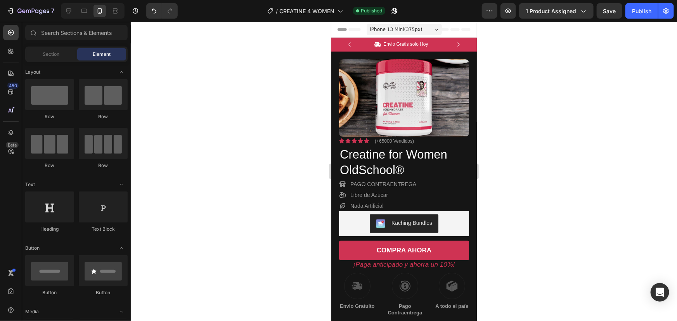
click at [248, 174] on div at bounding box center [404, 172] width 546 height 300
click at [434, 201] on div "PAGO CONTRAENTREGA Libre de Azúcar Nada Artificial" at bounding box center [404, 195] width 130 height 32
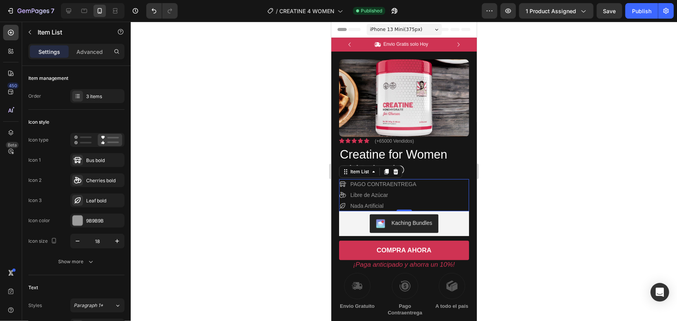
click at [92, 45] on div "Settings Advanced" at bounding box center [76, 52] width 96 height 16
click at [92, 49] on p "Advanced" at bounding box center [89, 52] width 26 height 8
type input "100%"
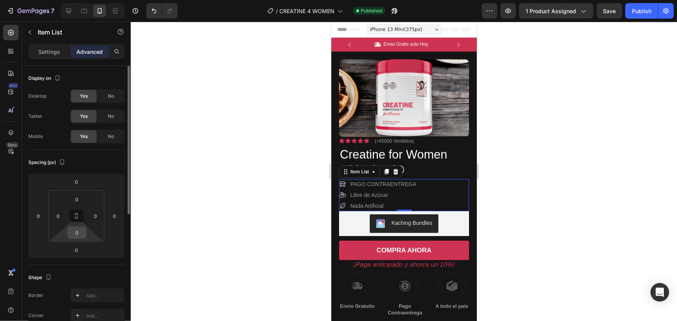
click at [81, 236] on input "0" at bounding box center [77, 233] width 16 height 12
type input "1"
type input "2"
type input "4"
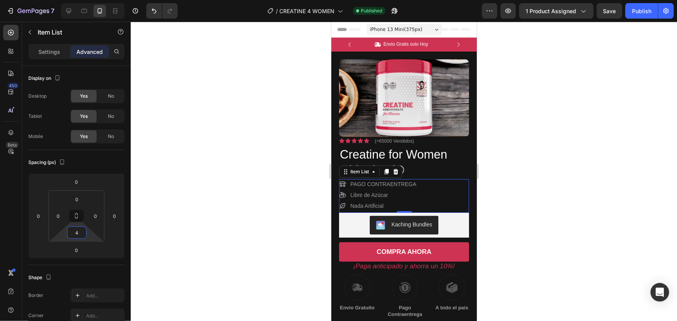
click at [208, 219] on div at bounding box center [404, 172] width 546 height 300
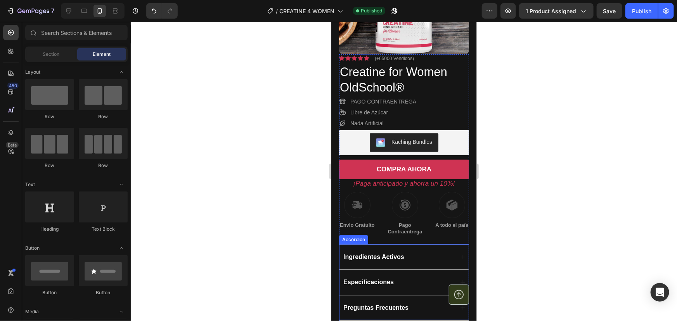
scroll to position [70, 0]
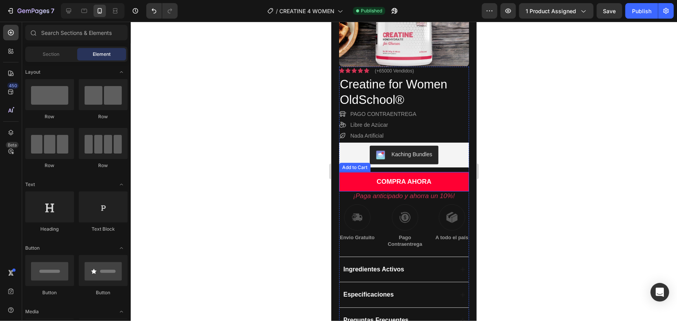
click at [449, 178] on button "COMPRA AHORA" at bounding box center [404, 181] width 130 height 19
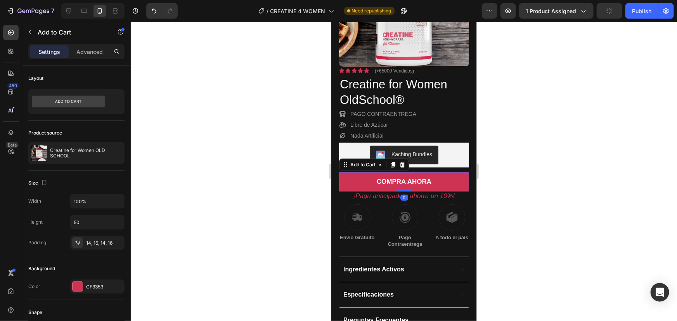
click at [575, 149] on div at bounding box center [404, 172] width 546 height 300
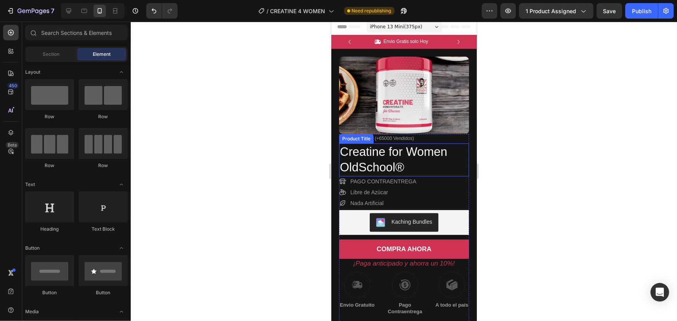
scroll to position [0, 0]
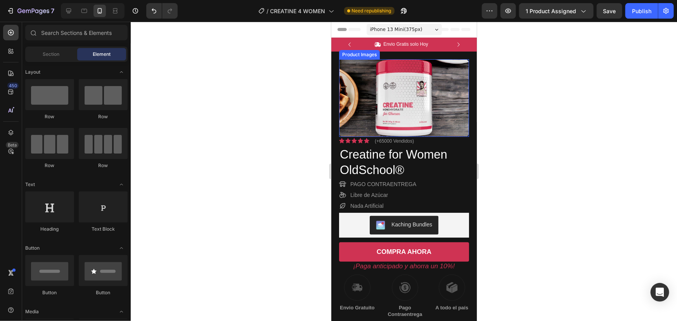
click at [374, 104] on img at bounding box center [404, 98] width 130 height 78
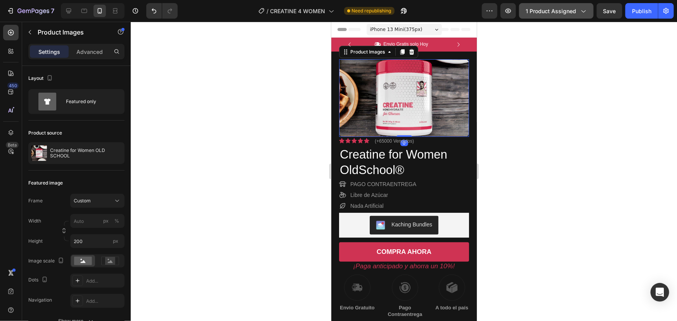
click at [579, 10] on div "1 product assigned" at bounding box center [556, 11] width 61 height 8
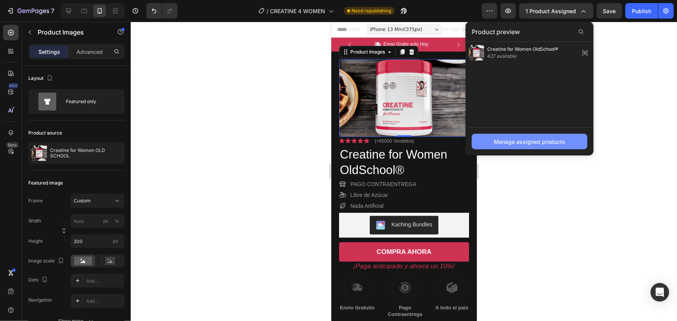
click at [541, 140] on div "Manage assigned products" at bounding box center [529, 142] width 71 height 8
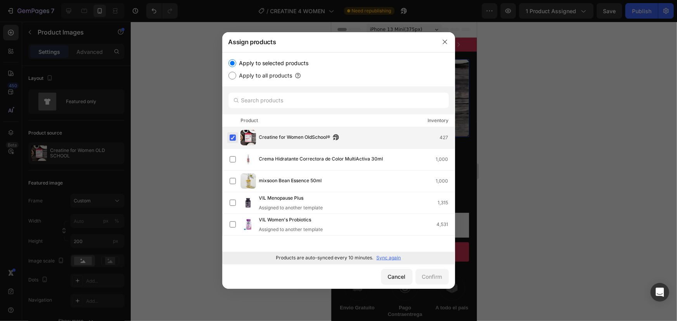
click at [233, 135] on label at bounding box center [233, 138] width 6 height 6
click at [395, 258] on p "Sync again" at bounding box center [389, 258] width 24 height 7
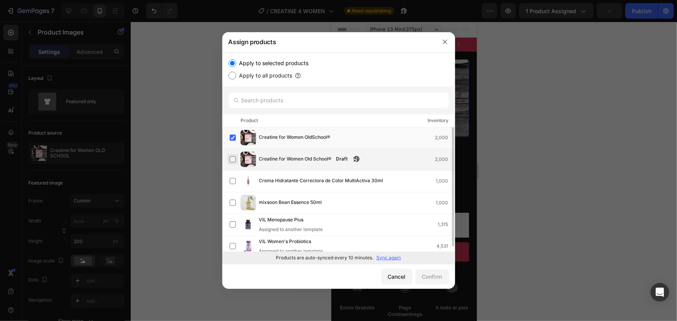
click at [233, 159] on label at bounding box center [233, 159] width 6 height 6
click at [236, 138] on label at bounding box center [233, 138] width 6 height 6
click at [231, 159] on label at bounding box center [233, 159] width 6 height 6
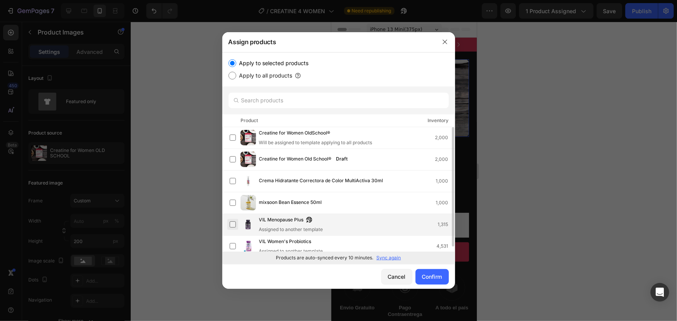
click at [235, 227] on label at bounding box center [233, 225] width 6 height 6
click at [434, 276] on div "Confirm" at bounding box center [432, 277] width 20 height 8
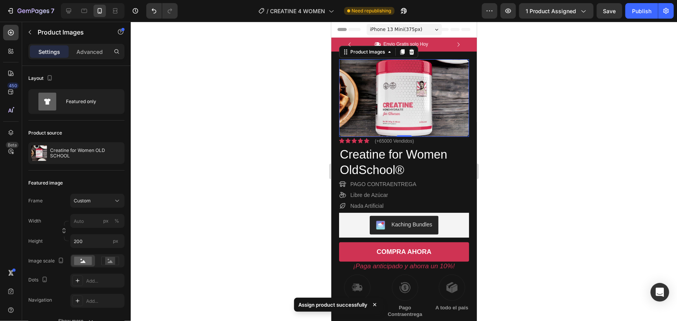
click at [246, 128] on div at bounding box center [404, 172] width 546 height 300
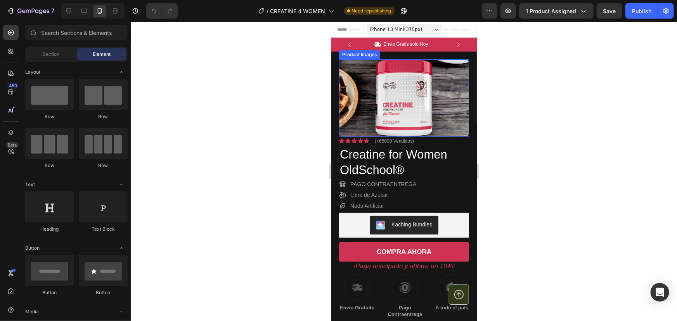
click at [402, 85] on img at bounding box center [404, 98] width 130 height 78
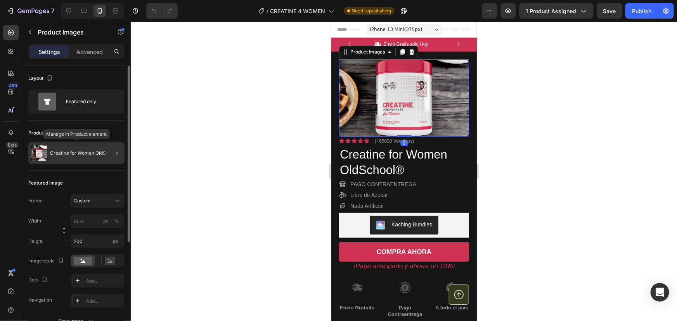
click at [97, 147] on div "Creatine for Women OldSchool®" at bounding box center [76, 153] width 96 height 22
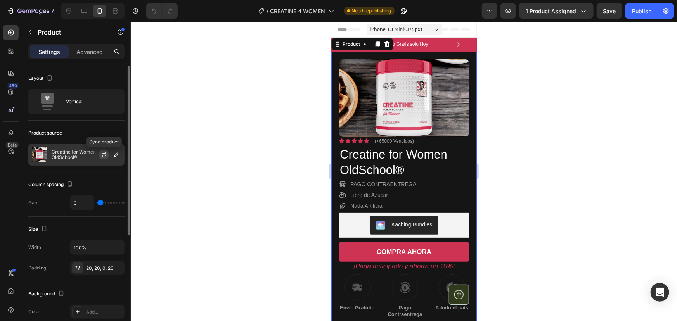
click at [101, 157] on button "button" at bounding box center [103, 154] width 9 height 9
click at [87, 157] on p "Creatine for Women OldSchool®" at bounding box center [86, 154] width 69 height 11
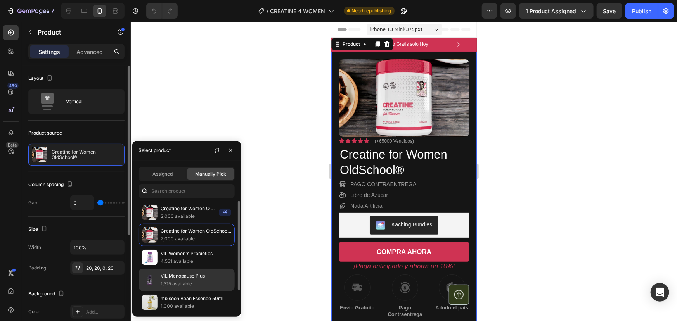
click at [181, 280] on p "1,315 available" at bounding box center [196, 284] width 71 height 8
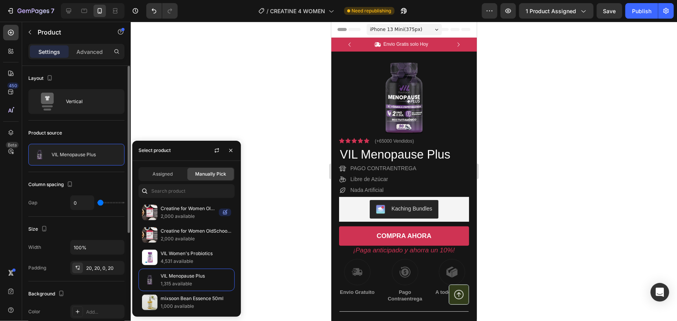
click at [232, 94] on div at bounding box center [404, 172] width 546 height 300
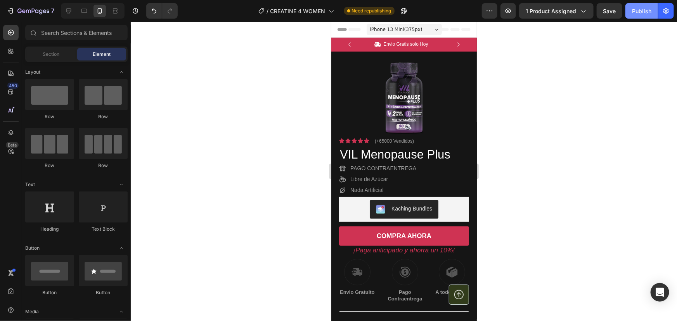
click at [634, 13] on div "Publish" at bounding box center [641, 11] width 19 height 8
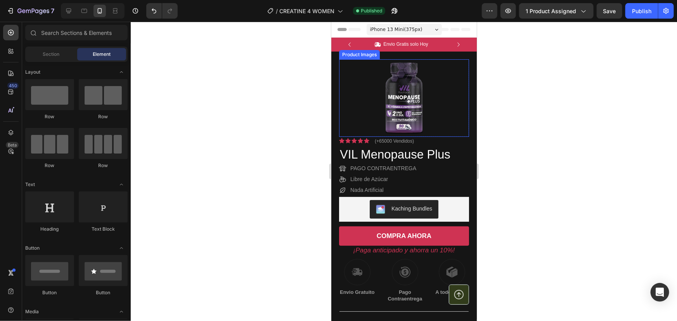
click at [354, 90] on img at bounding box center [404, 98] width 130 height 78
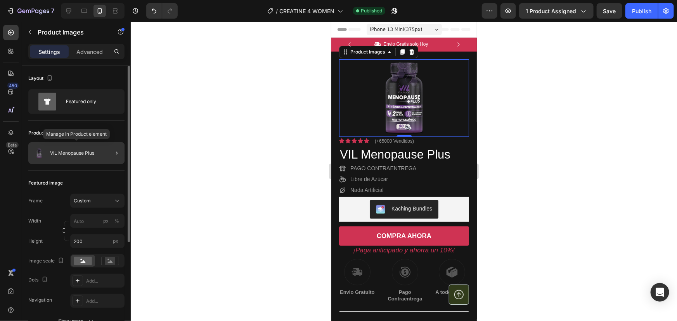
click at [79, 143] on div "VIL Menopause Plus" at bounding box center [76, 153] width 96 height 22
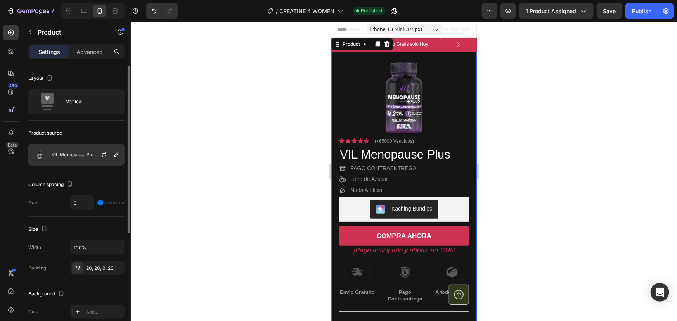
click at [92, 156] on div at bounding box center [107, 154] width 34 height 21
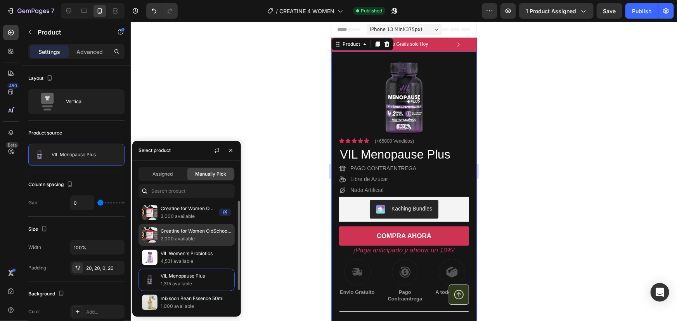
click at [189, 227] on p "Creatine for Women OldSchool®" at bounding box center [196, 231] width 71 height 8
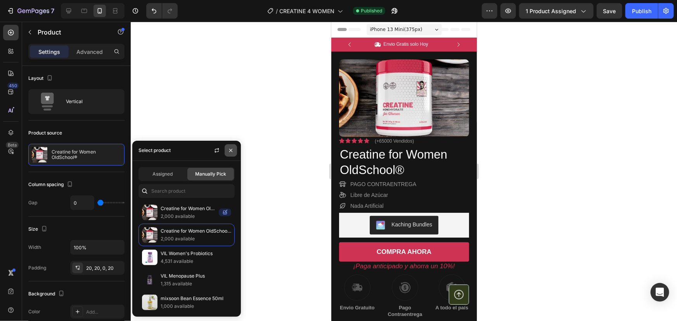
click at [232, 147] on icon "button" at bounding box center [231, 150] width 6 height 6
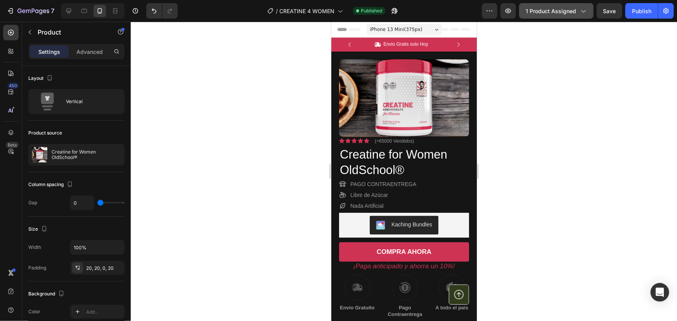
click at [579, 17] on button "1 product assigned" at bounding box center [556, 11] width 75 height 16
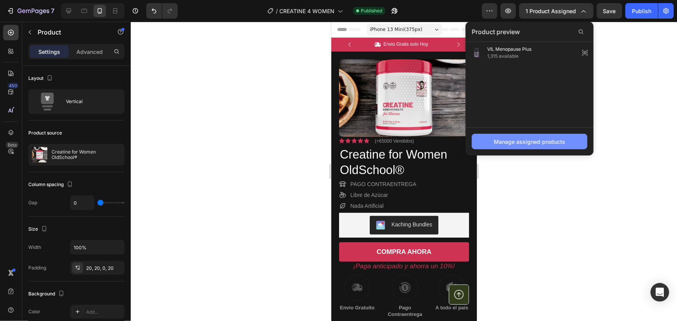
click at [555, 139] on div "Manage assigned products" at bounding box center [529, 142] width 71 height 8
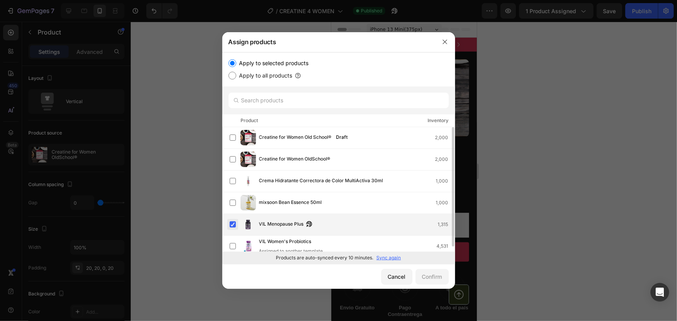
click at [230, 224] on label at bounding box center [233, 225] width 6 height 6
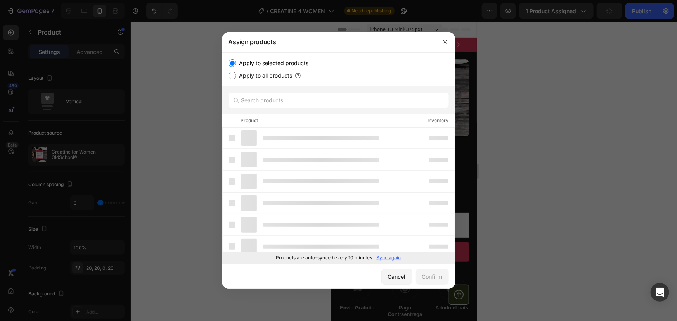
click at [231, 162] on div at bounding box center [232, 160] width 6 height 6
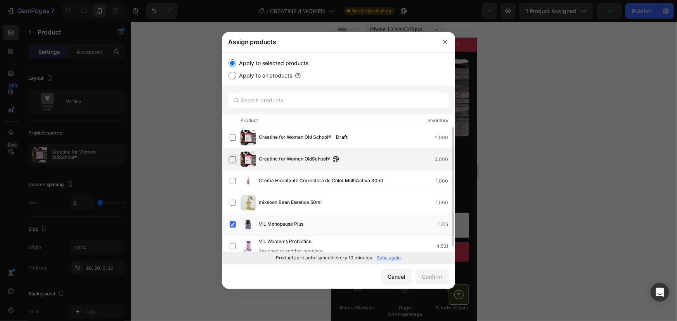
click at [234, 158] on label at bounding box center [233, 159] width 6 height 6
click at [432, 275] on div "Confirm" at bounding box center [432, 277] width 20 height 8
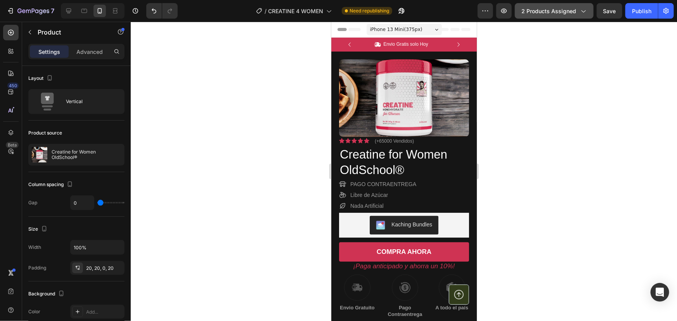
click at [561, 6] on button "2 products assigned" at bounding box center [554, 11] width 79 height 16
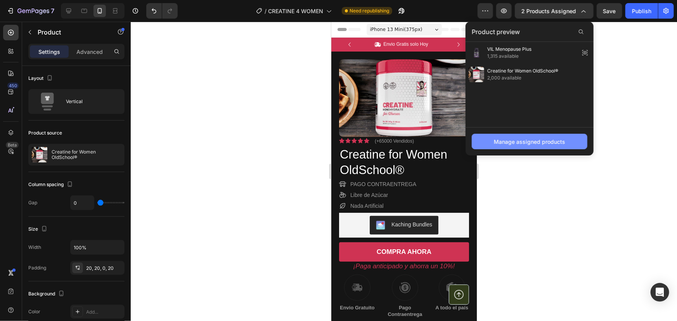
click at [539, 135] on button "Manage assigned products" at bounding box center [530, 142] width 116 height 16
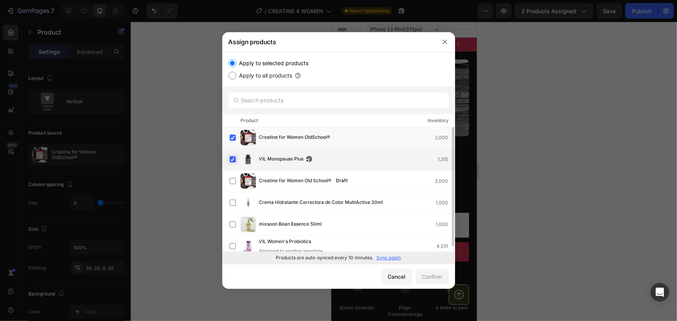
click at [235, 158] on label at bounding box center [233, 159] width 6 height 6
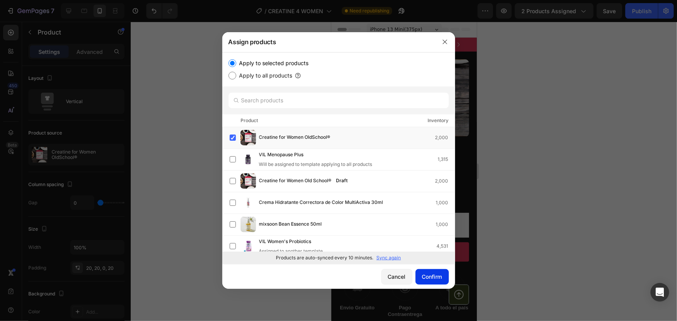
click at [431, 276] on div "Confirm" at bounding box center [432, 277] width 20 height 8
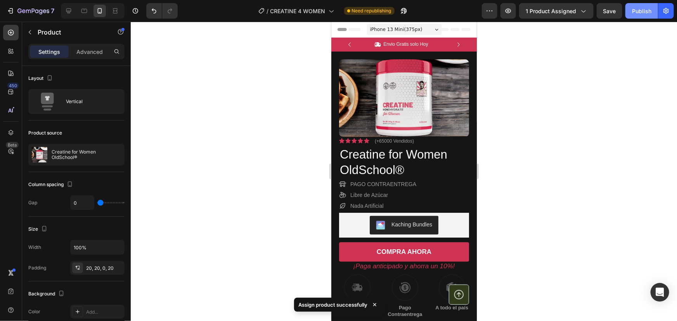
click at [643, 10] on div "Publish" at bounding box center [641, 11] width 19 height 8
